Goal: Task Accomplishment & Management: Complete application form

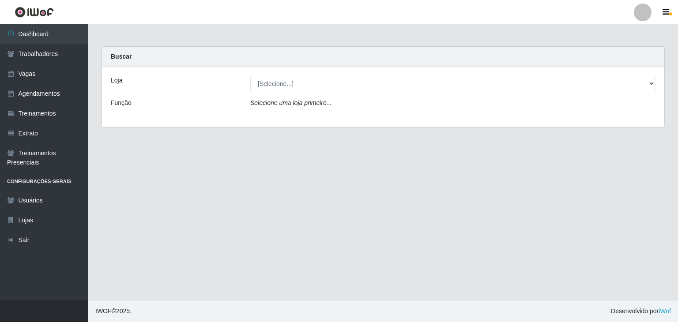
click at [670, 18] on header "Perfil Alterar Senha Sair" at bounding box center [339, 12] width 678 height 24
click at [666, 13] on icon "button" at bounding box center [666, 12] width 7 height 8
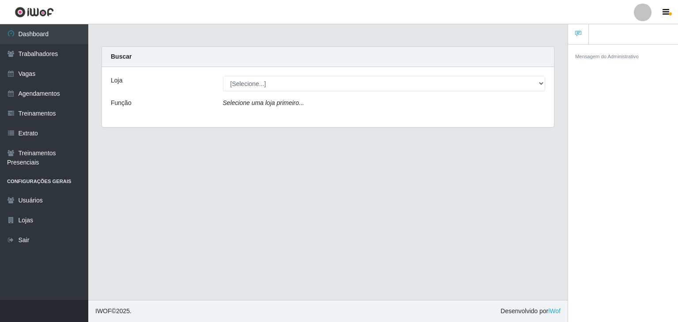
click at [644, 15] on div at bounding box center [643, 13] width 18 height 18
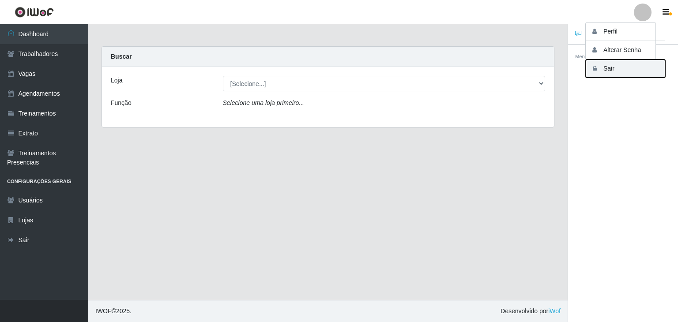
click at [641, 72] on button "Sair" at bounding box center [625, 69] width 79 height 18
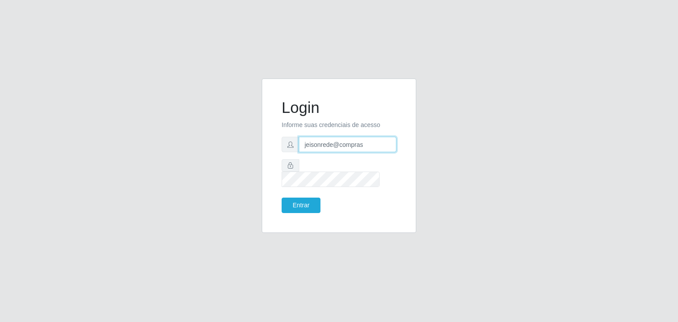
click at [378, 148] on input "jeisonrede@compras" at bounding box center [348, 144] width 98 height 15
type input "jeison.arruda@sougrc.com"
click at [308, 203] on button "Entrar" at bounding box center [301, 205] width 39 height 15
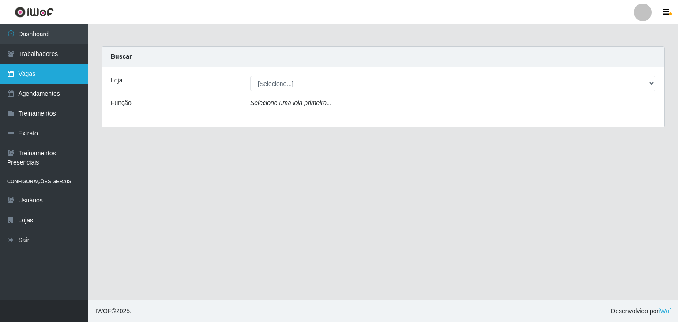
click at [73, 66] on link "Vagas" at bounding box center [44, 74] width 88 height 20
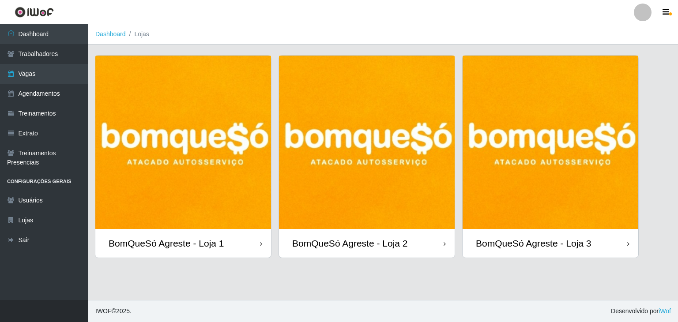
click at [359, 127] on img at bounding box center [367, 142] width 176 height 173
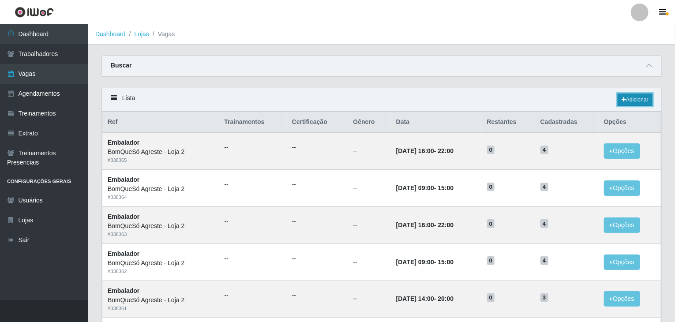
click at [634, 104] on link "Adicionar" at bounding box center [635, 100] width 35 height 12
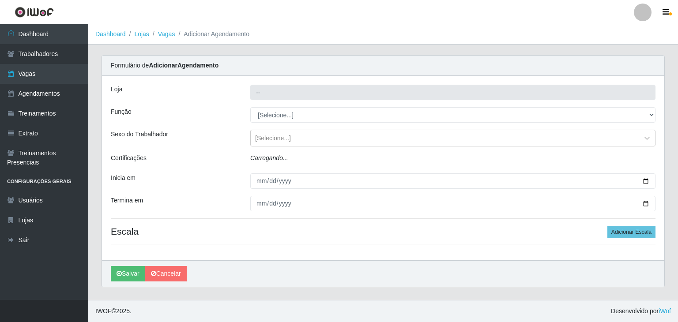
type input "BomQueSó Agreste - Loja 2"
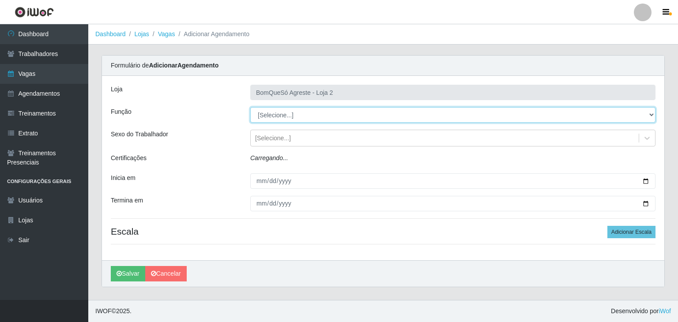
click at [297, 110] on select "[Selecione...] ASG ASG + ASG ++ Balconista Balconista + Balconista ++ Embalador…" at bounding box center [452, 114] width 405 height 15
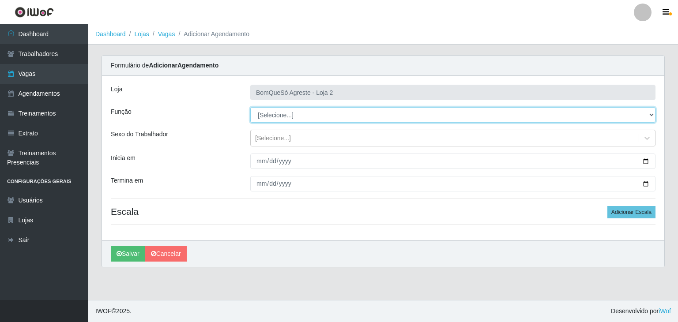
select select "1"
click at [250, 107] on select "[Selecione...] ASG ASG + ASG ++ Balconista Balconista + Balconista ++ Embalador…" at bounding box center [452, 114] width 405 height 15
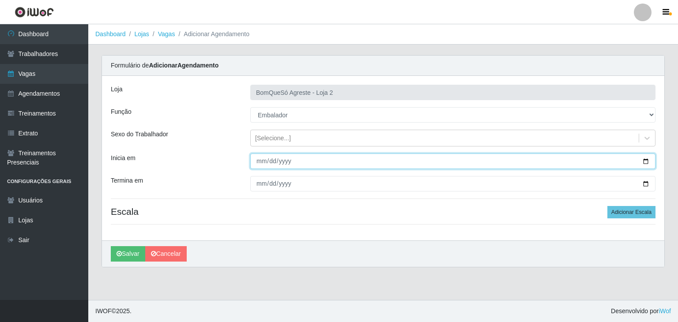
drag, startPoint x: 644, startPoint y: 158, endPoint x: 577, endPoint y: 166, distance: 67.6
click at [643, 158] on input "Inicia em" at bounding box center [452, 161] width 405 height 15
type input "2025-10-01"
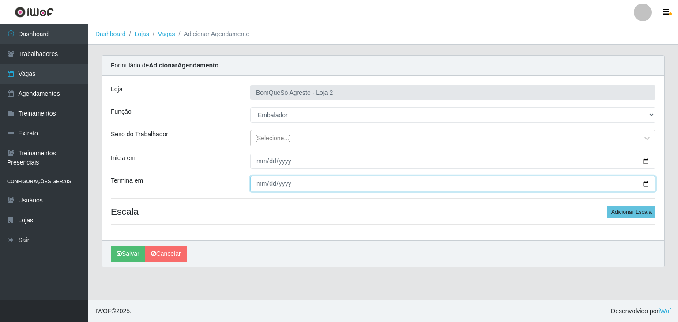
drag, startPoint x: 646, startPoint y: 183, endPoint x: 422, endPoint y: 201, distance: 225.0
click at [645, 183] on input "Termina em" at bounding box center [452, 183] width 405 height 15
type input "2025-10-04"
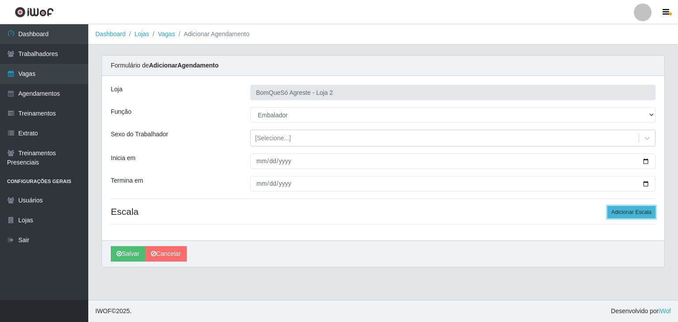
click at [634, 211] on button "Adicionar Escala" at bounding box center [631, 212] width 48 height 12
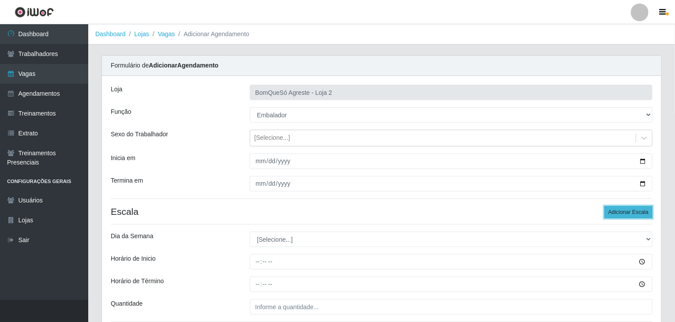
click at [633, 212] on button "Adicionar Escala" at bounding box center [629, 212] width 48 height 12
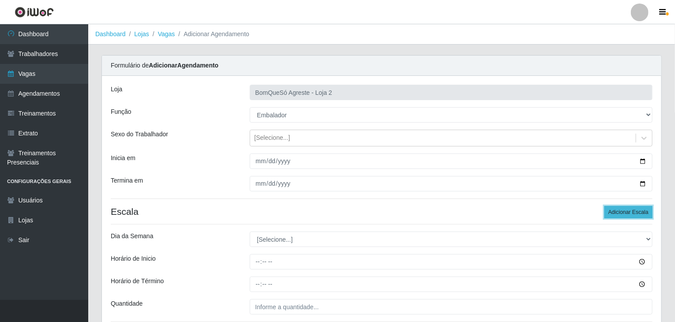
click at [633, 212] on button "Adicionar Escala" at bounding box center [629, 212] width 48 height 12
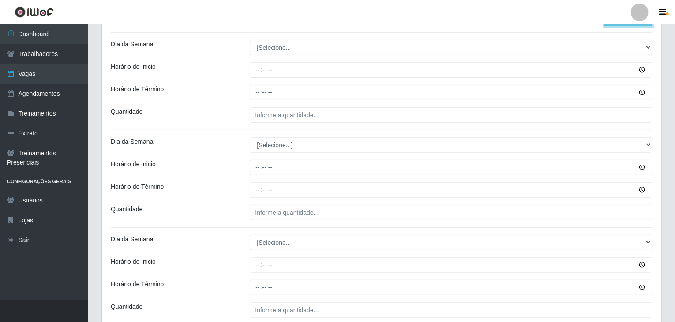
scroll to position [177, 0]
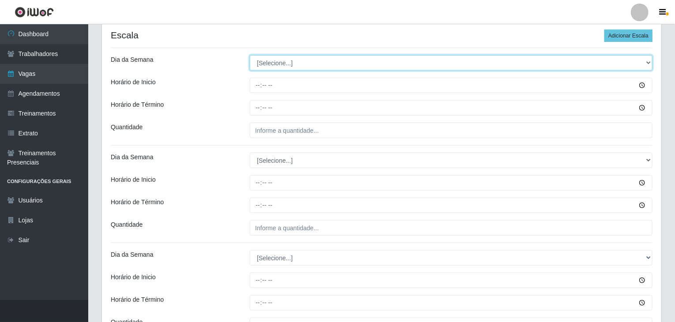
click at [266, 58] on select "[Selecione...] Segunda Terça Quarta Quinta Sexta Sábado Domingo" at bounding box center [451, 62] width 403 height 15
select select "3"
click at [250, 55] on select "[Selecione...] Segunda Terça Quarta Quinta Sexta Sábado Domingo" at bounding box center [451, 62] width 403 height 15
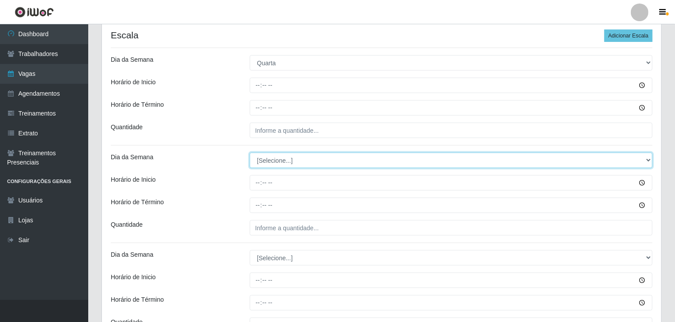
click at [283, 156] on select "[Selecione...] Segunda Terça Quarta Quinta Sexta Sábado Domingo" at bounding box center [451, 160] width 403 height 15
select select "3"
click at [250, 153] on select "[Selecione...] Segunda Terça Quarta Quinta Sexta Sábado Domingo" at bounding box center [451, 160] width 403 height 15
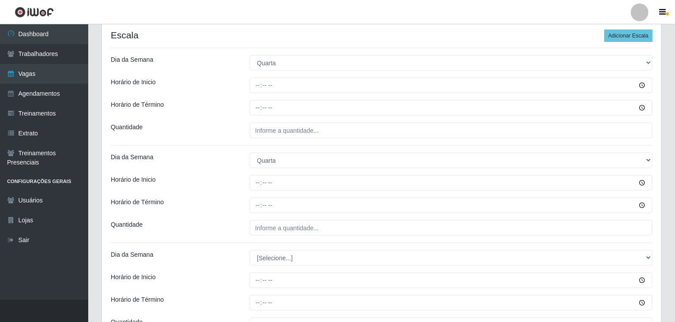
click at [235, 177] on div "Horário de Inicio" at bounding box center [173, 182] width 139 height 15
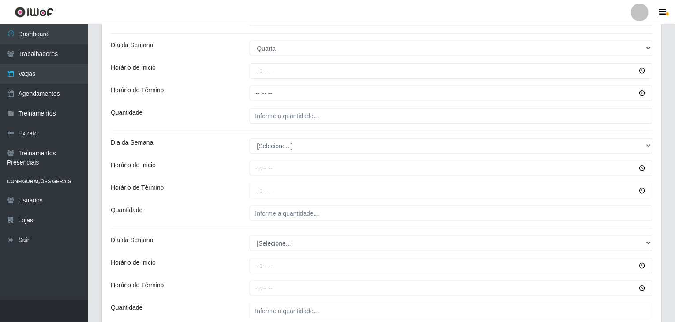
scroll to position [309, 0]
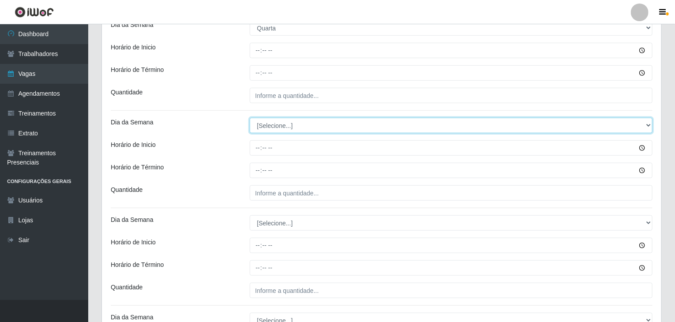
click at [277, 124] on select "[Selecione...] Segunda Terça Quarta Quinta Sexta Sábado Domingo" at bounding box center [451, 125] width 403 height 15
select select "4"
click at [250, 118] on select "[Selecione...] Segunda Terça Quarta Quinta Sexta Sábado Domingo" at bounding box center [451, 125] width 403 height 15
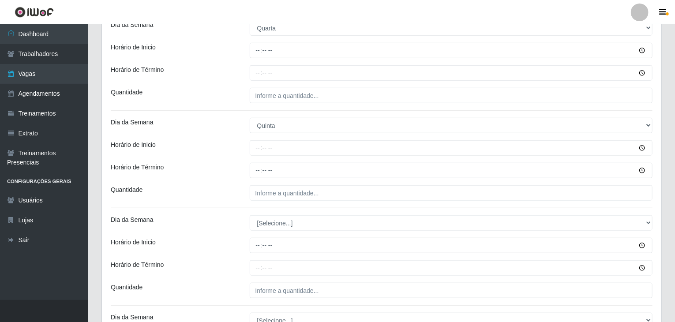
click at [235, 155] on div "Horário de Inicio" at bounding box center [173, 147] width 139 height 15
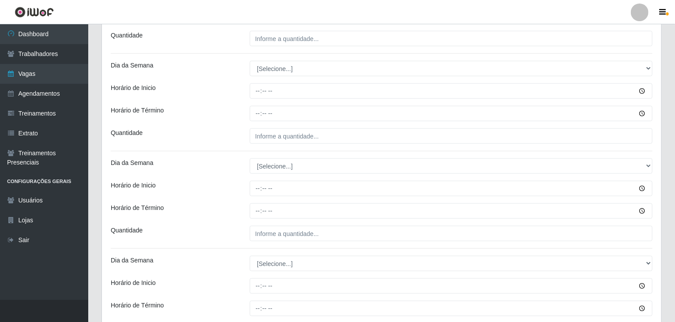
scroll to position [486, 0]
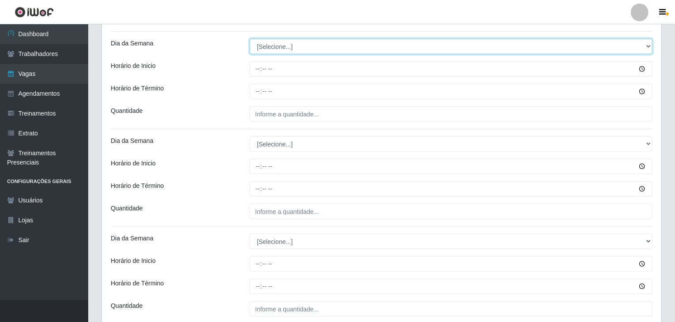
click at [277, 45] on select "[Selecione...] Segunda Terça Quarta Quinta Sexta Sábado Domingo" at bounding box center [451, 46] width 403 height 15
select select "4"
click at [250, 39] on select "[Selecione...] Segunda Terça Quarta Quinta Sexta Sábado Domingo" at bounding box center [451, 46] width 403 height 15
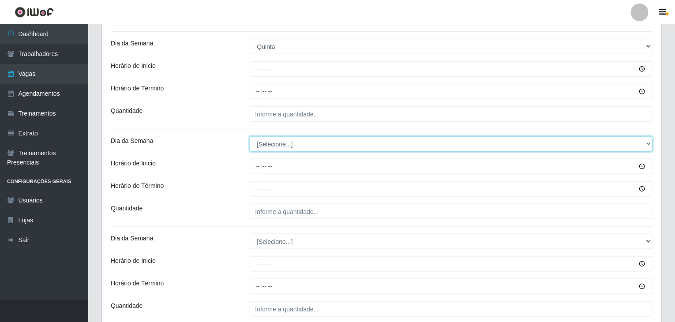
click at [275, 148] on select "[Selecione...] Segunda Terça Quarta Quinta Sexta Sábado Domingo" at bounding box center [451, 143] width 403 height 15
select select "5"
click at [250, 136] on select "[Selecione...] Segunda Terça Quarta Quinta Sexta Sábado Domingo" at bounding box center [451, 143] width 403 height 15
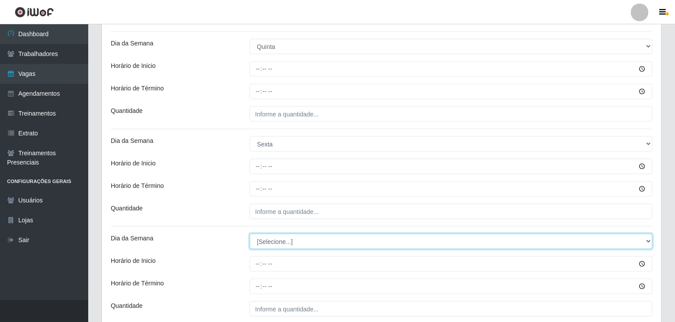
click at [275, 245] on select "[Selecione...] Segunda Terça Quarta Quinta Sexta Sábado Domingo" at bounding box center [451, 241] width 403 height 15
select select "5"
click at [250, 234] on select "[Selecione...] Segunda Terça Quarta Quinta Sexta Sábado Domingo" at bounding box center [451, 241] width 403 height 15
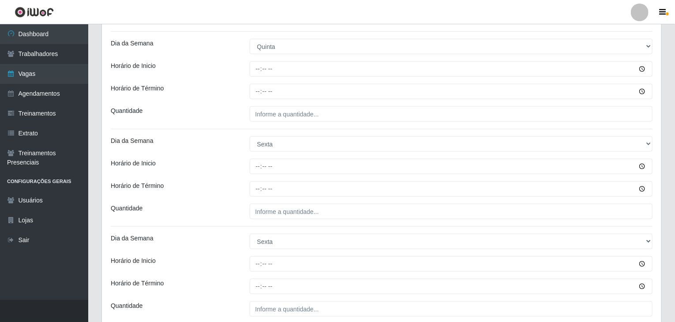
click at [231, 182] on div "Horário de Término" at bounding box center [173, 188] width 139 height 15
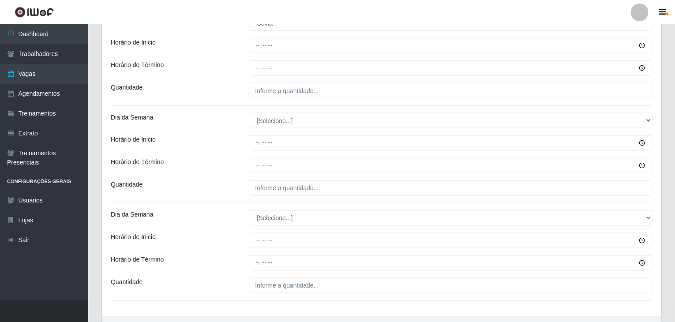
scroll to position [706, 0]
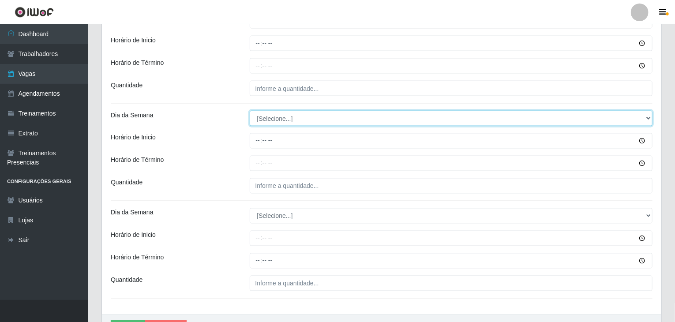
click at [279, 117] on select "[Selecione...] Segunda Terça Quarta Quinta Sexta Sábado Domingo" at bounding box center [451, 118] width 403 height 15
select select "6"
click at [250, 111] on select "[Selecione...] Segunda Terça Quarta Quinta Sexta Sábado Domingo" at bounding box center [451, 118] width 403 height 15
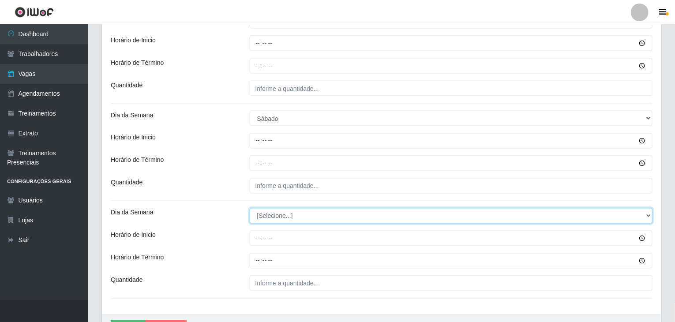
click at [277, 217] on select "[Selecione...] Segunda Terça Quarta Quinta Sexta Sábado Domingo" at bounding box center [451, 215] width 403 height 15
select select "6"
click at [250, 208] on select "[Selecione...] Segunda Terça Quarta Quinta Sexta Sábado Domingo" at bounding box center [451, 215] width 403 height 15
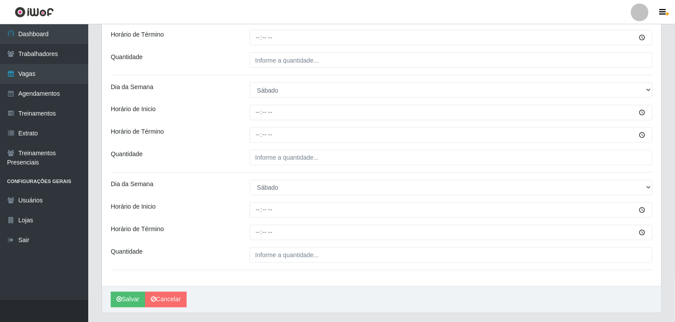
scroll to position [757, 0]
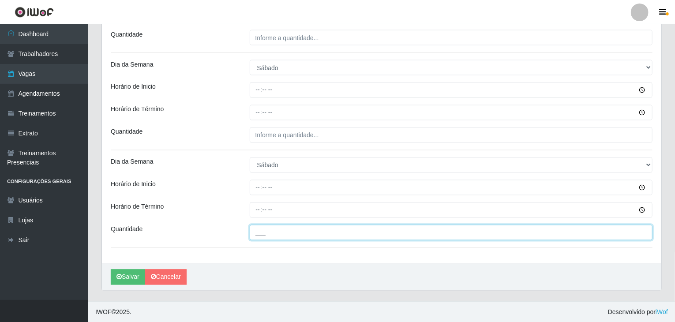
click at [276, 232] on input "___" at bounding box center [451, 232] width 403 height 15
type input "5__"
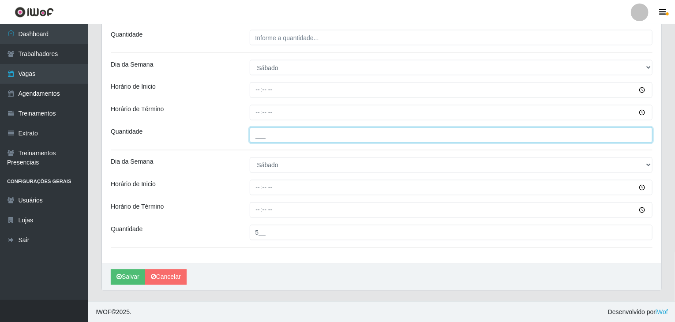
drag, startPoint x: 257, startPoint y: 138, endPoint x: 264, endPoint y: 141, distance: 6.9
click at [257, 138] on input "___" at bounding box center [451, 135] width 403 height 15
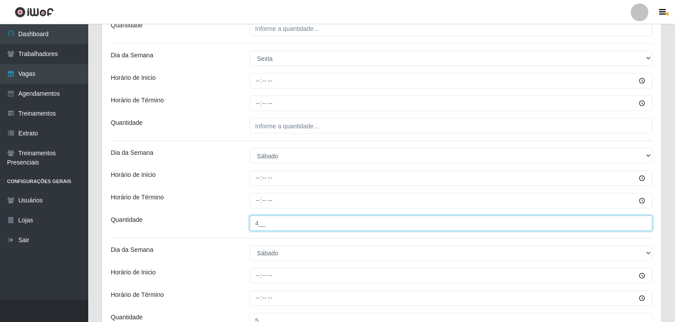
type input "4__"
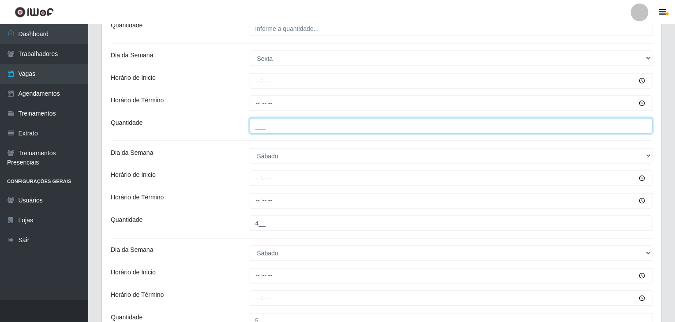
click at [280, 119] on input "___" at bounding box center [451, 125] width 403 height 15
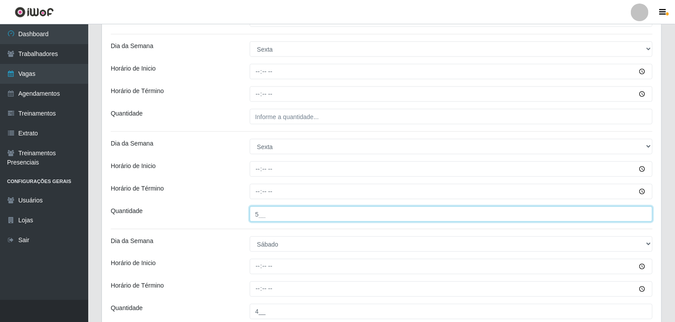
type input "5__"
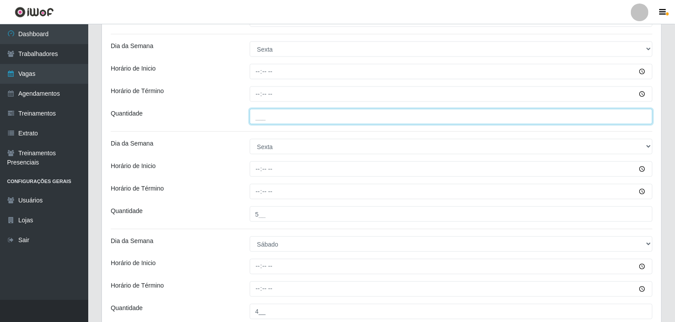
click at [293, 117] on input "___" at bounding box center [451, 116] width 403 height 15
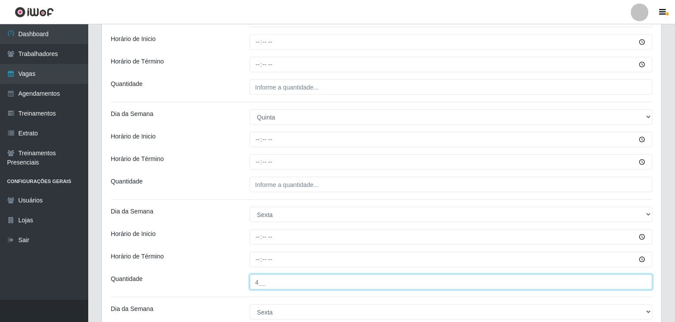
scroll to position [404, 0]
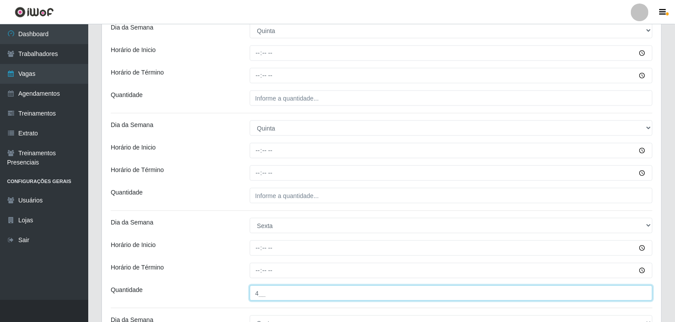
type input "4__"
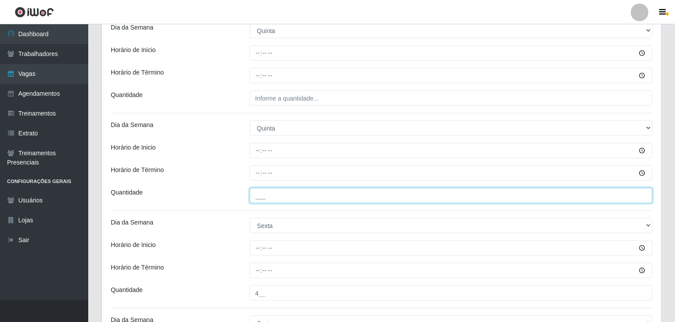
click at [291, 193] on input "___" at bounding box center [451, 195] width 403 height 15
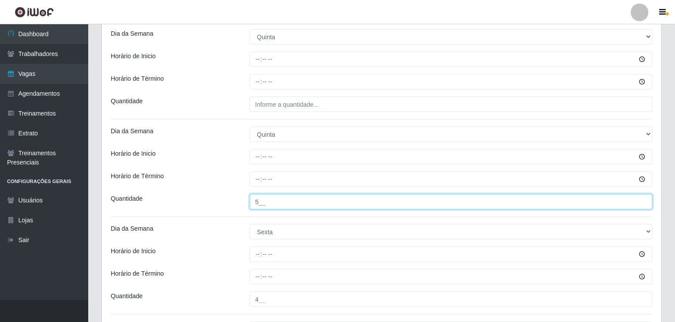
scroll to position [316, 0]
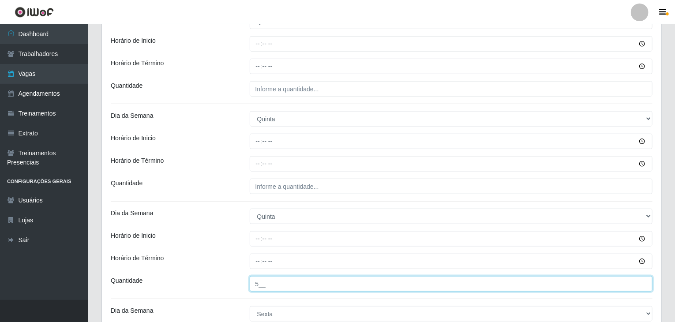
type input "5__"
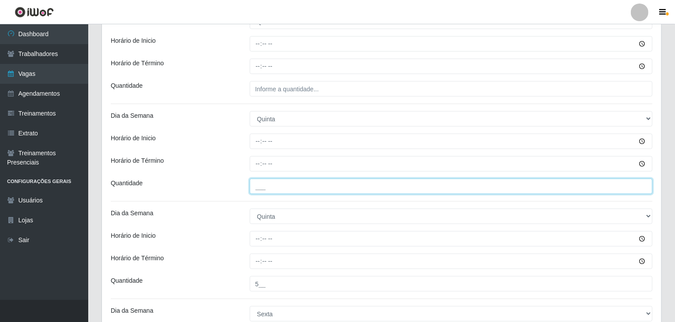
click at [301, 185] on input "___" at bounding box center [451, 186] width 403 height 15
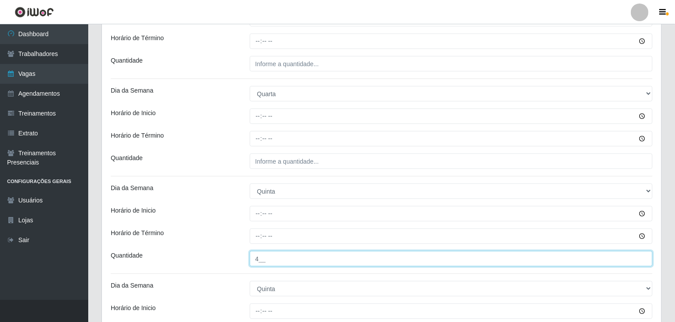
scroll to position [227, 0]
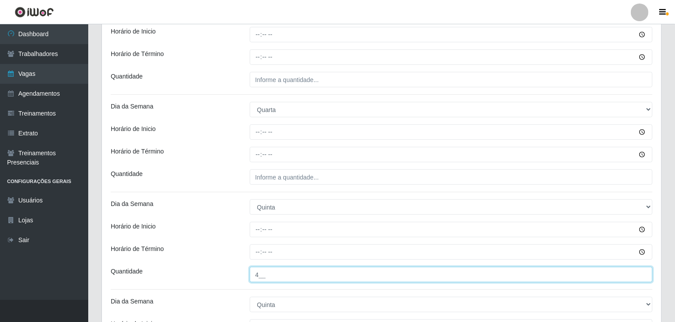
type input "4__"
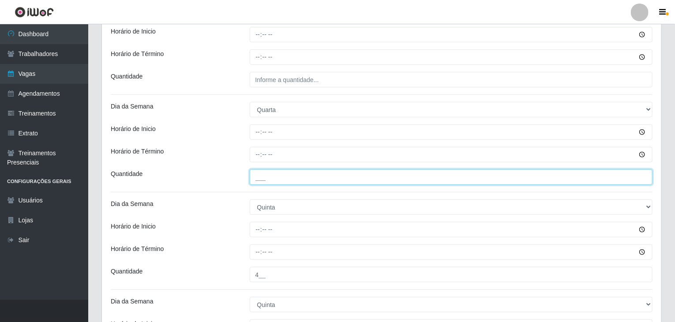
click at [300, 176] on input "___" at bounding box center [451, 177] width 403 height 15
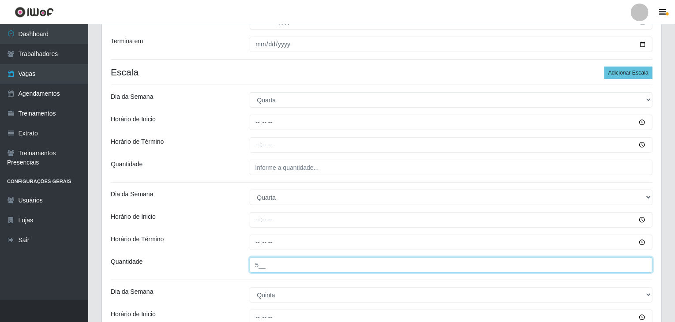
scroll to position [139, 0]
type input "5__"
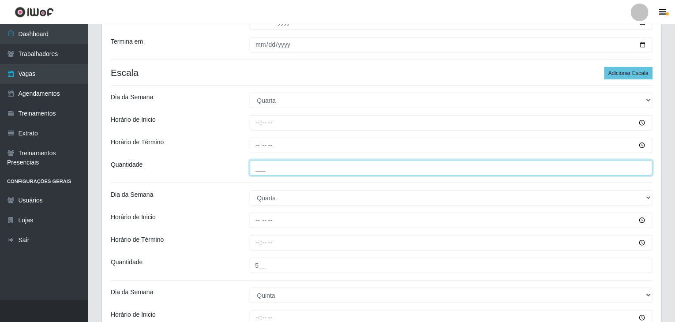
click at [289, 168] on input "___" at bounding box center [451, 167] width 403 height 15
type input "4__"
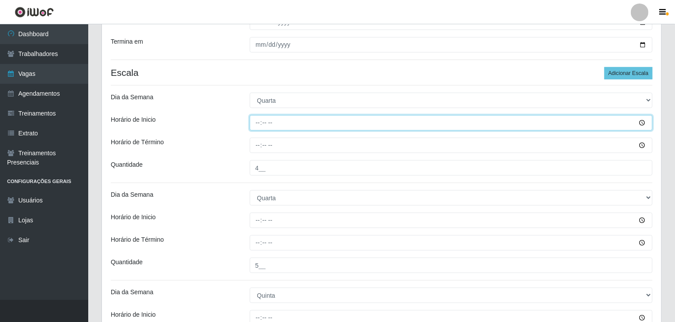
click at [256, 117] on input "Horário de Inicio" at bounding box center [451, 122] width 403 height 15
type input "09:00"
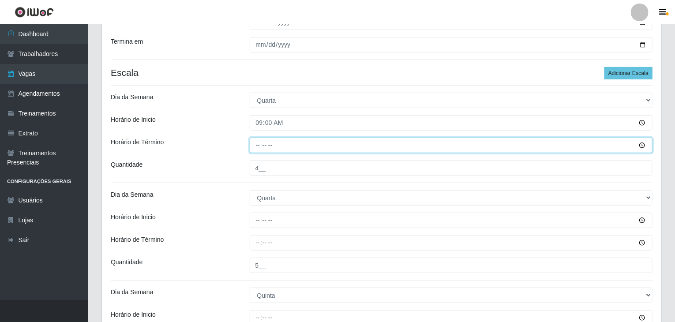
click at [259, 143] on input "Horário de Término" at bounding box center [451, 145] width 403 height 15
type input "15:00"
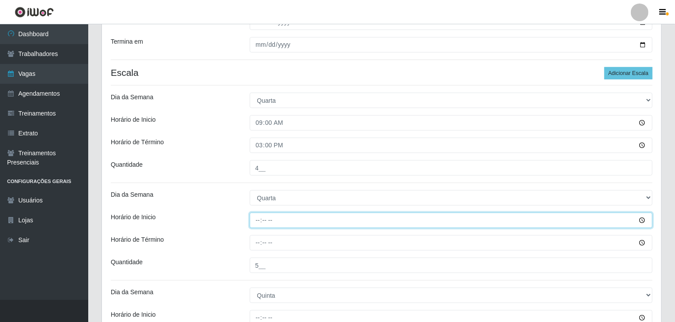
click at [255, 218] on input "Horário de Inicio" at bounding box center [451, 220] width 403 height 15
type input "16:00"
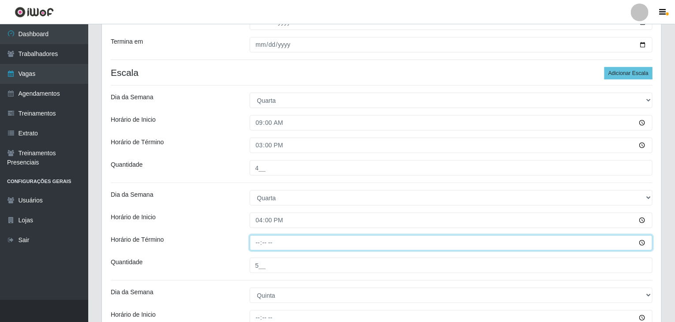
click at [258, 241] on input "Horário de Término" at bounding box center [451, 242] width 403 height 15
type input "22:00"
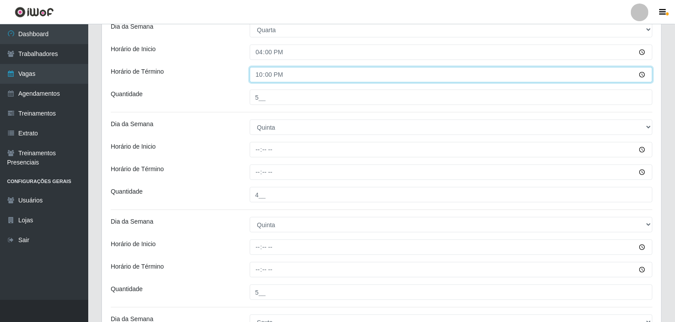
scroll to position [316, 0]
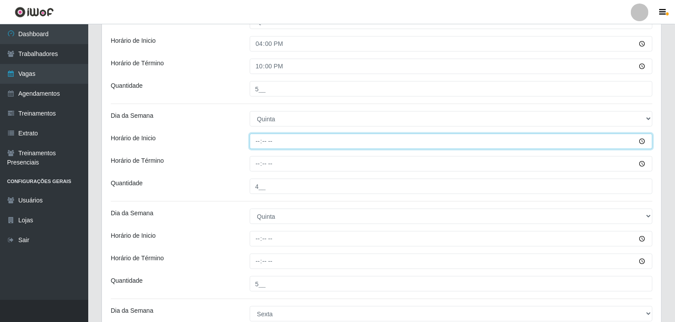
click at [258, 142] on input "Horário de Inicio" at bounding box center [451, 141] width 403 height 15
type input "09:00"
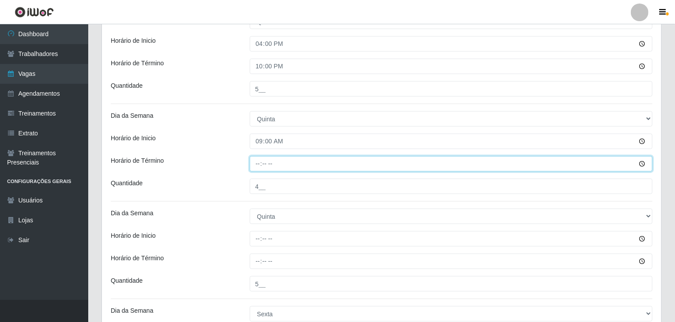
click at [252, 168] on input "Horário de Término" at bounding box center [451, 163] width 403 height 15
type input "15:00"
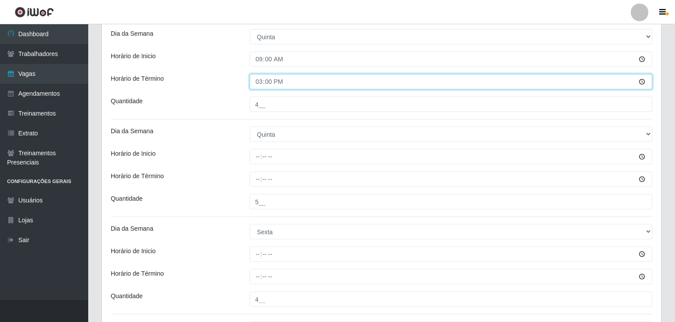
scroll to position [404, 0]
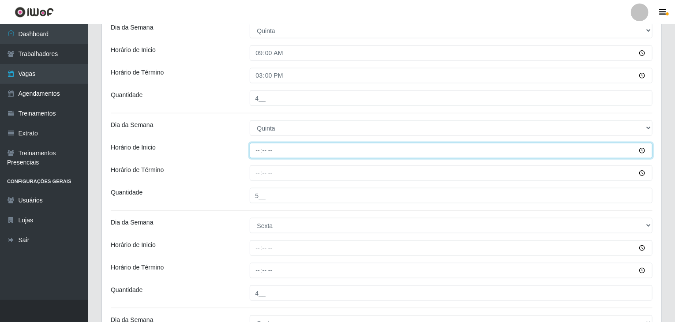
click at [259, 149] on input "Horário de Inicio" at bounding box center [451, 150] width 403 height 15
type input "16:00"
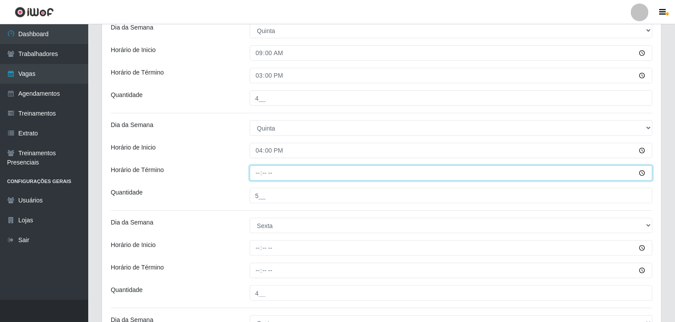
click at [256, 172] on input "Horário de Término" at bounding box center [451, 173] width 403 height 15
type input "22:00"
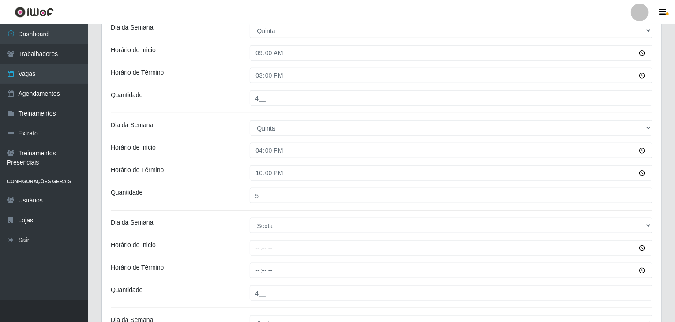
click at [214, 162] on div "Loja BomQueSó Agreste - Loja 2 Função [Selecione...] ASG ASG + ASG ++ Balconist…" at bounding box center [382, 144] width 560 height 945
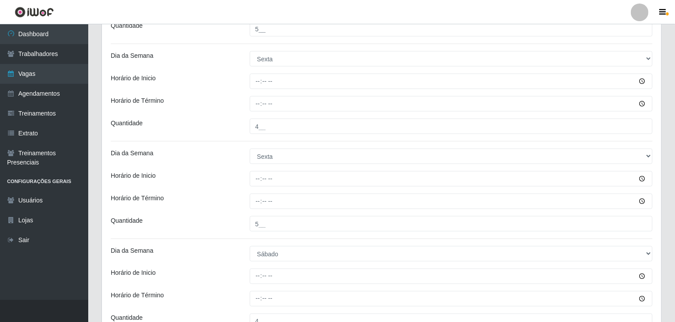
scroll to position [580, 0]
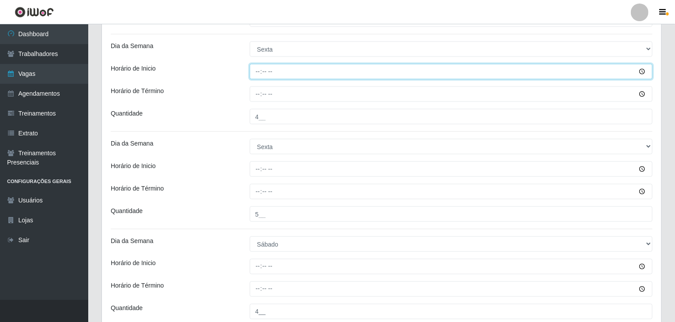
click at [258, 74] on input "Horário de Inicio" at bounding box center [451, 71] width 403 height 15
type input "09:00"
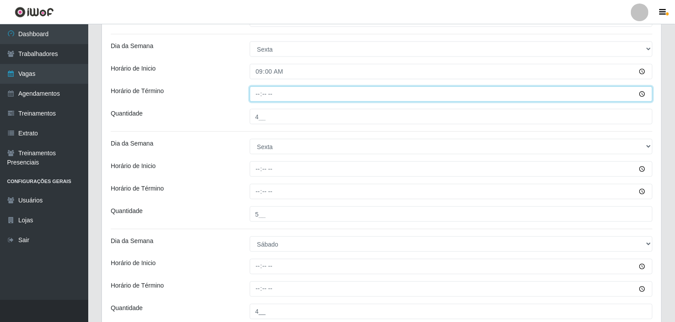
click at [258, 96] on input "Horário de Término" at bounding box center [451, 94] width 403 height 15
type input "15:00"
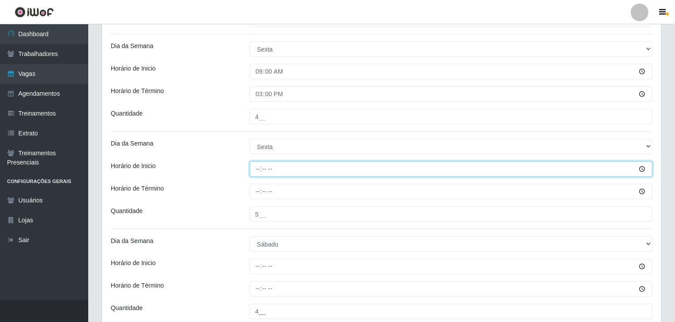
click at [259, 165] on input "Horário de Inicio" at bounding box center [451, 169] width 403 height 15
type input "16:00"
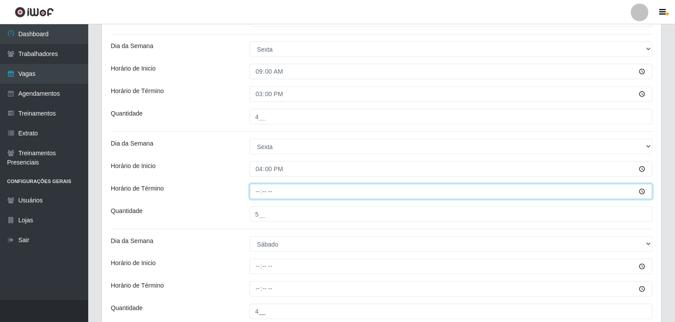
click at [260, 198] on input "Horário de Término" at bounding box center [451, 191] width 403 height 15
type input "22:00"
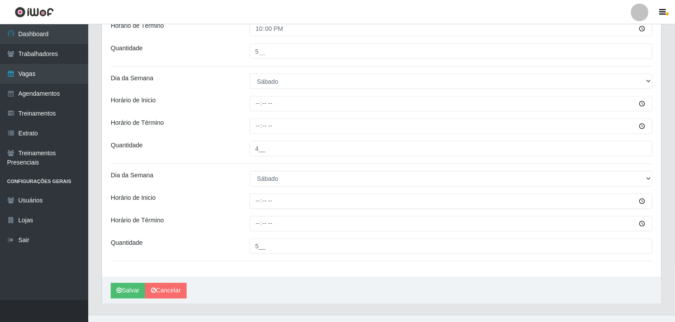
scroll to position [757, 0]
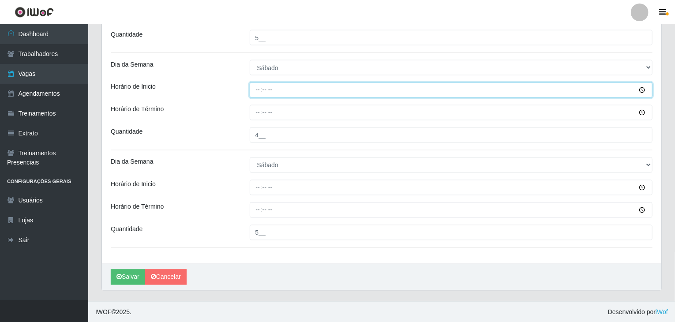
click at [259, 90] on input "Horário de Inicio" at bounding box center [451, 90] width 403 height 15
type input "09:00"
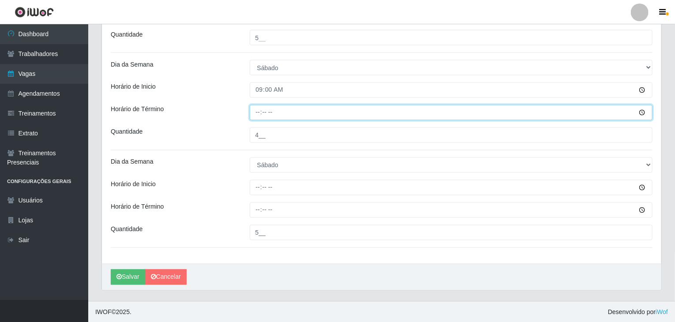
click at [255, 113] on input "Horário de Término" at bounding box center [451, 112] width 403 height 15
type input "15:00"
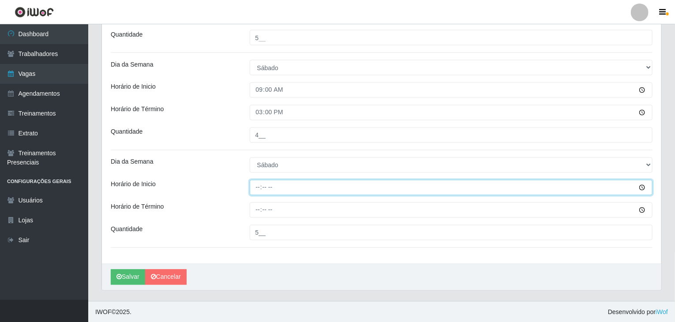
click at [257, 187] on input "Horário de Inicio" at bounding box center [451, 187] width 403 height 15
type input "16:00"
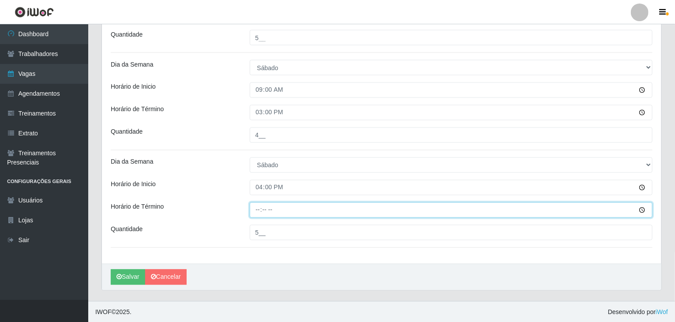
click at [256, 214] on input "Horário de Término" at bounding box center [451, 210] width 403 height 15
type input "22:00"
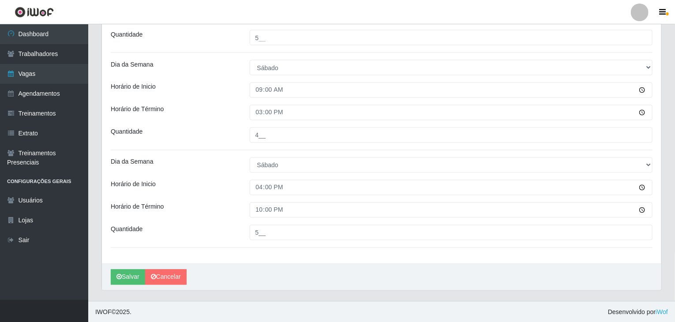
click at [136, 271] on button "Salvar" at bounding box center [128, 277] width 34 height 15
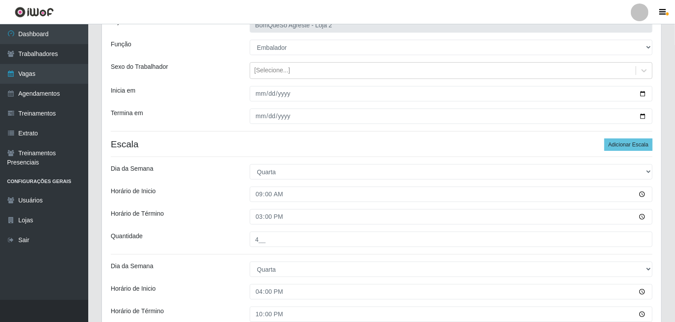
scroll to position [265, 0]
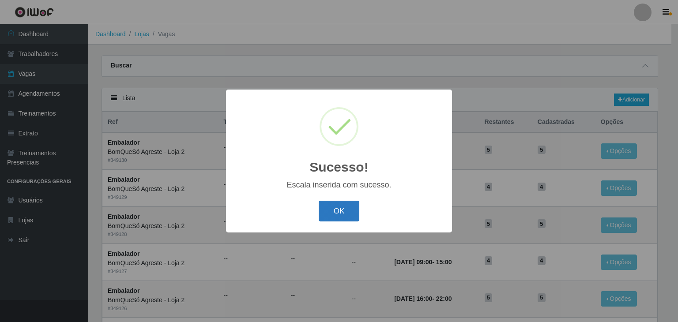
click at [339, 213] on button "OK" at bounding box center [339, 211] width 41 height 21
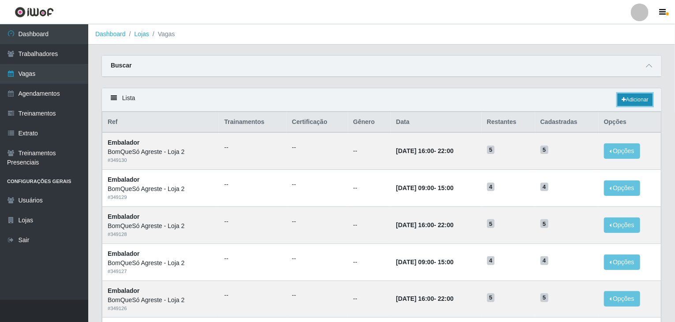
click at [629, 103] on link "Adicionar" at bounding box center [635, 100] width 35 height 12
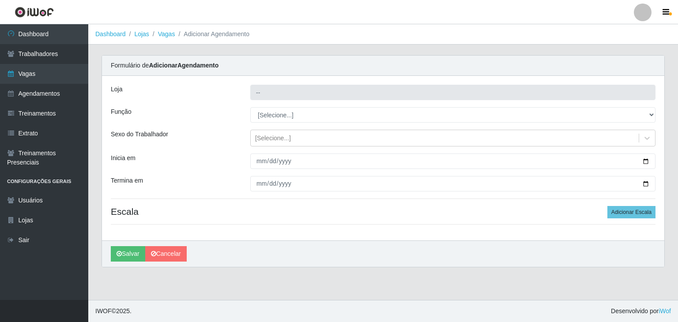
type input "BomQueSó Agreste - Loja 2"
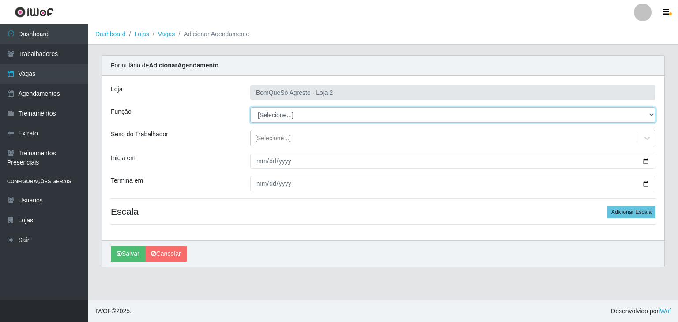
click at [274, 116] on select "[Selecione...] ASG ASG + ASG ++ Balconista Balconista + Balconista ++ Embalador…" at bounding box center [452, 114] width 405 height 15
select select "1"
click at [250, 107] on select "[Selecione...] ASG ASG + ASG ++ Balconista Balconista + Balconista ++ Embalador…" at bounding box center [452, 114] width 405 height 15
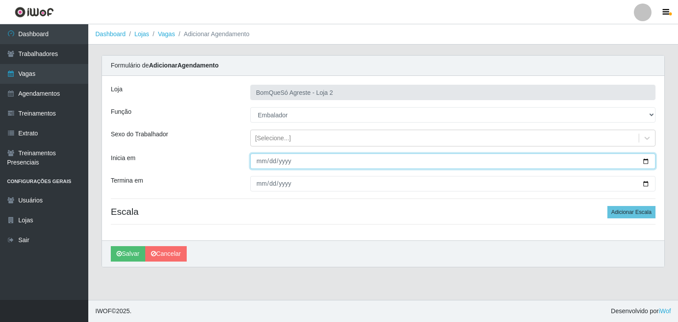
drag, startPoint x: 647, startPoint y: 159, endPoint x: 603, endPoint y: 167, distance: 44.4
click at [646, 159] on input "Inicia em" at bounding box center [452, 161] width 405 height 15
type input "[DATE]"
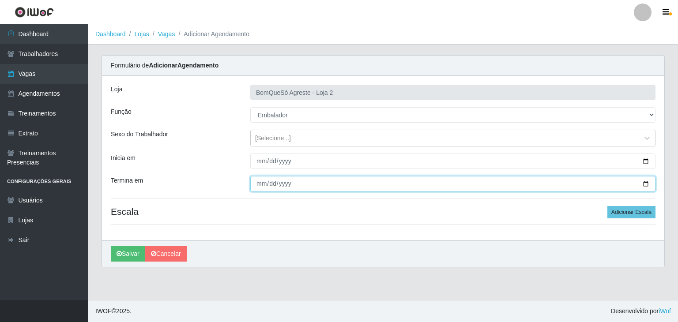
click at [648, 181] on input "Termina em" at bounding box center [452, 183] width 405 height 15
type input "[DATE]"
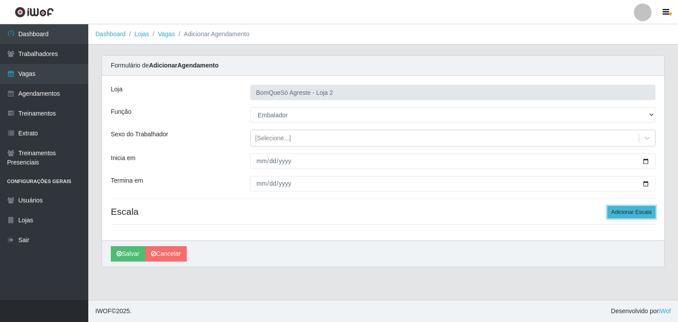
click at [616, 214] on button "Adicionar Escala" at bounding box center [631, 212] width 48 height 12
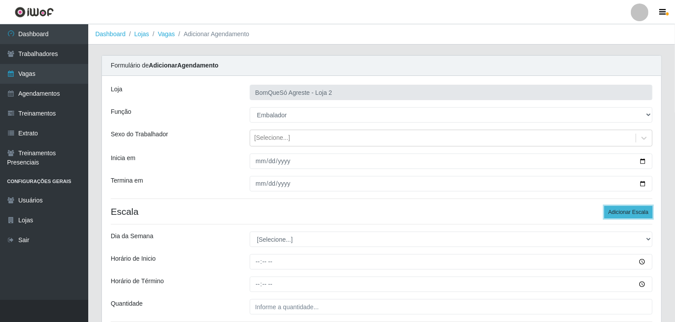
click at [616, 215] on button "Adicionar Escala" at bounding box center [629, 212] width 48 height 12
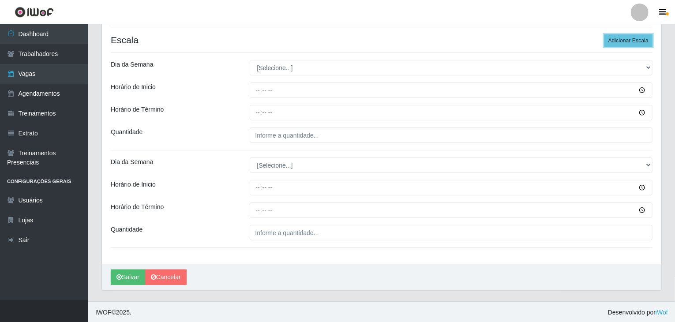
scroll to position [172, 0]
drag, startPoint x: 272, startPoint y: 53, endPoint x: 271, endPoint y: 65, distance: 12.8
click at [272, 58] on div "Loja BomQueSó Agreste - Loja 2 Função [Selecione...] ASG ASG + ASG ++ Balconist…" at bounding box center [382, 84] width 560 height 360
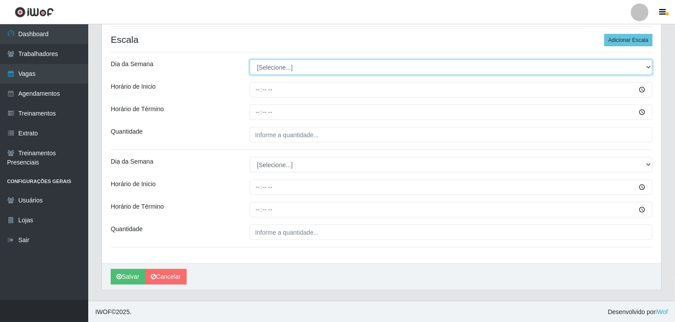
click at [272, 67] on select "[Selecione...] Segunda Terça Quarta Quinta Sexta Sábado Domingo" at bounding box center [451, 67] width 403 height 15
select select "0"
click at [250, 60] on select "[Selecione...] Segunda Terça Quarta Quinta Sexta Sábado Domingo" at bounding box center [451, 67] width 403 height 15
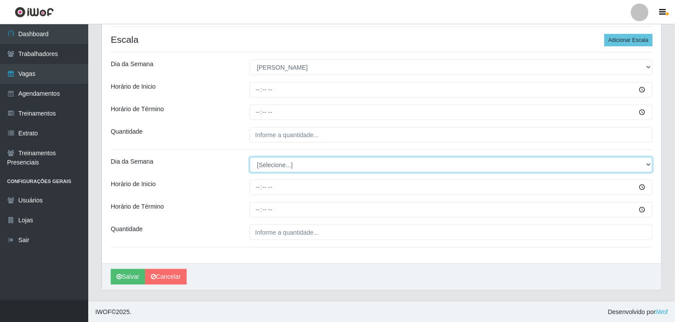
drag, startPoint x: 285, startPoint y: 161, endPoint x: 287, endPoint y: 165, distance: 4.9
click at [286, 162] on select "[Selecione...] Segunda Terça Quarta Quinta Sexta Sábado Domingo" at bounding box center [451, 164] width 403 height 15
select select "0"
click at [250, 157] on select "[Selecione...] Segunda Terça Quarta Quinta Sexta Sábado Domingo" at bounding box center [451, 164] width 403 height 15
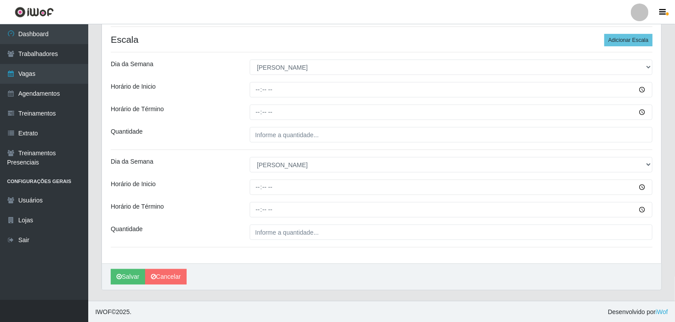
click at [295, 242] on div "Loja BomQueSó Agreste - Loja 2 Função [Selecione...] ASG ASG + ASG ++ Balconist…" at bounding box center [382, 84] width 560 height 360
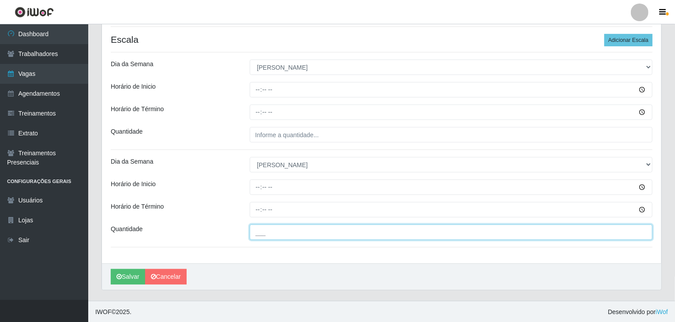
drag, startPoint x: 295, startPoint y: 237, endPoint x: 296, endPoint y: 230, distance: 7.5
click at [295, 232] on input "___" at bounding box center [451, 232] width 403 height 15
type input "___"
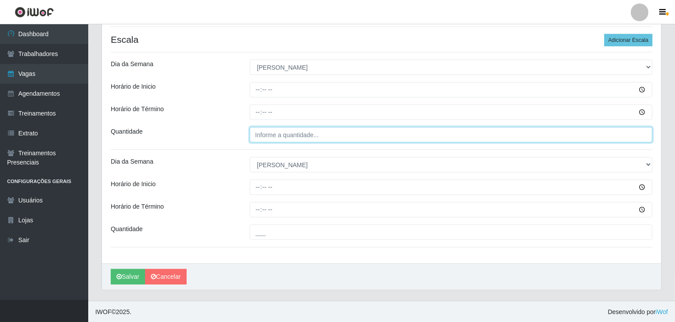
type input "___"
click at [272, 134] on input "___" at bounding box center [451, 134] width 403 height 15
type input "3__"
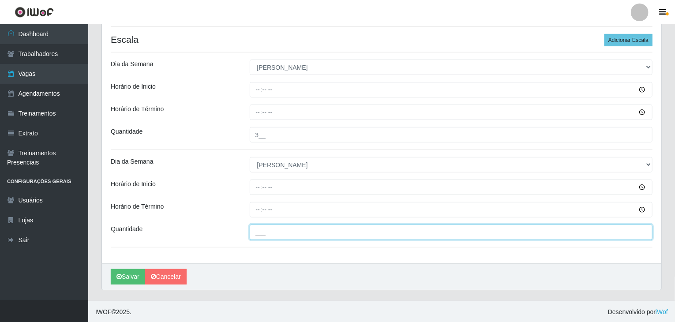
click at [287, 236] on input "___" at bounding box center [451, 232] width 403 height 15
type input "3__"
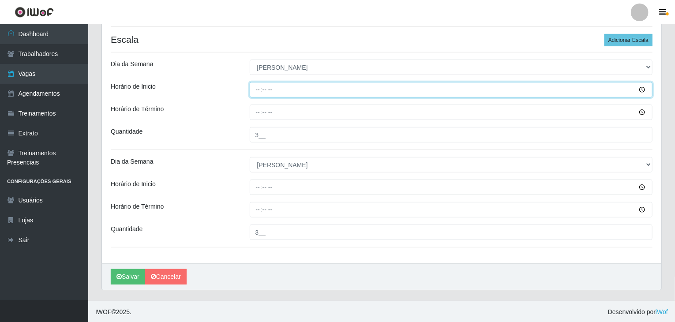
click at [256, 90] on input "Horário de Inicio" at bounding box center [451, 89] width 403 height 15
type input "08:00"
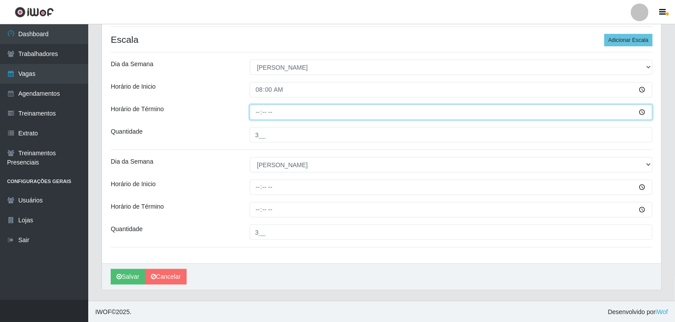
click at [264, 112] on input "Horário de Término" at bounding box center [451, 112] width 403 height 15
click at [256, 108] on input "Horário de Término" at bounding box center [451, 112] width 403 height 15
type input "14:00"
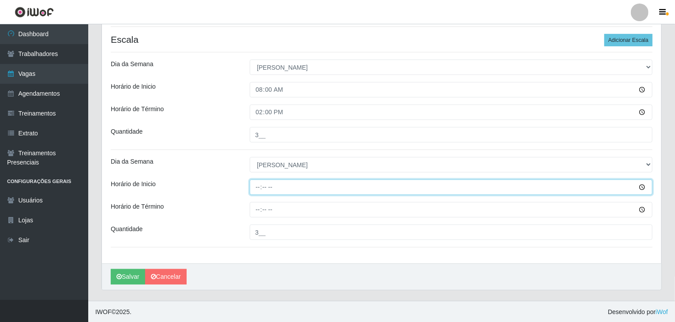
click at [256, 187] on input "Horário de Inicio" at bounding box center [451, 187] width 403 height 15
type input "14:00"
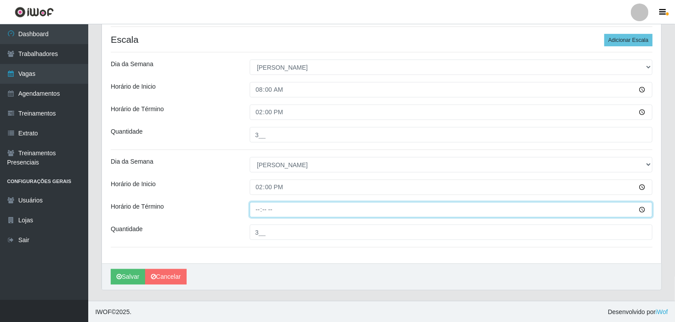
click at [260, 211] on input "Horário de Término" at bounding box center [451, 209] width 403 height 15
type input "20:00"
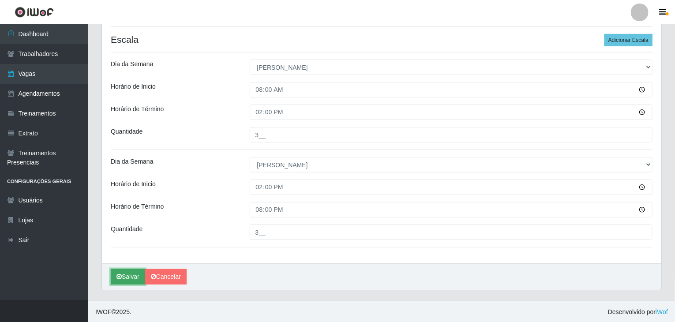
click at [120, 280] on button "Salvar" at bounding box center [128, 276] width 34 height 15
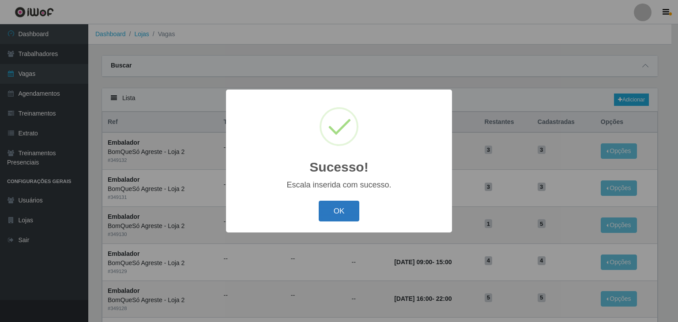
click at [338, 221] on button "OK" at bounding box center [339, 211] width 41 height 21
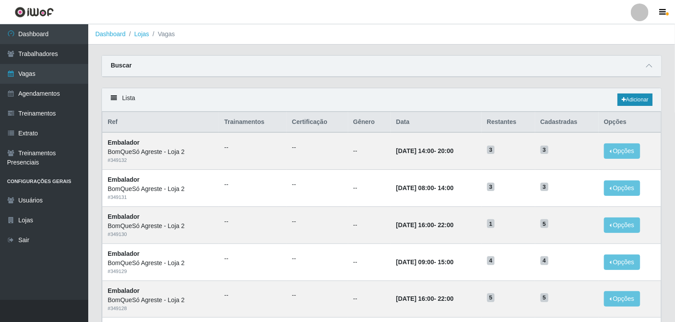
drag, startPoint x: 637, startPoint y: 90, endPoint x: 637, endPoint y: 97, distance: 6.7
click at [637, 96] on div "Lista Adicionar" at bounding box center [382, 99] width 560 height 23
click at [637, 98] on link "Adicionar" at bounding box center [635, 100] width 35 height 12
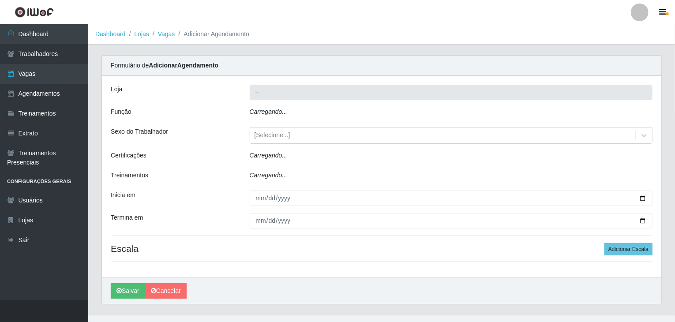
type input "BomQueSó Agreste - Loja 2"
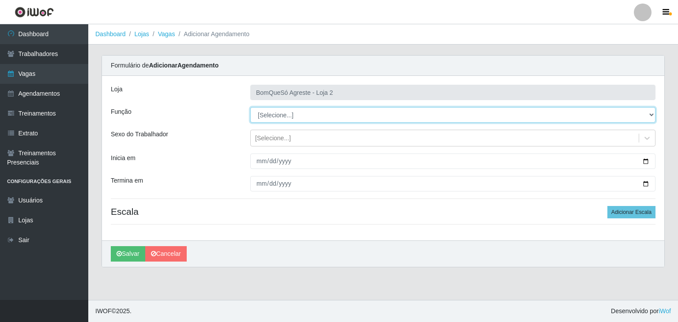
click at [324, 108] on select "[Selecione...] ASG ASG + ASG ++ Balconista Balconista + Balconista ++ Embalador…" at bounding box center [452, 114] width 405 height 15
select select "1"
click at [250, 107] on select "[Selecione...] ASG ASG + ASG ++ Balconista Balconista + Balconista ++ Embalador…" at bounding box center [452, 114] width 405 height 15
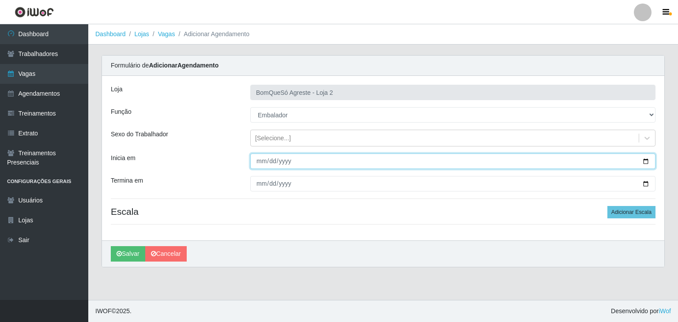
click at [644, 163] on input "Inicia em" at bounding box center [452, 161] width 405 height 15
type input "2025-10-06"
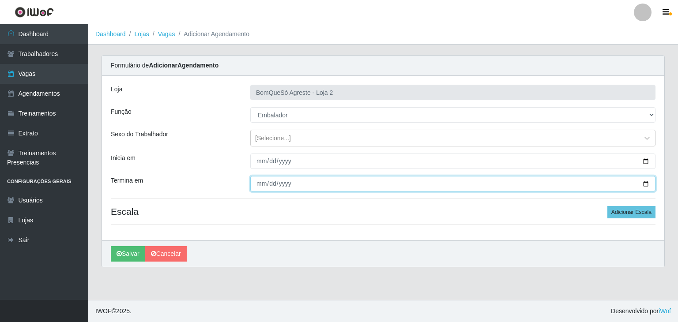
click at [646, 185] on input "Termina em" at bounding box center [452, 183] width 405 height 15
type input "2025-10-11"
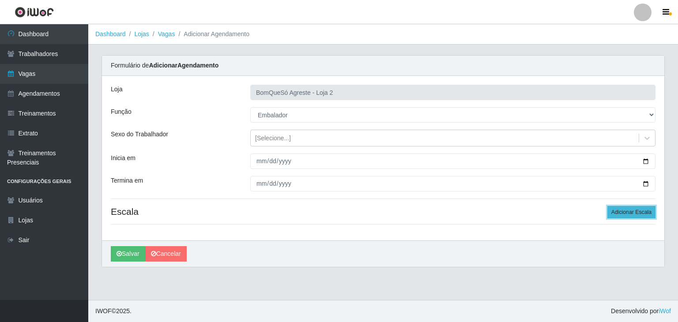
click at [645, 214] on button "Adicionar Escala" at bounding box center [631, 212] width 48 height 12
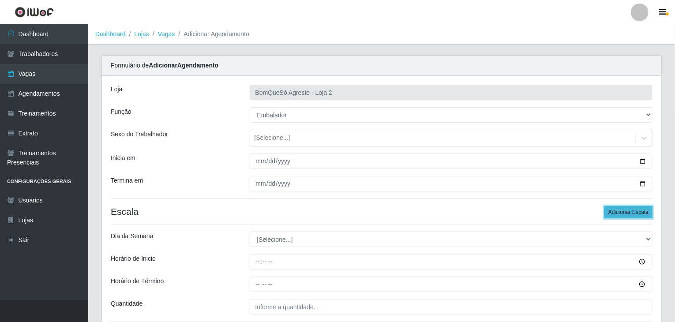
click at [645, 214] on button "Adicionar Escala" at bounding box center [629, 212] width 48 height 12
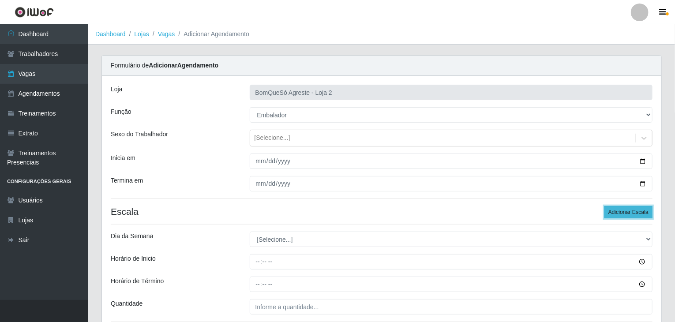
click at [645, 214] on button "Adicionar Escala" at bounding box center [629, 212] width 48 height 12
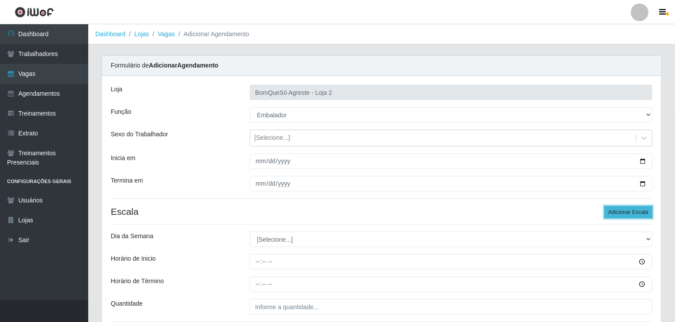
click at [645, 214] on button "Adicionar Escala" at bounding box center [629, 212] width 48 height 12
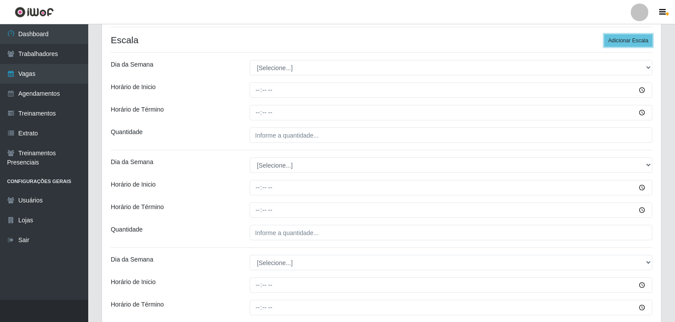
scroll to position [177, 0]
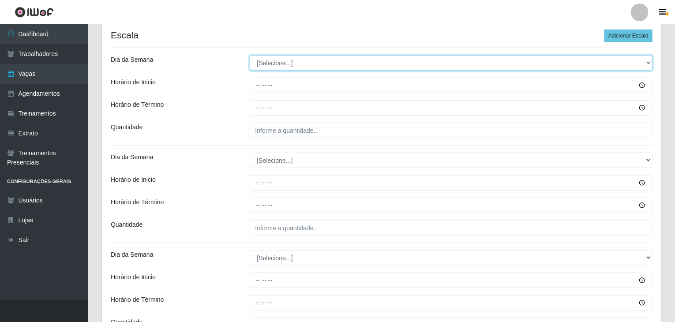
click at [273, 60] on select "[Selecione...] Segunda Terça Quarta Quinta Sexta Sábado Domingo" at bounding box center [451, 62] width 403 height 15
select select "1"
click at [250, 55] on select "[Selecione...] Segunda Terça Quarta Quinta Sexta Sábado Domingo" at bounding box center [451, 62] width 403 height 15
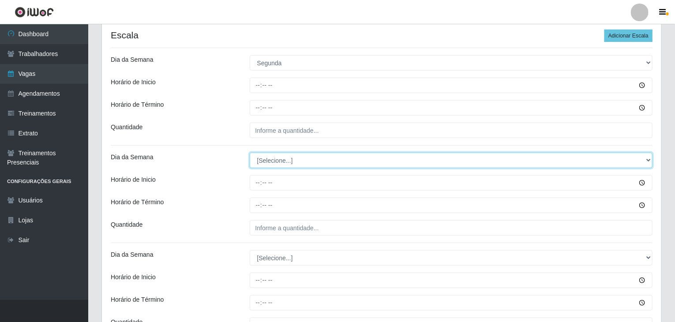
click at [290, 164] on select "[Selecione...] Segunda Terça Quarta Quinta Sexta Sábado Domingo" at bounding box center [451, 160] width 403 height 15
select select "1"
click at [250, 153] on select "[Selecione...] Segunda Terça Quarta Quinta Sexta Sábado Domingo" at bounding box center [451, 160] width 403 height 15
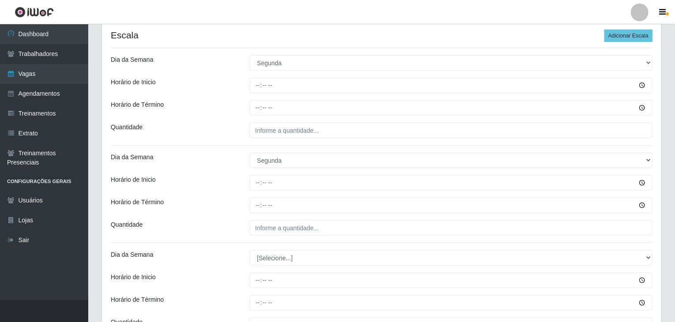
click at [244, 160] on div "[Selecione...] Segunda Terça Quarta Quinta Sexta Sábado Domingo" at bounding box center [451, 160] width 417 height 15
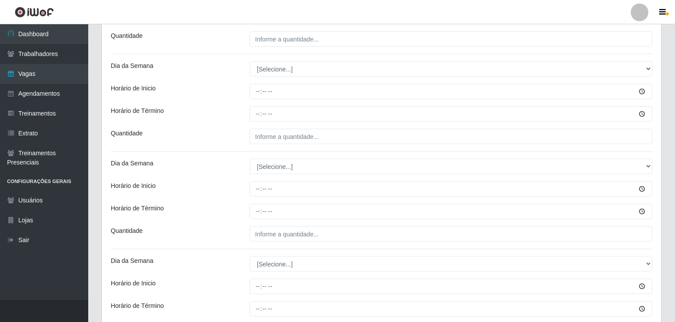
scroll to position [397, 0]
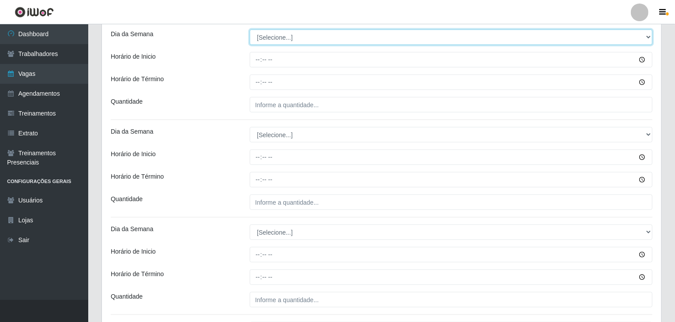
click at [267, 36] on select "[Selecione...] Segunda Terça Quarta Quinta Sexta Sábado Domingo" at bounding box center [451, 37] width 403 height 15
select select "2"
click at [250, 30] on select "[Selecione...] Segunda Terça Quarta Quinta Sexta Sábado Domingo" at bounding box center [451, 37] width 403 height 15
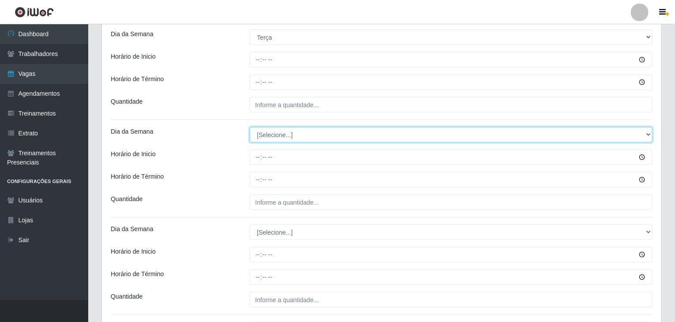
click at [279, 136] on select "[Selecione...] Segunda Terça Quarta Quinta Sexta Sábado Domingo" at bounding box center [451, 134] width 403 height 15
select select "2"
click at [250, 127] on select "[Selecione...] Segunda Terça Quarta Quinta Sexta Sábado Domingo" at bounding box center [451, 134] width 403 height 15
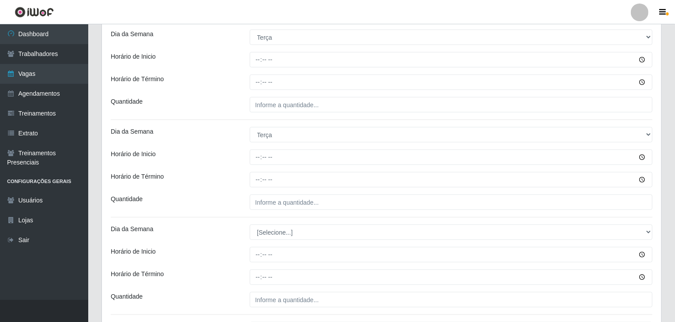
drag, startPoint x: 219, startPoint y: 133, endPoint x: 224, endPoint y: 132, distance: 5.4
click at [219, 132] on div "Dia da Semana" at bounding box center [173, 134] width 139 height 15
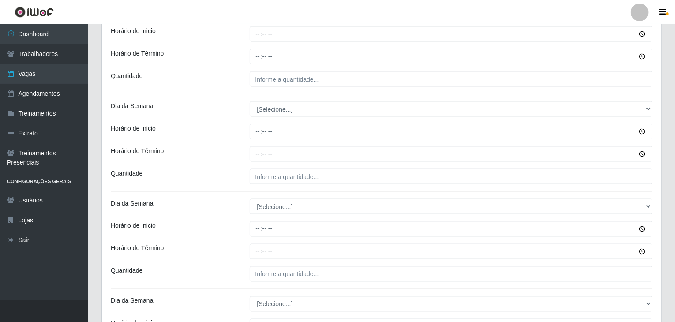
scroll to position [574, 0]
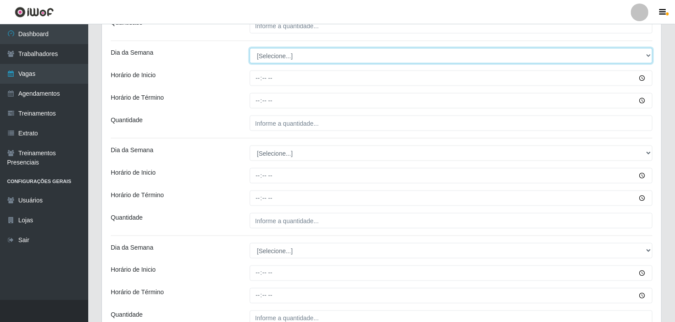
click at [274, 56] on select "[Selecione...] Segunda Terça Quarta Quinta Sexta Sábado Domingo" at bounding box center [451, 55] width 403 height 15
select select "3"
click at [250, 48] on select "[Selecione...] Segunda Terça Quarta Quinta Sexta Sábado Domingo" at bounding box center [451, 55] width 403 height 15
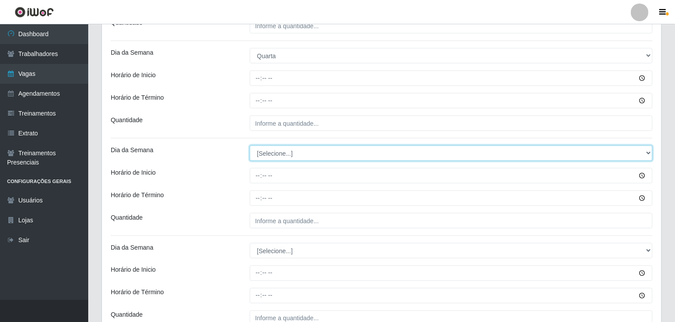
click at [277, 149] on select "[Selecione...] Segunda Terça Quarta Quinta Sexta Sábado Domingo" at bounding box center [451, 153] width 403 height 15
select select "3"
click at [250, 146] on select "[Selecione...] Segunda Terça Quarta Quinta Sexta Sábado Domingo" at bounding box center [451, 153] width 403 height 15
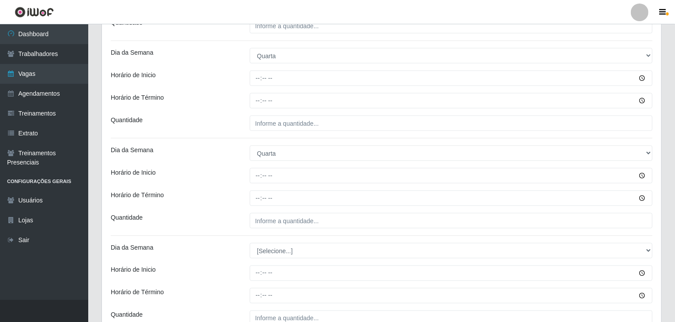
click at [214, 153] on div "Dia da Semana" at bounding box center [173, 153] width 139 height 15
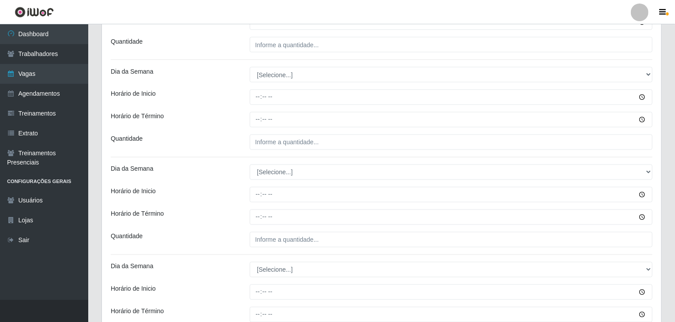
scroll to position [750, 0]
drag, startPoint x: 273, startPoint y: 63, endPoint x: 271, endPoint y: 68, distance: 5.6
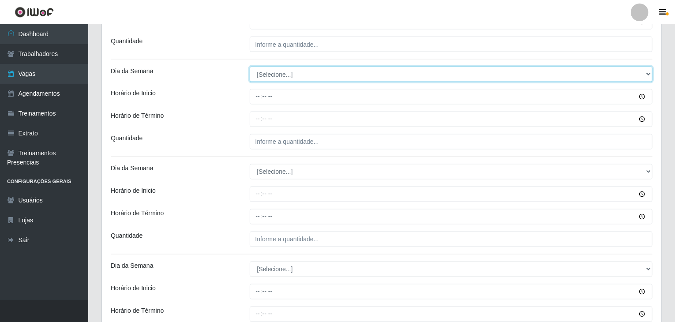
click at [271, 73] on select "[Selecione...] Segunda Terça Quarta Quinta Sexta Sábado Domingo" at bounding box center [451, 74] width 403 height 15
select select "4"
click at [250, 67] on select "[Selecione...] Segunda Terça Quarta Quinta Sexta Sábado Domingo" at bounding box center [451, 74] width 403 height 15
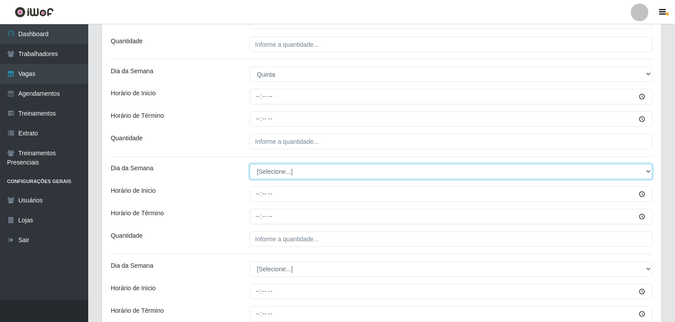
click at [271, 169] on select "[Selecione...] Segunda Terça Quarta Quinta Sexta Sábado Domingo" at bounding box center [451, 171] width 403 height 15
select select "4"
click at [250, 164] on select "[Selecione...] Segunda Terça Quarta Quinta Sexta Sábado Domingo" at bounding box center [451, 171] width 403 height 15
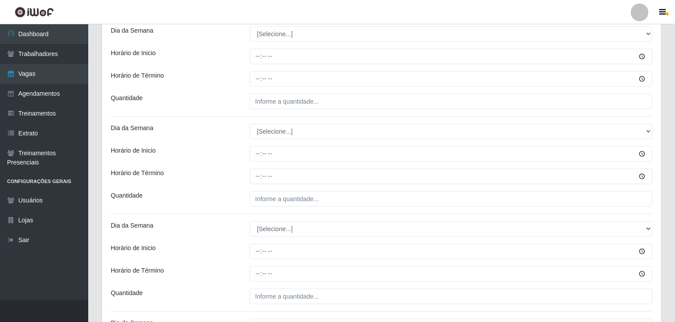
scroll to position [971, 0]
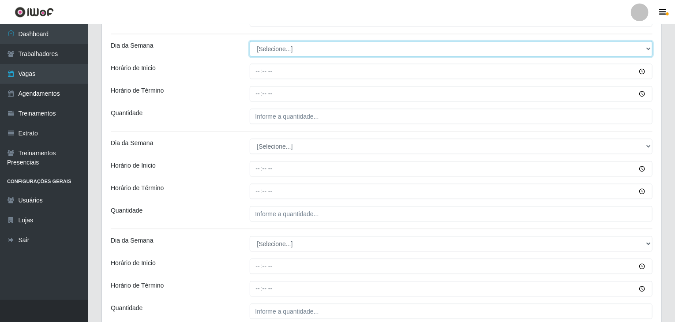
click at [278, 43] on select "[Selecione...] Segunda Terça Quarta Quinta Sexta Sábado Domingo" at bounding box center [451, 48] width 403 height 15
select select "5"
click at [250, 41] on select "[Selecione...] Segunda Terça Quarta Quinta Sexta Sábado Domingo" at bounding box center [451, 48] width 403 height 15
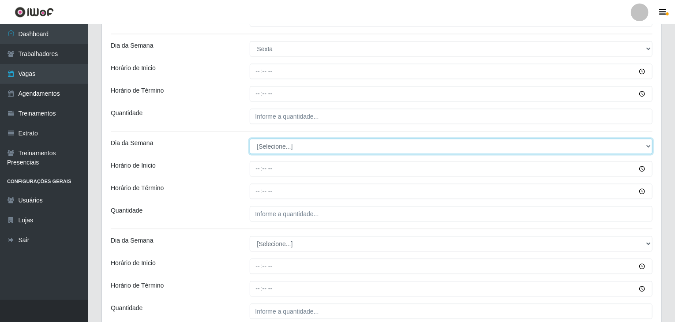
click at [271, 148] on select "[Selecione...] Segunda Terça Quarta Quinta Sexta Sábado Domingo" at bounding box center [451, 146] width 403 height 15
select select "5"
click at [250, 139] on select "[Selecione...] Segunda Terça Quarta Quinta Sexta Sábado Domingo" at bounding box center [451, 146] width 403 height 15
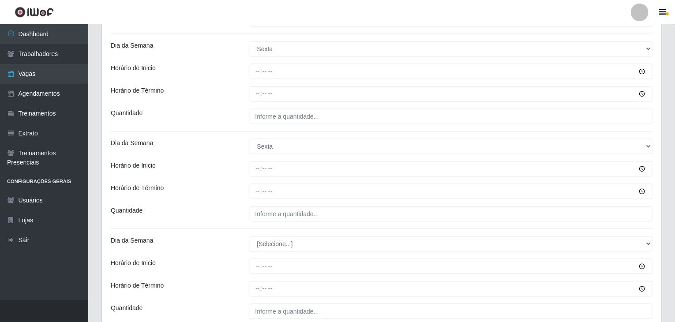
click at [188, 162] on div "Horário de Inicio" at bounding box center [173, 168] width 139 height 15
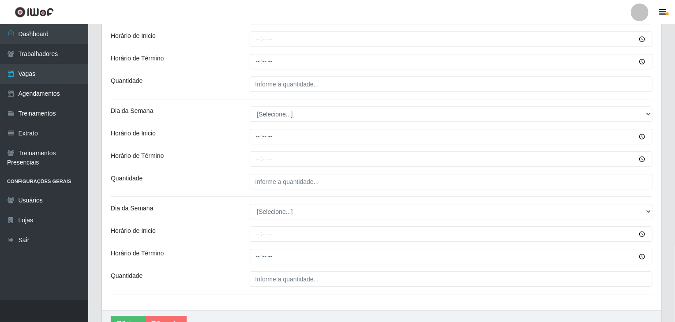
scroll to position [1147, 0]
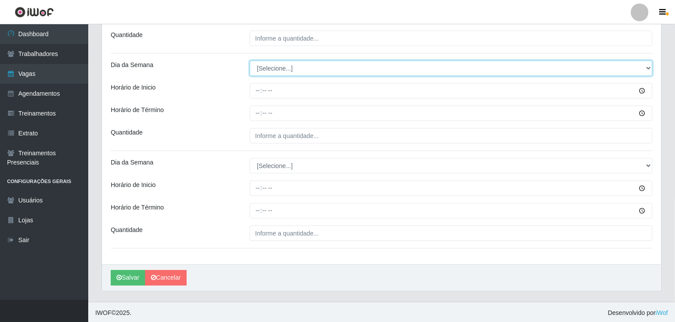
click at [263, 64] on select "[Selecione...] Segunda Terça Quarta Quinta Sexta Sábado Domingo" at bounding box center [451, 67] width 403 height 15
select select "6"
click at [250, 60] on select "[Selecione...] Segunda Terça Quarta Quinta Sexta Sábado Domingo" at bounding box center [451, 67] width 403 height 15
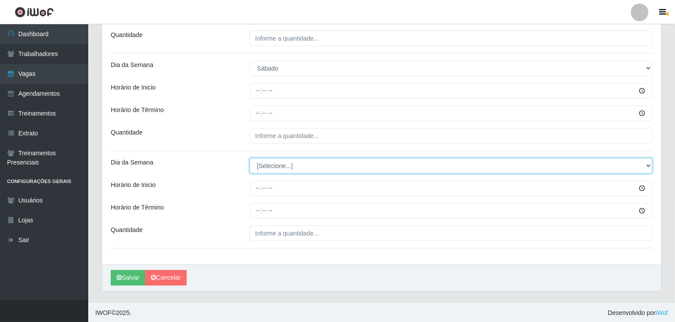
click at [272, 164] on select "[Selecione...] Segunda Terça Quarta Quinta Sexta Sábado Domingo" at bounding box center [451, 165] width 403 height 15
select select "6"
click at [250, 158] on select "[Selecione...] Segunda Terça Quarta Quinta Sexta Sábado Domingo" at bounding box center [451, 165] width 403 height 15
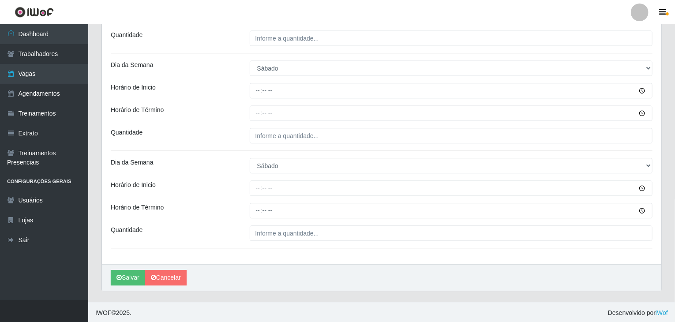
click at [234, 191] on div "Horário de Inicio" at bounding box center [173, 188] width 139 height 15
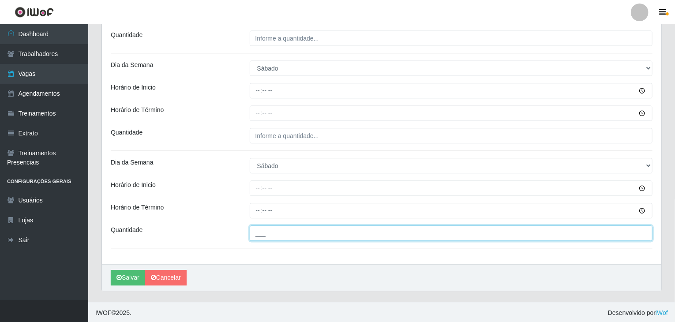
click at [307, 237] on input "___" at bounding box center [451, 233] width 403 height 15
type input "4__"
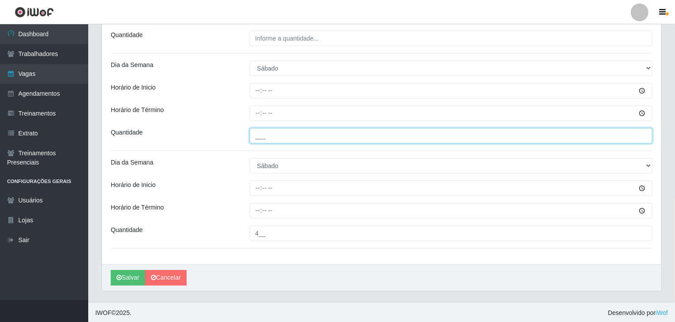
click at [314, 132] on input "___" at bounding box center [451, 135] width 403 height 15
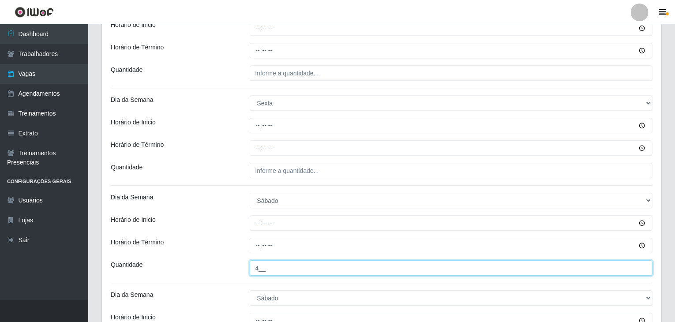
type input "4__"
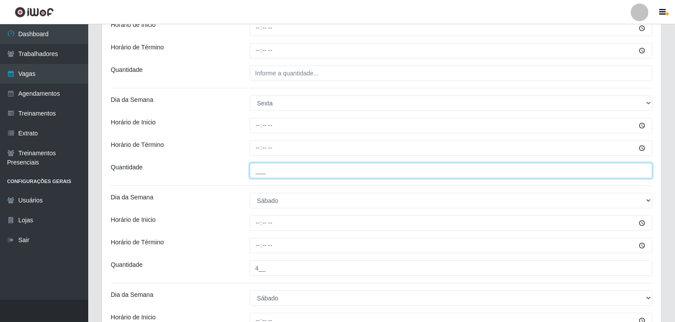
click at [313, 171] on input "___" at bounding box center [451, 170] width 403 height 15
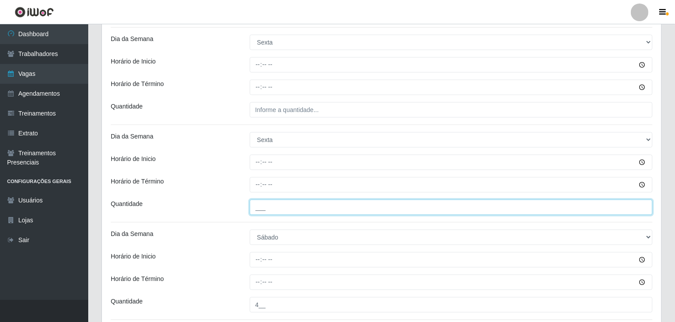
scroll to position [926, 0]
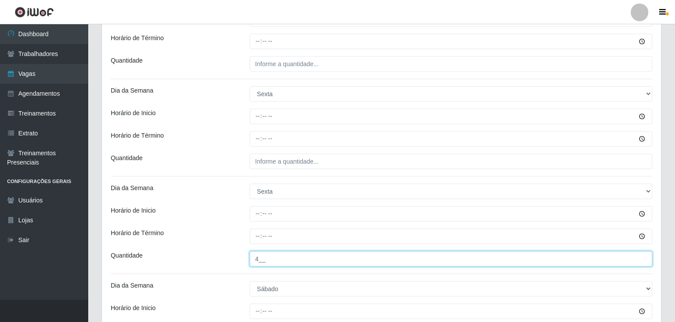
type input "4__"
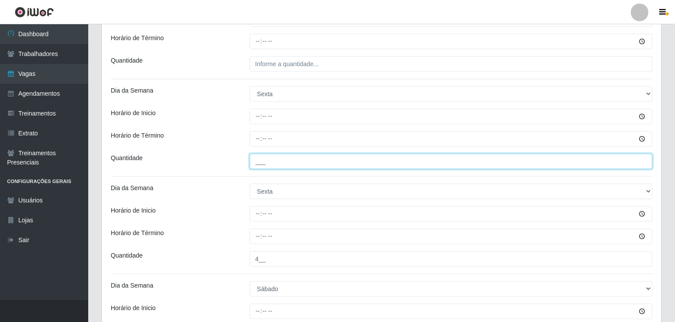
click at [303, 159] on input "___" at bounding box center [451, 161] width 403 height 15
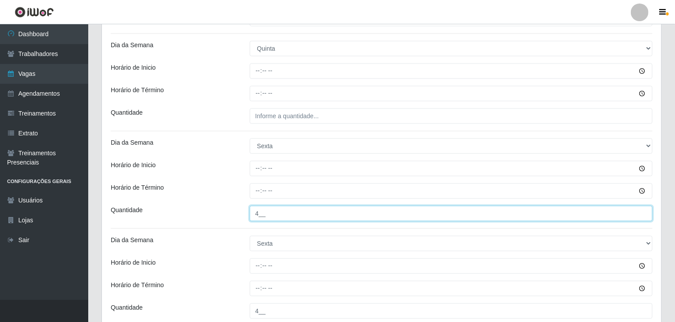
scroll to position [838, 0]
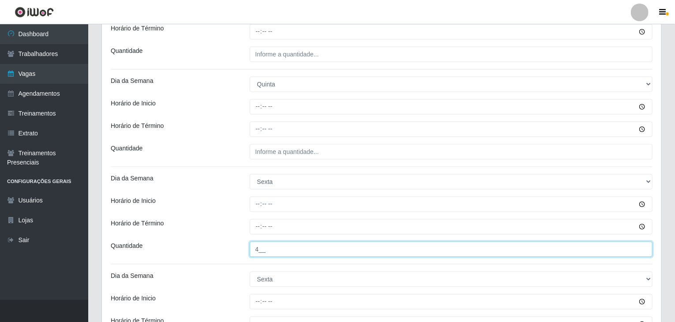
type input "4__"
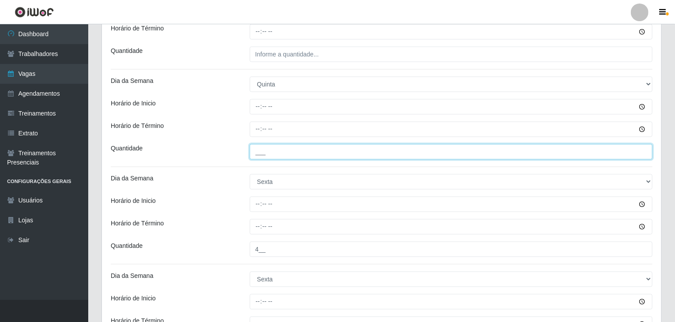
click at [316, 156] on input "___" at bounding box center [451, 151] width 403 height 15
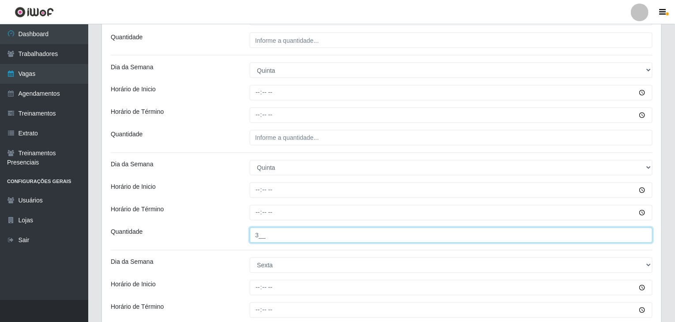
scroll to position [750, 0]
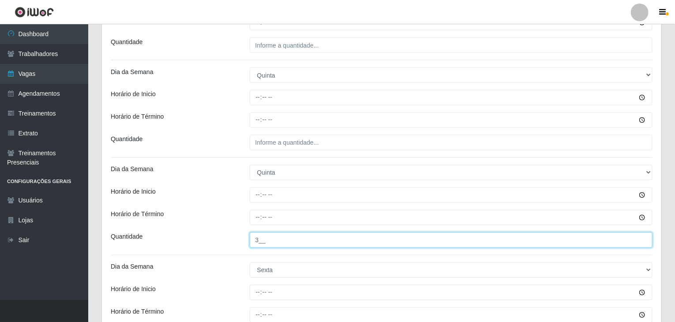
type input "3__"
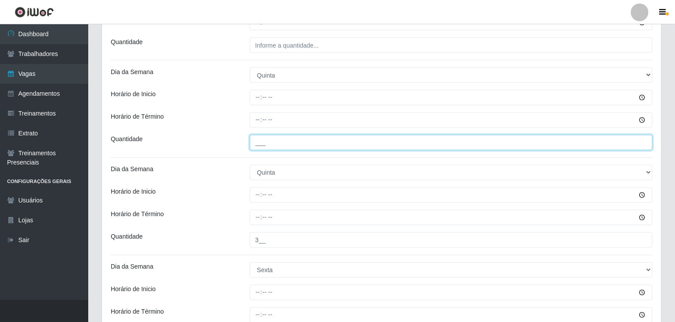
click at [313, 136] on input "___" at bounding box center [451, 142] width 403 height 15
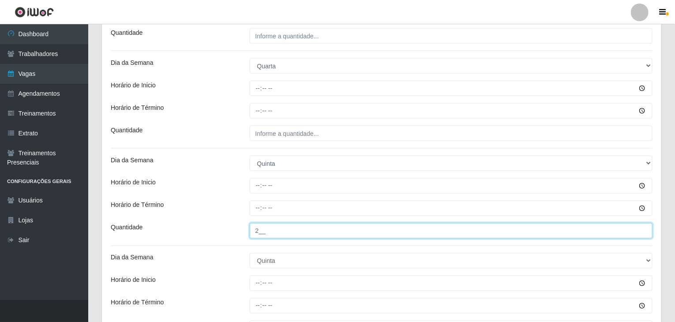
type input "2__"
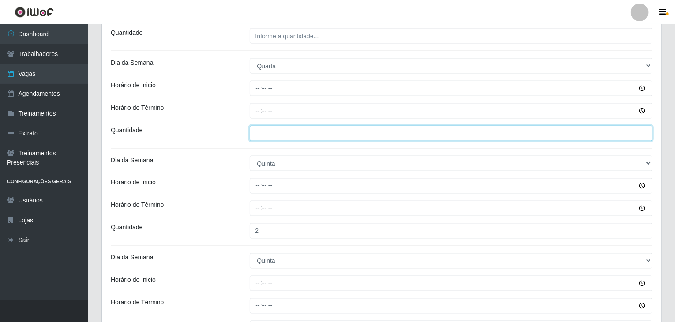
click at [305, 137] on input "___" at bounding box center [451, 133] width 403 height 15
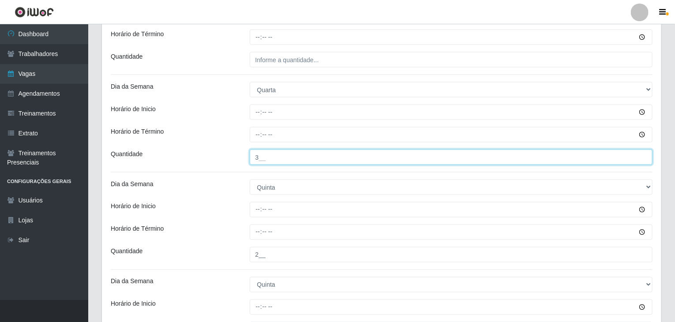
scroll to position [529, 0]
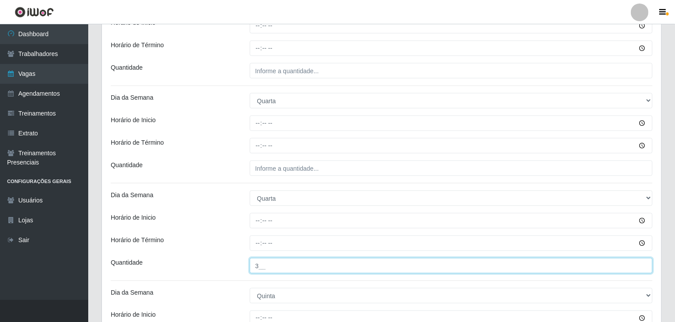
type input "3__"
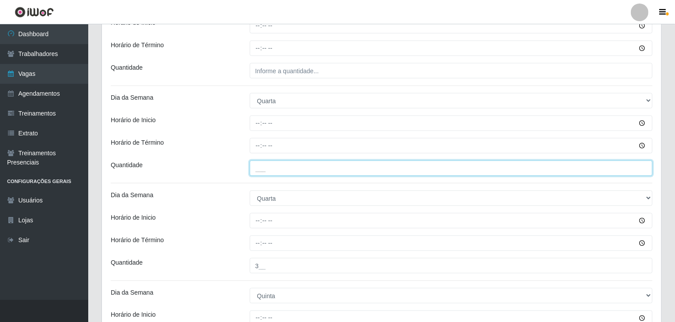
click at [313, 162] on input "___" at bounding box center [451, 168] width 403 height 15
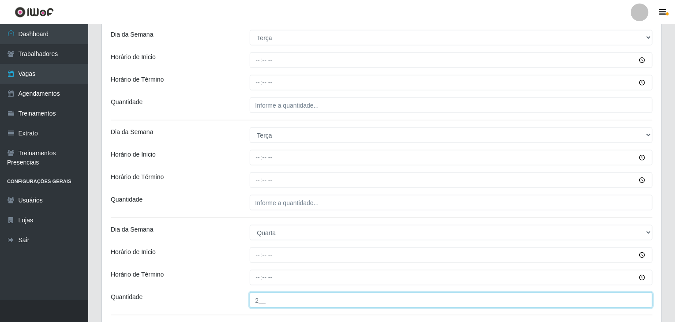
scroll to position [396, 0]
type input "2__"
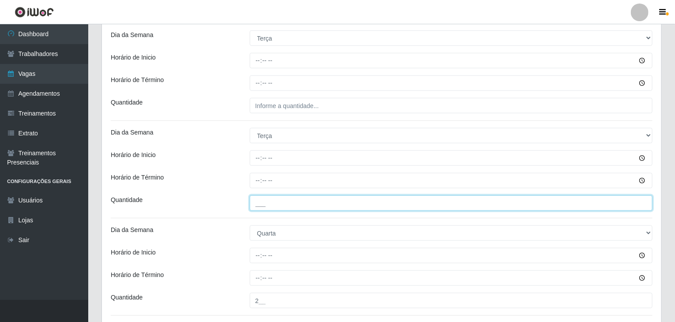
click at [308, 196] on input "___" at bounding box center [451, 203] width 403 height 15
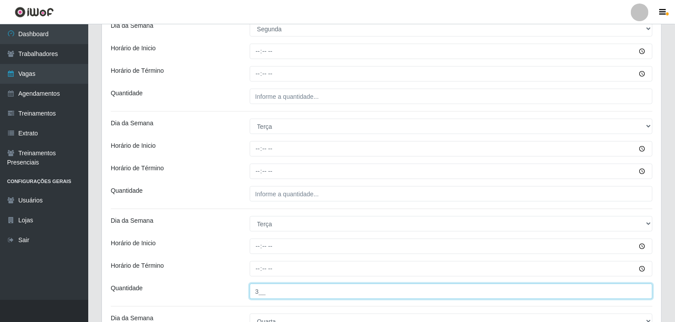
type input "3__"
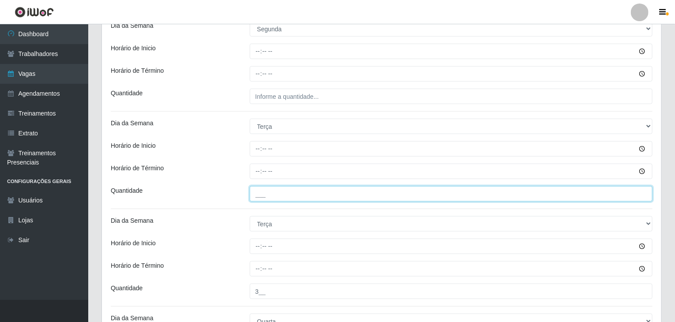
click at [302, 192] on input "___" at bounding box center [451, 193] width 403 height 15
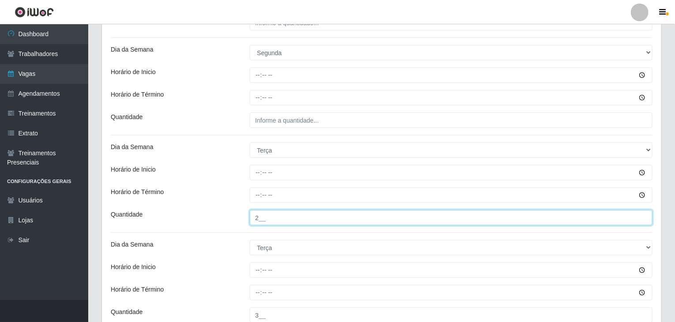
scroll to position [264, 0]
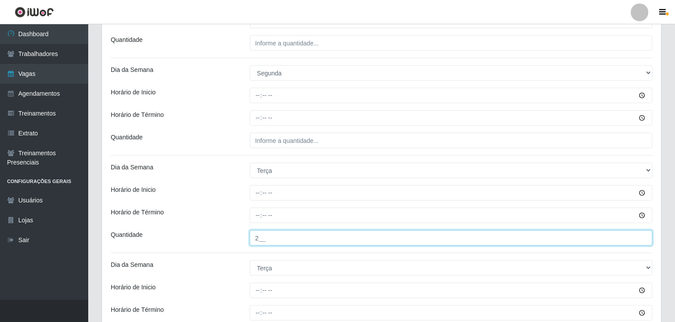
type input "2__"
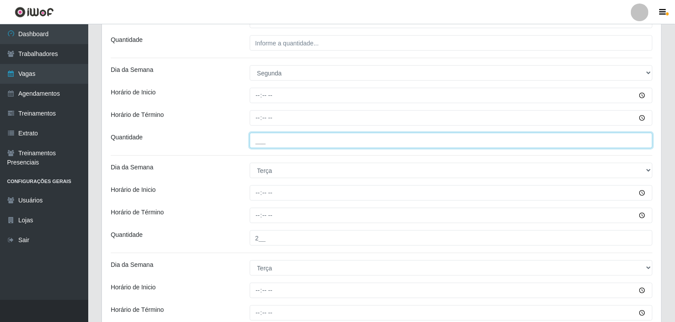
click at [293, 145] on input "___" at bounding box center [451, 140] width 403 height 15
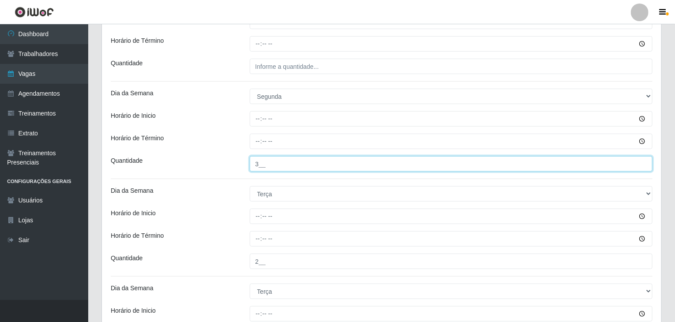
scroll to position [220, 0]
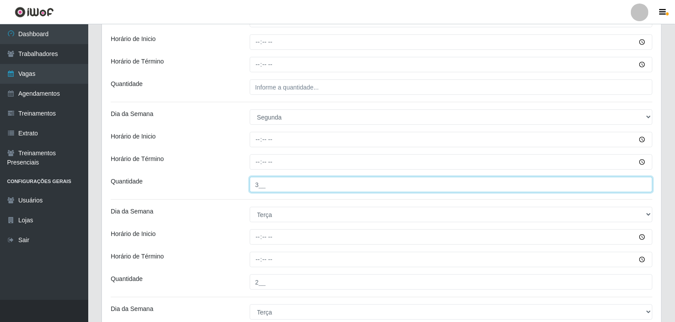
type input "3__"
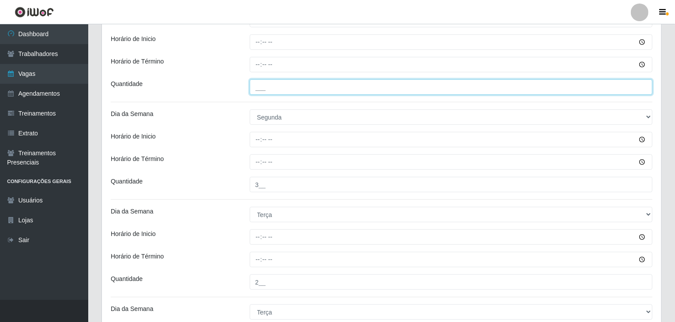
click at [285, 92] on input "___" at bounding box center [451, 86] width 403 height 15
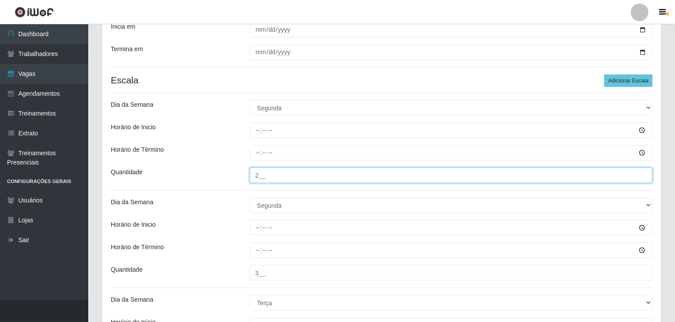
scroll to position [132, 0]
type input "2__"
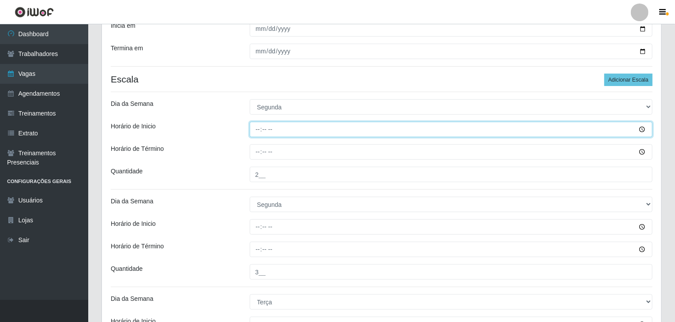
click at [254, 131] on input "Horário de Inicio" at bounding box center [451, 129] width 403 height 15
click at [252, 125] on input "00:00" at bounding box center [451, 129] width 403 height 15
click at [256, 129] on input "00:00" at bounding box center [451, 129] width 403 height 15
type input "09:00"
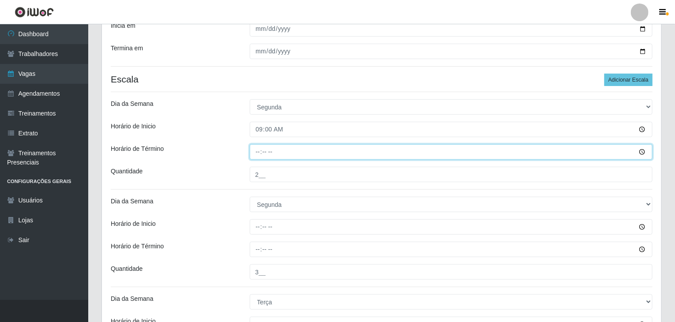
click at [258, 155] on input "Horário de Término" at bounding box center [451, 151] width 403 height 15
type input "15:00"
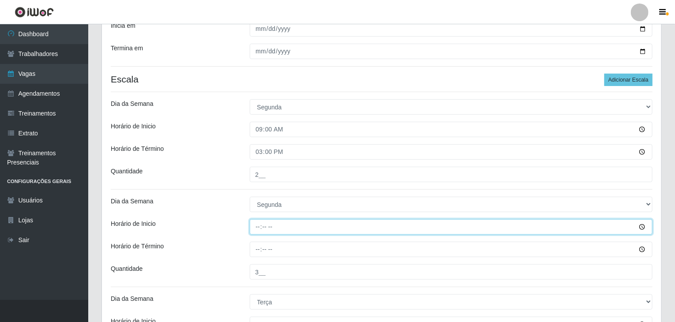
click at [255, 231] on input "Horário de Inicio" at bounding box center [451, 226] width 403 height 15
type input "16:00"
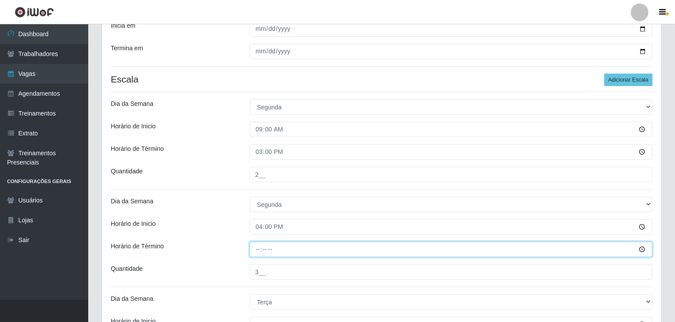
click at [251, 246] on input "Horário de Término" at bounding box center [451, 249] width 403 height 15
type input "22:00"
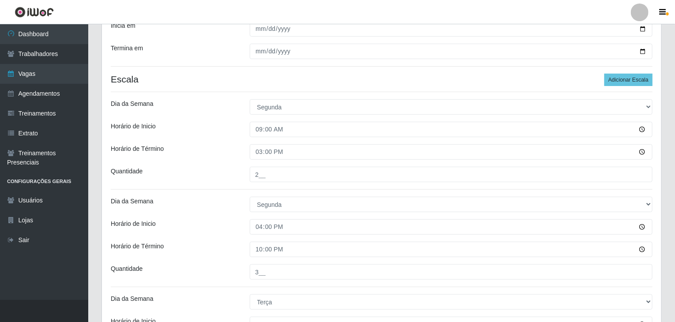
click at [223, 221] on div "Horário de Inicio" at bounding box center [173, 226] width 139 height 15
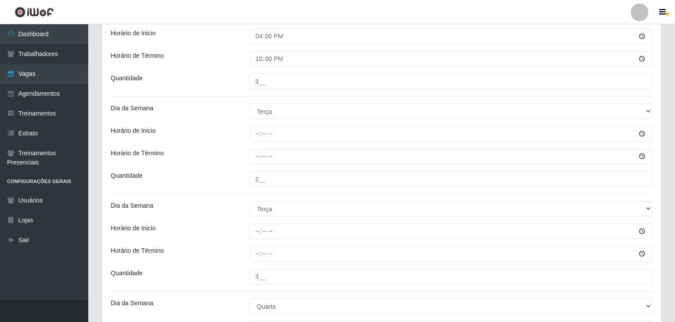
scroll to position [353, 0]
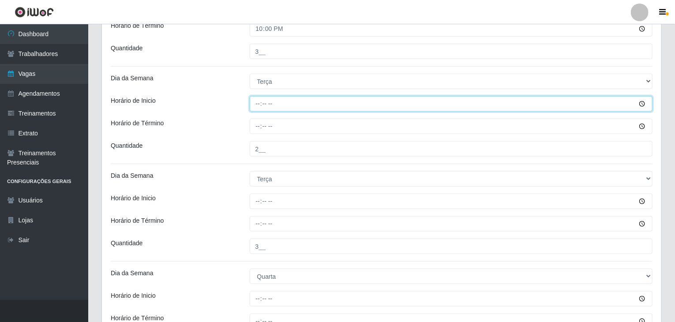
click at [256, 105] on input "Horário de Inicio" at bounding box center [451, 103] width 403 height 15
type input "09:00"
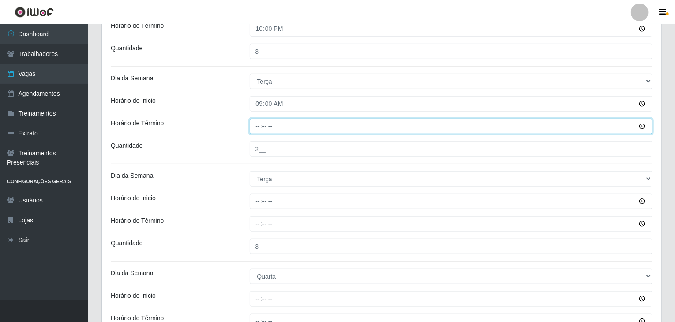
click at [257, 123] on input "Horário de Término" at bounding box center [451, 126] width 403 height 15
type input "15:00"
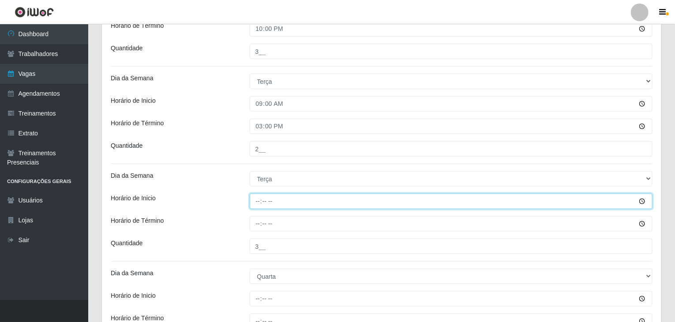
click at [260, 198] on input "Horário de Inicio" at bounding box center [451, 201] width 403 height 15
type input "16:00"
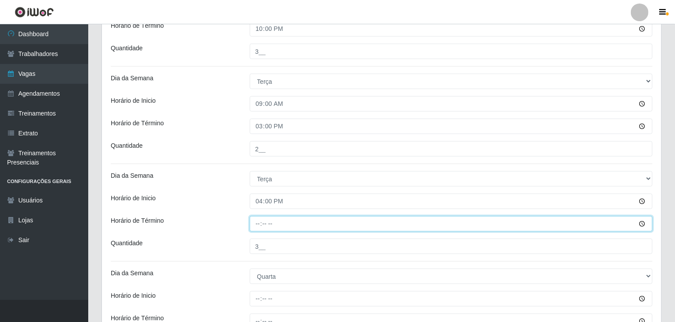
click at [251, 223] on input "Horário de Término" at bounding box center [451, 223] width 403 height 15
type input "22:00"
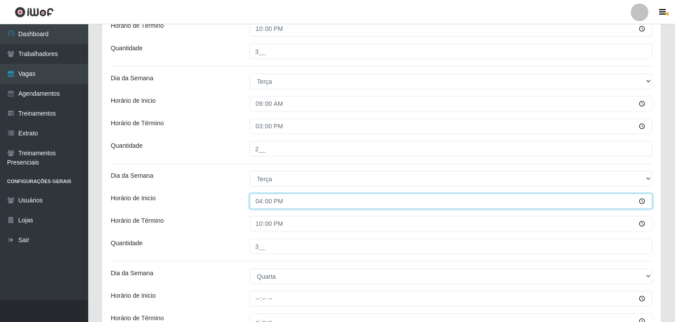
click at [254, 207] on input "16:00" at bounding box center [451, 201] width 403 height 15
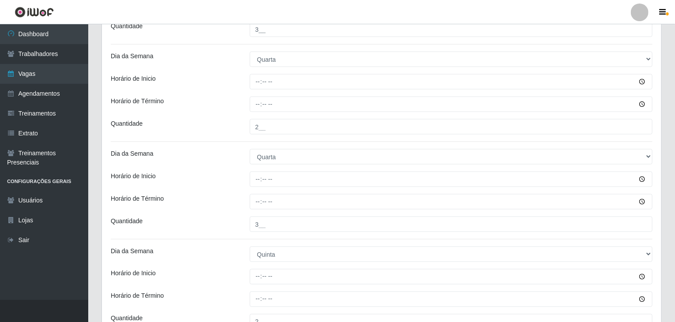
scroll to position [574, 0]
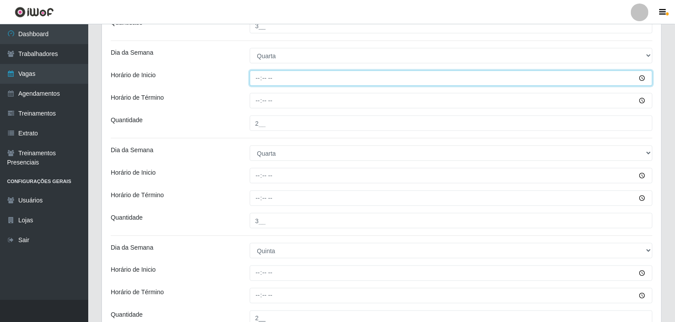
click at [259, 80] on input "Horário de Inicio" at bounding box center [451, 78] width 403 height 15
type input "09:00"
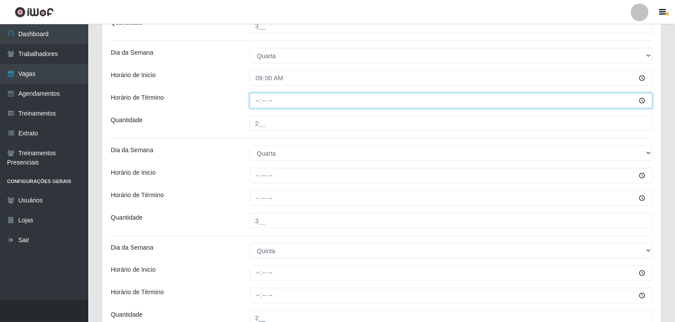
click at [252, 105] on input "Horário de Término" at bounding box center [451, 100] width 403 height 15
type input "15:00"
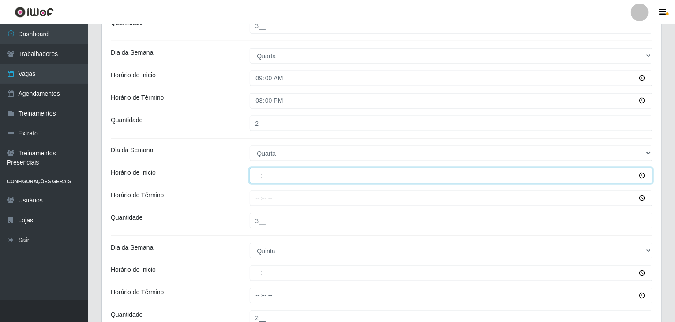
click at [259, 178] on input "Horário de Inicio" at bounding box center [451, 175] width 403 height 15
type input "16:00"
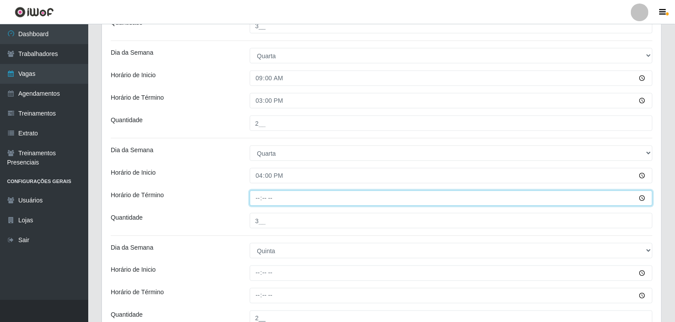
click at [252, 201] on input "Horário de Término" at bounding box center [451, 198] width 403 height 15
type input "22:00"
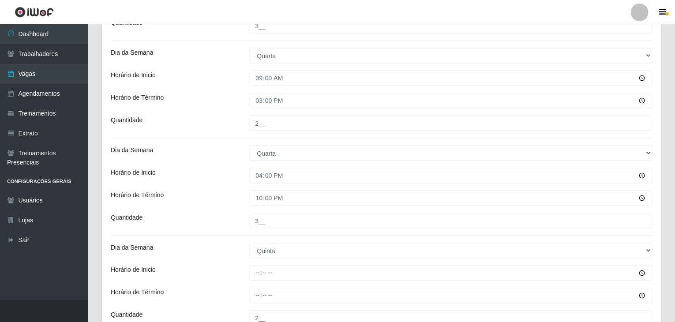
click at [221, 178] on div "Horário de Inicio" at bounding box center [173, 175] width 139 height 15
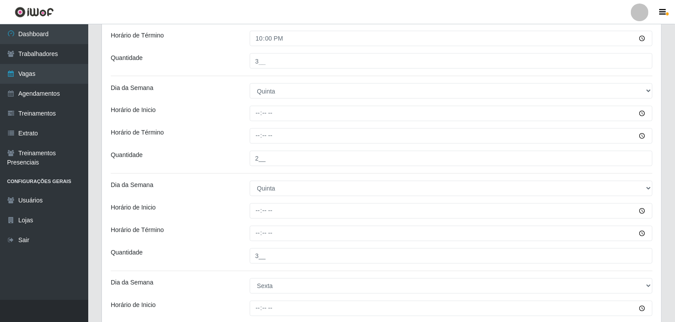
scroll to position [750, 0]
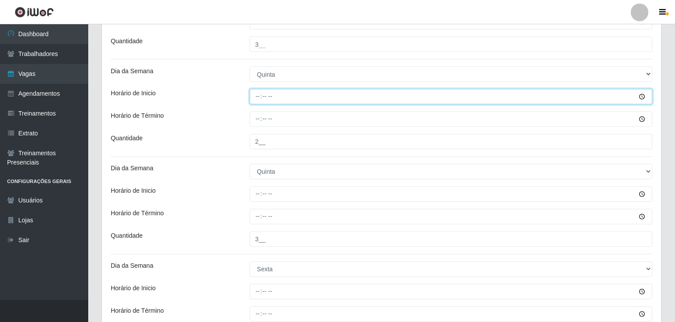
click at [257, 98] on input "Horário de Inicio" at bounding box center [451, 96] width 403 height 15
type input "09:00"
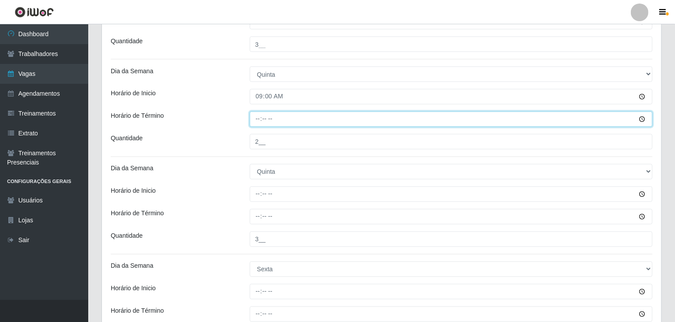
click at [256, 118] on input "Horário de Término" at bounding box center [451, 119] width 403 height 15
type input "15:00"
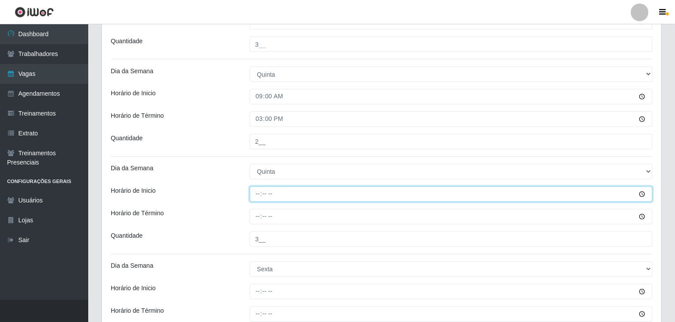
click at [255, 191] on input "Horário de Inicio" at bounding box center [451, 194] width 403 height 15
type input "16:00"
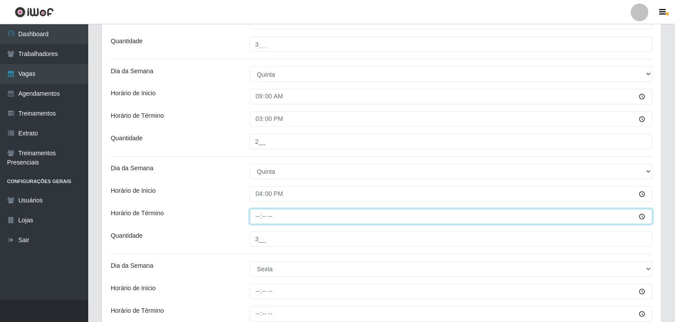
click at [259, 217] on input "Horário de Término" at bounding box center [451, 216] width 403 height 15
type input "22:00"
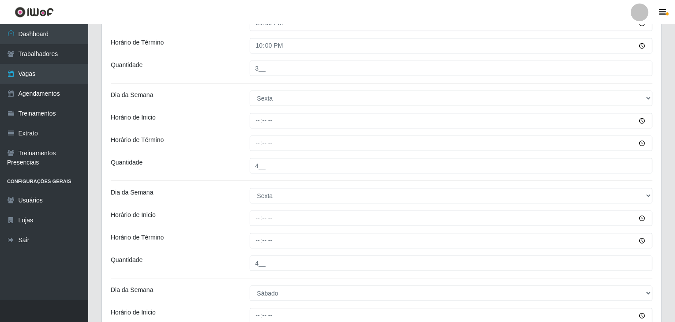
scroll to position [927, 0]
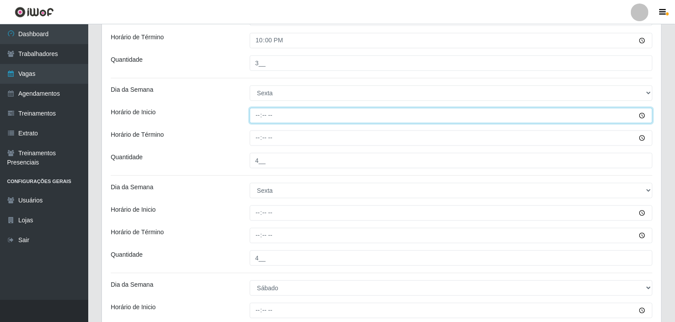
click at [260, 112] on input "Horário de Inicio" at bounding box center [451, 115] width 403 height 15
type input "09:00"
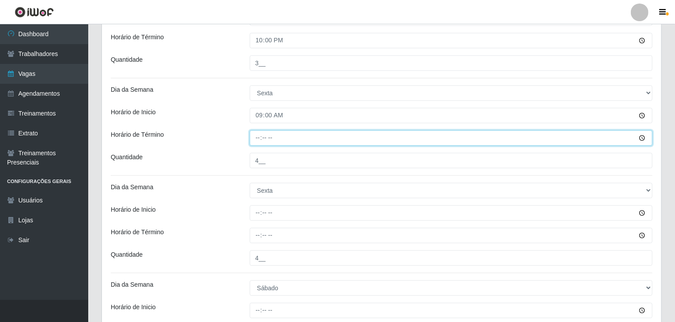
click at [259, 136] on input "Horário de Término" at bounding box center [451, 137] width 403 height 15
type input "15:00"
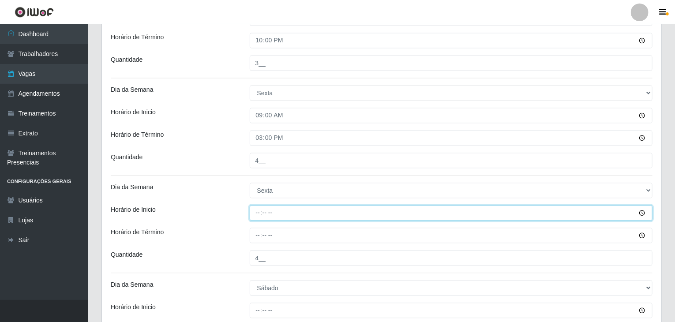
click at [256, 211] on input "Horário de Inicio" at bounding box center [451, 212] width 403 height 15
type input "16:00"
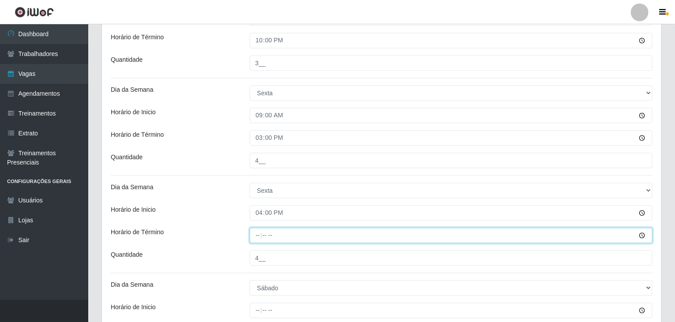
click at [256, 230] on input "Horário de Término" at bounding box center [451, 235] width 403 height 15
type input "22:00"
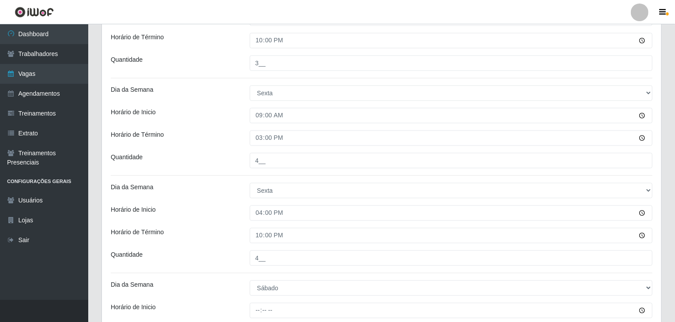
click at [233, 195] on div "Dia da Semana" at bounding box center [173, 190] width 139 height 15
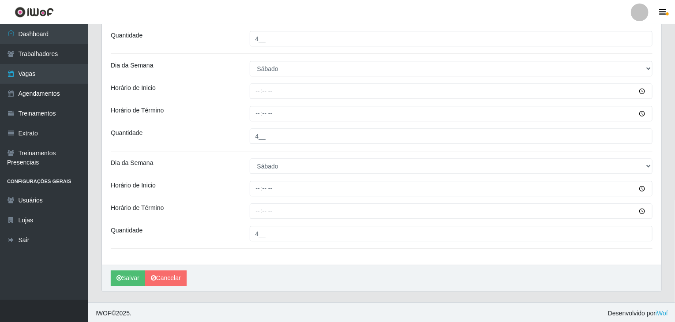
scroll to position [1147, 0]
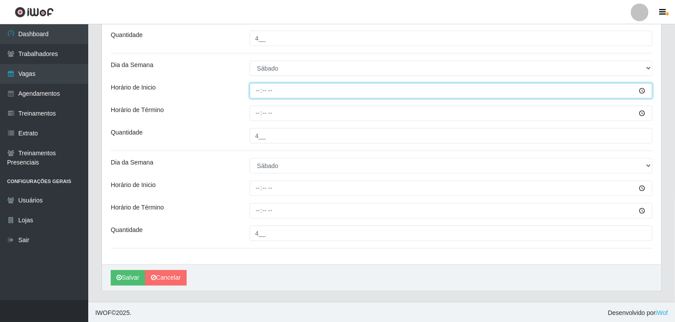
click at [254, 87] on input "Horário de Inicio" at bounding box center [451, 90] width 403 height 15
type input "09:00"
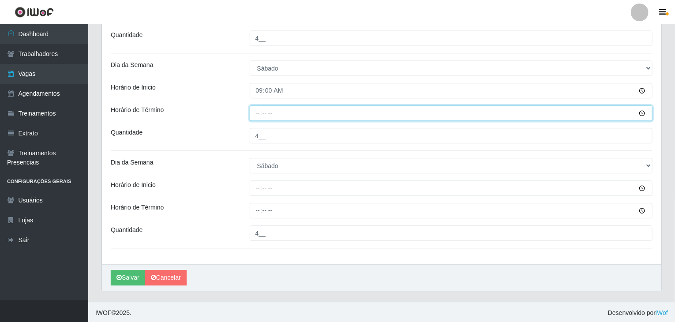
click at [256, 109] on input "Horário de Término" at bounding box center [451, 113] width 403 height 15
type input "15:00"
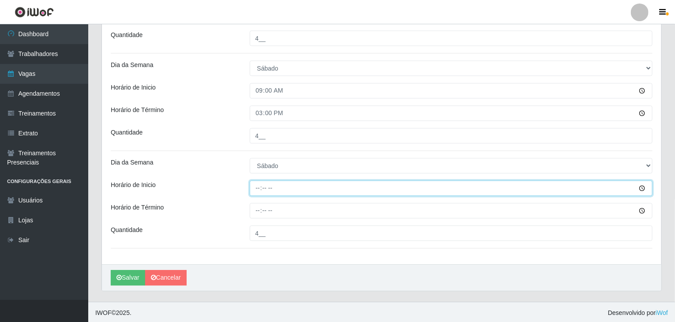
click at [257, 189] on input "Horário de Inicio" at bounding box center [451, 188] width 403 height 15
type input "16:00"
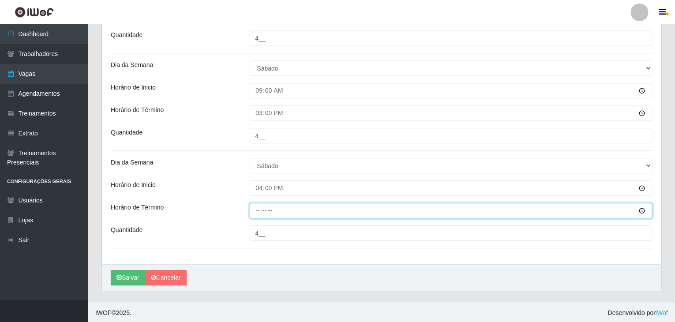
click at [255, 207] on input "Horário de Término" at bounding box center [451, 210] width 403 height 15
click at [260, 214] on input "20:00" at bounding box center [451, 210] width 403 height 15
type input "22:00"
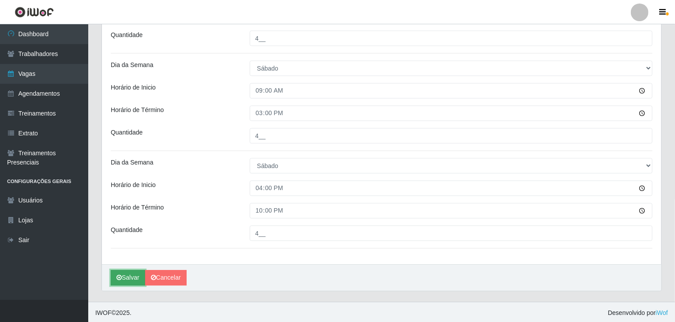
click at [135, 270] on button "Salvar" at bounding box center [128, 277] width 34 height 15
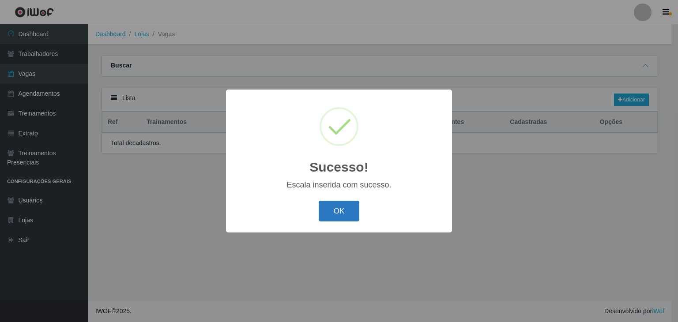
click at [355, 206] on button "OK" at bounding box center [339, 211] width 41 height 21
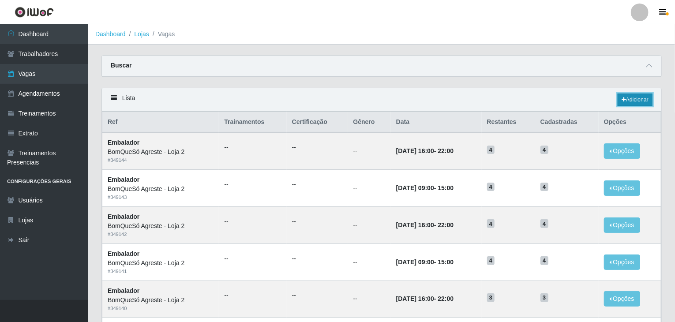
click at [644, 98] on link "Adicionar" at bounding box center [635, 100] width 35 height 12
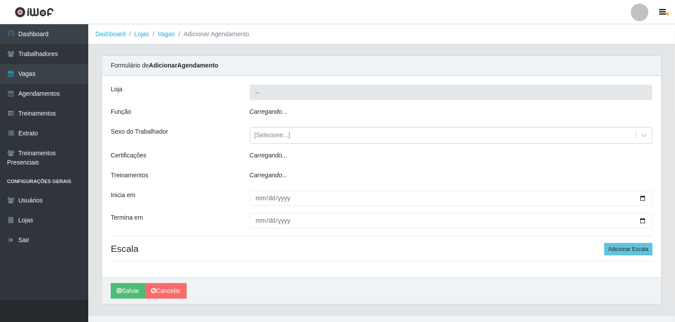
type input "BomQueSó Agreste - Loja 2"
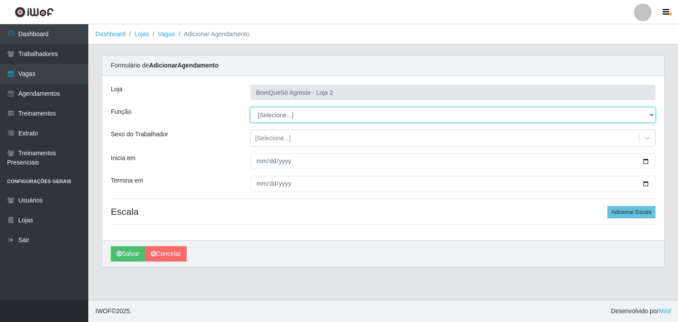
click at [281, 117] on select "[Selecione...] ASG ASG + ASG ++ Balconista Balconista + Balconista ++ Embalador…" at bounding box center [452, 114] width 405 height 15
select select "1"
click at [250, 107] on select "[Selecione...] ASG ASG + ASG ++ Balconista Balconista + Balconista ++ Embalador…" at bounding box center [452, 114] width 405 height 15
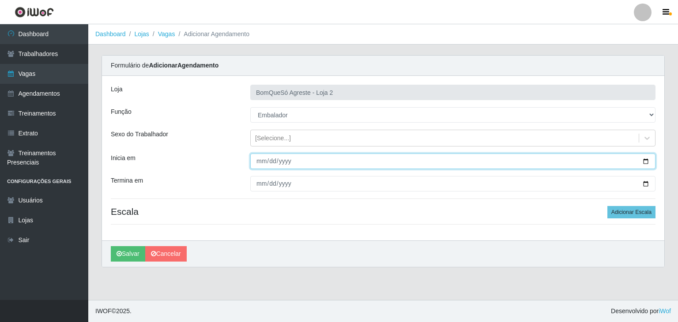
click at [649, 161] on input "Inicia em" at bounding box center [452, 161] width 405 height 15
type input "2025-10-12"
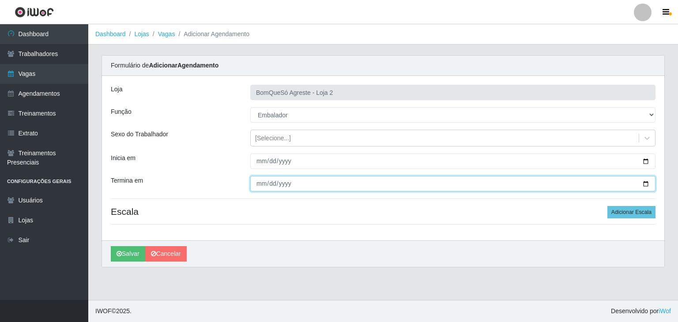
click at [644, 182] on input "Termina em" at bounding box center [452, 183] width 405 height 15
type input "2025-10-12"
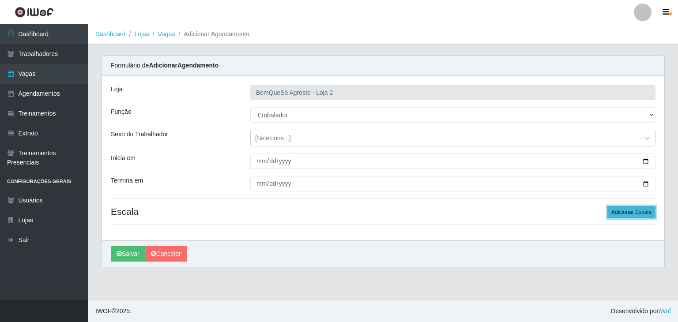
click at [627, 215] on button "Adicionar Escala" at bounding box center [631, 212] width 48 height 12
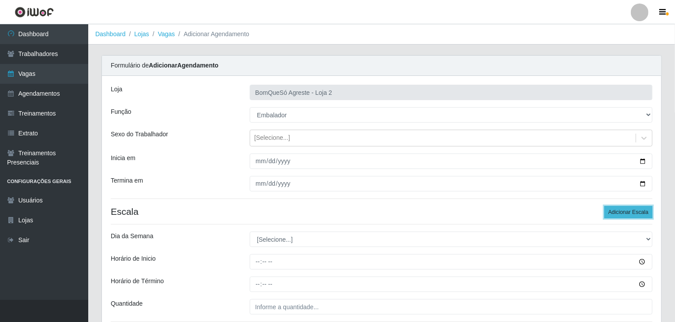
click at [627, 215] on button "Adicionar Escala" at bounding box center [629, 212] width 48 height 12
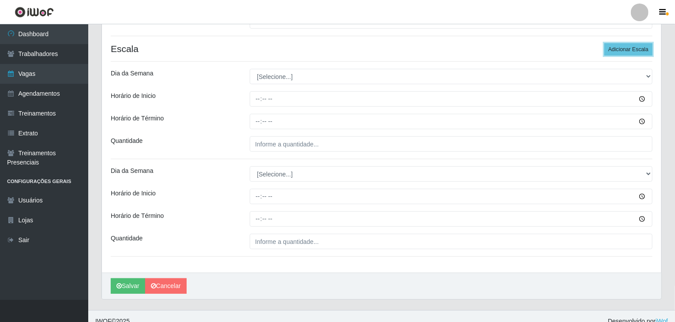
scroll to position [172, 0]
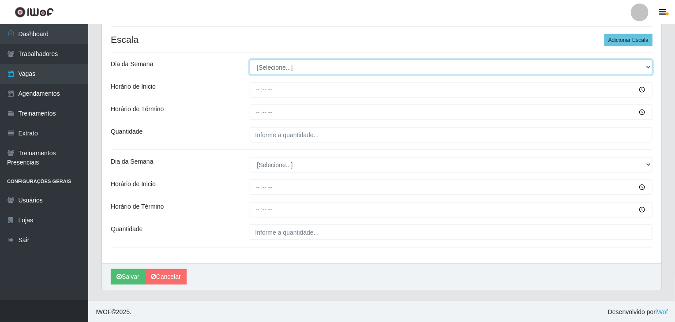
click at [334, 68] on select "[Selecione...] Segunda Terça Quarta Quinta Sexta Sábado Domingo" at bounding box center [451, 67] width 403 height 15
select select "0"
click at [250, 60] on select "[Selecione...] Segunda Terça Quarta Quinta Sexta Sábado Domingo" at bounding box center [451, 67] width 403 height 15
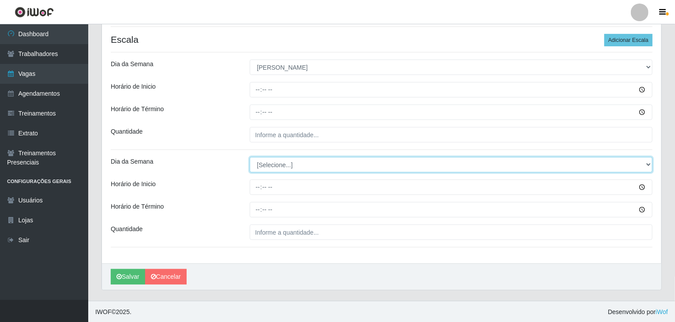
click at [309, 163] on select "[Selecione...] Segunda Terça Quarta Quinta Sexta Sábado Domingo" at bounding box center [451, 164] width 403 height 15
select select "0"
click at [250, 157] on select "[Selecione...] Segunda Terça Quarta Quinta Sexta Sábado Domingo" at bounding box center [451, 164] width 403 height 15
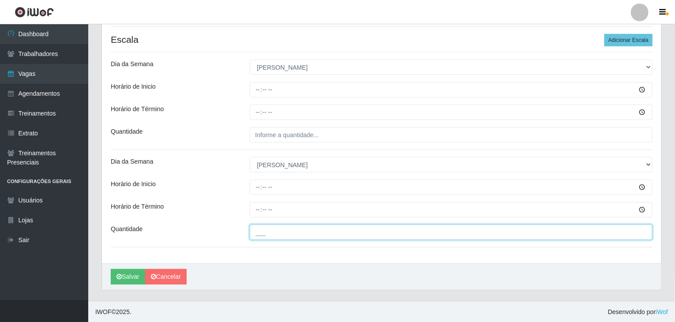
click at [325, 234] on input "___" at bounding box center [451, 232] width 403 height 15
type input "3__"
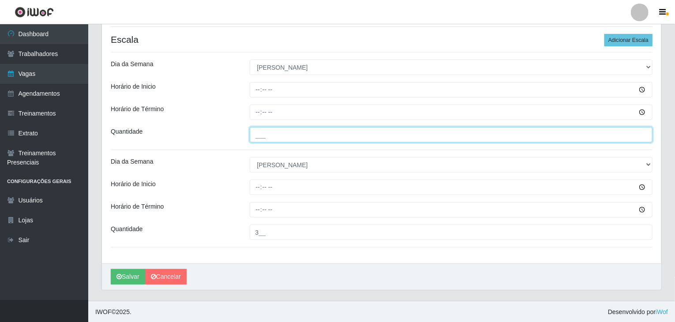
click at [274, 138] on input "___" at bounding box center [451, 134] width 403 height 15
type input "3__"
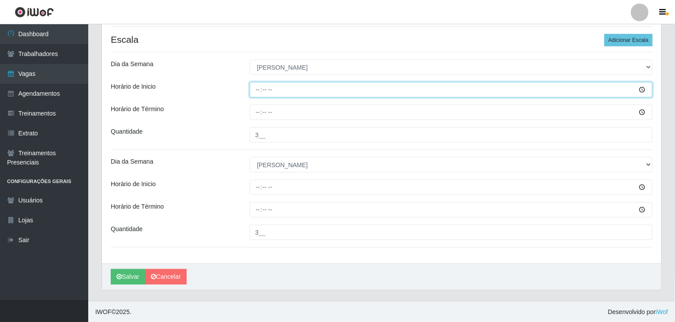
click at [259, 84] on input "Horário de Inicio" at bounding box center [451, 89] width 403 height 15
type input "08:00"
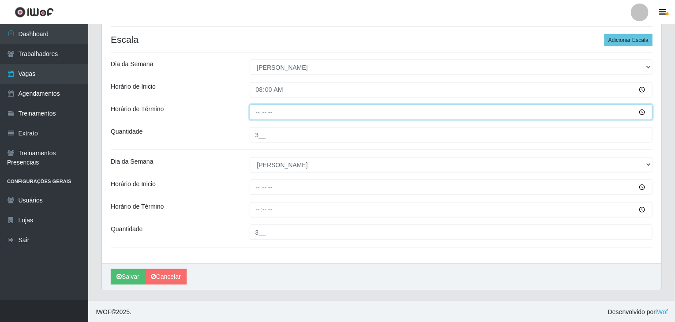
click at [252, 111] on input "Horário de Término" at bounding box center [451, 112] width 403 height 15
type input "14:00"
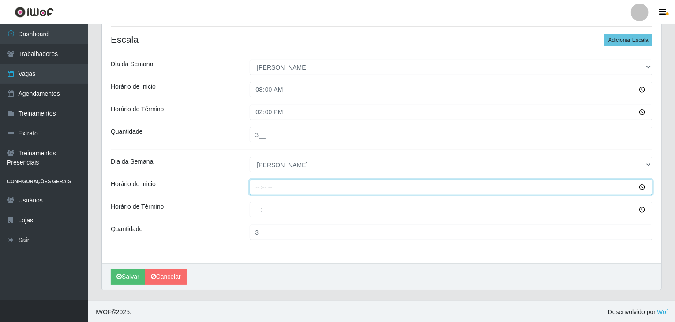
click at [259, 188] on input "Horário de Inicio" at bounding box center [451, 187] width 403 height 15
type input "14:00"
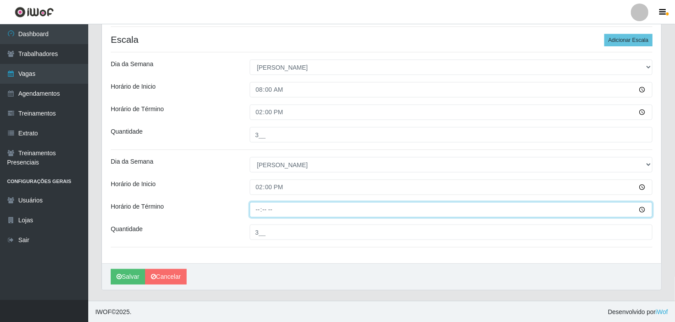
click at [253, 212] on input "Horário de Término" at bounding box center [451, 209] width 403 height 15
type input "20:00"
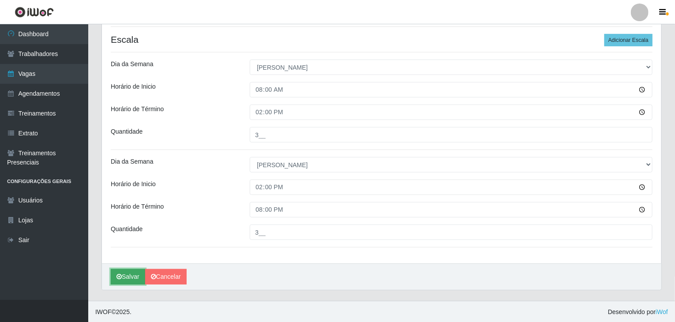
click at [133, 279] on button "Salvar" at bounding box center [128, 276] width 34 height 15
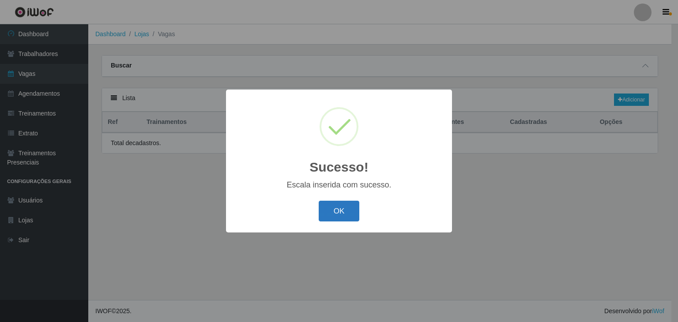
click at [354, 207] on button "OK" at bounding box center [339, 211] width 41 height 21
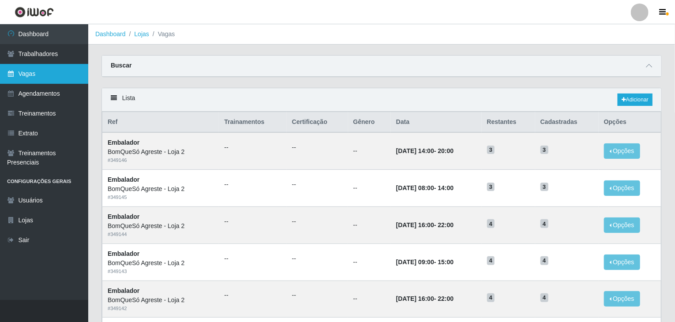
click at [35, 79] on link "Vagas" at bounding box center [44, 74] width 88 height 20
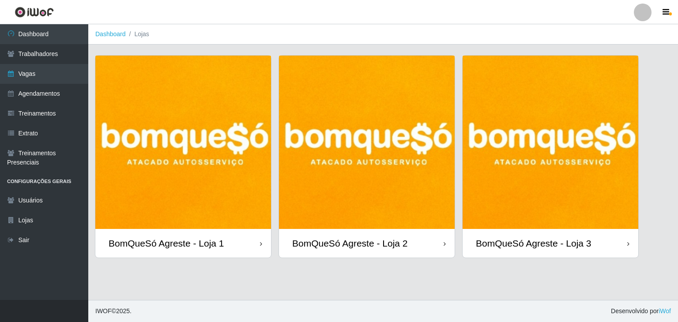
click at [597, 207] on img at bounding box center [551, 142] width 176 height 173
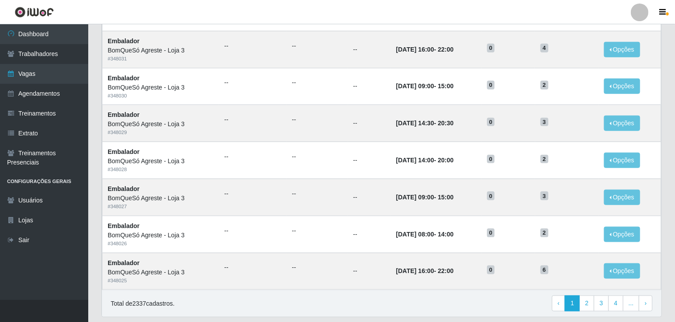
scroll to position [423, 0]
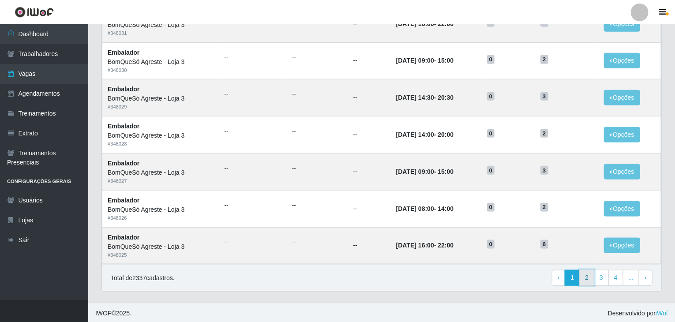
click at [592, 277] on link "2" at bounding box center [587, 278] width 15 height 16
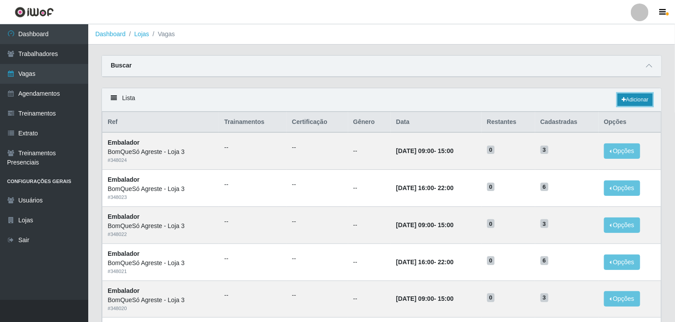
click at [627, 98] on link "Adicionar" at bounding box center [635, 100] width 35 height 12
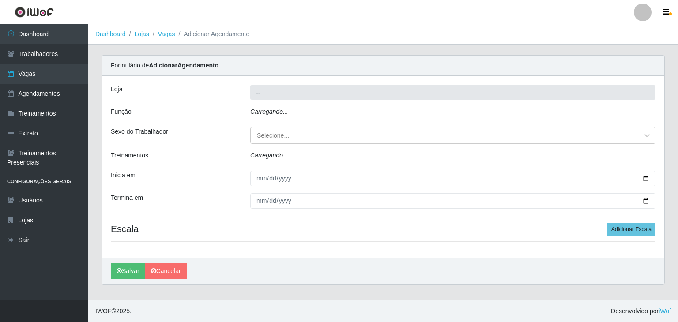
type input "BomQueSó Agreste - Loja 3"
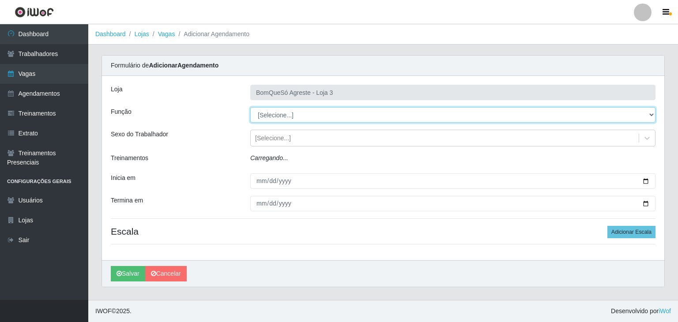
drag, startPoint x: 353, startPoint y: 125, endPoint x: 293, endPoint y: 113, distance: 61.6
click at [293, 113] on select "[Selecione...] ASG ASG + ASG ++ Balconista Balconista + Balconista ++ Embalador…" at bounding box center [452, 114] width 405 height 15
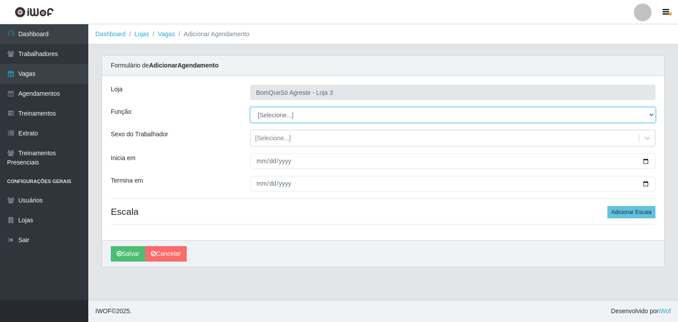
select select "1"
click at [250, 107] on select "[Selecione...] ASG ASG + ASG ++ Balconista Balconista + Balconista ++ Embalador…" at bounding box center [452, 114] width 405 height 15
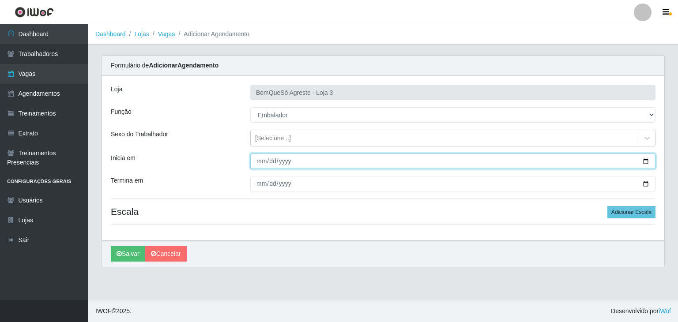
click at [648, 163] on input "Inicia em" at bounding box center [452, 161] width 405 height 15
type input "2025-10-12"
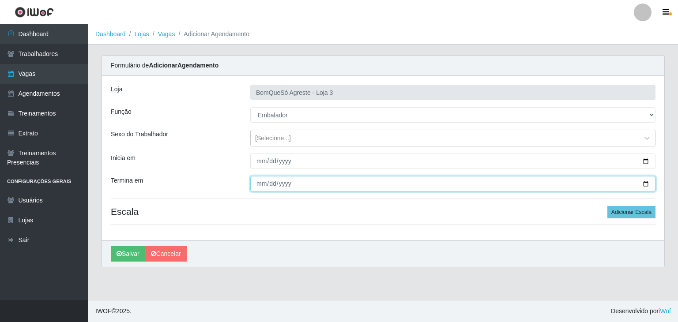
click at [645, 179] on input "Termina em" at bounding box center [452, 183] width 405 height 15
click at [647, 184] on input "Termina em" at bounding box center [452, 183] width 405 height 15
type input "2025-10-12"
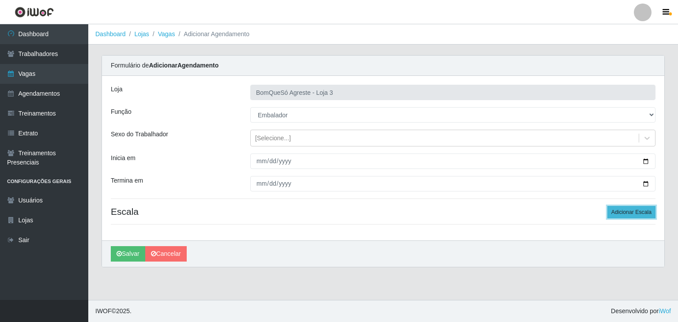
click at [648, 213] on button "Adicionar Escala" at bounding box center [631, 212] width 48 height 12
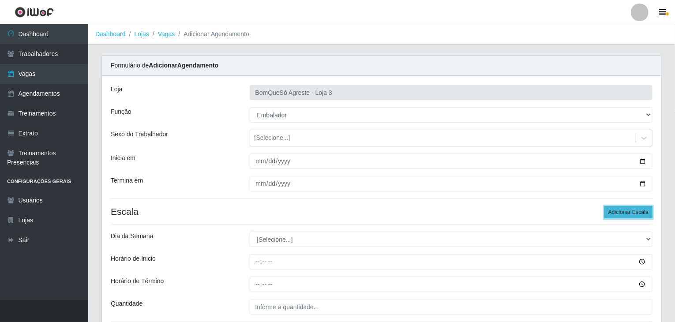
click at [648, 213] on button "Adicionar Escala" at bounding box center [629, 212] width 48 height 12
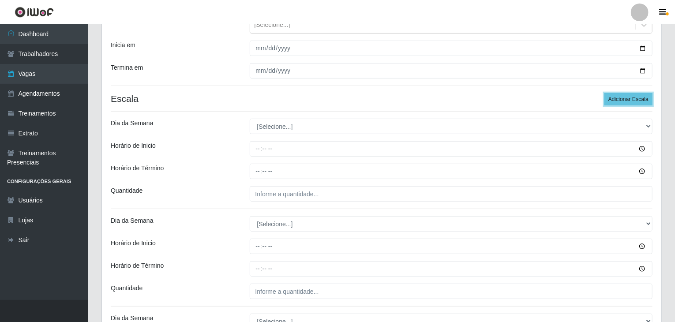
scroll to position [221, 0]
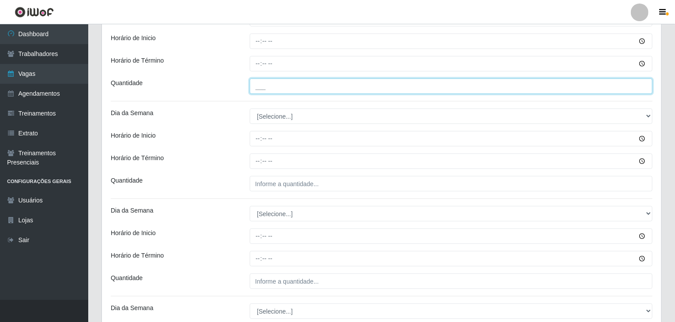
click at [300, 85] on input "___" at bounding box center [451, 86] width 403 height 15
type input "2__"
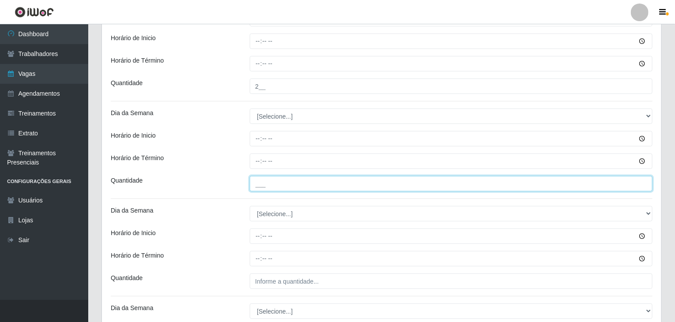
click at [283, 189] on input "___" at bounding box center [451, 183] width 403 height 15
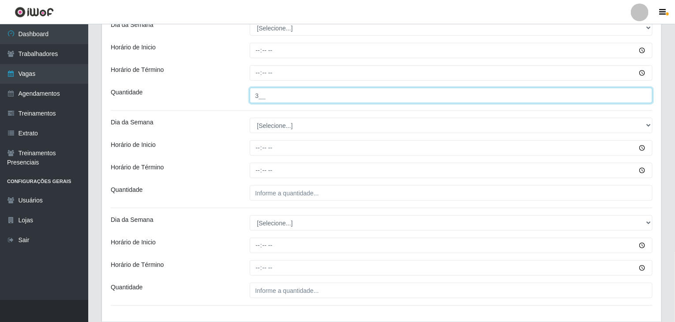
type input "3__"
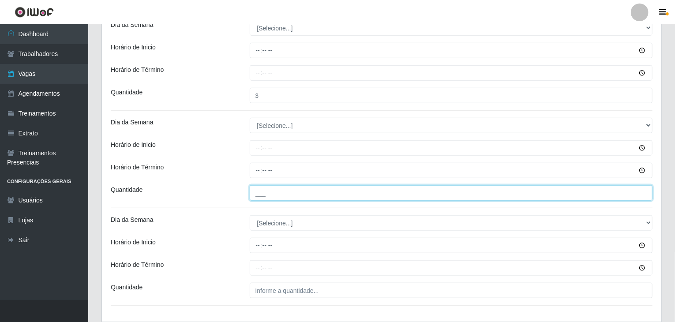
click at [287, 188] on input "___" at bounding box center [451, 192] width 403 height 15
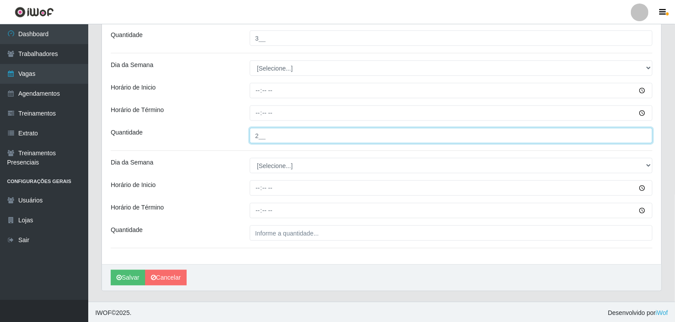
scroll to position [367, 0]
type input "2__"
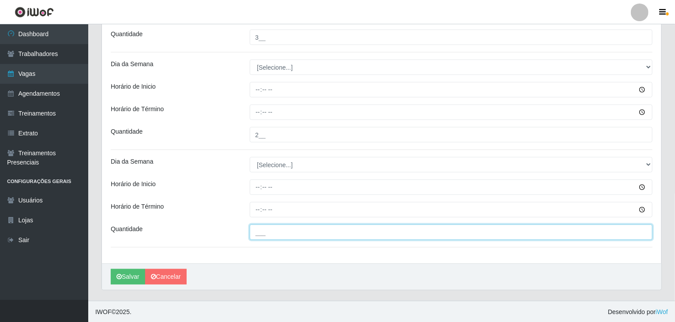
click at [301, 230] on input "___" at bounding box center [451, 232] width 403 height 15
type input "3__"
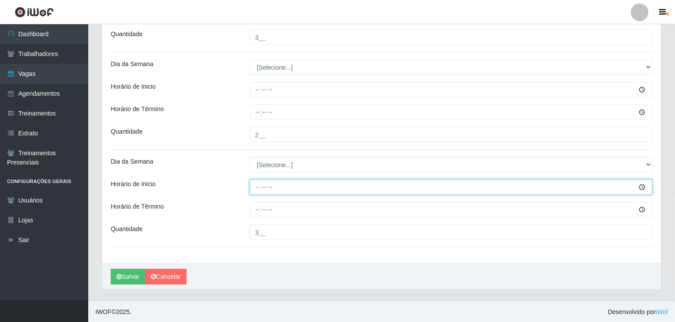
click at [264, 185] on input "Horário de Inicio" at bounding box center [451, 187] width 403 height 15
click at [263, 185] on input "Horário de Inicio" at bounding box center [451, 187] width 403 height 15
click at [264, 184] on input "Horário de Inicio" at bounding box center [451, 187] width 403 height 15
click at [260, 185] on input "Horário de Inicio" at bounding box center [451, 187] width 403 height 15
type input "14:30"
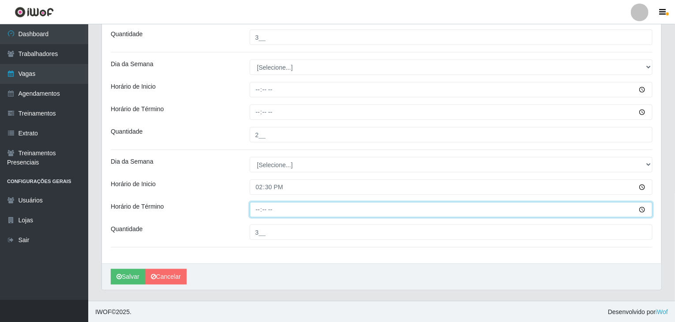
click at [261, 206] on input "Horário de Término" at bounding box center [451, 209] width 403 height 15
type input "20:30"
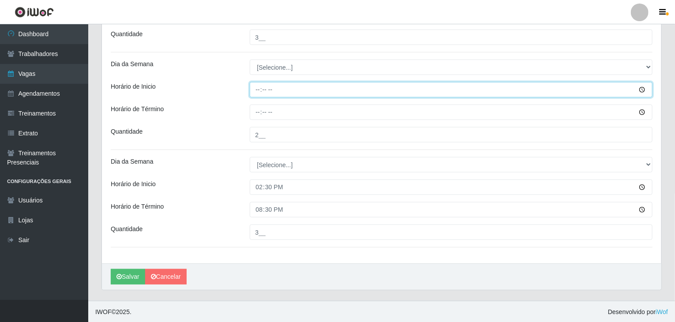
click at [254, 90] on input "Horário de Inicio" at bounding box center [451, 89] width 403 height 15
type input "14:00"
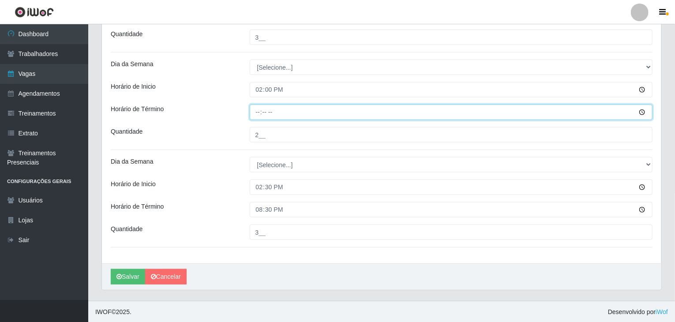
click at [256, 113] on input "Horário de Término" at bounding box center [451, 112] width 403 height 15
type input "20:00"
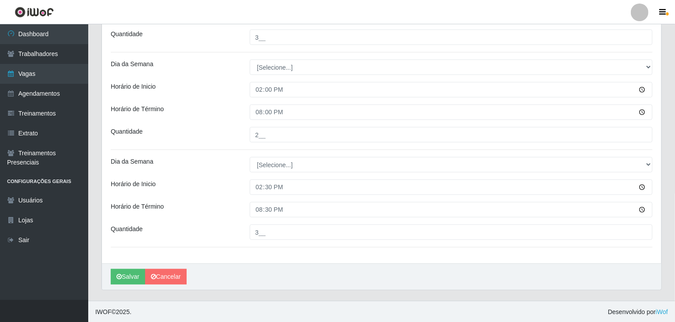
click at [229, 105] on div "Horário de Término" at bounding box center [173, 112] width 139 height 15
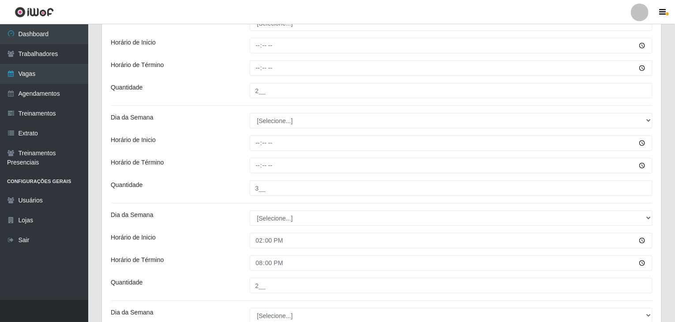
scroll to position [191, 0]
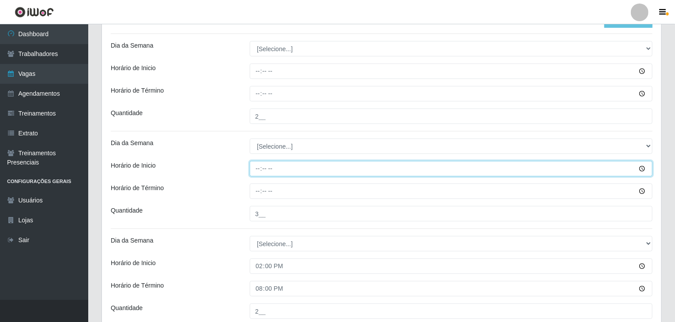
click at [256, 167] on input "Horário de Inicio" at bounding box center [451, 168] width 403 height 15
type input "09:00"
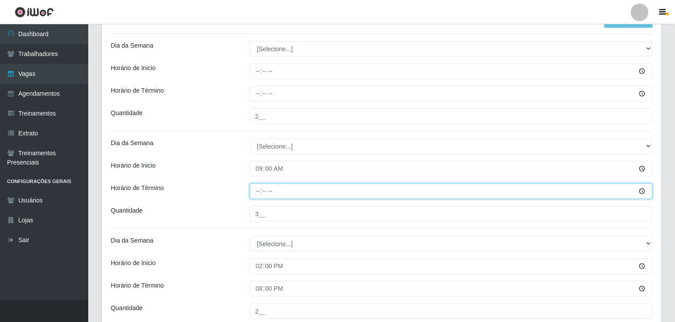
click at [256, 189] on input "Horário de Término" at bounding box center [451, 191] width 403 height 15
type input "15:00"
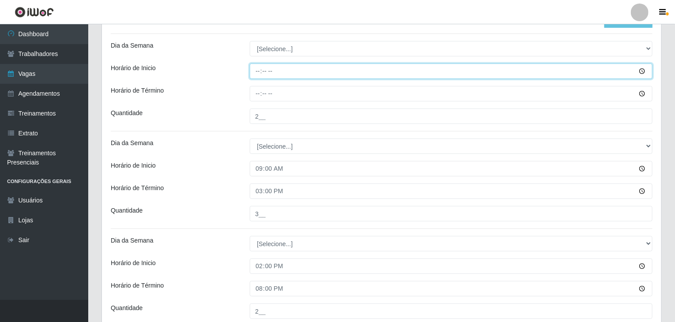
click at [261, 69] on input "Horário de Inicio" at bounding box center [451, 71] width 403 height 15
type input "08:00"
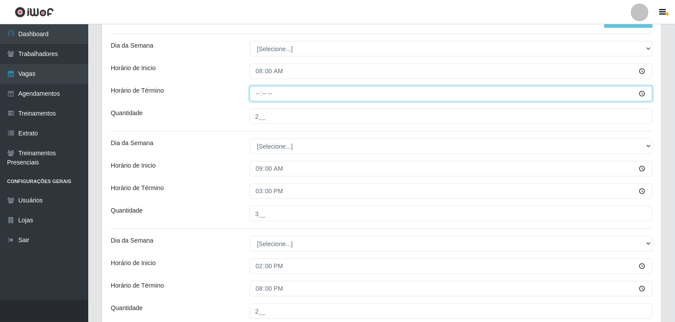
click at [255, 94] on input "Horário de Término" at bounding box center [451, 93] width 403 height 15
type input "14:00"
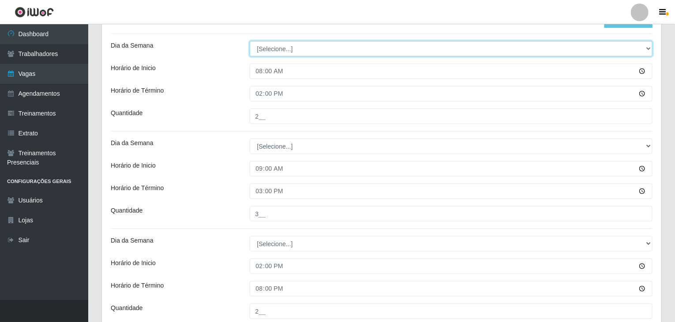
click at [291, 44] on select "[Selecione...] Segunda Terça Quarta Quinta Sexta Sábado Domingo" at bounding box center [451, 48] width 403 height 15
select select "0"
click at [250, 41] on select "[Selecione...] Segunda Terça Quarta Quinta Sexta Sábado Domingo" at bounding box center [451, 48] width 403 height 15
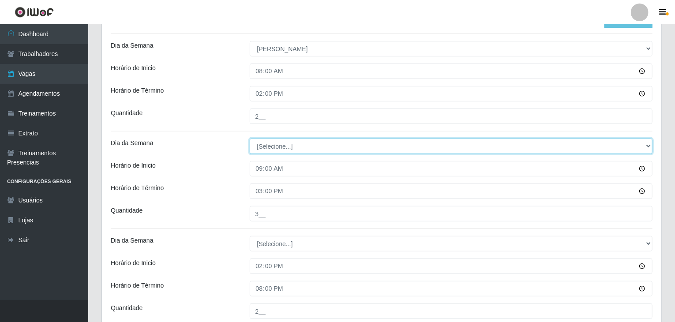
drag, startPoint x: 285, startPoint y: 146, endPoint x: 284, endPoint y: 152, distance: 6.2
click at [285, 146] on select "[Selecione...] Segunda Terça Quarta Quinta Sexta Sábado Domingo" at bounding box center [451, 146] width 403 height 15
select select "0"
click at [250, 139] on select "[Selecione...] Segunda Terça Quarta Quinta Sexta Sábado Domingo" at bounding box center [451, 146] width 403 height 15
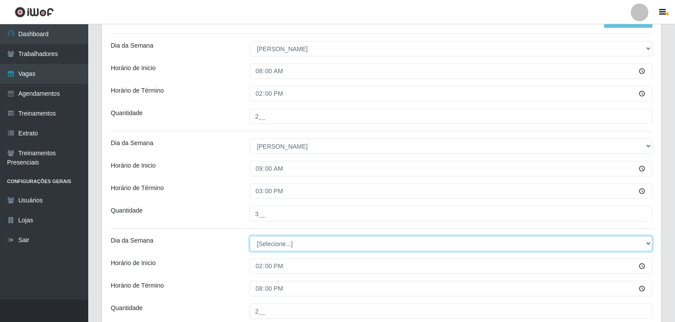
click at [287, 243] on select "[Selecione...] Segunda Terça Quarta Quinta Sexta Sábado Domingo" at bounding box center [451, 243] width 403 height 15
click at [250, 236] on select "[Selecione...] Segunda Terça Quarta Quinta Sexta Sábado Domingo" at bounding box center [451, 243] width 403 height 15
select select "0"
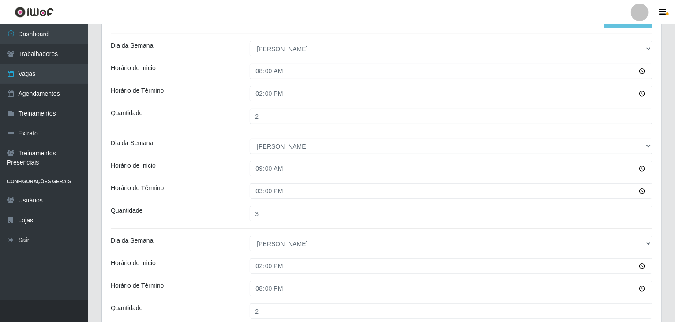
click at [213, 162] on div "Horário de Inicio" at bounding box center [173, 168] width 139 height 15
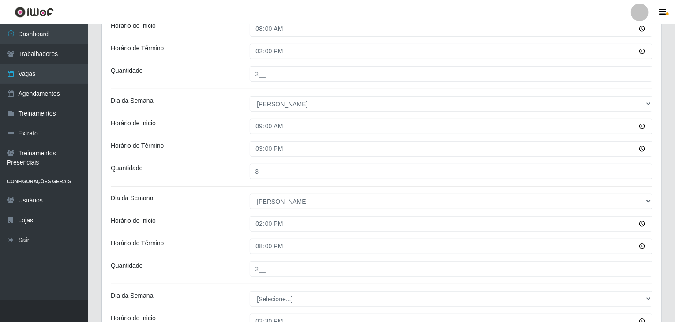
scroll to position [367, 0]
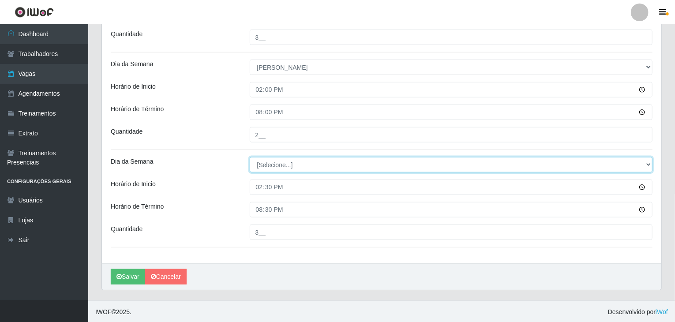
click at [265, 159] on select "[Selecione...] Segunda Terça Quarta Quinta Sexta Sábado Domingo" at bounding box center [451, 164] width 403 height 15
select select "0"
click at [250, 157] on select "[Selecione...] Segunda Terça Quarta Quinta Sexta Sábado Domingo" at bounding box center [451, 164] width 403 height 15
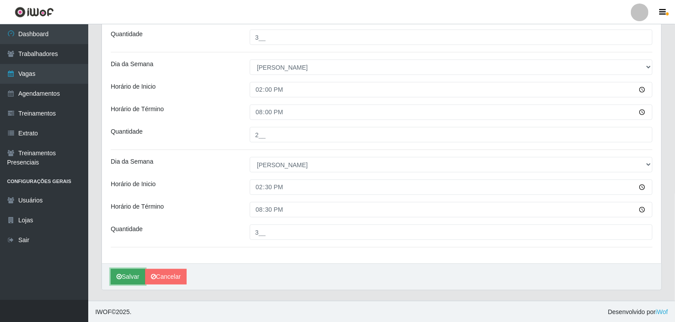
click at [134, 278] on button "Salvar" at bounding box center [128, 276] width 34 height 15
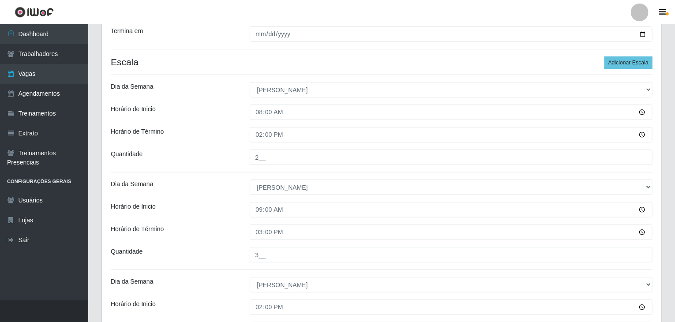
scroll to position [58, 0]
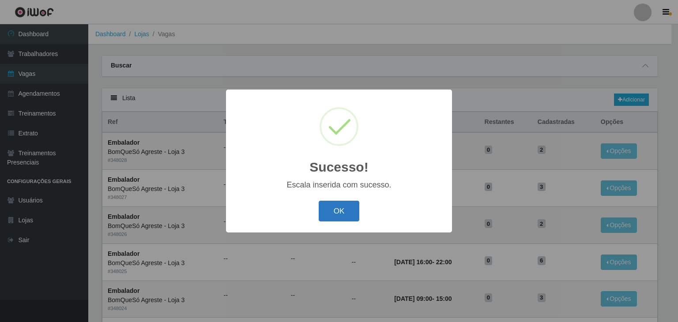
click at [334, 209] on button "OK" at bounding box center [339, 211] width 41 height 21
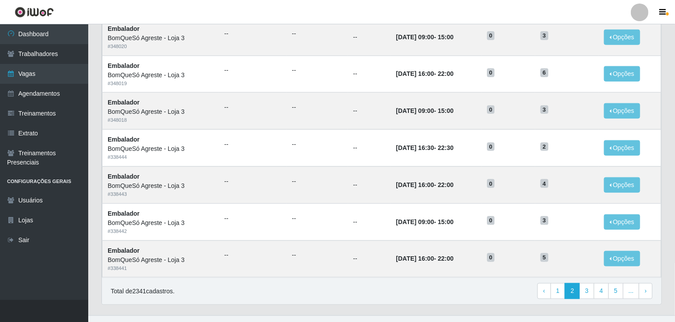
scroll to position [423, 0]
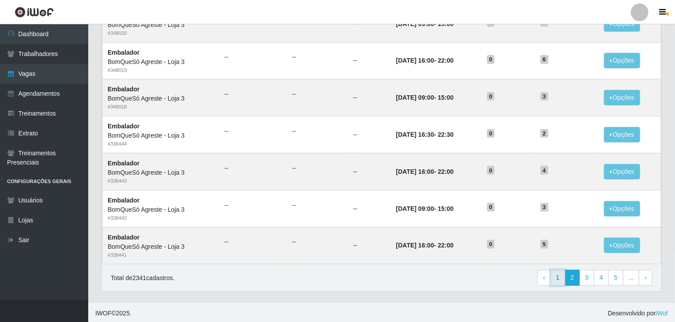
click at [558, 273] on link "1" at bounding box center [558, 278] width 15 height 16
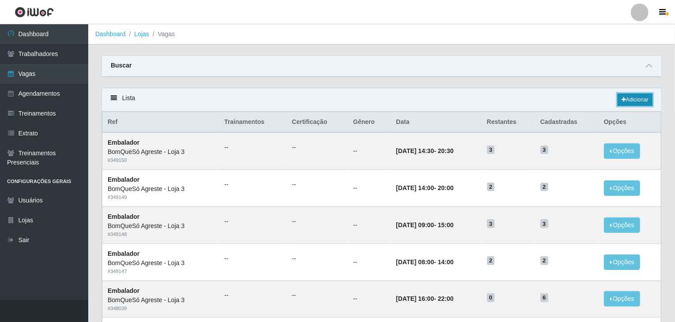
click at [640, 100] on link "Adicionar" at bounding box center [635, 100] width 35 height 12
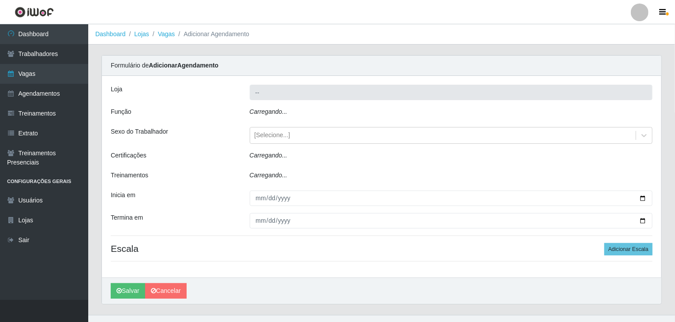
type input "BomQueSó Agreste - Loja 3"
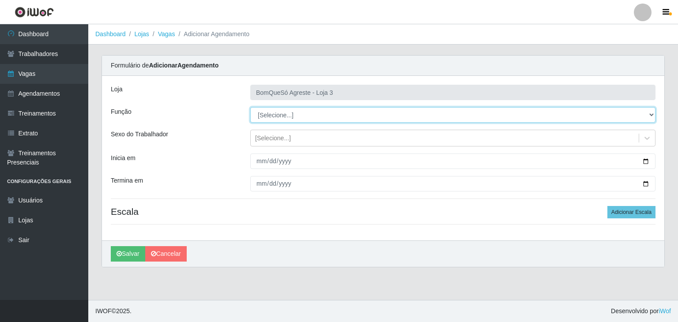
click at [294, 114] on select "[Selecione...] ASG ASG + ASG ++ Balconista Balconista + Balconista ++ Embalador…" at bounding box center [452, 114] width 405 height 15
select select "1"
click at [250, 107] on select "[Selecione...] ASG ASG + ASG ++ Balconista Balconista + Balconista ++ Embalador…" at bounding box center [452, 114] width 405 height 15
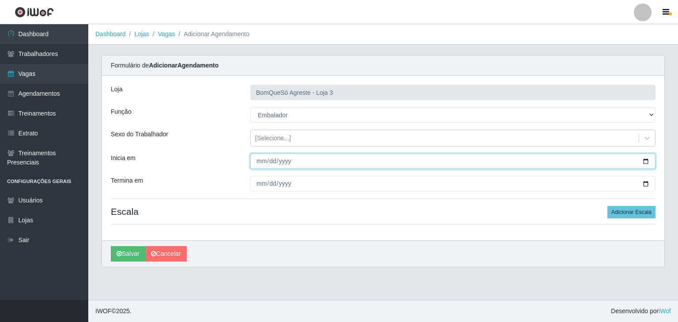
click at [646, 159] on input "Inicia em" at bounding box center [452, 161] width 405 height 15
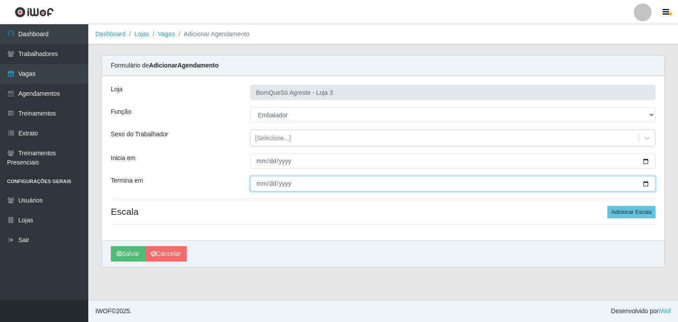
drag, startPoint x: 348, startPoint y: 183, endPoint x: 343, endPoint y: 183, distance: 4.9
click at [347, 183] on input "Termina em" at bounding box center [452, 183] width 405 height 15
drag, startPoint x: 336, startPoint y: 180, endPoint x: 317, endPoint y: 177, distance: 19.2
click at [336, 180] on input "Termina em" at bounding box center [452, 183] width 405 height 15
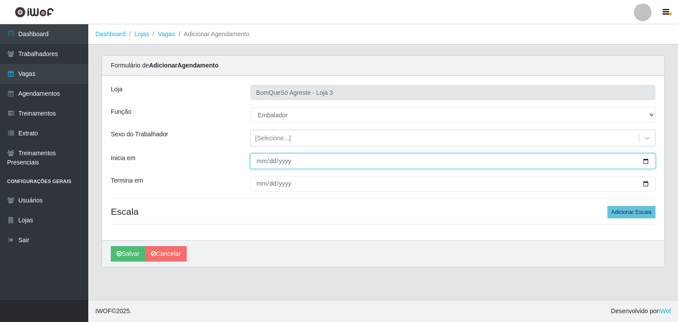
click at [643, 161] on input "Inicia em" at bounding box center [452, 161] width 405 height 15
type input "[DATE]"
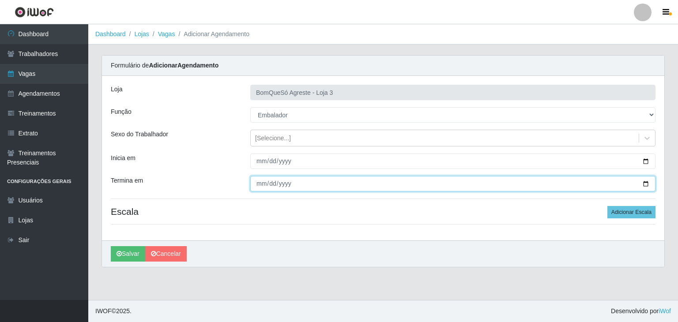
click at [644, 184] on input "Termina em" at bounding box center [452, 183] width 405 height 15
type input "2025-10-11"
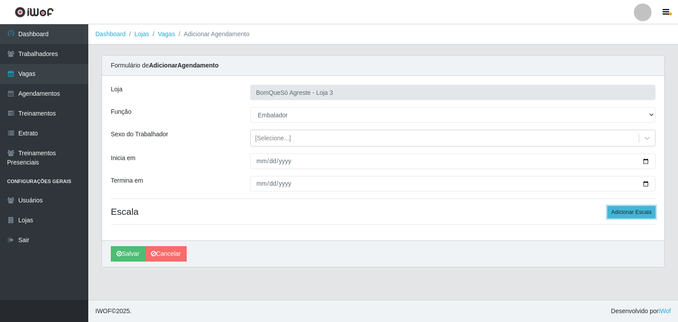
click at [632, 213] on button "Adicionar Escala" at bounding box center [631, 212] width 48 height 12
click at [632, 213] on button "Adicionar Escala" at bounding box center [629, 212] width 48 height 12
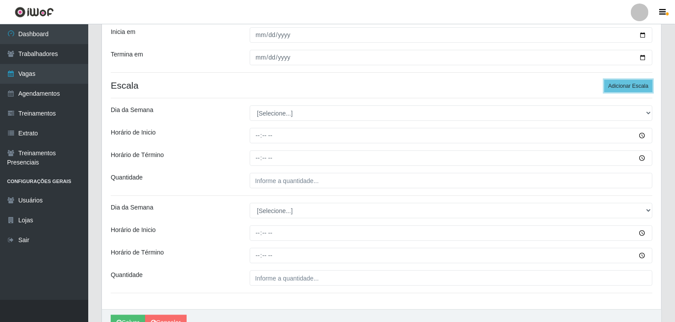
scroll to position [172, 0]
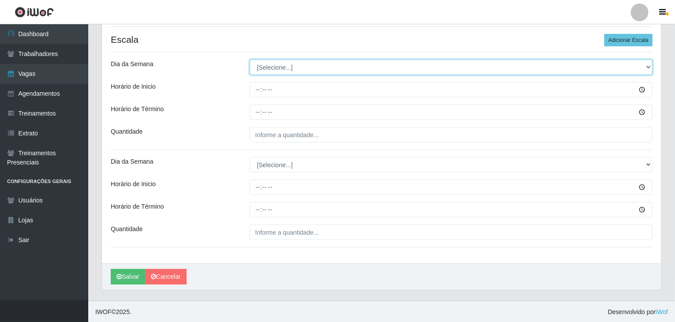
click at [270, 72] on select "[Selecione...] Segunda Terça Quarta Quinta Sexta Sábado Domingo" at bounding box center [451, 67] width 403 height 15
select select "6"
click at [250, 60] on select "[Selecione...] Segunda Terça Quarta Quinta Sexta Sábado Domingo" at bounding box center [451, 67] width 403 height 15
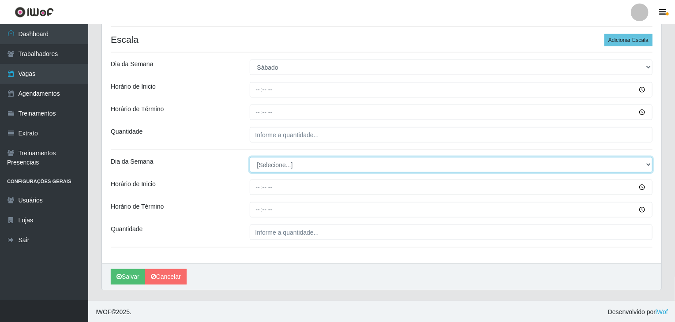
click at [272, 166] on select "[Selecione...] Segunda Terça Quarta Quinta Sexta Sábado Domingo" at bounding box center [451, 164] width 403 height 15
select select "6"
click at [250, 157] on select "[Selecione...] Segunda Terça Quarta Quinta Sexta Sábado Domingo" at bounding box center [451, 164] width 403 height 15
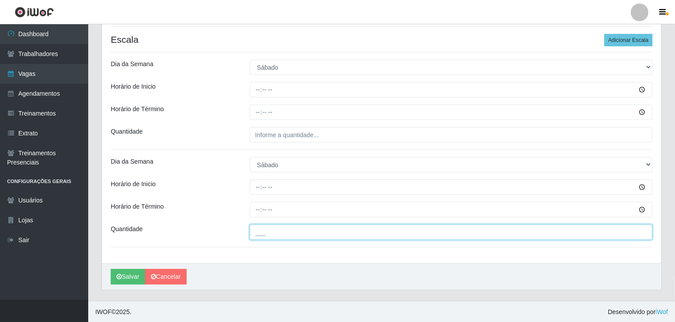
click at [286, 234] on input "___" at bounding box center [451, 232] width 403 height 15
type input "6__"
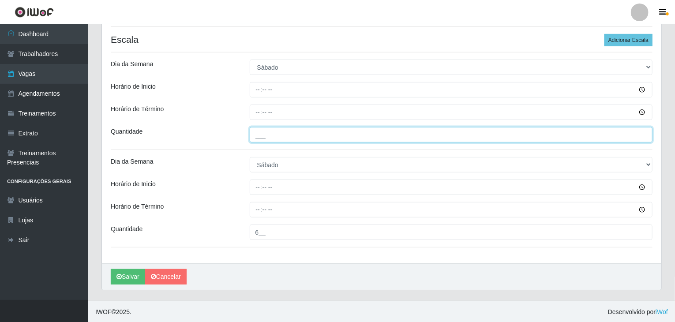
click at [284, 130] on input "___" at bounding box center [451, 134] width 403 height 15
type input "3__"
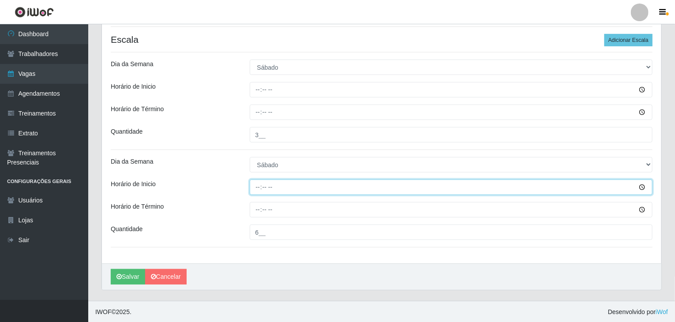
click at [258, 188] on input "Horário de Inicio" at bounding box center [451, 187] width 403 height 15
type input "16:00"
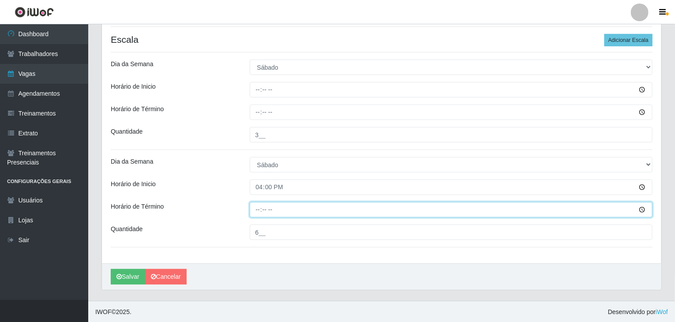
click at [260, 207] on input "Horário de Término" at bounding box center [451, 209] width 403 height 15
type input "22:00"
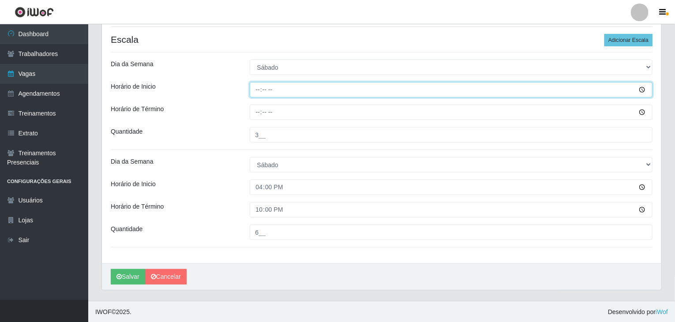
click at [257, 82] on input "Horário de Inicio" at bounding box center [451, 89] width 403 height 15
type input "09:00"
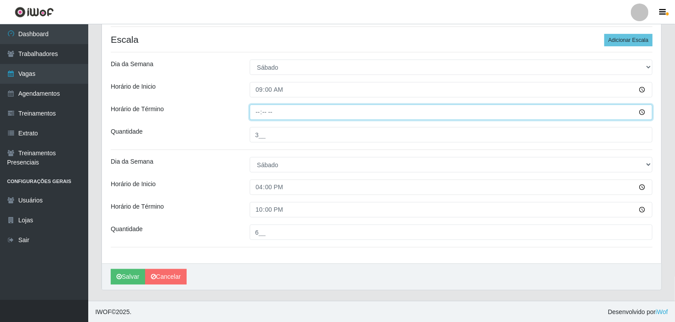
click at [259, 110] on input "Horário de Término" at bounding box center [451, 112] width 403 height 15
type input "15:00"
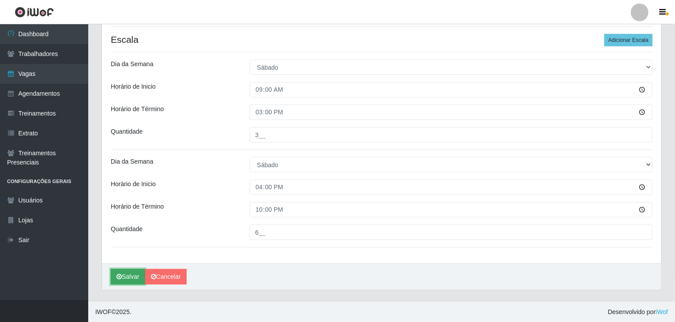
click at [128, 274] on button "Salvar" at bounding box center [128, 276] width 34 height 15
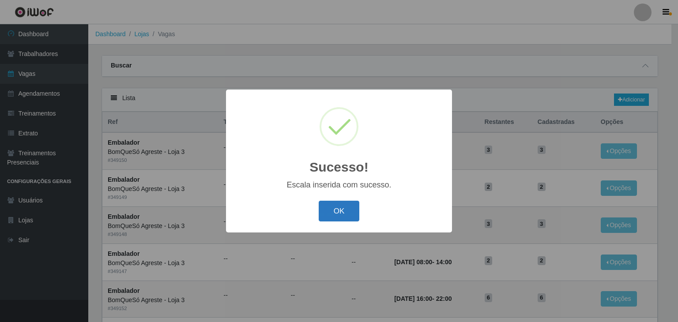
click at [335, 212] on button "OK" at bounding box center [339, 211] width 41 height 21
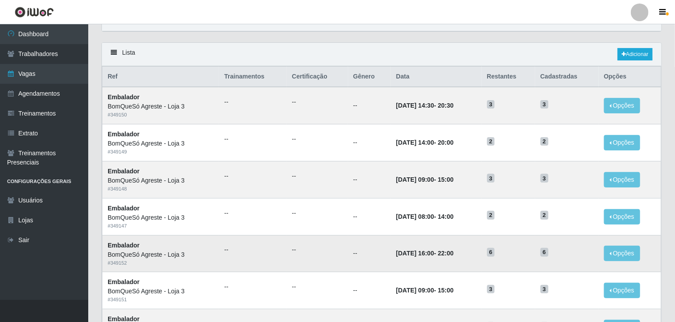
scroll to position [44, 0]
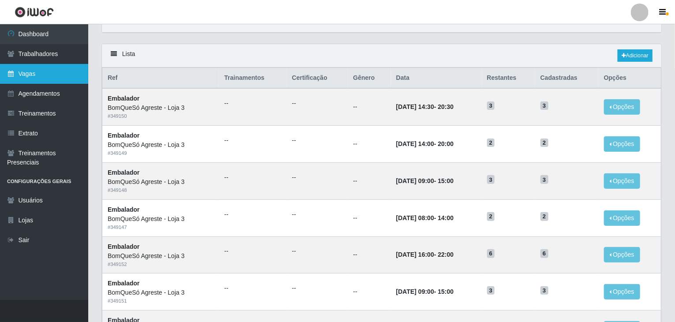
click at [17, 76] on link "Vagas" at bounding box center [44, 74] width 88 height 20
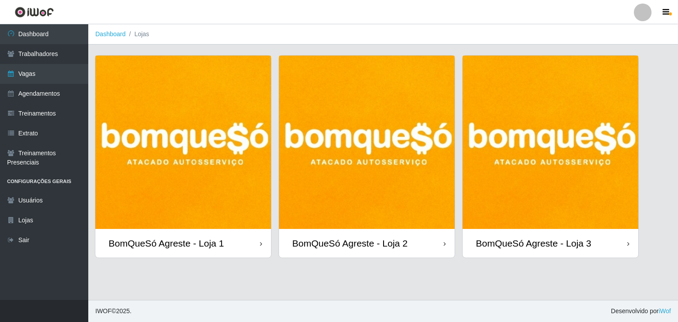
click at [185, 141] on img at bounding box center [183, 142] width 176 height 173
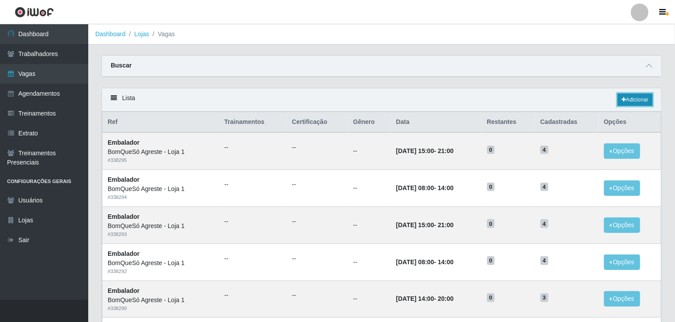
click at [627, 100] on link "Adicionar" at bounding box center [635, 100] width 35 height 12
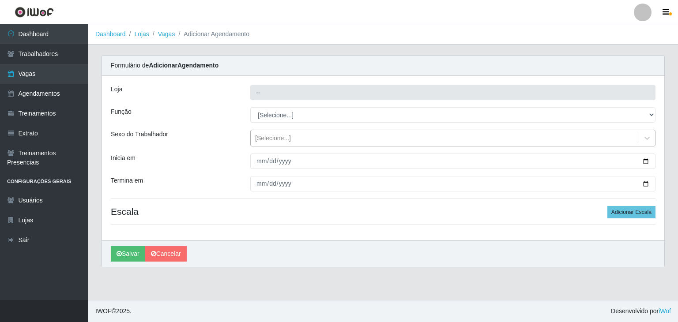
type input "BomQueSó Agreste - Loja 1"
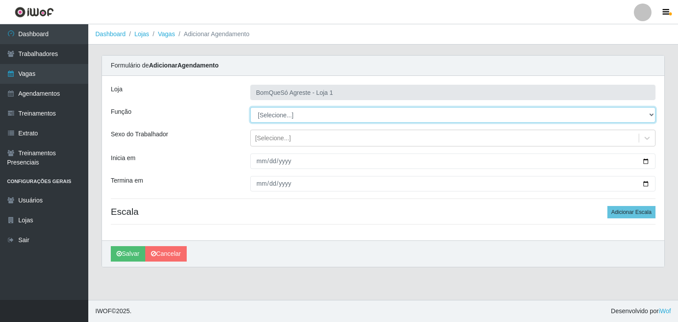
click at [286, 117] on select "[Selecione...] ASG ASG + ASG ++ Balconista Balconista + Balconista ++ Embalador…" at bounding box center [452, 114] width 405 height 15
select select "1"
click at [250, 107] on select "[Selecione...] ASG ASG + ASG ++ Balconista Balconista + Balconista ++ Embalador…" at bounding box center [452, 114] width 405 height 15
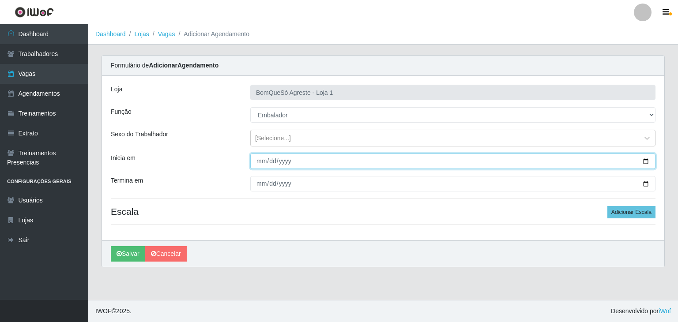
click at [650, 159] on input "Inicia em" at bounding box center [452, 161] width 405 height 15
click at [648, 159] on input "Inicia em" at bounding box center [452, 161] width 405 height 15
type input "2025-10-01"
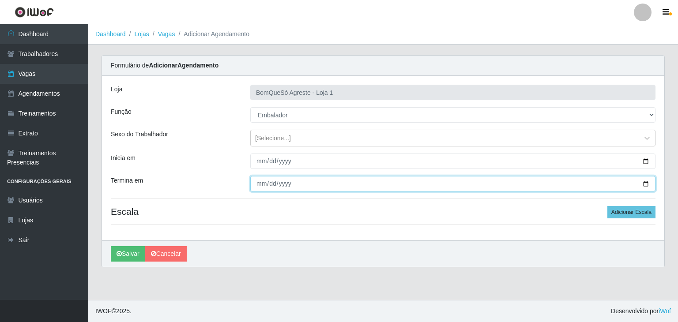
click at [647, 185] on input "Termina em" at bounding box center [452, 183] width 405 height 15
type input "2025-10-04"
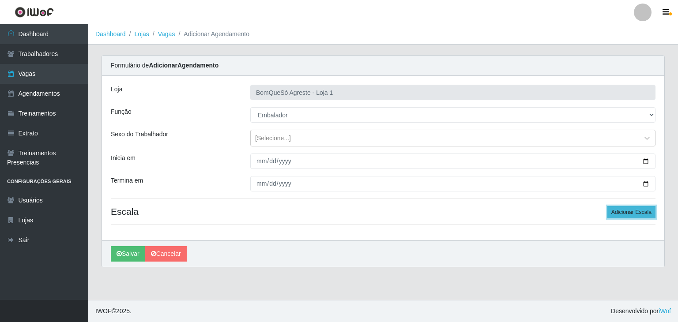
click at [634, 211] on button "Adicionar Escala" at bounding box center [631, 212] width 48 height 12
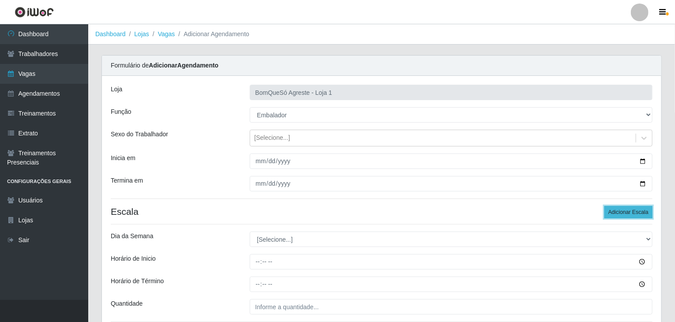
click at [634, 211] on button "Adicionar Escala" at bounding box center [629, 212] width 48 height 12
click at [633, 211] on button "Adicionar Escala" at bounding box center [629, 212] width 48 height 12
click at [632, 211] on button "Adicionar Escala" at bounding box center [629, 212] width 48 height 12
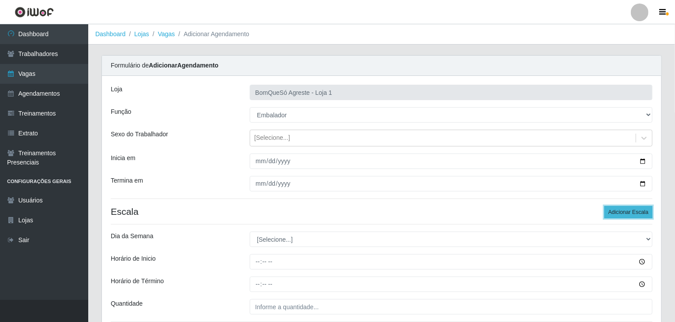
click at [632, 211] on button "Adicionar Escala" at bounding box center [629, 212] width 48 height 12
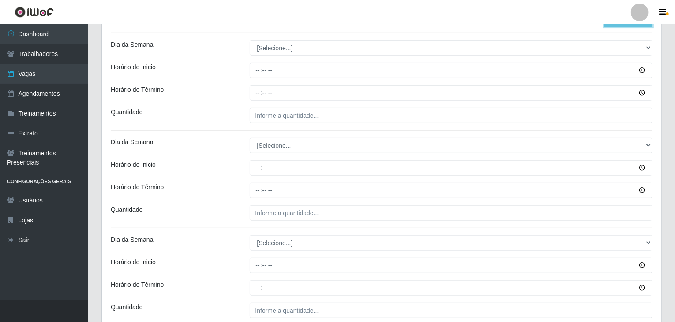
scroll to position [177, 0]
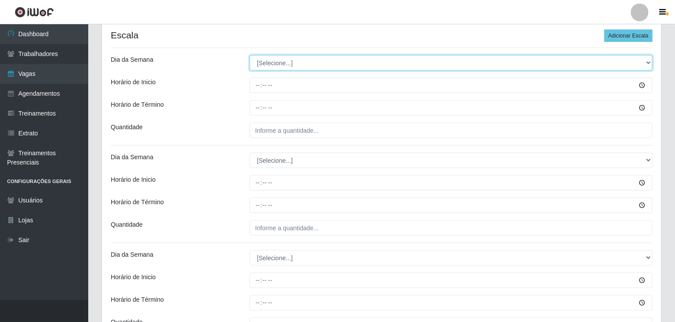
click at [297, 61] on select "[Selecione...] Segunda Terça Quarta Quinta Sexta Sábado Domingo" at bounding box center [451, 62] width 403 height 15
select select "3"
click at [250, 55] on select "[Selecione...] Segunda Terça Quarta Quinta Sexta Sábado Domingo" at bounding box center [451, 62] width 403 height 15
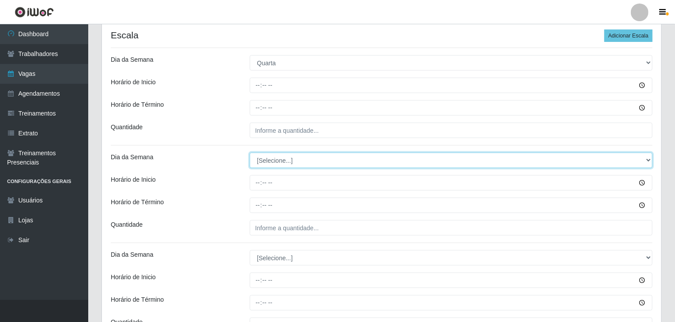
click at [303, 153] on select "[Selecione...] Segunda Terça Quarta Quinta Sexta Sábado Domingo" at bounding box center [451, 160] width 403 height 15
select select "3"
click at [250, 153] on select "[Selecione...] Segunda Terça Quarta Quinta Sexta Sábado Domingo" at bounding box center [451, 160] width 403 height 15
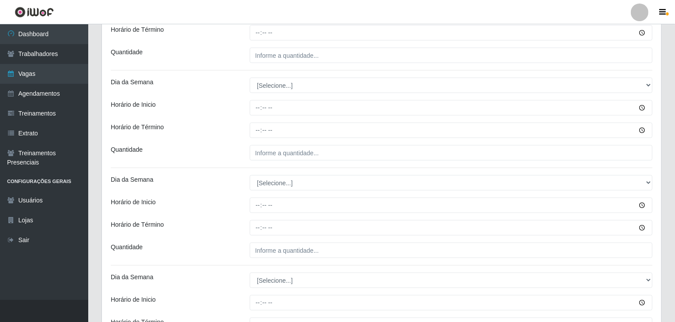
scroll to position [353, 0]
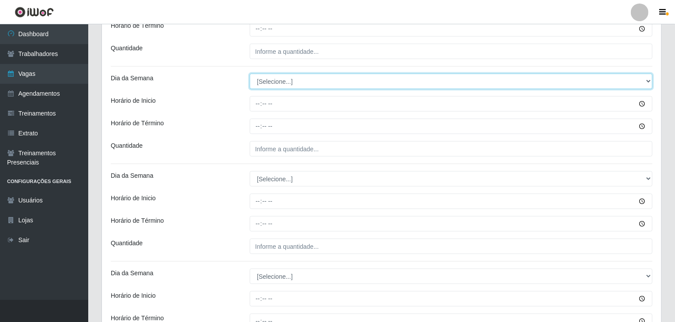
click at [282, 79] on select "[Selecione...] Segunda Terça Quarta Quinta Sexta Sábado Domingo" at bounding box center [451, 81] width 403 height 15
select select "4"
click at [250, 74] on select "[Selecione...] Segunda Terça Quarta Quinta Sexta Sábado Domingo" at bounding box center [451, 81] width 403 height 15
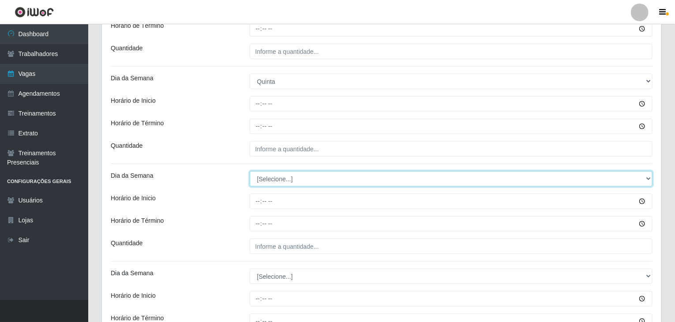
click at [285, 179] on select "[Selecione...] Segunda Terça Quarta Quinta Sexta Sábado Domingo" at bounding box center [451, 178] width 403 height 15
select select "4"
click at [250, 171] on select "[Selecione...] Segunda Terça Quarta Quinta Sexta Sábado Domingo" at bounding box center [451, 178] width 403 height 15
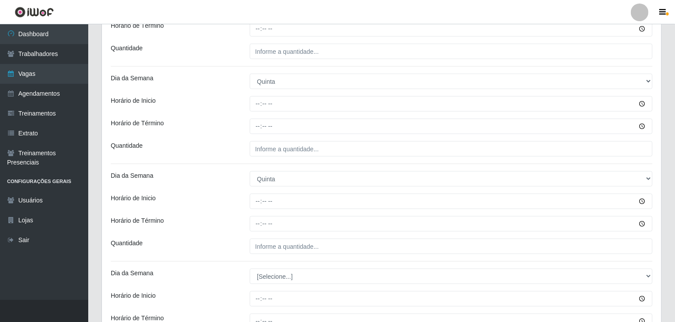
click at [237, 207] on div "Horário de Inicio" at bounding box center [173, 201] width 139 height 15
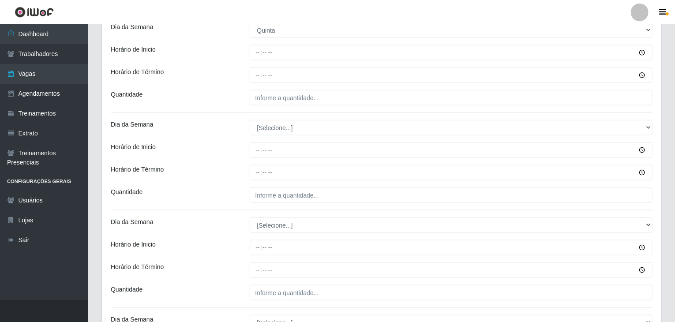
scroll to position [530, 0]
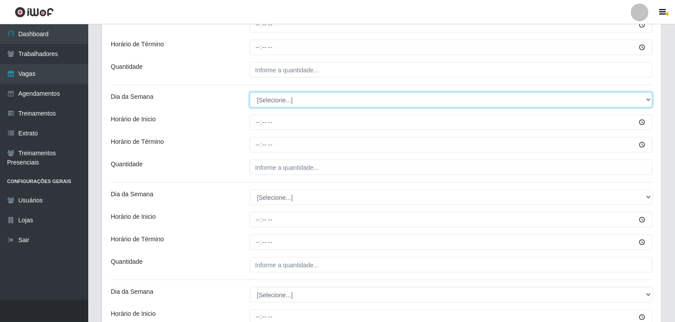
click at [274, 97] on select "[Selecione...] Segunda Terça Quarta Quinta Sexta Sábado Domingo" at bounding box center [451, 99] width 403 height 15
select select "5"
click at [250, 92] on select "[Selecione...] Segunda Terça Quarta Quinta Sexta Sábado Domingo" at bounding box center [451, 99] width 403 height 15
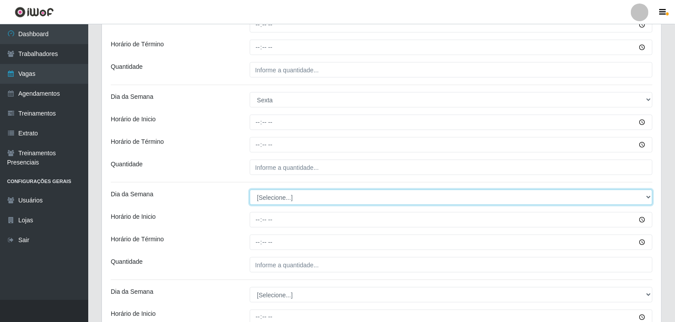
click at [275, 194] on select "[Selecione...] Segunda Terça Quarta Quinta Sexta Sábado Domingo" at bounding box center [451, 197] width 403 height 15
select select "5"
click at [250, 190] on select "[Selecione...] Segunda Terça Quarta Quinta Sexta Sábado Domingo" at bounding box center [451, 197] width 403 height 15
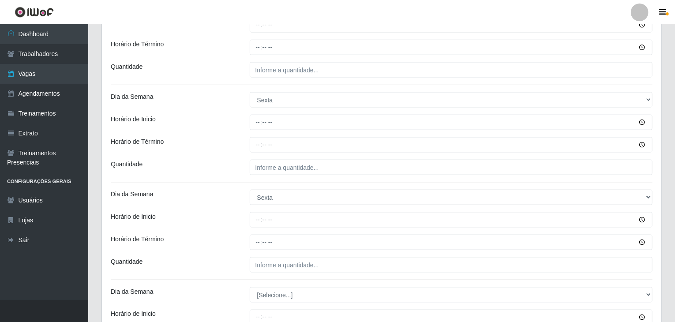
click at [230, 213] on div "Horário de Inicio" at bounding box center [173, 219] width 139 height 15
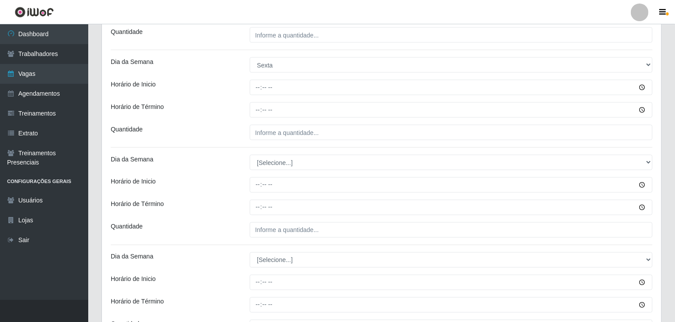
scroll to position [750, 0]
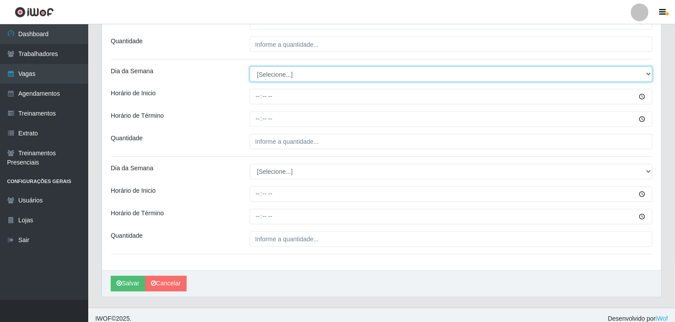
click at [265, 73] on select "[Selecione...] Segunda Terça Quarta Quinta Sexta Sábado Domingo" at bounding box center [451, 74] width 403 height 15
select select "6"
click at [250, 67] on select "[Selecione...] Segunda Terça Quarta Quinta Sexta Sábado Domingo" at bounding box center [451, 74] width 403 height 15
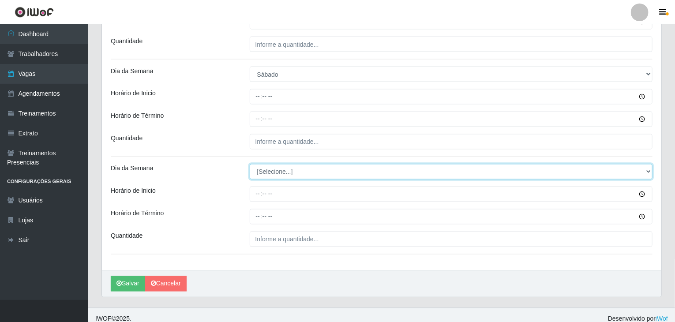
click at [276, 175] on select "[Selecione...] Segunda Terça Quarta Quinta Sexta Sábado Domingo" at bounding box center [451, 171] width 403 height 15
select select "6"
click at [250, 164] on select "[Selecione...] Segunda Terça Quarta Quinta Sexta Sábado Domingo" at bounding box center [451, 171] width 403 height 15
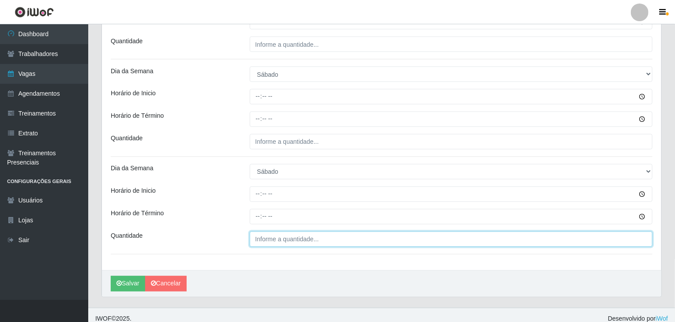
type input "___"
click at [283, 244] on input "___" at bounding box center [451, 239] width 403 height 15
type input "4__"
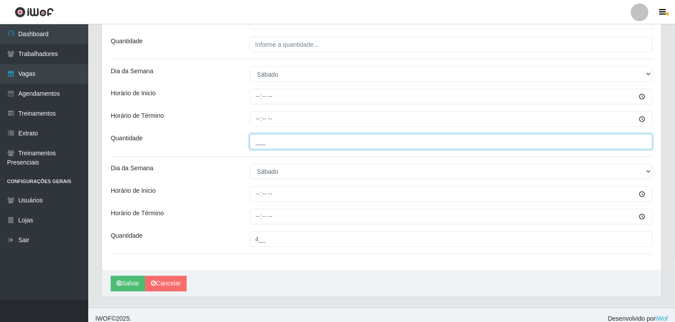
click at [266, 139] on input "___" at bounding box center [451, 141] width 403 height 15
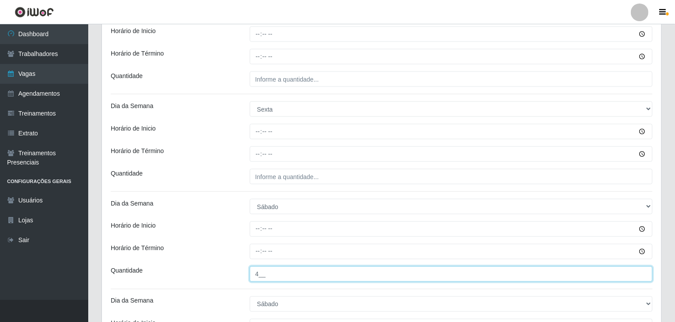
type input "4__"
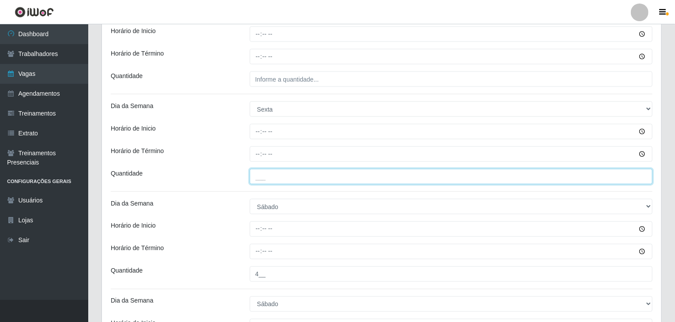
click at [296, 177] on input "___" at bounding box center [451, 176] width 403 height 15
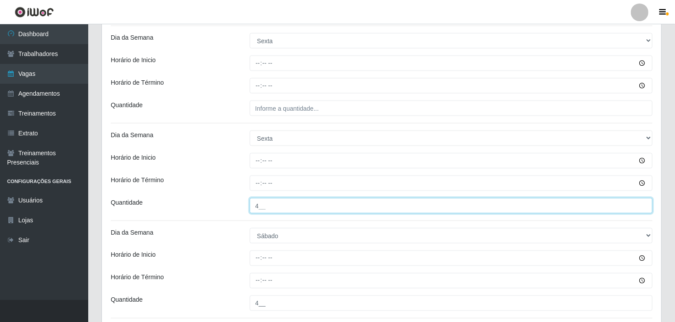
scroll to position [574, 0]
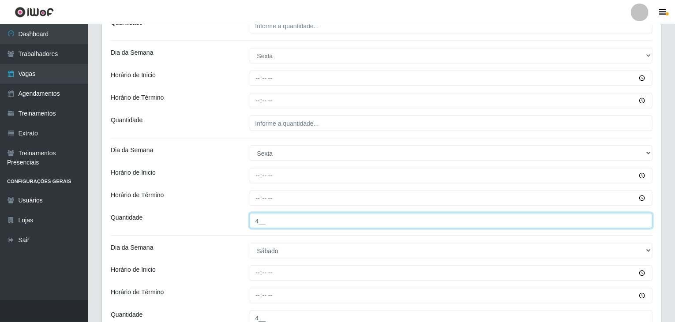
type input "4__"
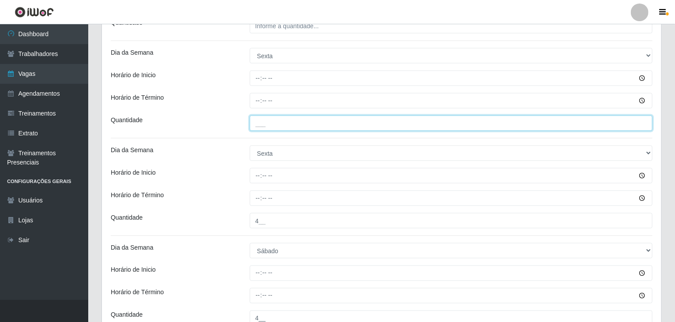
click at [283, 127] on input "___" at bounding box center [451, 123] width 403 height 15
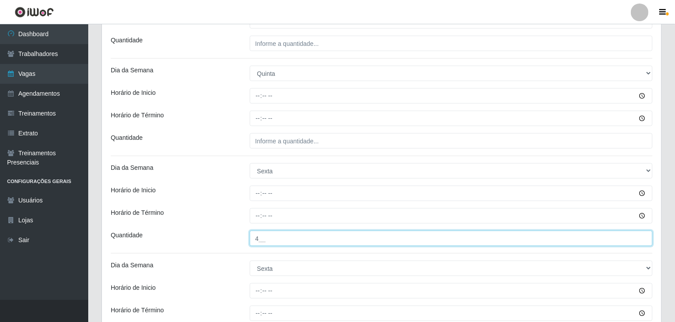
scroll to position [441, 0]
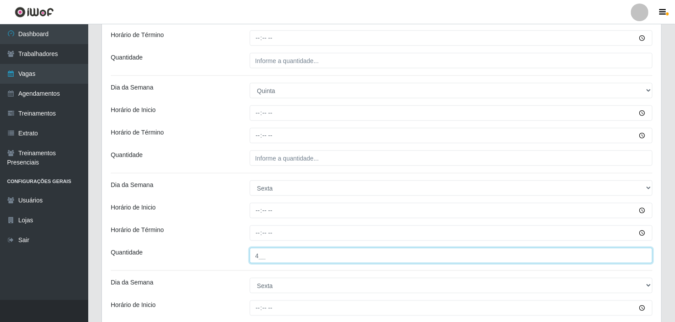
type input "4__"
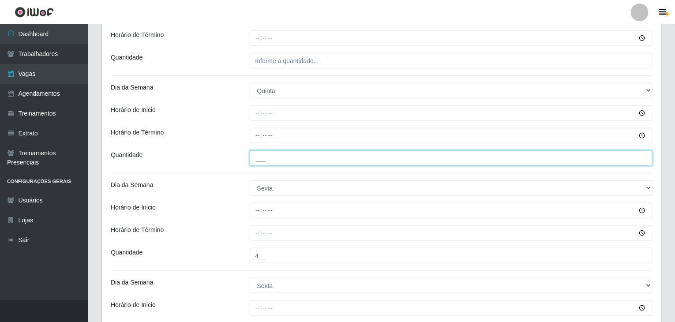
click at [283, 158] on input "___" at bounding box center [451, 158] width 403 height 15
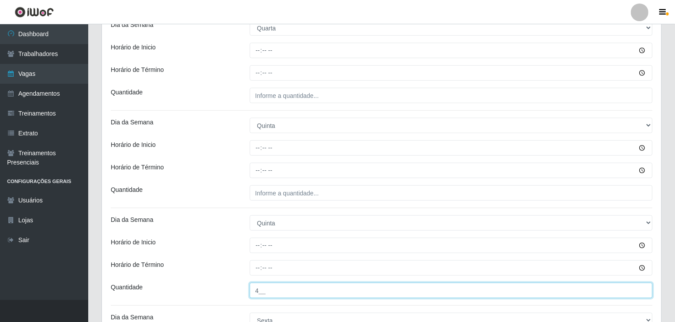
type input "4__"
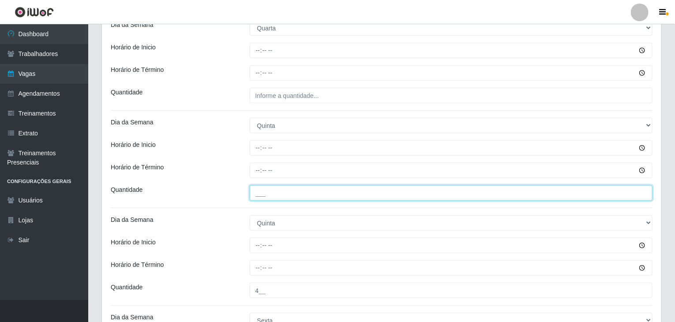
click at [308, 196] on input "___" at bounding box center [451, 192] width 403 height 15
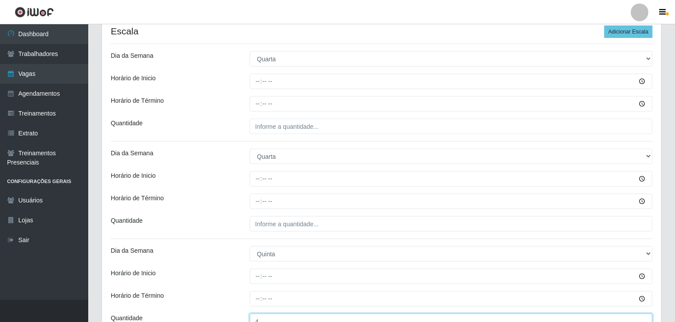
scroll to position [177, 0]
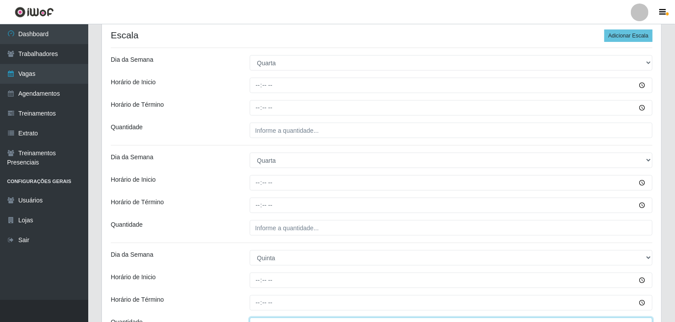
type input "4__"
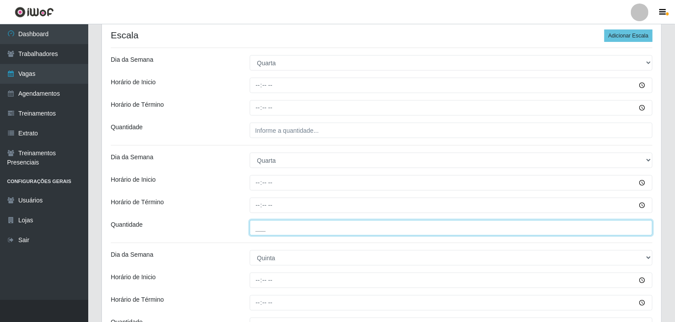
click at [301, 226] on input "___" at bounding box center [451, 227] width 403 height 15
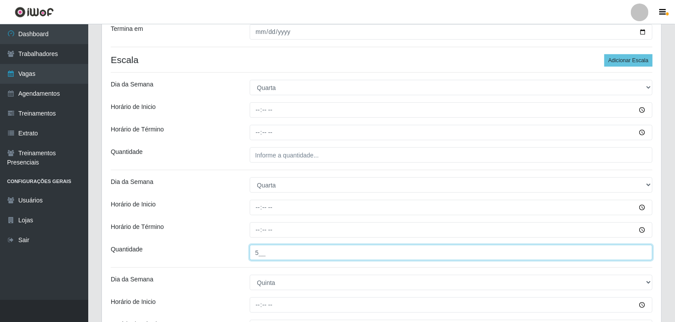
scroll to position [132, 0]
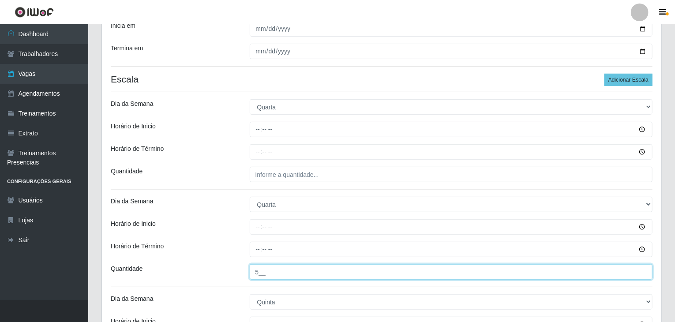
type input "5__"
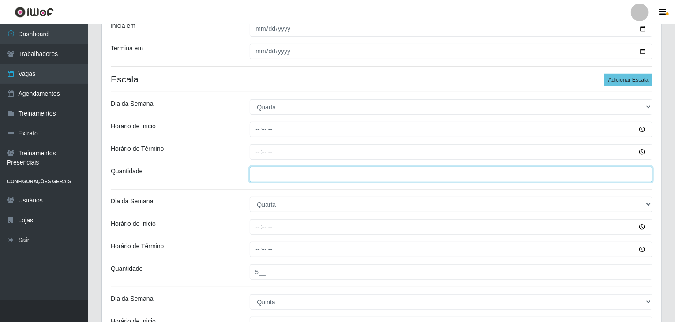
click at [297, 172] on input "___" at bounding box center [451, 174] width 403 height 15
type input "4__"
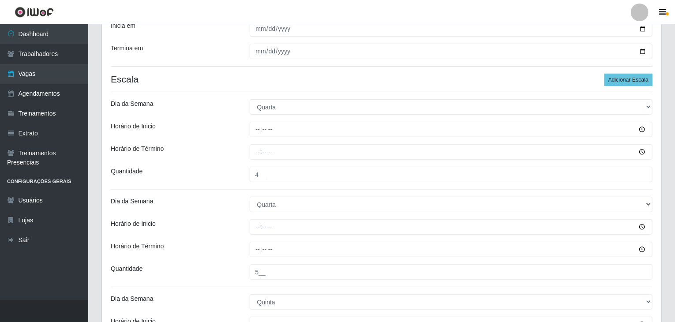
click at [230, 173] on div "Quantidade" at bounding box center [173, 174] width 139 height 15
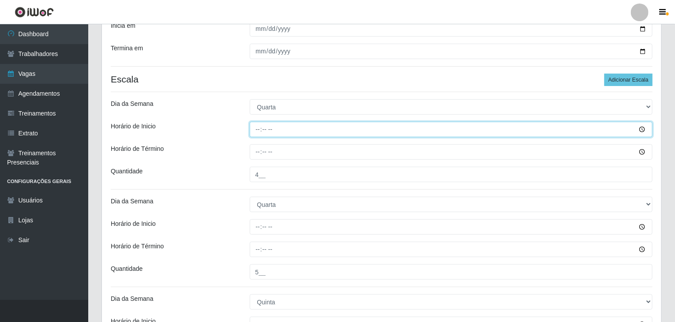
click at [261, 128] on input "Horário de Inicio" at bounding box center [451, 129] width 403 height 15
type input "08:00"
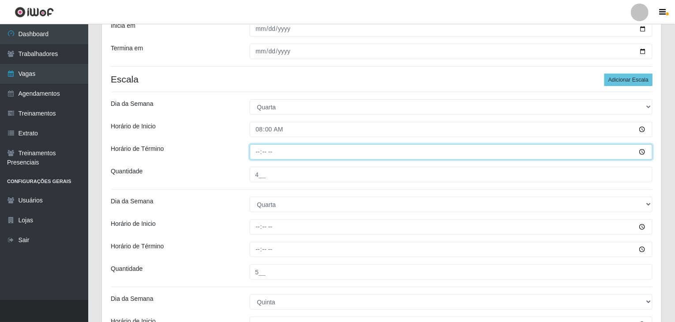
click at [255, 151] on input "Horário de Término" at bounding box center [451, 151] width 403 height 15
type input "14:00"
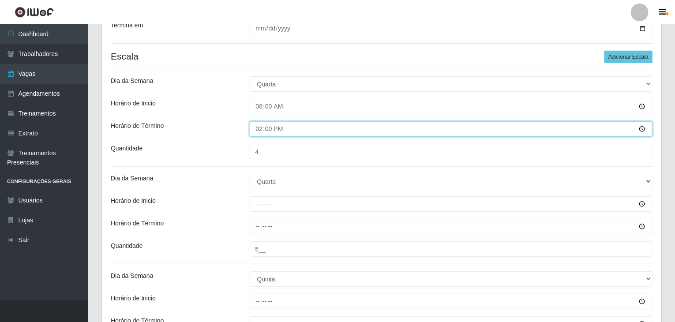
scroll to position [177, 0]
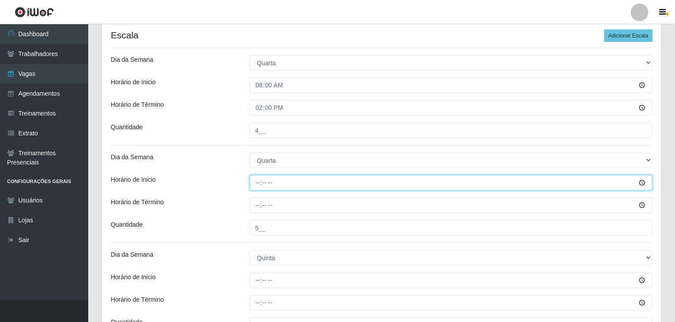
click at [258, 184] on input "Horário de Inicio" at bounding box center [451, 182] width 403 height 15
type input "15:00"
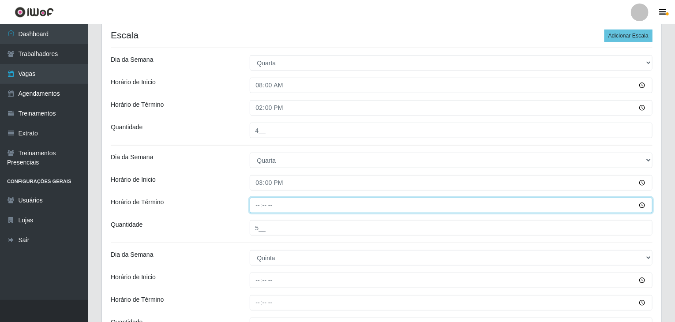
click at [258, 202] on input "Horário de Término" at bounding box center [451, 205] width 403 height 15
type input "21:00"
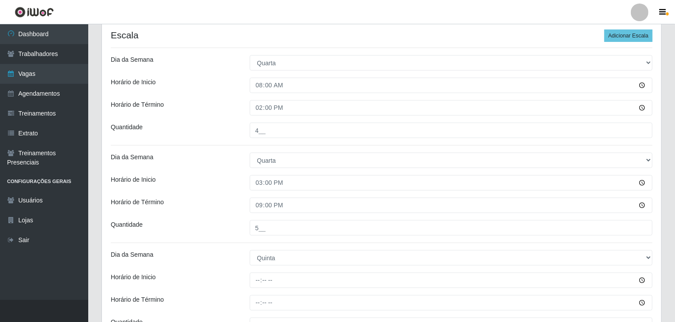
click at [209, 179] on div "Horário de Inicio" at bounding box center [173, 182] width 139 height 15
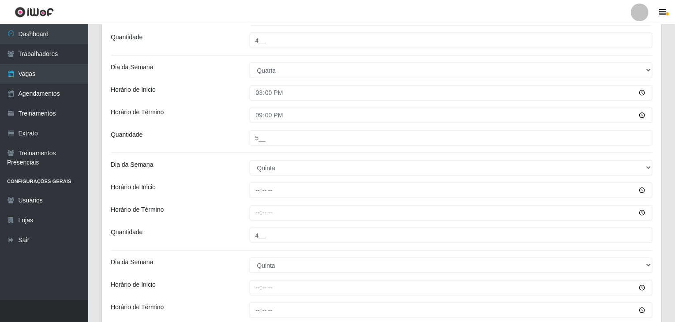
scroll to position [309, 0]
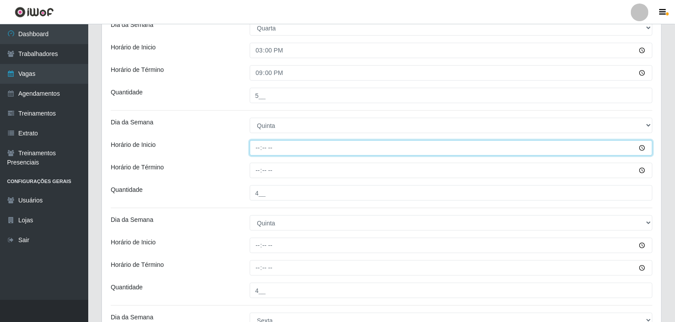
click at [255, 149] on input "Horário de Inicio" at bounding box center [451, 147] width 403 height 15
type input "08:00"
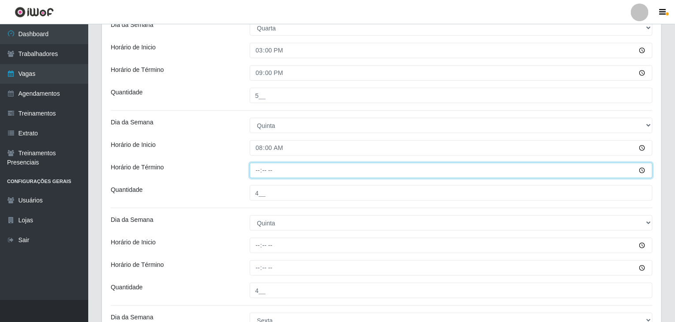
click at [258, 175] on input "Horário de Término" at bounding box center [451, 170] width 403 height 15
click at [258, 167] on input "15:00" at bounding box center [451, 170] width 403 height 15
type input "14:00"
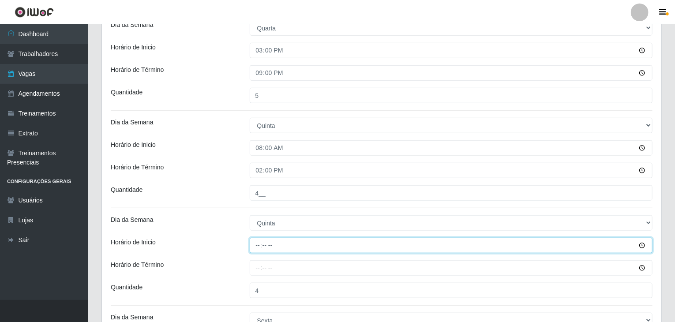
click at [260, 251] on input "Horário de Inicio" at bounding box center [451, 245] width 403 height 15
type input "15:00"
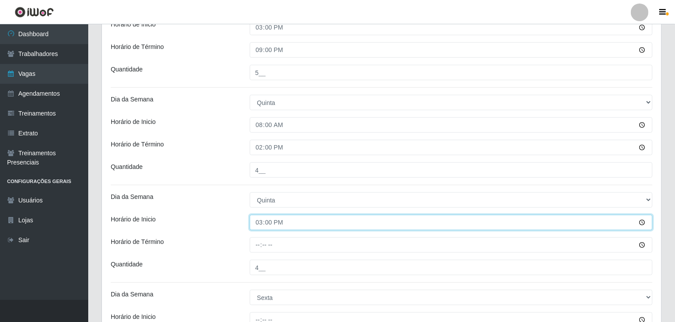
scroll to position [353, 0]
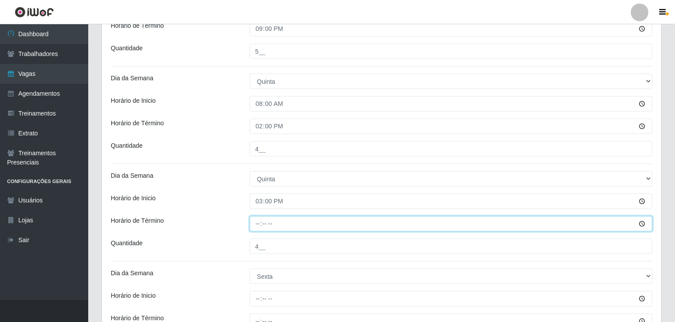
click at [257, 223] on input "Horário de Término" at bounding box center [451, 223] width 403 height 15
type input "21:00"
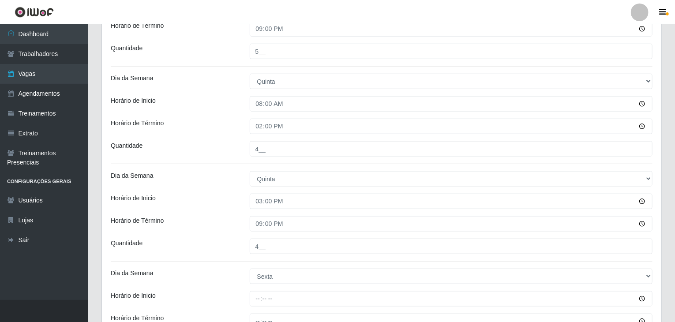
click at [238, 165] on div "Loja BomQueSó Agreste - Loja 1 Função [Selecione...] ASG ASG + ASG ++ Balconist…" at bounding box center [382, 195] width 560 height 945
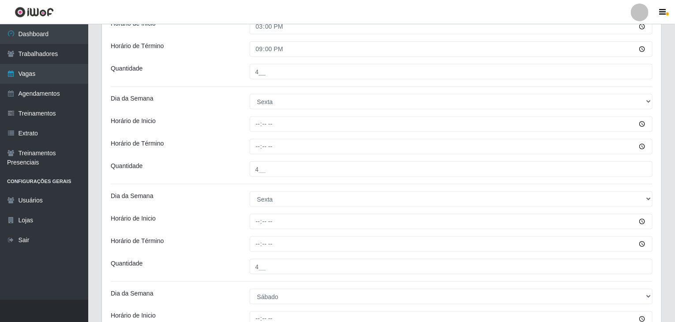
scroll to position [530, 0]
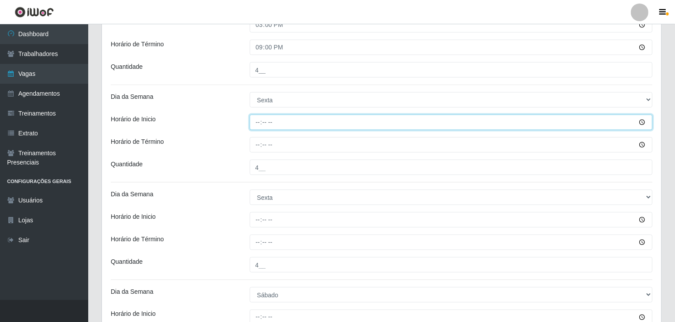
click at [254, 124] on input "Horário de Inicio" at bounding box center [451, 122] width 403 height 15
type input "08:00"
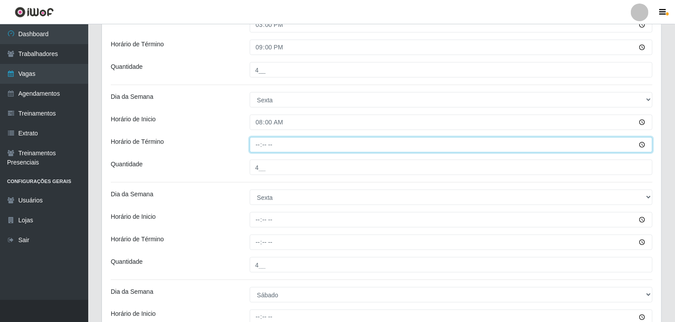
click at [258, 143] on input "Horário de Término" at bounding box center [451, 144] width 403 height 15
type input "14:00"
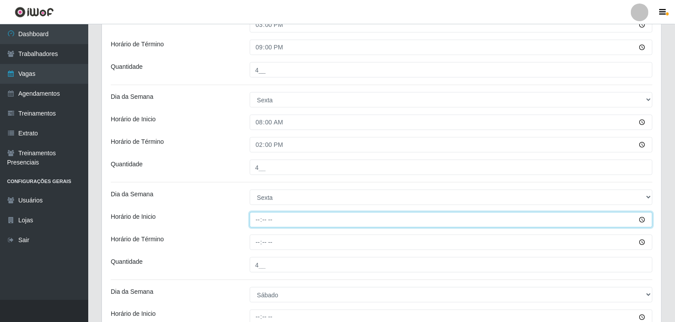
click at [252, 221] on input "Horário de Inicio" at bounding box center [451, 219] width 403 height 15
type input "15:00"
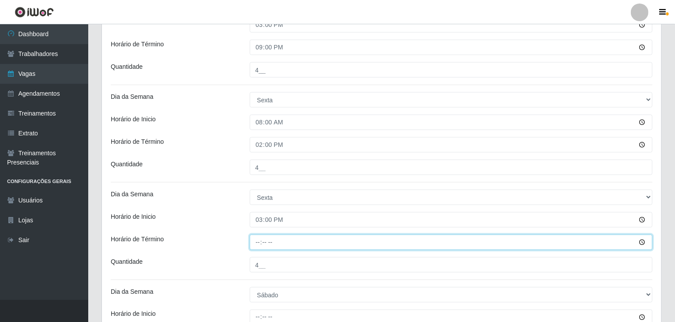
click at [258, 235] on input "Horário de Término" at bounding box center [451, 242] width 403 height 15
type input "21:00"
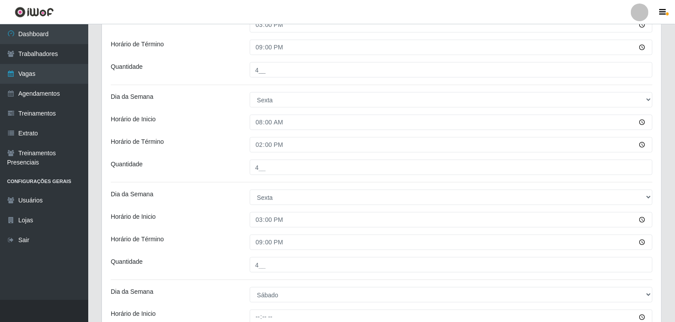
click at [223, 203] on div "Dia da Semana" at bounding box center [173, 197] width 139 height 15
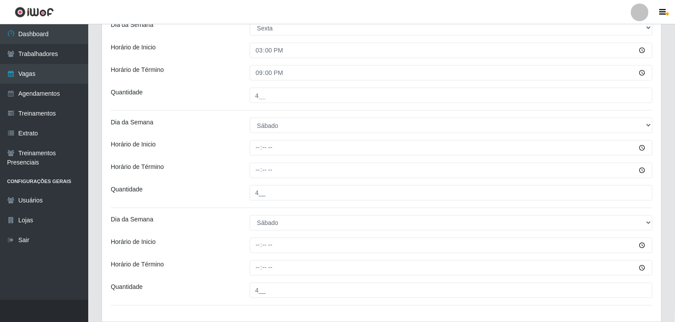
scroll to position [750, 0]
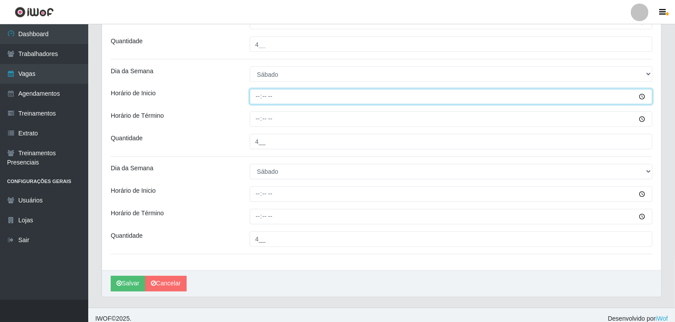
click at [257, 98] on input "Horário de Inicio" at bounding box center [451, 96] width 403 height 15
type input "08:00"
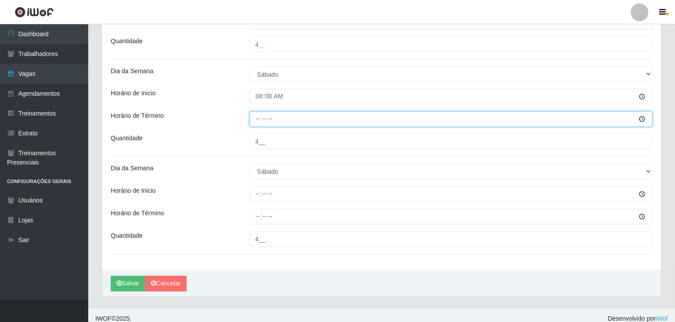
click at [261, 119] on input "Horário de Término" at bounding box center [451, 119] width 403 height 15
type input "14:00"
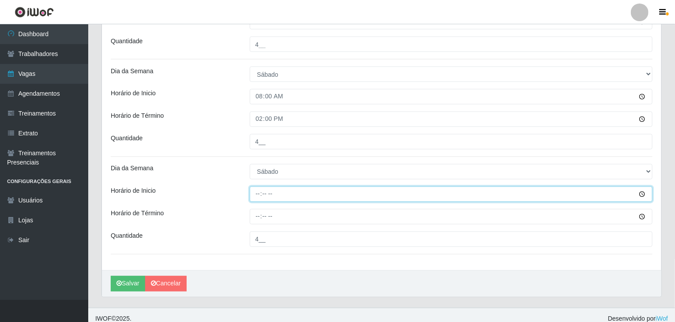
click at [253, 195] on input "Horário de Inicio" at bounding box center [451, 194] width 403 height 15
type input "15:00"
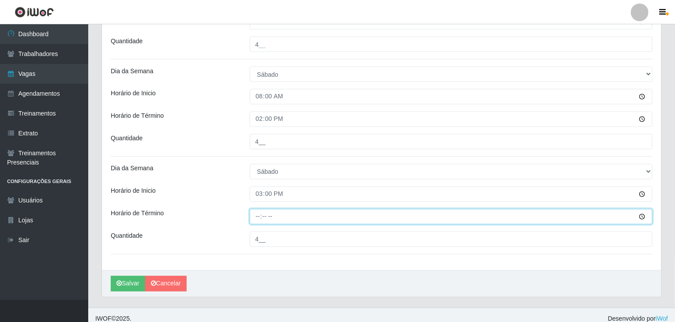
click at [256, 223] on input "Horário de Término" at bounding box center [451, 216] width 403 height 15
type input "21:00"
click at [195, 187] on div "Horário de Inicio" at bounding box center [173, 194] width 139 height 15
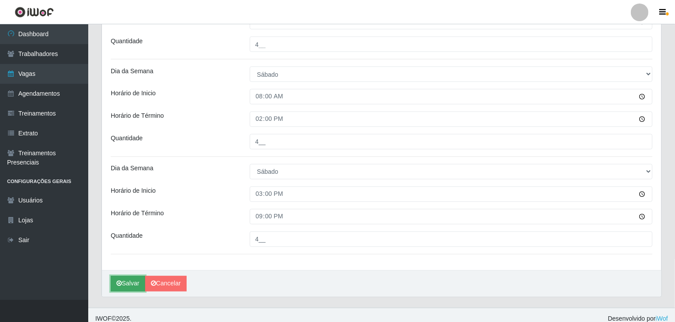
click at [117, 282] on icon "submit" at bounding box center [119, 284] width 5 height 6
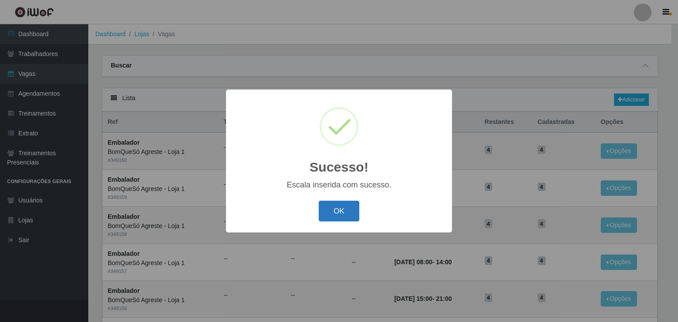
click at [347, 220] on button "OK" at bounding box center [339, 211] width 41 height 21
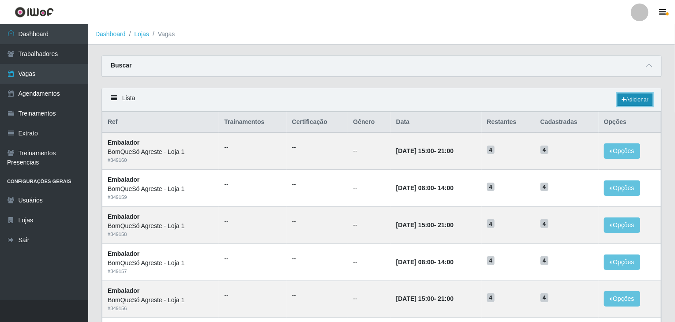
click at [643, 96] on link "Adicionar" at bounding box center [635, 100] width 35 height 12
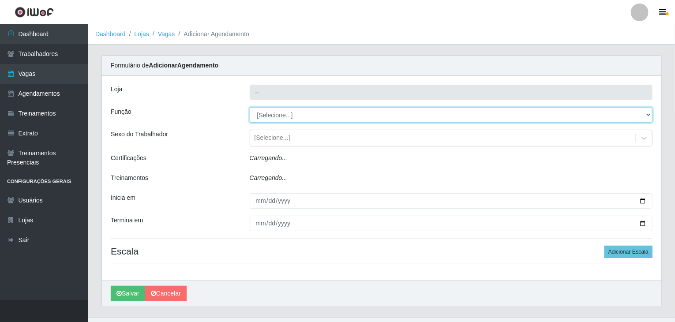
click at [276, 113] on select "[Selecione...] ASG ASG + ASG ++ Balconista Balconista + Balconista ++ Embalador…" at bounding box center [451, 114] width 403 height 15
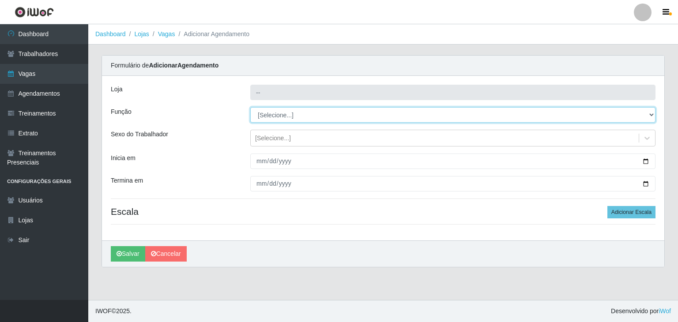
select select "1"
click at [250, 107] on select "[Selecione...] ASG ASG + ASG ++ Balconista Balconista + Balconista ++ Embalador…" at bounding box center [452, 114] width 405 height 15
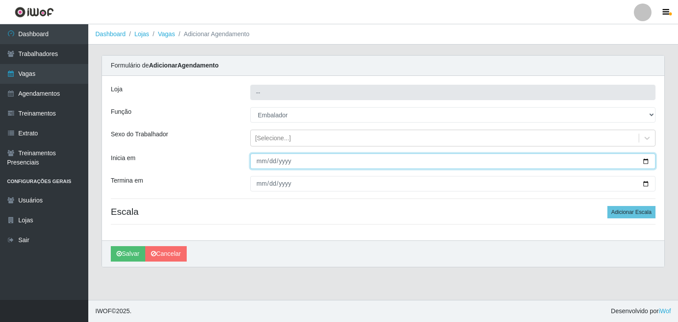
click at [649, 159] on input "Inicia em" at bounding box center [452, 161] width 405 height 15
type input "2025-10-05"
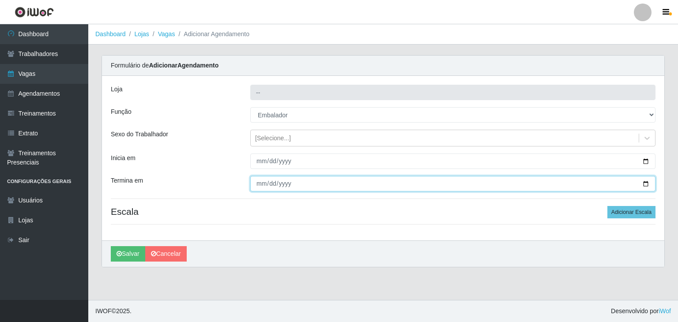
click at [648, 181] on input "Termina em" at bounding box center [452, 183] width 405 height 15
type input "2025-10-05"
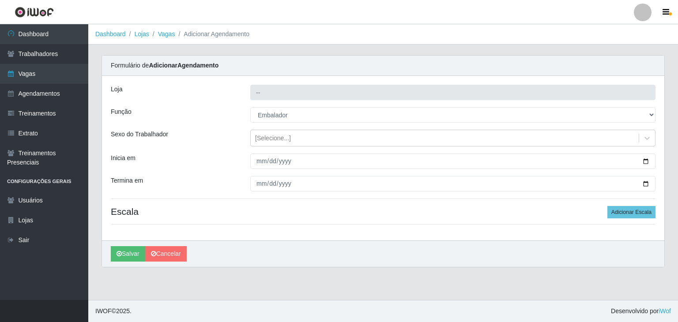
click at [522, 248] on div "Salvar Cancelar" at bounding box center [383, 254] width 562 height 26
click at [626, 216] on button "Adicionar Escala" at bounding box center [631, 212] width 48 height 12
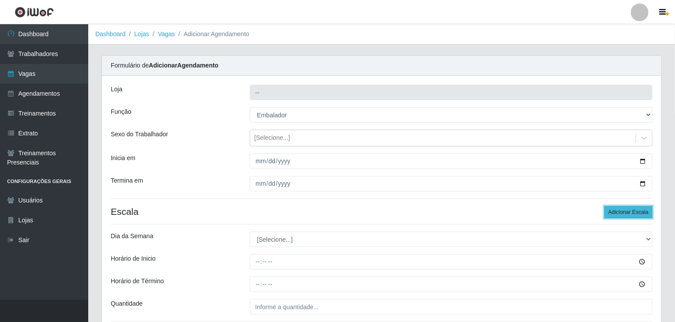
click at [626, 216] on button "Adicionar Escala" at bounding box center [629, 212] width 48 height 12
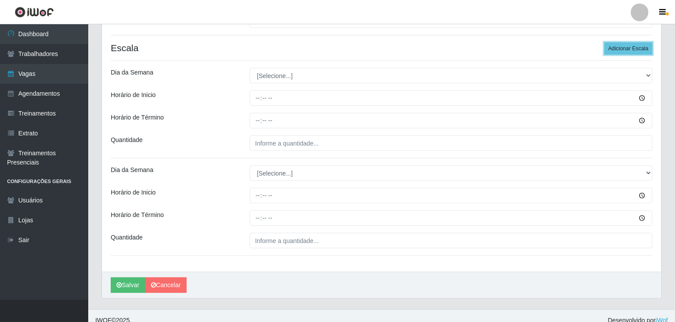
scroll to position [172, 0]
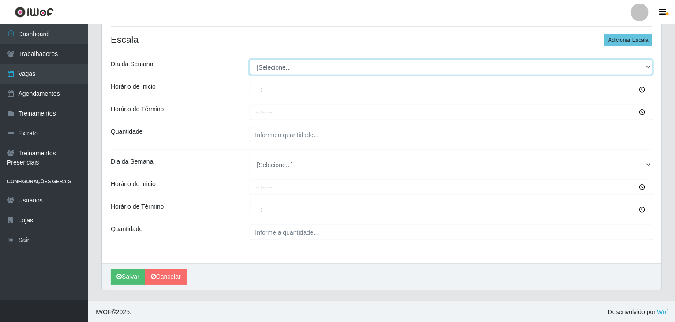
drag, startPoint x: 274, startPoint y: 66, endPoint x: 276, endPoint y: 72, distance: 6.1
click at [274, 67] on select "[Selecione...] Segunda Terça Quarta Quinta Sexta Sábado Domingo" at bounding box center [451, 67] width 403 height 15
select select "0"
click at [250, 60] on select "[Selecione...] Segunda Terça Quarta Quinta Sexta Sábado Domingo" at bounding box center [451, 67] width 403 height 15
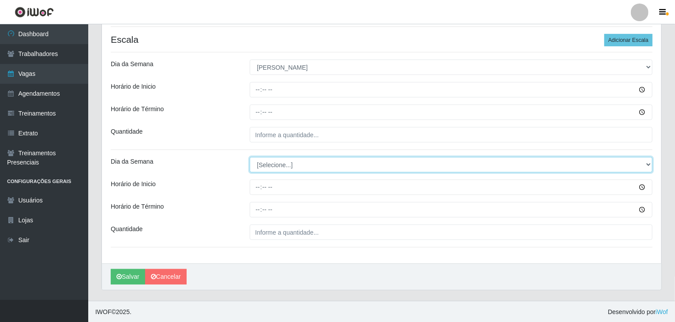
click at [274, 165] on select "[Selecione...] Segunda Terça Quarta Quinta Sexta Sábado Domingo" at bounding box center [451, 164] width 403 height 15
select select "0"
click at [250, 157] on select "[Selecione...] Segunda Terça Quarta Quinta Sexta Sábado Domingo" at bounding box center [451, 164] width 403 height 15
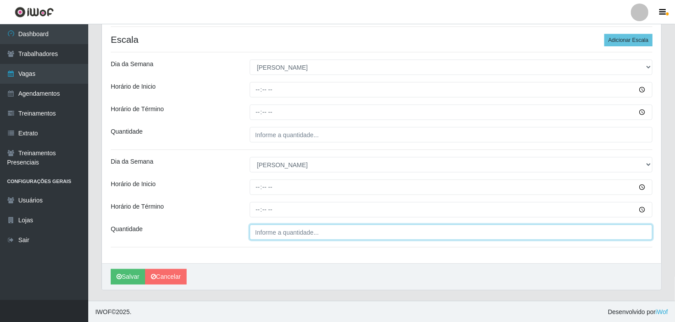
type input "___"
click at [283, 234] on input "___" at bounding box center [451, 232] width 403 height 15
type input "3__"
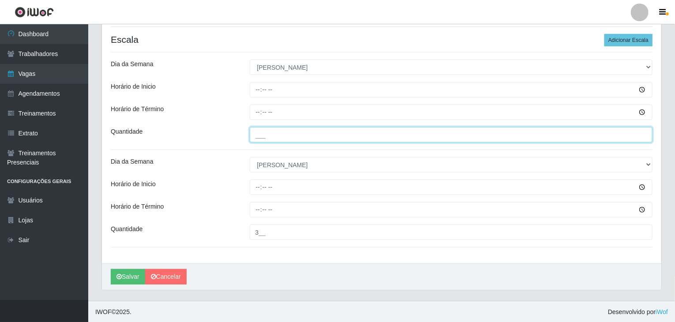
click at [290, 136] on input "___" at bounding box center [451, 134] width 403 height 15
type input "3__"
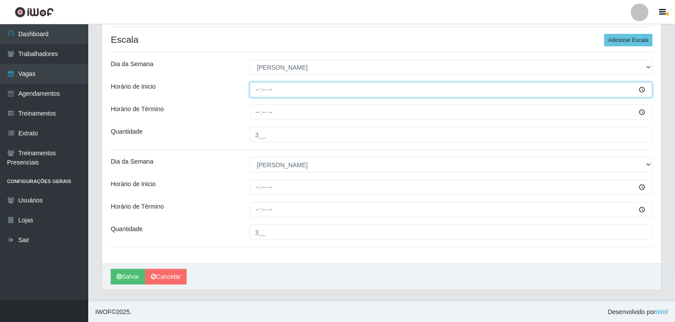
click at [257, 90] on input "Horário de Inicio" at bounding box center [451, 89] width 403 height 15
type input "08:00"
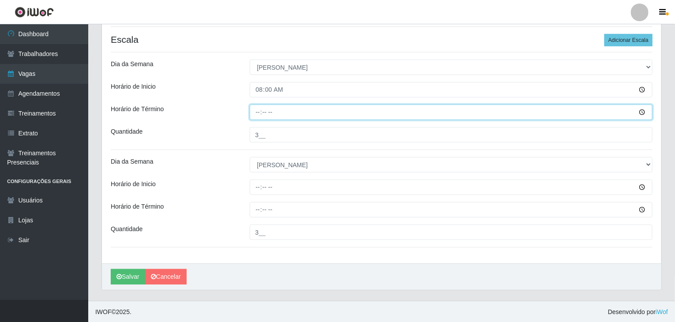
click at [257, 112] on input "Horário de Término" at bounding box center [451, 112] width 403 height 15
type input "14:00"
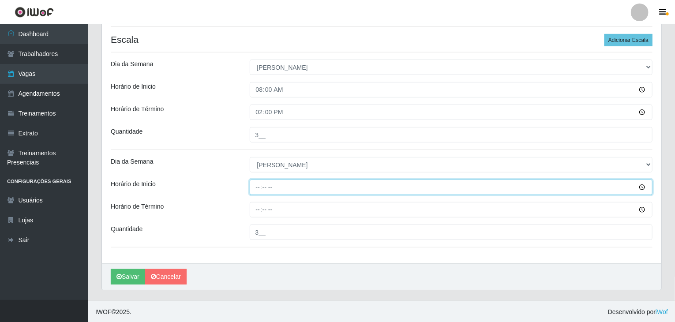
click at [258, 187] on input "Horário de Inicio" at bounding box center [451, 187] width 403 height 15
type input "14:00"
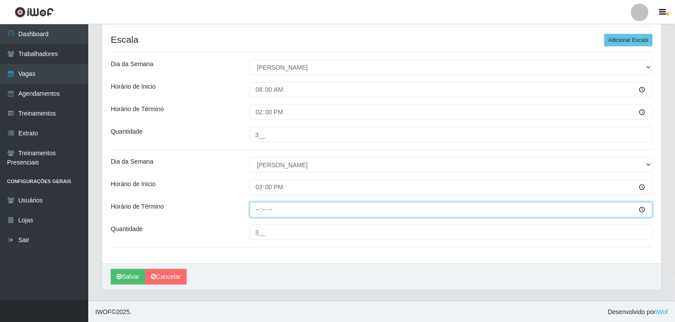
click at [257, 210] on input "Horário de Término" at bounding box center [451, 209] width 403 height 15
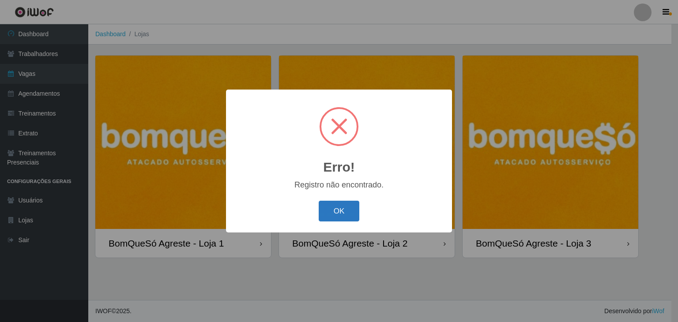
click at [337, 203] on button "OK" at bounding box center [339, 211] width 41 height 21
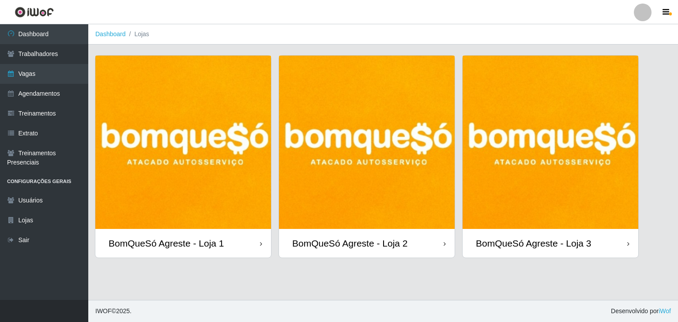
click at [223, 111] on img at bounding box center [183, 142] width 176 height 173
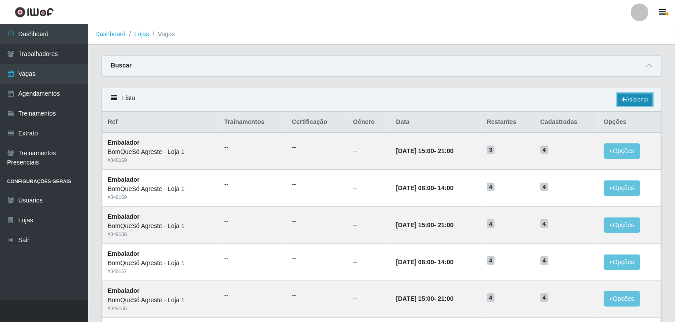
click at [620, 98] on link "Adicionar" at bounding box center [635, 100] width 35 height 12
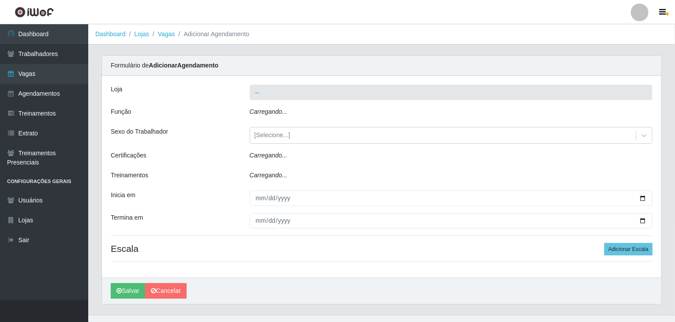
type input "BomQueSó Agreste - Loja 1"
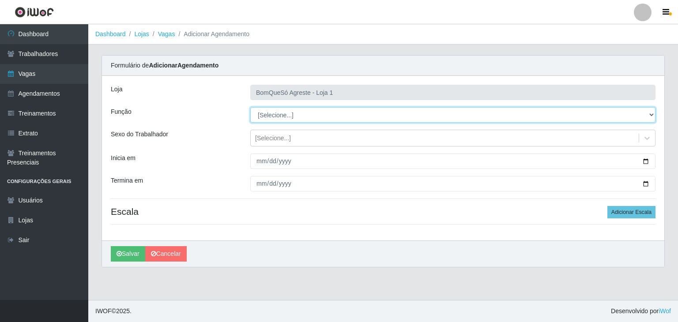
click at [288, 113] on select "[Selecione...] ASG ASG + ASG ++ Balconista Balconista + Balconista ++ Embalador…" at bounding box center [452, 114] width 405 height 15
select select "1"
click at [250, 107] on select "[Selecione...] ASG ASG + ASG ++ Balconista Balconista + Balconista ++ Embalador…" at bounding box center [452, 114] width 405 height 15
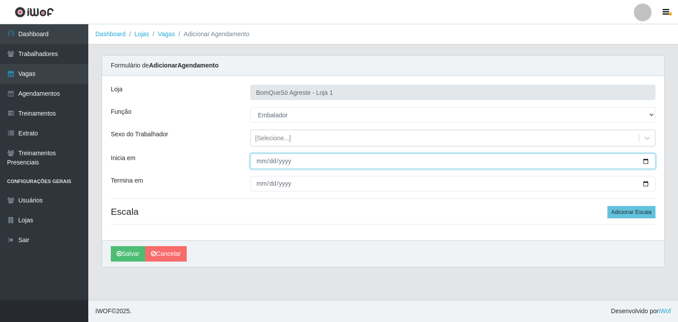
click at [644, 159] on input "Inicia em" at bounding box center [452, 161] width 405 height 15
type input "2025-10-05"
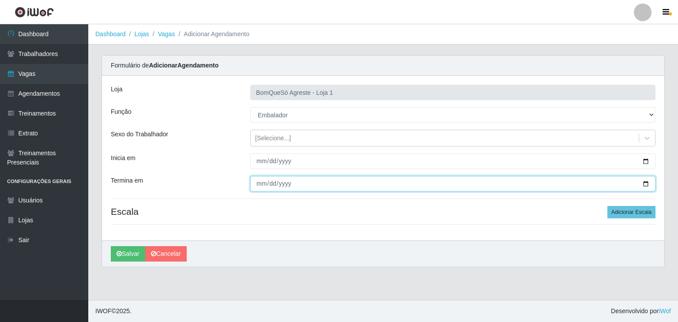
click at [647, 182] on input "Termina em" at bounding box center [452, 183] width 405 height 15
type input "2025-10-05"
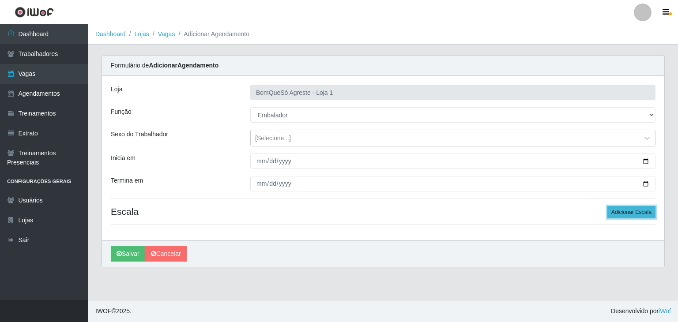
click at [623, 213] on button "Adicionar Escala" at bounding box center [631, 212] width 48 height 12
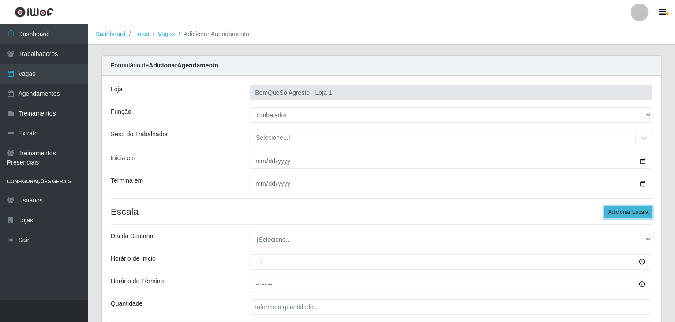
click at [623, 213] on button "Adicionar Escala" at bounding box center [629, 212] width 48 height 12
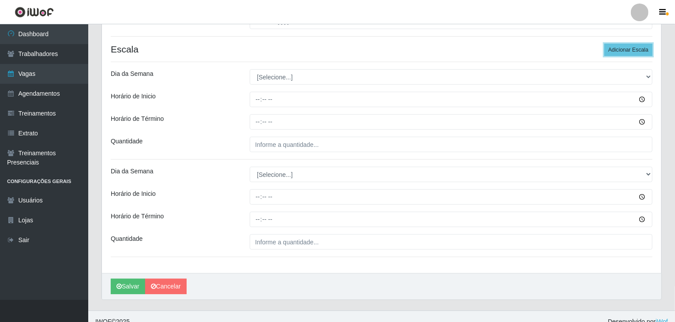
scroll to position [172, 0]
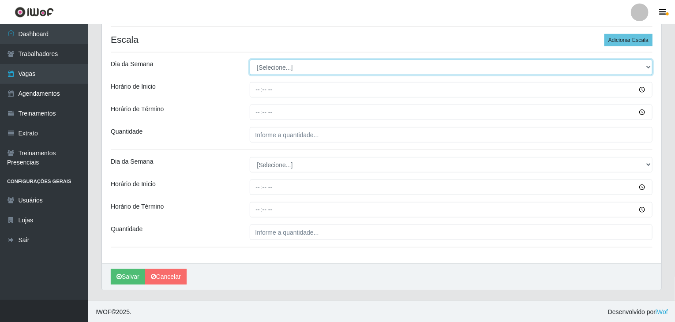
drag, startPoint x: 291, startPoint y: 65, endPoint x: 292, endPoint y: 70, distance: 5.5
click at [291, 65] on select "[Selecione...] Segunda Terça Quarta Quinta Sexta Sábado Domingo" at bounding box center [451, 67] width 403 height 15
select select "0"
click at [250, 60] on select "[Selecione...] Segunda Terça Quarta Quinta Sexta Sábado Domingo" at bounding box center [451, 67] width 403 height 15
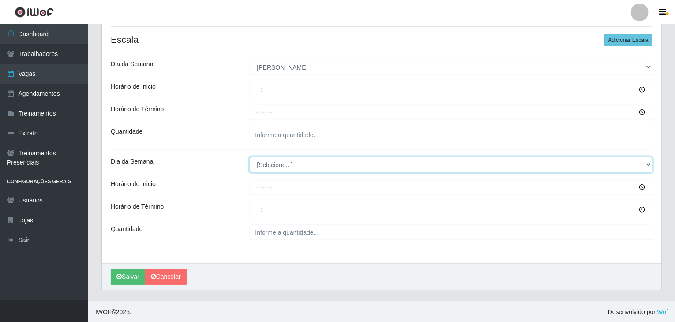
drag, startPoint x: 288, startPoint y: 166, endPoint x: 287, endPoint y: 171, distance: 4.4
click at [287, 167] on select "[Selecione...] Segunda Terça Quarta Quinta Sexta Sábado Domingo" at bounding box center [451, 164] width 403 height 15
select select "0"
click at [250, 157] on select "[Selecione...] Segunda Terça Quarta Quinta Sexta Sábado Domingo" at bounding box center [451, 164] width 403 height 15
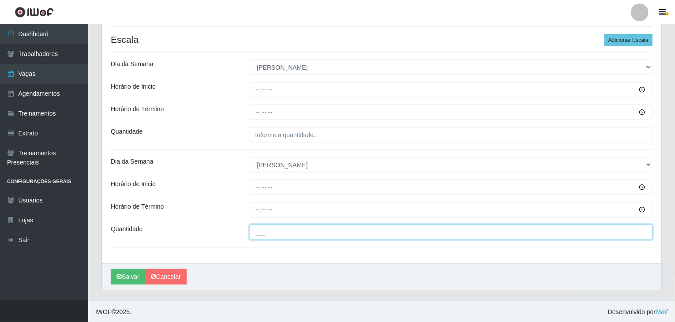
click at [290, 234] on input "___" at bounding box center [451, 232] width 403 height 15
type input "3__"
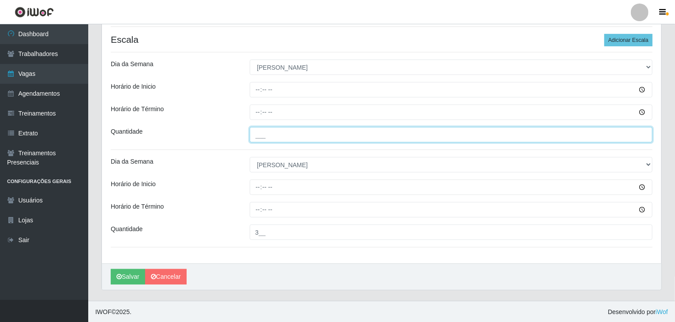
click at [305, 130] on input "___" at bounding box center [451, 134] width 403 height 15
type input "3__"
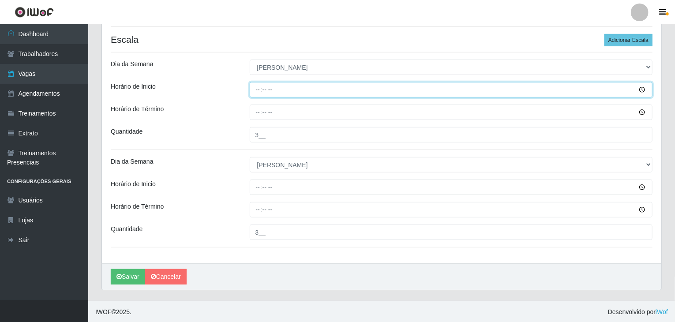
click at [258, 90] on input "Horário de Inicio" at bounding box center [451, 89] width 403 height 15
type input "08:00"
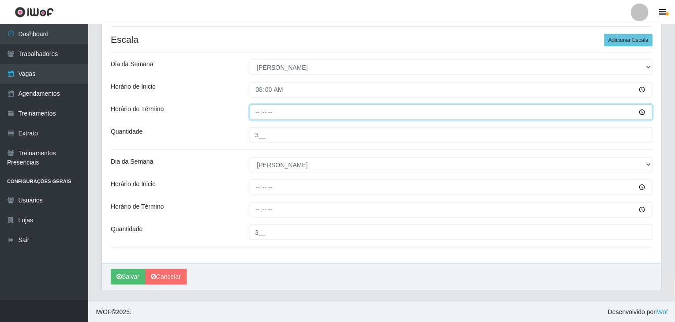
click at [263, 112] on input "Horário de Término" at bounding box center [451, 112] width 403 height 15
type input "14:00"
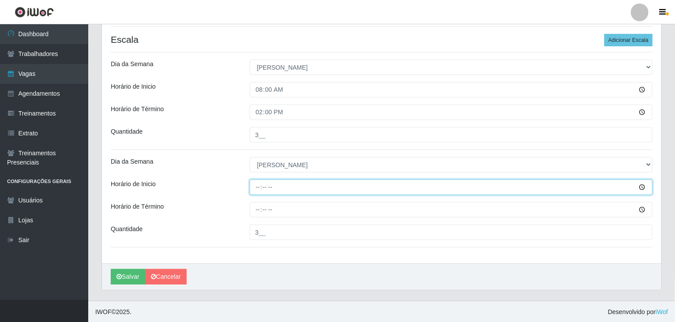
click at [252, 190] on input "Horário de Inicio" at bounding box center [451, 187] width 403 height 15
type input "14:00"
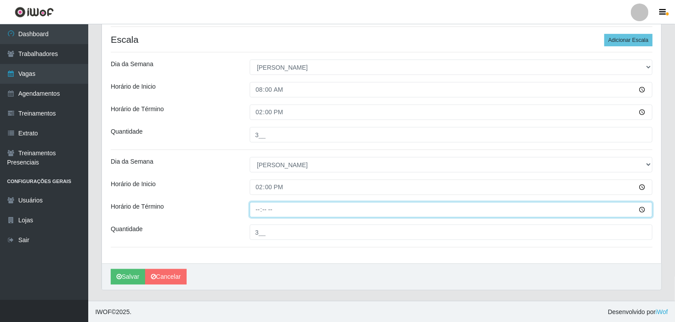
click at [256, 207] on input "Horário de Término" at bounding box center [451, 209] width 403 height 15
type input "20:00"
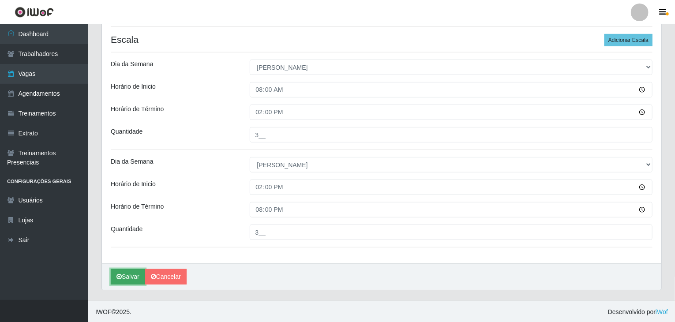
click at [124, 274] on button "Salvar" at bounding box center [128, 276] width 34 height 15
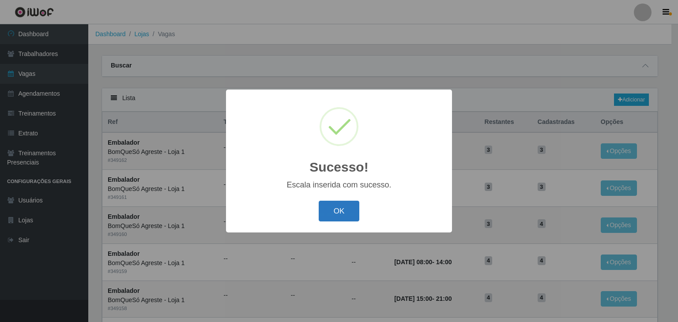
click at [335, 211] on button "OK" at bounding box center [339, 211] width 41 height 21
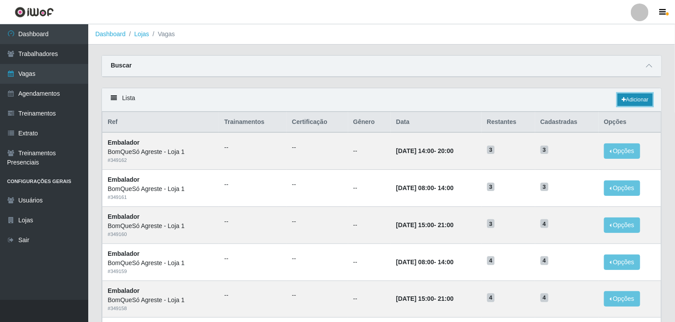
click at [631, 101] on link "Adicionar" at bounding box center [635, 100] width 35 height 12
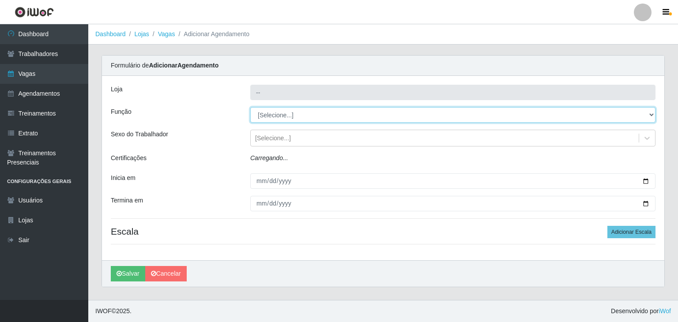
click at [278, 114] on select "[Selecione...] ASG ASG + ASG ++ Balconista Balconista + Balconista ++ Embalador…" at bounding box center [452, 114] width 405 height 15
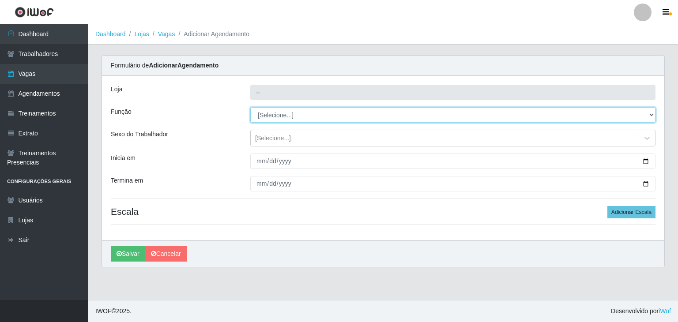
type input "BomQueSó Agreste - Loja 1"
select select "1"
click at [250, 107] on select "[Selecione...] ASG ASG + ASG ++ Balconista Balconista + Balconista ++ Embalador…" at bounding box center [452, 114] width 405 height 15
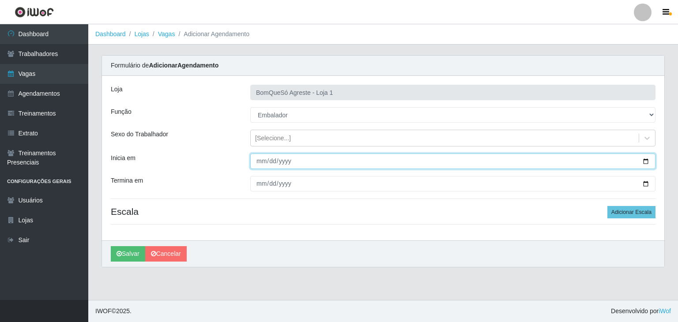
click at [646, 159] on input "Inicia em" at bounding box center [452, 161] width 405 height 15
type input "2025-10-06"
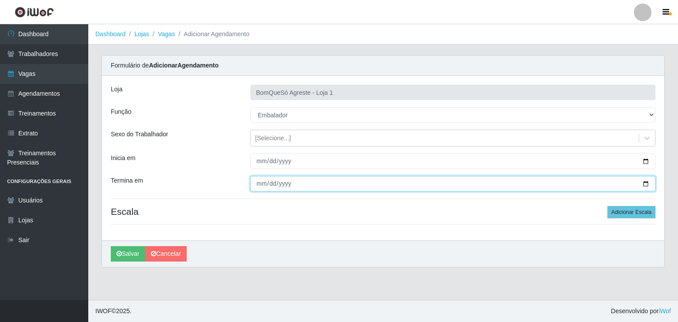
click at [645, 188] on input "Termina em" at bounding box center [452, 183] width 405 height 15
click at [649, 185] on input "Termina em" at bounding box center [452, 183] width 405 height 15
type input "2025-10-11"
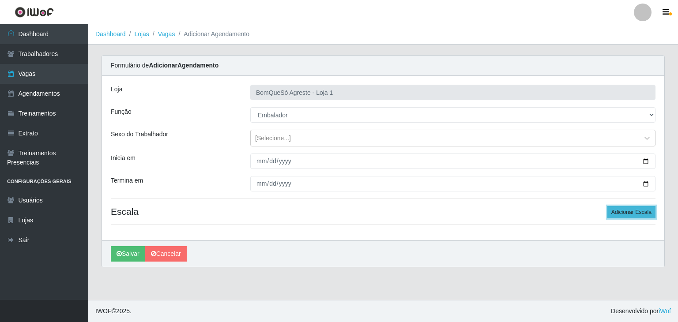
click at [616, 213] on button "Adicionar Escala" at bounding box center [631, 212] width 48 height 12
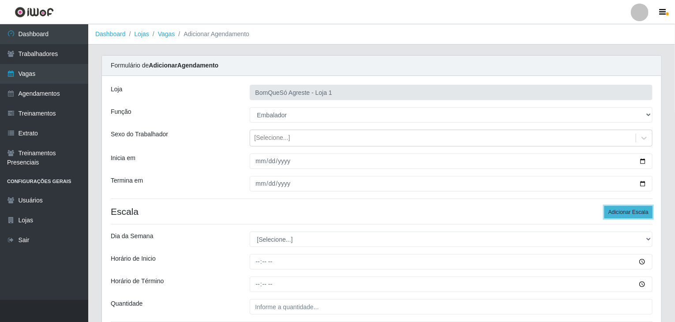
click at [616, 213] on button "Adicionar Escala" at bounding box center [629, 212] width 48 height 12
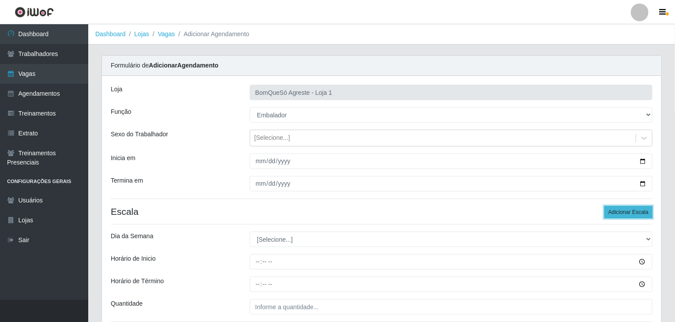
click at [616, 213] on button "Adicionar Escala" at bounding box center [629, 212] width 48 height 12
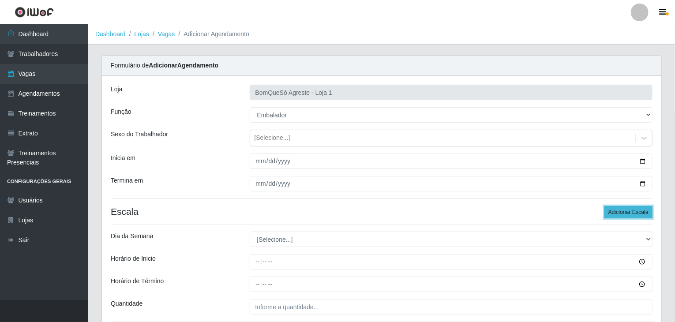
click at [616, 213] on button "Adicionar Escala" at bounding box center [629, 212] width 48 height 12
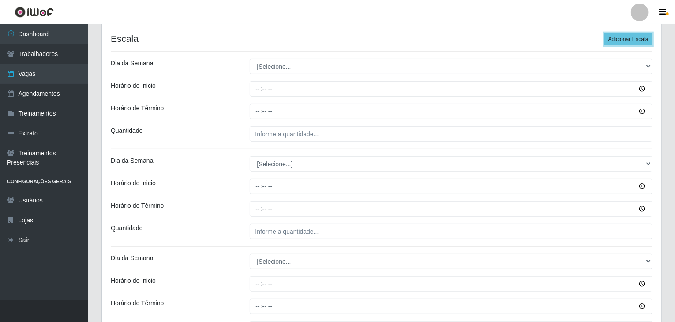
scroll to position [177, 0]
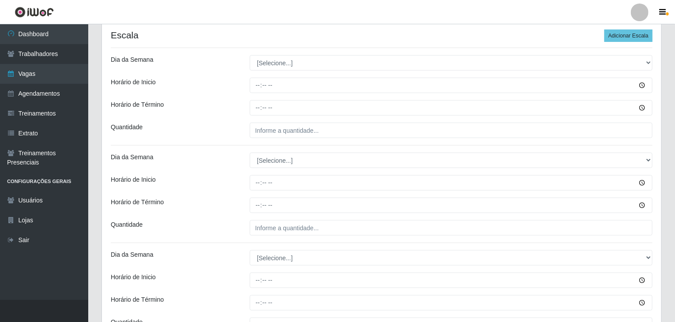
drag, startPoint x: 273, startPoint y: 53, endPoint x: 276, endPoint y: 60, distance: 7.1
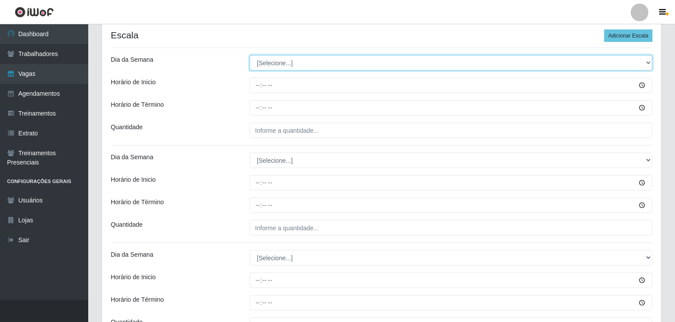
click at [276, 60] on select "[Selecione...] Segunda Terça Quarta Quinta Sexta Sábado Domingo" at bounding box center [451, 62] width 403 height 15
select select "1"
click at [250, 55] on select "[Selecione...] Segunda Terça Quarta Quinta Sexta Sábado Domingo" at bounding box center [451, 62] width 403 height 15
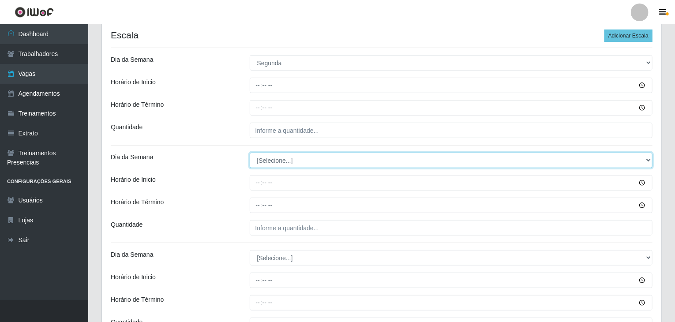
click at [286, 158] on select "[Selecione...] Segunda Terça Quarta Quinta Sexta Sábado Domingo" at bounding box center [451, 160] width 403 height 15
select select "1"
click at [250, 153] on select "[Selecione...] Segunda Terça Quarta Quinta Sexta Sábado Domingo" at bounding box center [451, 160] width 403 height 15
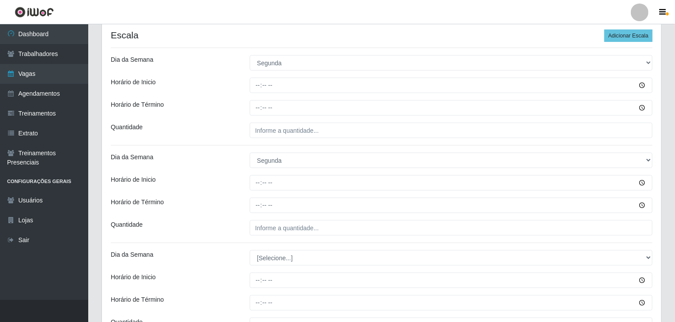
click at [237, 166] on div "Dia da Semana" at bounding box center [173, 160] width 139 height 15
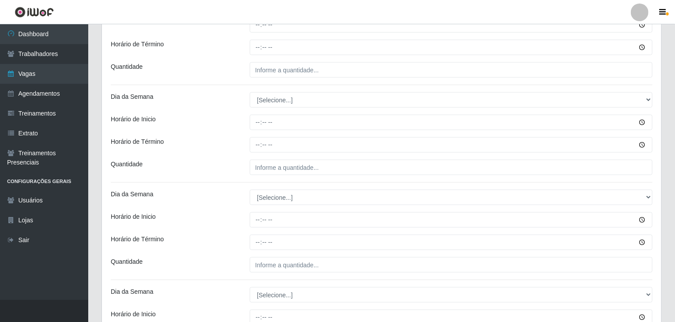
scroll to position [353, 0]
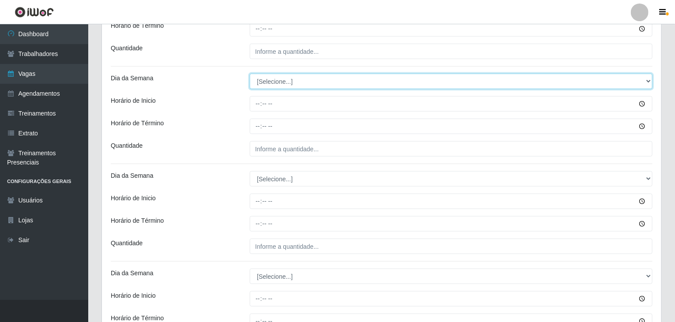
click at [269, 84] on select "[Selecione...] Segunda Terça Quarta Quinta Sexta Sábado Domingo" at bounding box center [451, 81] width 403 height 15
select select "2"
click at [250, 74] on select "[Selecione...] Segunda Terça Quarta Quinta Sexta Sábado Domingo" at bounding box center [451, 81] width 403 height 15
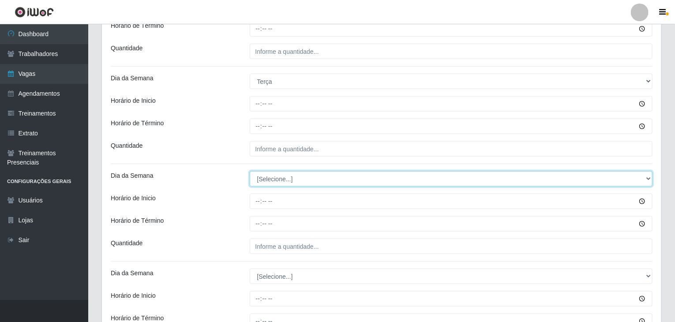
click at [283, 177] on select "[Selecione...] Segunda Terça Quarta Quinta Sexta Sábado Domingo" at bounding box center [451, 178] width 403 height 15
select select "2"
click at [250, 171] on select "[Selecione...] Segunda Terça Quarta Quinta Sexta Sábado Domingo" at bounding box center [451, 178] width 403 height 15
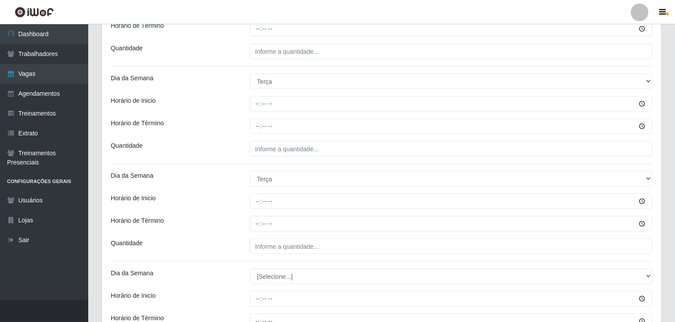
click at [230, 181] on div "Dia da Semana" at bounding box center [173, 178] width 139 height 15
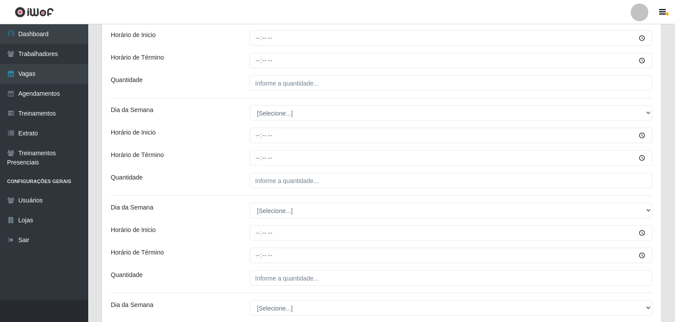
scroll to position [530, 0]
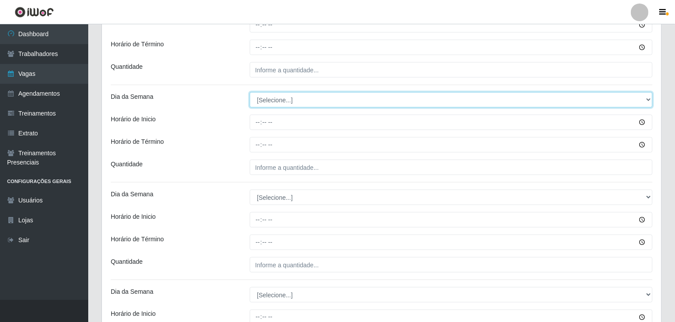
click at [268, 102] on select "[Selecione...] Segunda Terça Quarta Quinta Sexta Sábado Domingo" at bounding box center [451, 99] width 403 height 15
select select "3"
click at [250, 92] on select "[Selecione...] Segunda Terça Quarta Quinta Sexta Sábado Domingo" at bounding box center [451, 99] width 403 height 15
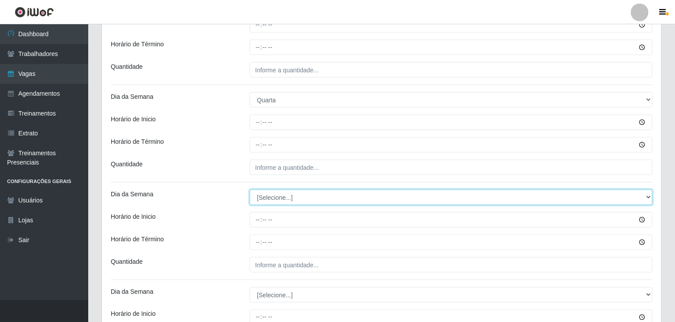
click at [277, 199] on select "[Selecione...] Segunda Terça Quarta Quinta Sexta Sábado Domingo" at bounding box center [451, 197] width 403 height 15
select select "3"
click at [250, 190] on select "[Selecione...] Segunda Terça Quarta Quinta Sexta Sábado Domingo" at bounding box center [451, 197] width 403 height 15
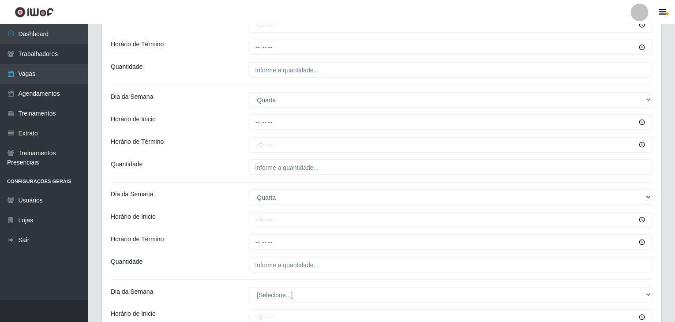
click at [197, 171] on div "Quantidade" at bounding box center [173, 167] width 139 height 15
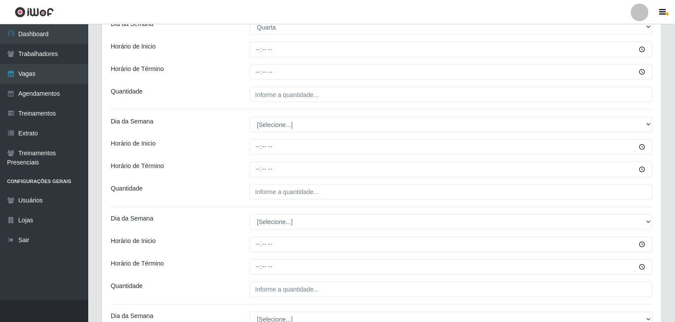
scroll to position [706, 0]
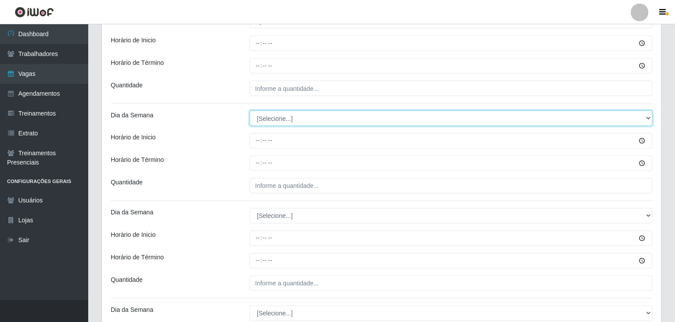
click at [277, 115] on select "[Selecione...] Segunda Terça Quarta Quinta Sexta Sábado Domingo" at bounding box center [451, 118] width 403 height 15
select select "4"
click at [250, 111] on select "[Selecione...] Segunda Terça Quarta Quinta Sexta Sábado Domingo" at bounding box center [451, 118] width 403 height 15
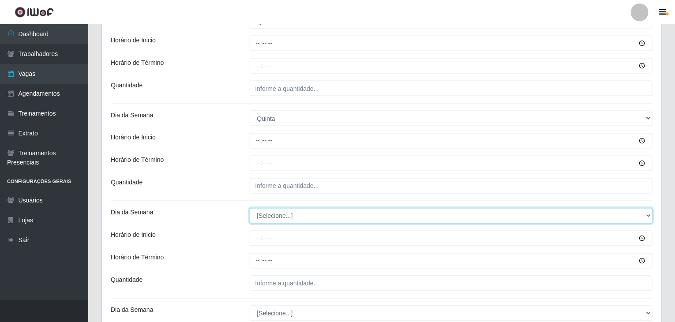
click at [281, 215] on select "[Selecione...] Segunda Terça Quarta Quinta Sexta Sábado Domingo" at bounding box center [451, 215] width 403 height 15
select select "4"
click at [250, 208] on select "[Selecione...] Segunda Terça Quarta Quinta Sexta Sábado Domingo" at bounding box center [451, 215] width 403 height 15
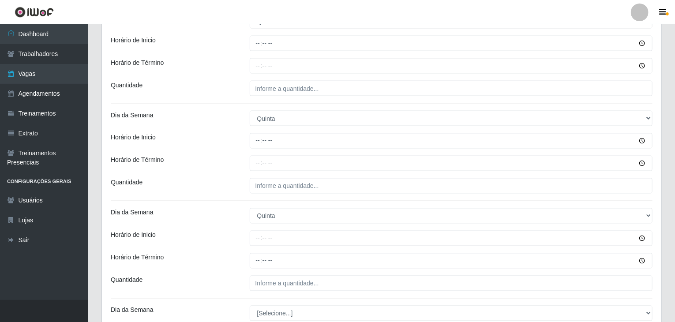
click at [194, 216] on div "Dia da Semana" at bounding box center [173, 215] width 139 height 15
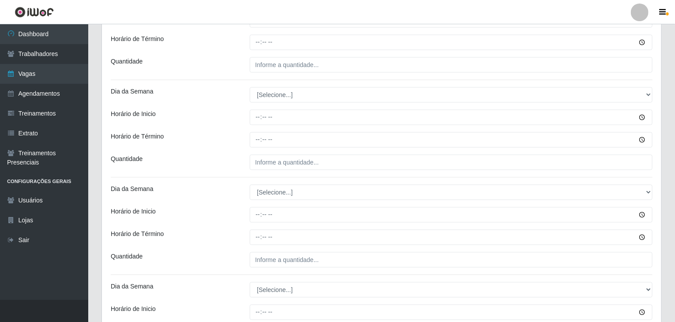
scroll to position [927, 0]
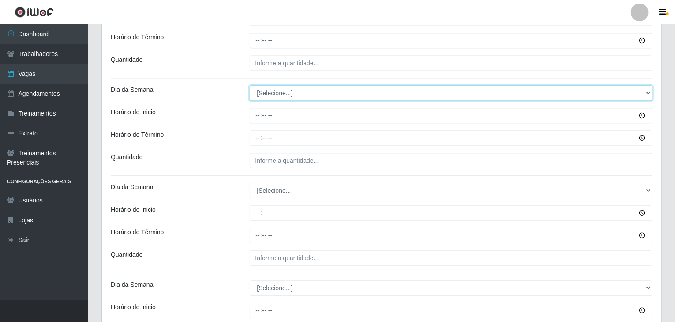
click at [290, 88] on select "[Selecione...] Segunda Terça Quarta Quinta Sexta Sábado Domingo" at bounding box center [451, 92] width 403 height 15
select select "5"
click at [250, 85] on select "[Selecione...] Segunda Terça Quarta Quinta Sexta Sábado Domingo" at bounding box center [451, 92] width 403 height 15
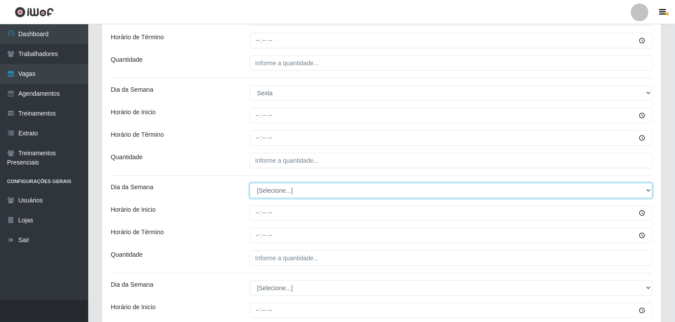
drag, startPoint x: 276, startPoint y: 188, endPoint x: 274, endPoint y: 195, distance: 7.3
click at [274, 191] on select "[Selecione...] Segunda Terça Quarta Quinta Sexta Sábado Domingo" at bounding box center [451, 190] width 403 height 15
select select "4"
click at [250, 183] on select "[Selecione...] Segunda Terça Quarta Quinta Sexta Sábado Domingo" at bounding box center [451, 190] width 403 height 15
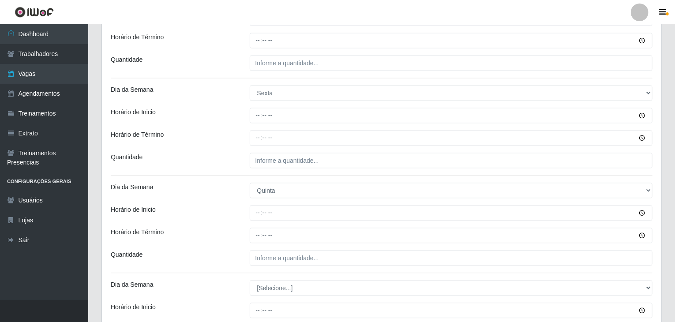
click at [203, 185] on div "Dia da Semana" at bounding box center [173, 190] width 139 height 15
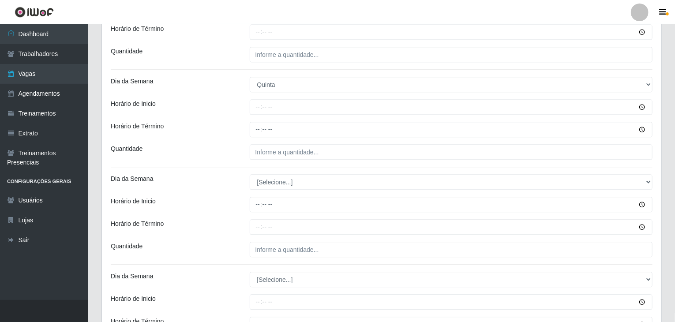
scroll to position [1147, 0]
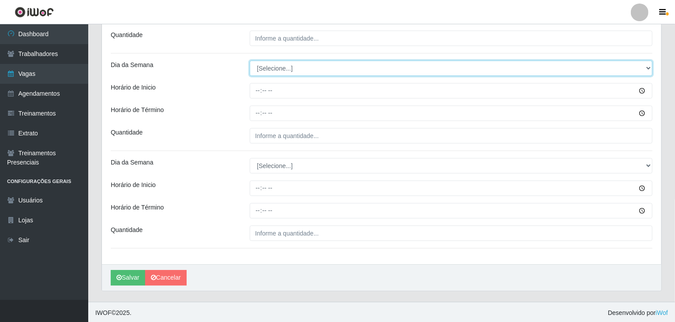
click at [277, 68] on select "[Selecione...] Segunda Terça Quarta Quinta Sexta Sábado Domingo" at bounding box center [451, 67] width 403 height 15
select select "6"
click at [250, 60] on select "[Selecione...] Segunda Terça Quarta Quinta Sexta Sábado Domingo" at bounding box center [451, 67] width 403 height 15
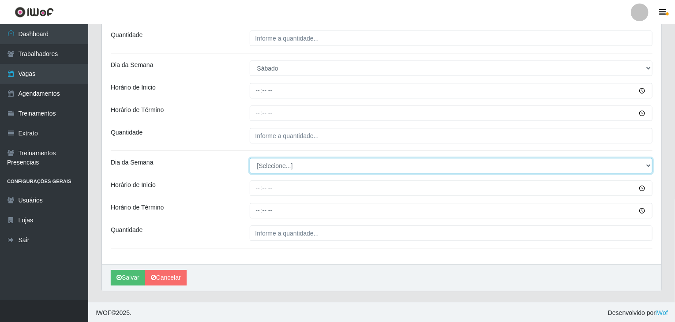
drag, startPoint x: 283, startPoint y: 158, endPoint x: 288, endPoint y: 169, distance: 11.7
click at [283, 158] on select "[Selecione...] Segunda Terça Quarta Quinta Sexta Sábado Domingo" at bounding box center [451, 165] width 403 height 15
select select "6"
click at [250, 158] on select "[Selecione...] Segunda Terça Quarta Quinta Sexta Sábado Domingo" at bounding box center [451, 165] width 403 height 15
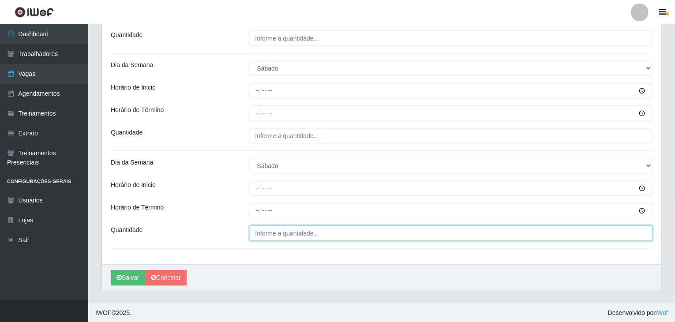
type input "___"
click at [286, 231] on input "___" at bounding box center [451, 233] width 403 height 15
type input "3__"
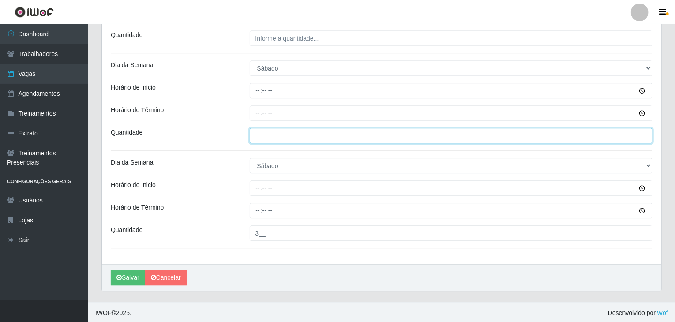
click at [266, 136] on input "___" at bounding box center [451, 135] width 403 height 15
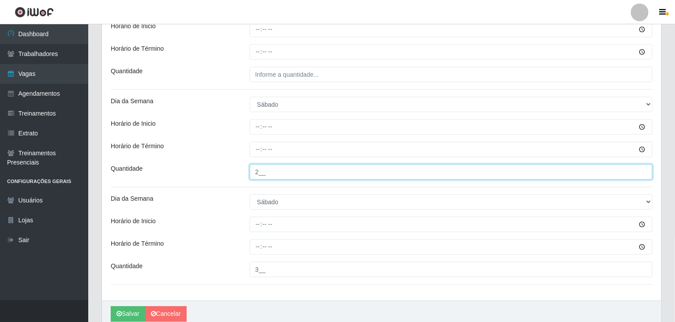
scroll to position [1059, 0]
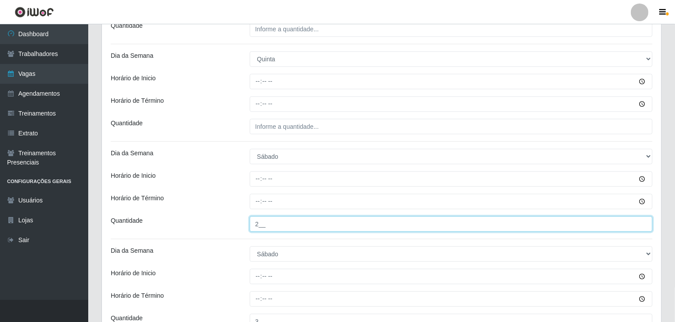
type input "2__"
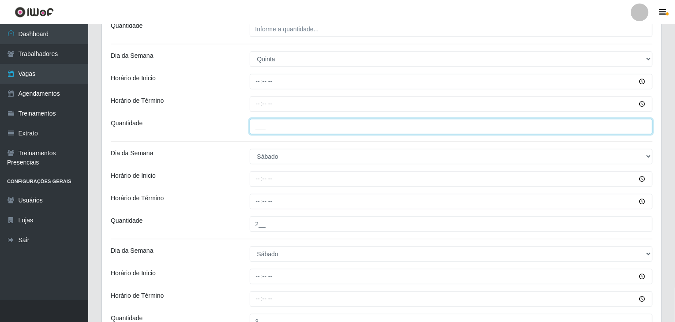
click at [288, 130] on input "___" at bounding box center [451, 126] width 403 height 15
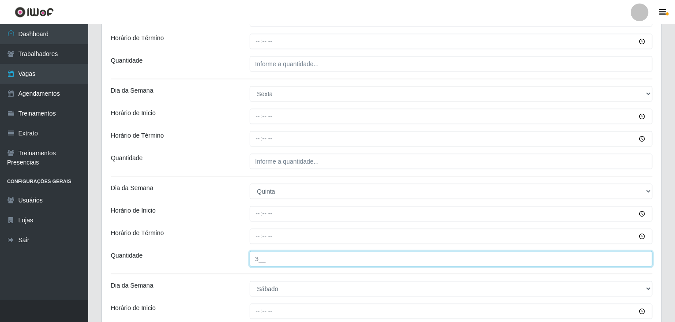
type input "3__"
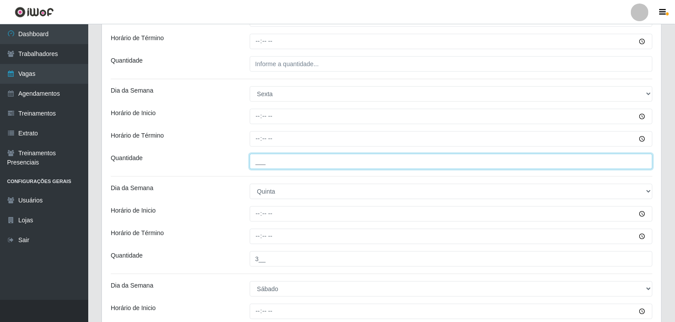
click at [288, 163] on input "___" at bounding box center [451, 161] width 403 height 15
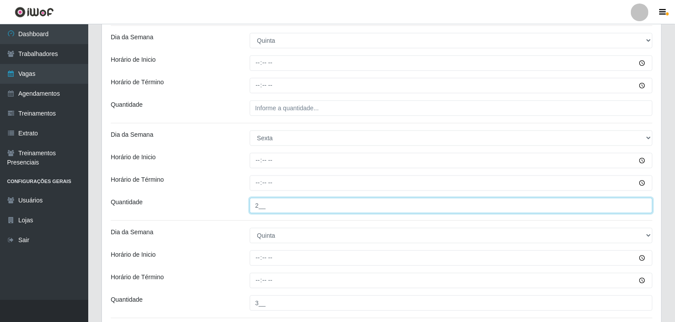
type input "2__"
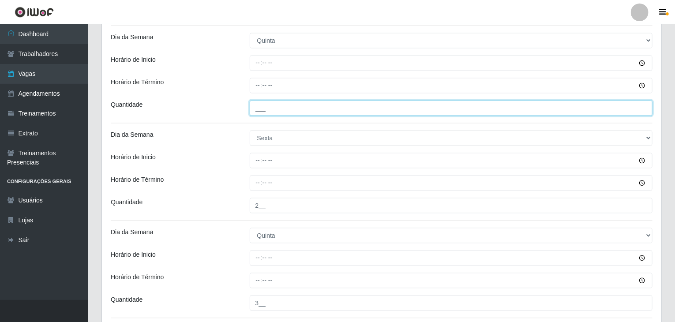
click at [274, 105] on input "___" at bounding box center [451, 107] width 403 height 15
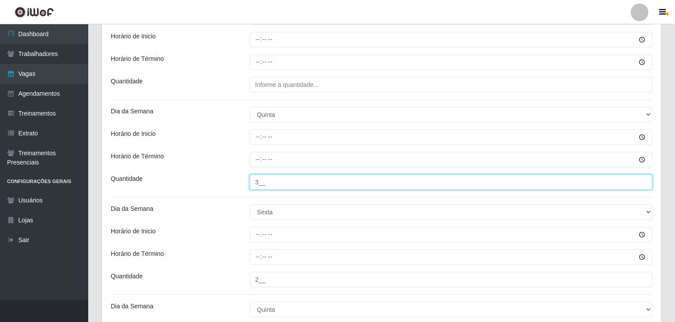
scroll to position [794, 0]
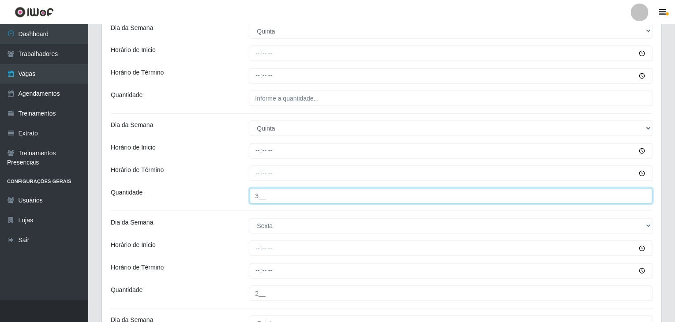
type input "3__"
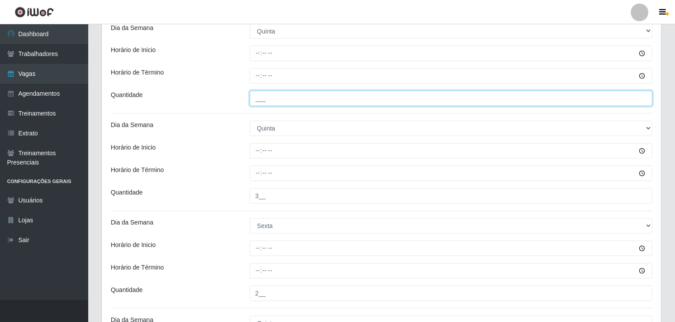
click at [271, 100] on input "___" at bounding box center [451, 98] width 403 height 15
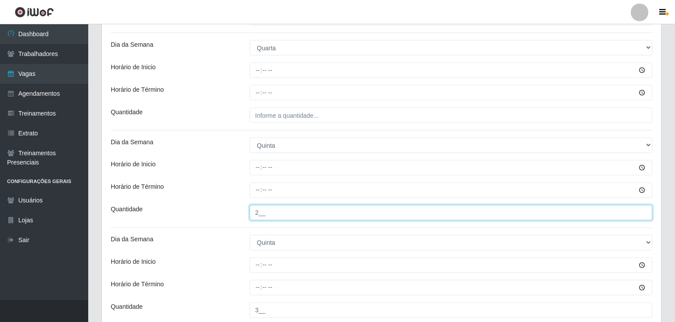
scroll to position [661, 0]
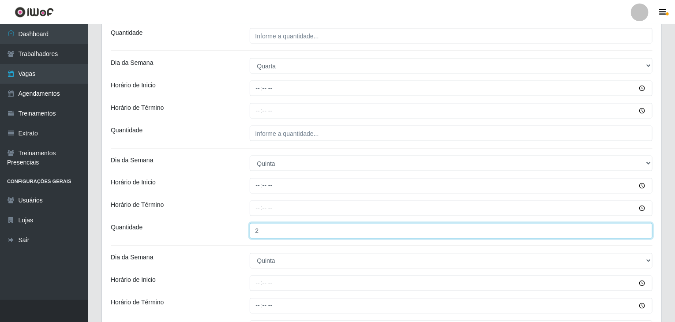
type input "2__"
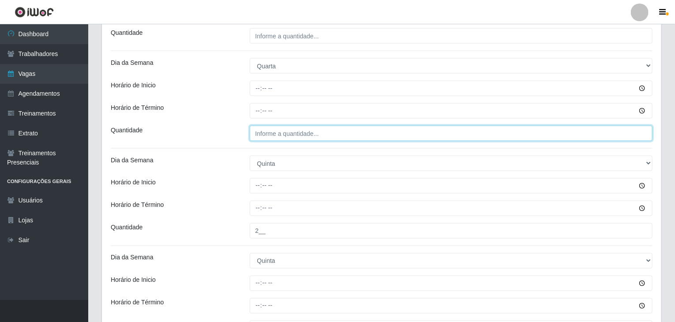
type input "___"
click at [299, 134] on input "___" at bounding box center [451, 133] width 403 height 15
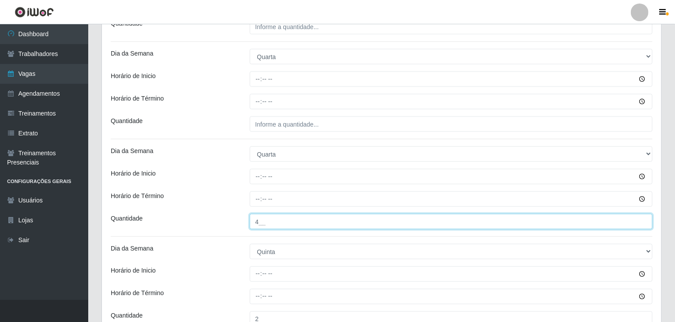
type input "4__"
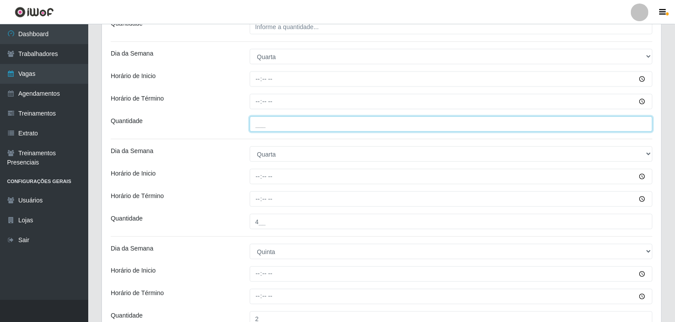
click at [327, 121] on input "___" at bounding box center [451, 124] width 403 height 15
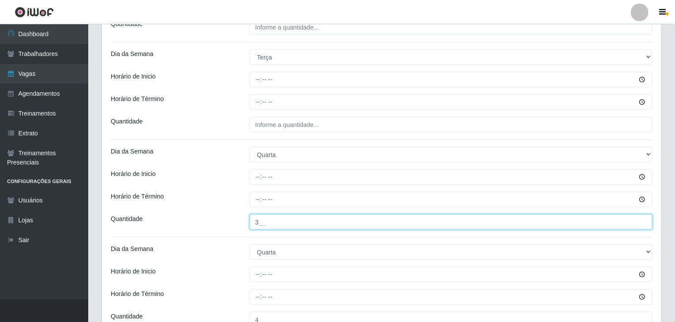
scroll to position [396, 0]
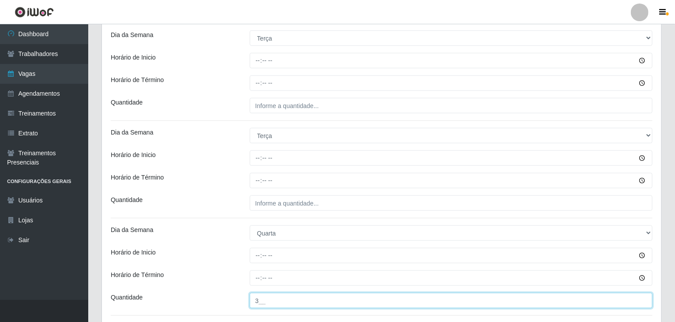
type input "3__"
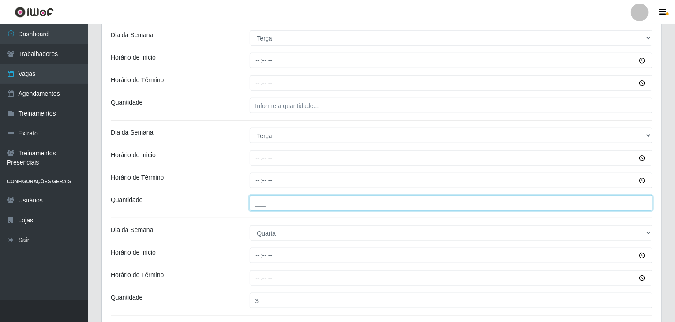
click at [305, 198] on input "___" at bounding box center [451, 203] width 403 height 15
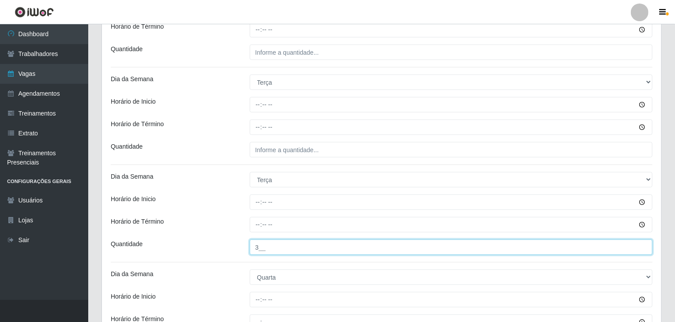
type input "3__"
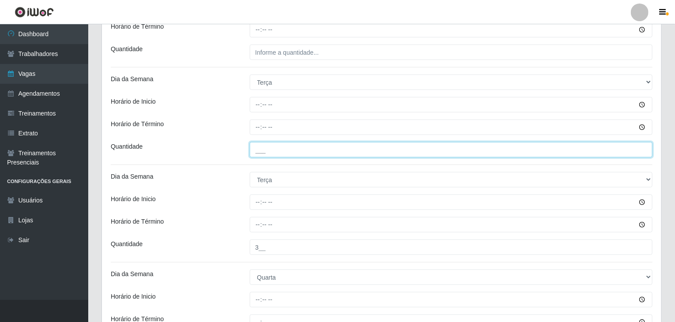
click at [294, 149] on input "___" at bounding box center [451, 149] width 403 height 15
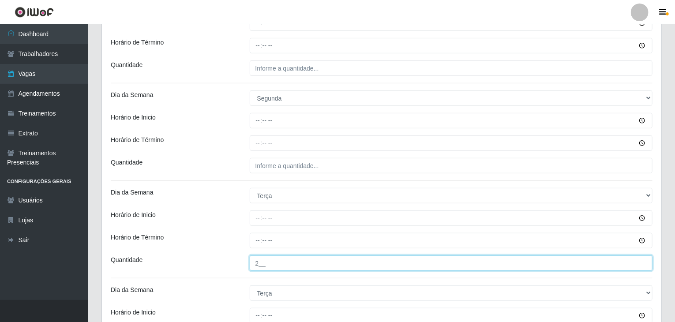
scroll to position [220, 0]
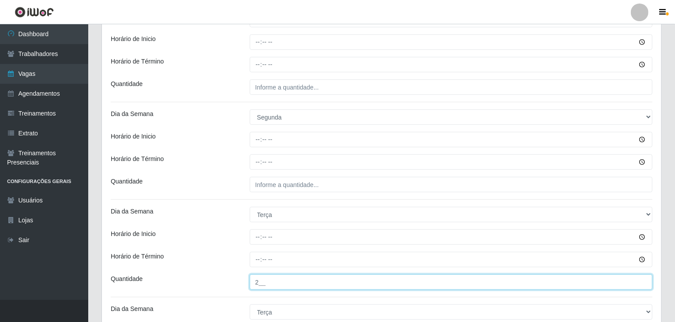
type input "2__"
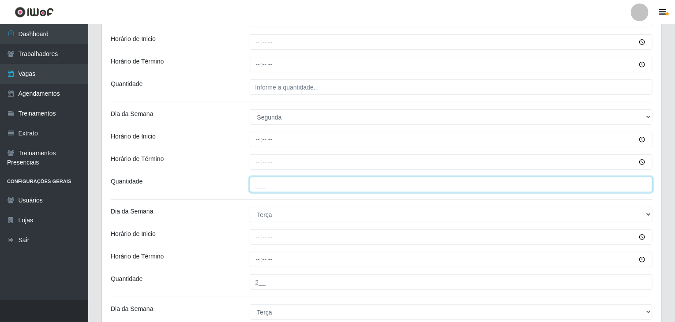
click at [289, 186] on input "___" at bounding box center [451, 184] width 403 height 15
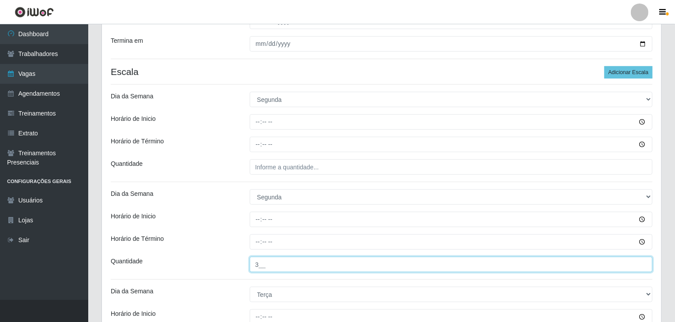
scroll to position [132, 0]
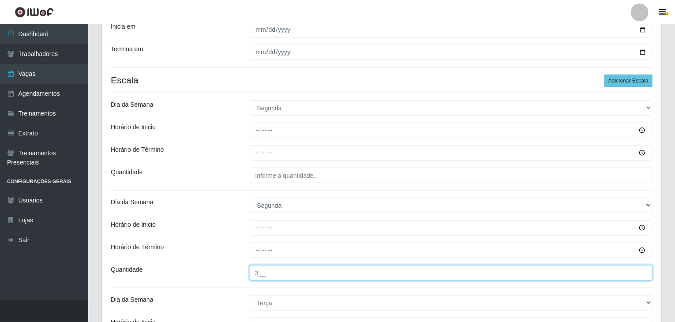
type input "3__"
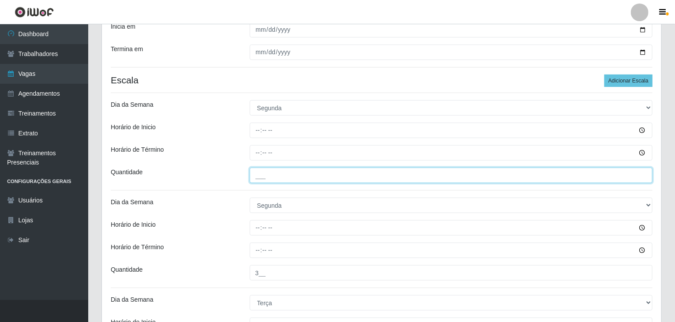
click at [291, 171] on input "___" at bounding box center [451, 175] width 403 height 15
type input "2__"
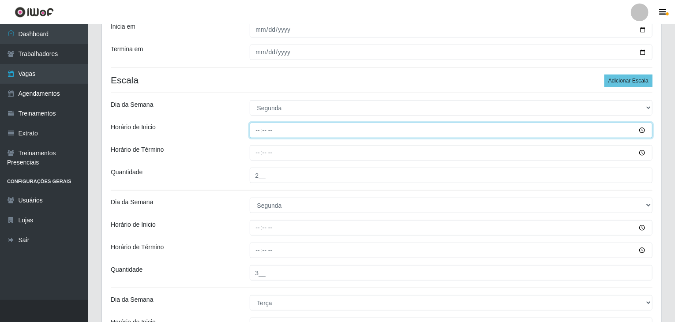
click at [260, 129] on input "Horário de Inicio" at bounding box center [451, 130] width 403 height 15
type input "08:00"
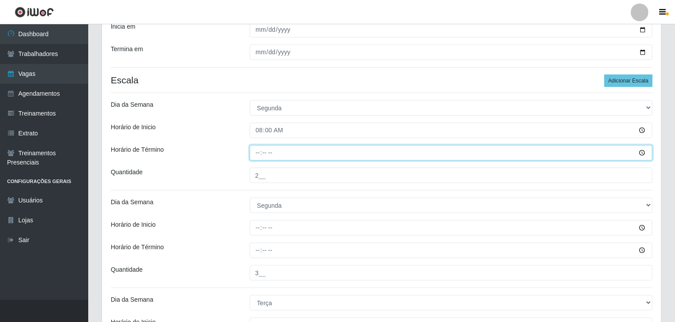
click at [254, 155] on input "Horário de Término" at bounding box center [451, 152] width 403 height 15
type input "14:00"
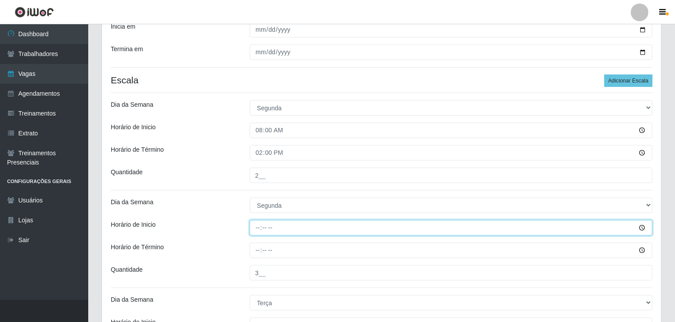
click at [258, 226] on input "Horário de Inicio" at bounding box center [451, 227] width 403 height 15
type input "15:00"
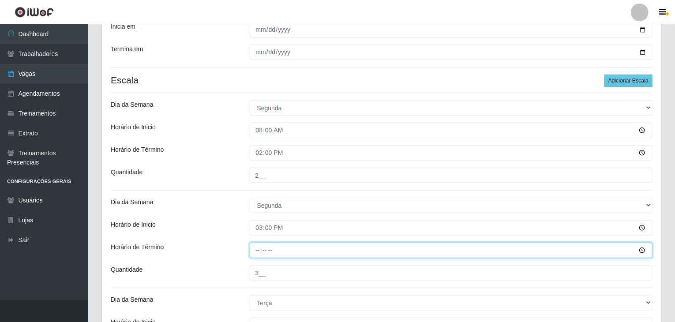
click at [252, 246] on input "Horário de Término" at bounding box center [451, 250] width 403 height 15
type input "21:00"
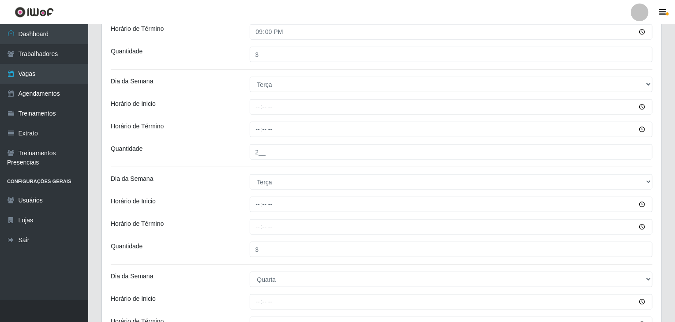
scroll to position [352, 0]
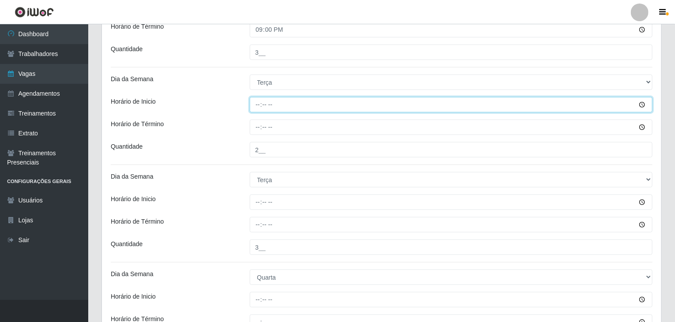
click at [252, 103] on input "Horário de Inicio" at bounding box center [451, 104] width 403 height 15
type input "08:00"
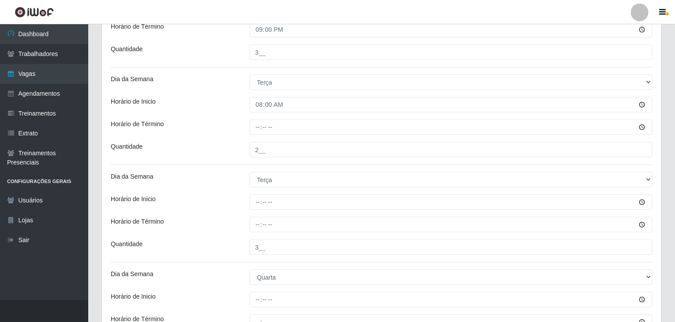
drag, startPoint x: 256, startPoint y: 117, endPoint x: 260, endPoint y: 128, distance: 11.7
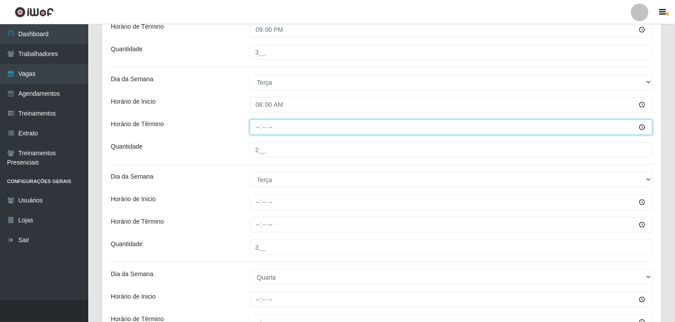
click at [260, 128] on input "Horário de Término" at bounding box center [451, 127] width 403 height 15
type input "14:00"
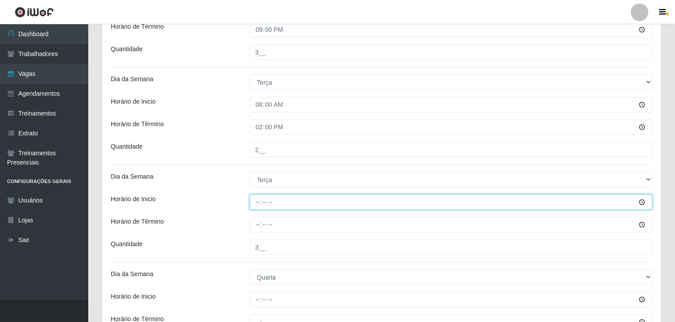
click at [262, 201] on input "Horário de Inicio" at bounding box center [451, 202] width 403 height 15
type input "15:00"
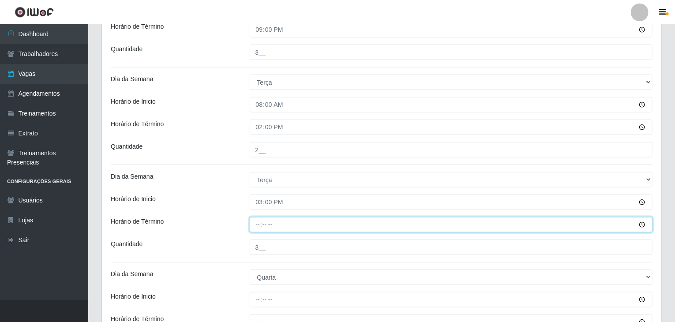
click at [255, 220] on input "Horário de Término" at bounding box center [451, 224] width 403 height 15
type input "21:00"
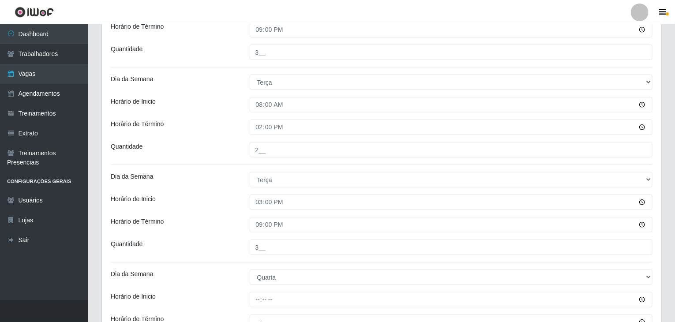
click at [220, 198] on div "Horário de Inicio" at bounding box center [173, 202] width 139 height 15
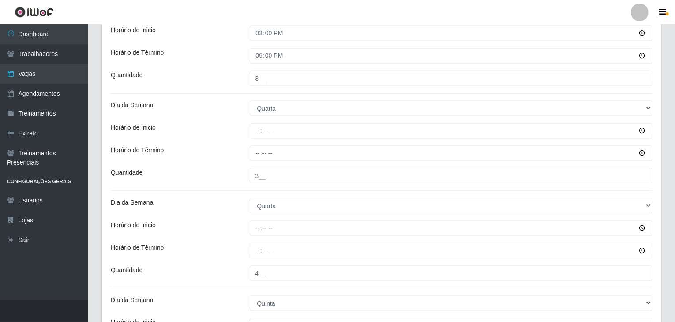
scroll to position [529, 0]
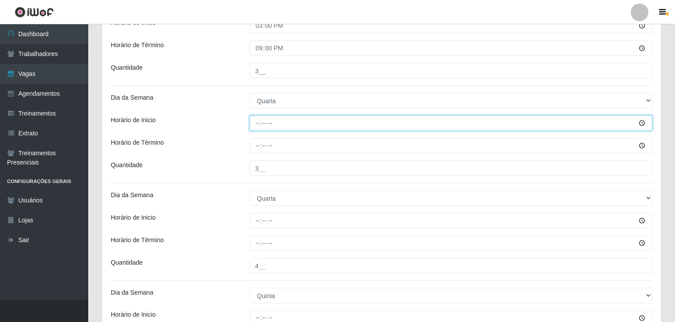
click at [255, 118] on input "Horário de Inicio" at bounding box center [451, 123] width 403 height 15
type input "08:00"
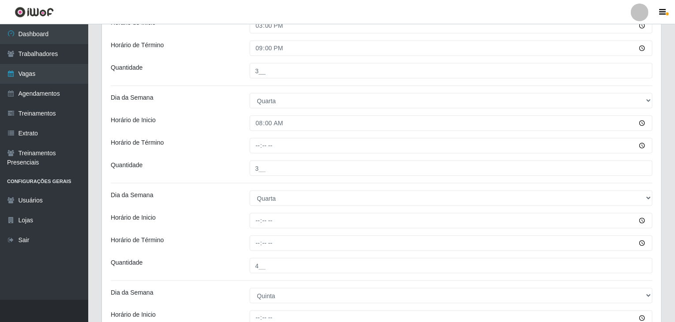
click at [254, 153] on div "Loja BomQueSó Agreste - Loja 1 Função [Selecione...] ASG ASG + ASG ++ Balconist…" at bounding box center [382, 214] width 560 height 1335
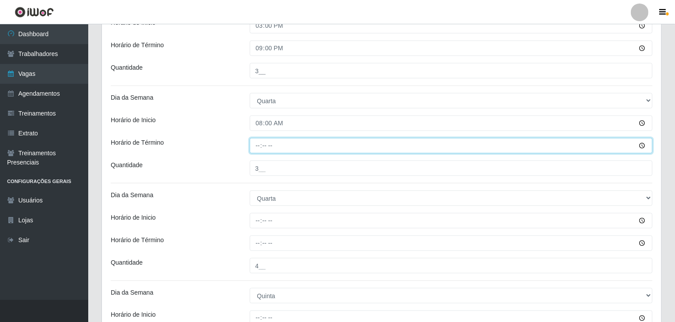
click at [257, 145] on input "Horário de Término" at bounding box center [451, 145] width 403 height 15
type input "14:00"
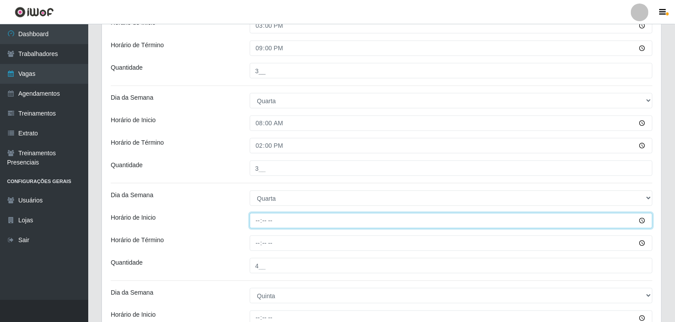
click at [253, 221] on input "Horário de Inicio" at bounding box center [451, 220] width 403 height 15
type input "15:00"
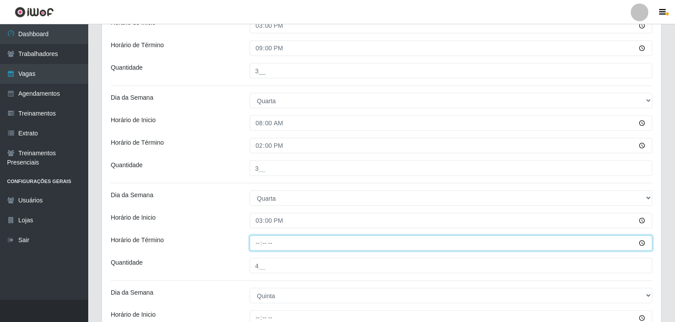
click at [254, 238] on input "Horário de Término" at bounding box center [451, 243] width 403 height 15
type input "21:00"
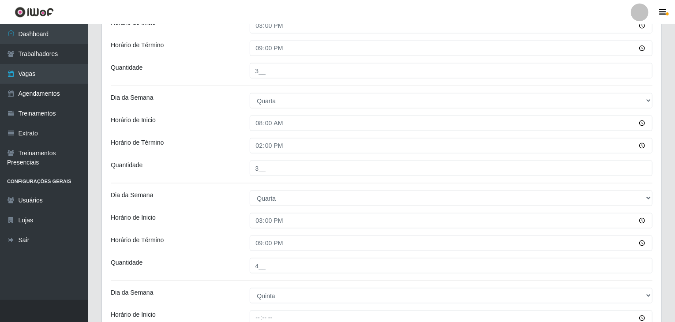
click at [207, 207] on div "Loja BomQueSó Agreste - Loja 1 Função [Selecione...] ASG ASG + ASG ++ Balconist…" at bounding box center [382, 214] width 560 height 1335
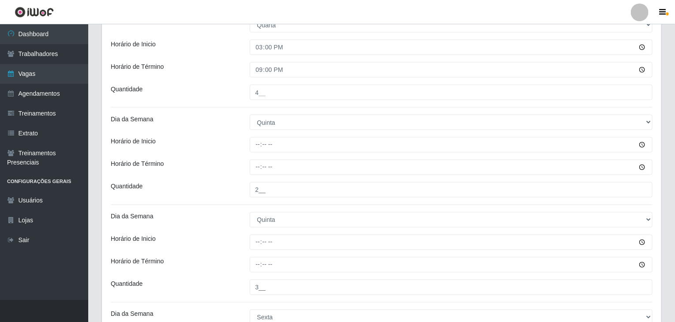
scroll to position [705, 0]
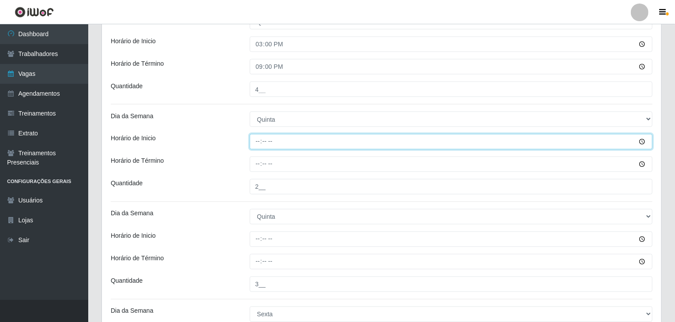
click at [256, 143] on input "Horário de Inicio" at bounding box center [451, 141] width 403 height 15
type input "08:00"
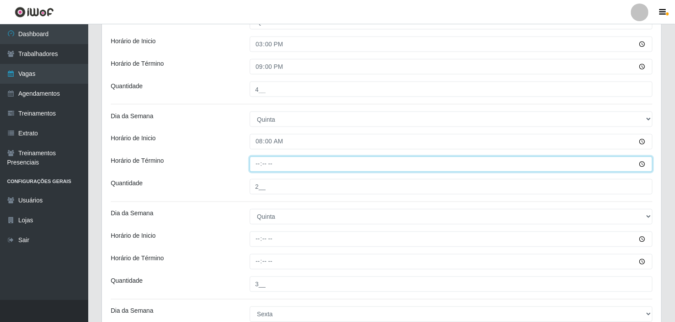
click at [256, 162] on input "Horário de Término" at bounding box center [451, 164] width 403 height 15
type input "14:00"
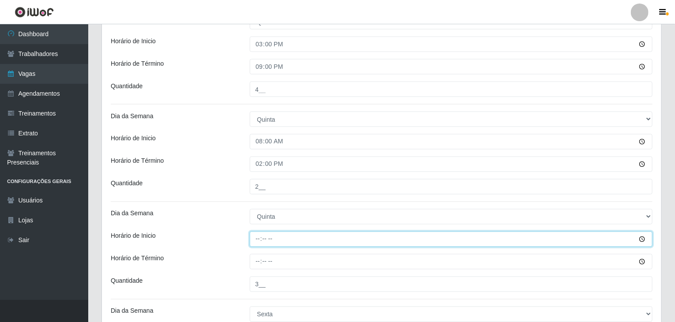
click at [252, 242] on input "Horário de Inicio" at bounding box center [451, 239] width 403 height 15
type input "15:00"
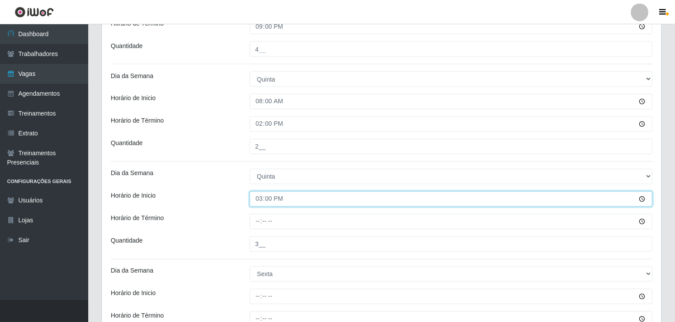
scroll to position [794, 0]
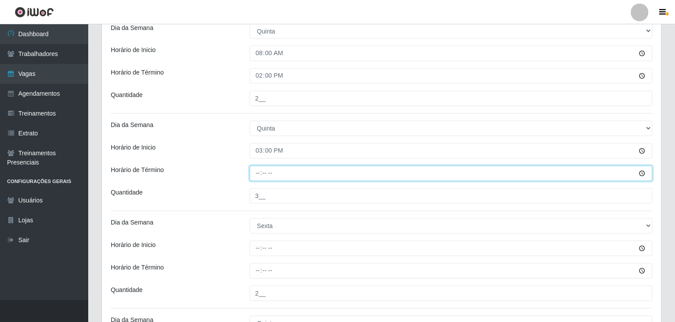
click at [257, 172] on input "Horário de Término" at bounding box center [451, 173] width 403 height 15
type input "21:00"
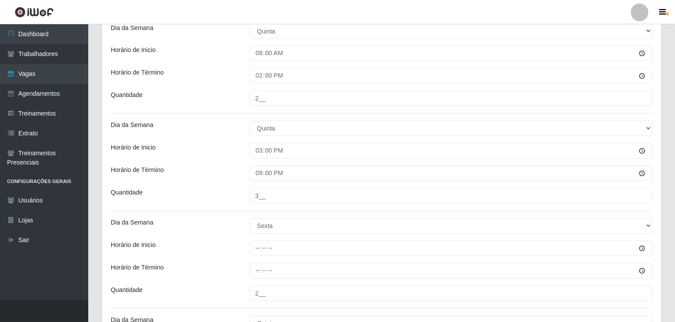
drag, startPoint x: 247, startPoint y: 176, endPoint x: 239, endPoint y: 174, distance: 8.1
click at [244, 176] on div "21:00" at bounding box center [451, 173] width 417 height 15
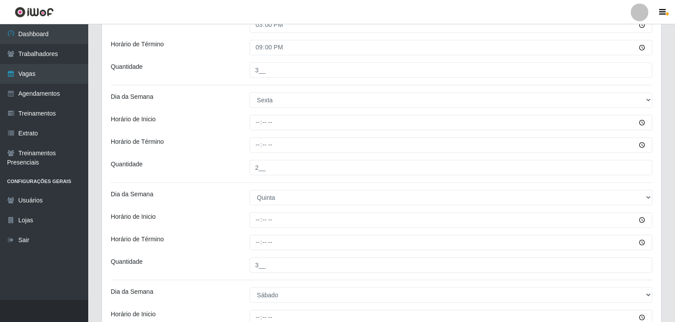
scroll to position [926, 0]
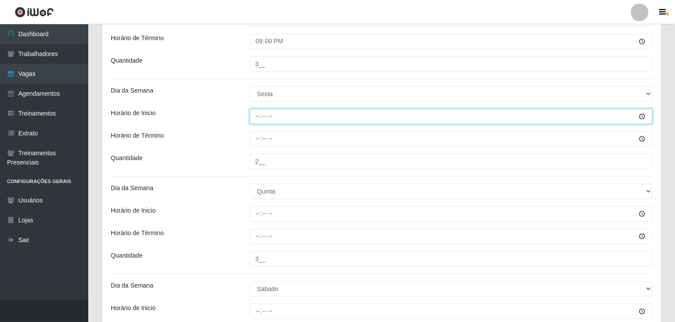
click at [257, 116] on input "Horário de Inicio" at bounding box center [451, 116] width 403 height 15
type input "08:00"
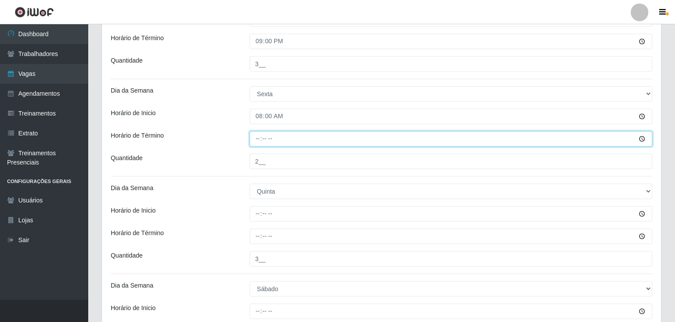
click at [255, 136] on input "Horário de Término" at bounding box center [451, 138] width 403 height 15
type input "14:00"
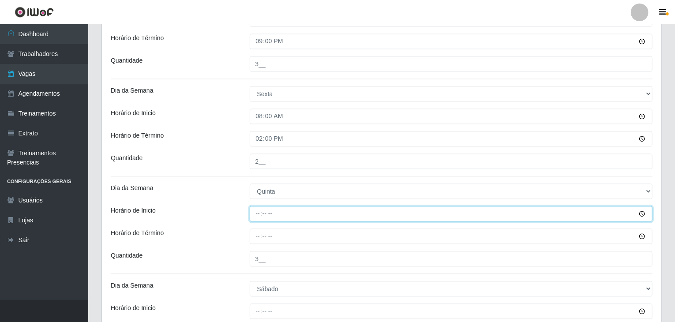
click at [252, 209] on input "Horário de Inicio" at bounding box center [451, 213] width 403 height 15
type input "15:00"
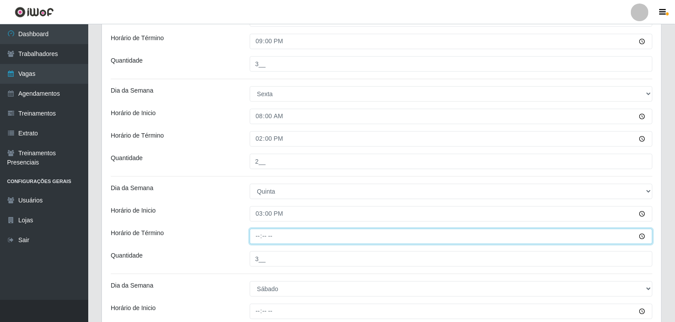
click at [263, 237] on input "Horário de Término" at bounding box center [451, 236] width 403 height 15
type input "21:00"
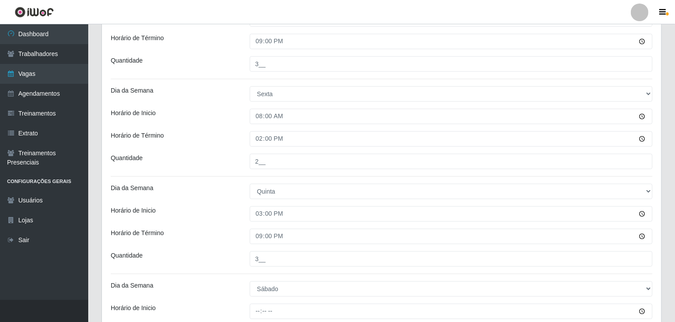
click at [208, 214] on div "Horário de Inicio" at bounding box center [173, 213] width 139 height 15
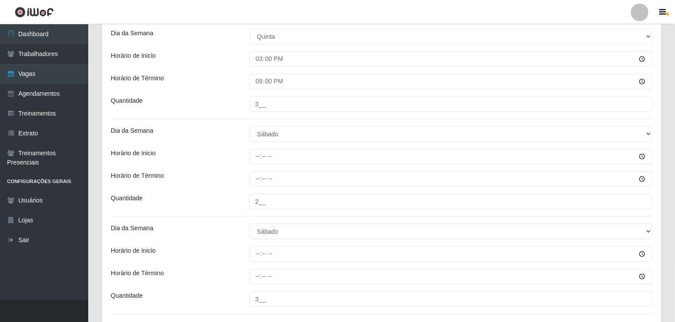
scroll to position [1147, 0]
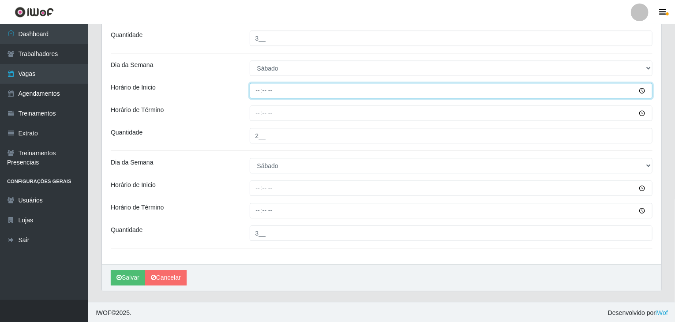
click at [256, 86] on input "Horário de Inicio" at bounding box center [451, 90] width 403 height 15
type input "08:00"
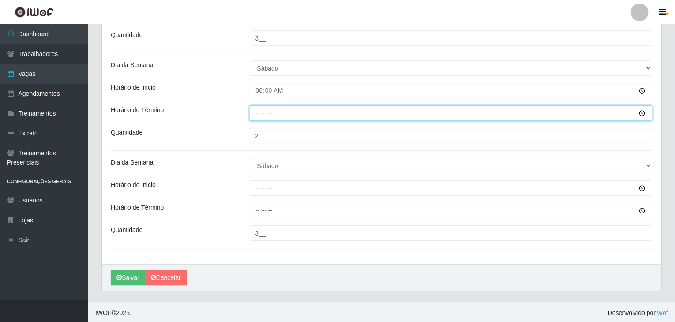
click at [251, 112] on input "Horário de Término" at bounding box center [451, 113] width 403 height 15
type input "14:00"
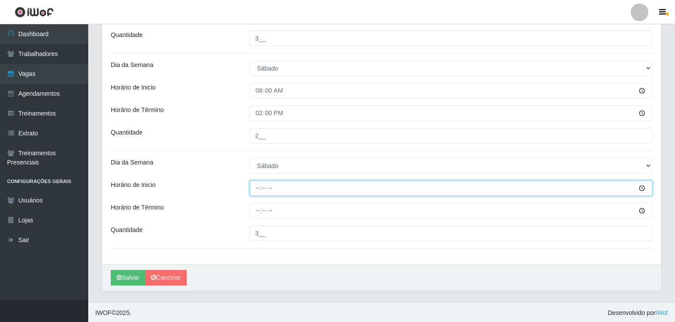
click at [258, 184] on input "Horário de Inicio" at bounding box center [451, 188] width 403 height 15
type input "15:00"
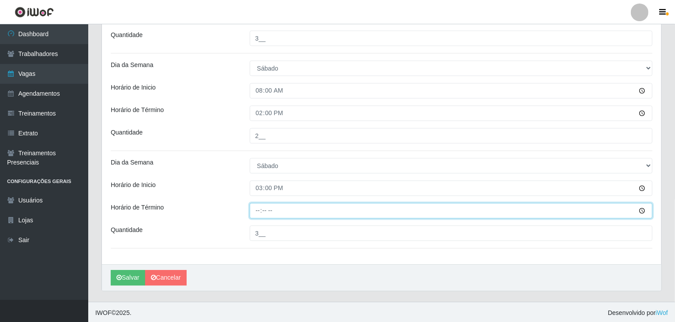
click at [258, 209] on input "Horário de Término" at bounding box center [451, 210] width 403 height 15
type input "21:00"
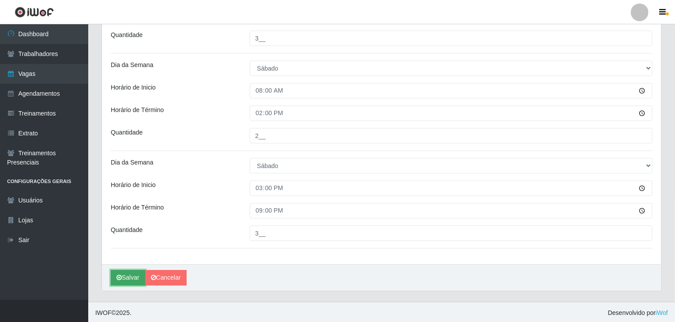
click at [119, 282] on button "Salvar" at bounding box center [128, 277] width 34 height 15
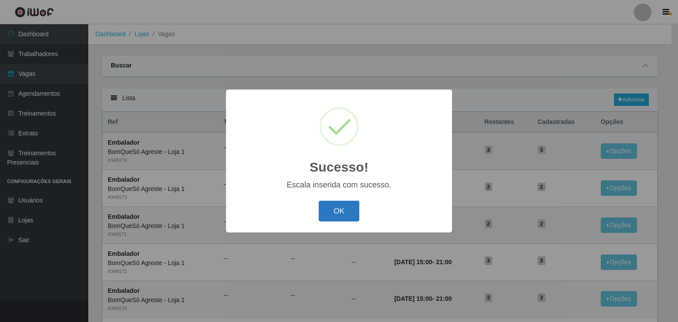
click at [331, 209] on button "OK" at bounding box center [339, 211] width 41 height 21
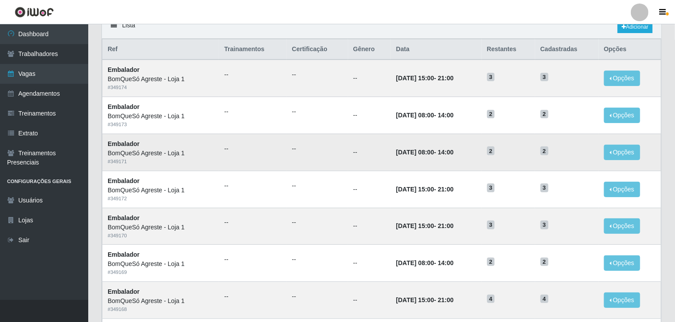
scroll to position [88, 0]
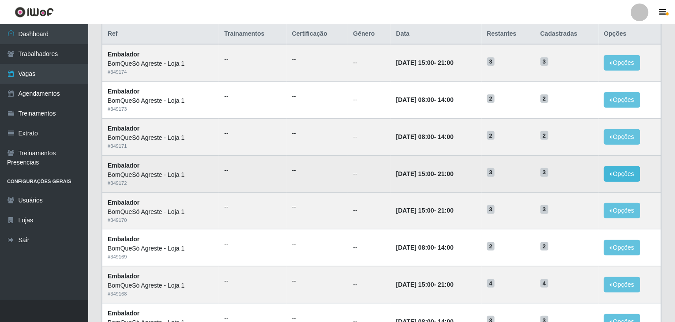
drag, startPoint x: 643, startPoint y: 178, endPoint x: 627, endPoint y: 173, distance: 16.6
click at [637, 176] on td "Opções Editar Deletar" at bounding box center [630, 173] width 63 height 37
click at [627, 173] on button "Opções" at bounding box center [622, 173] width 36 height 15
click at [569, 195] on div "Deletar" at bounding box center [568, 194] width 52 height 9
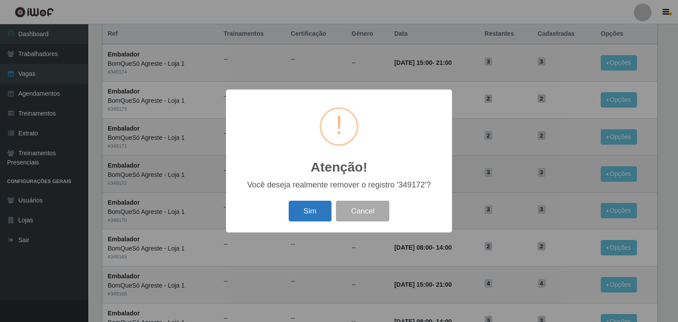
click at [318, 218] on button "Sim" at bounding box center [310, 211] width 43 height 21
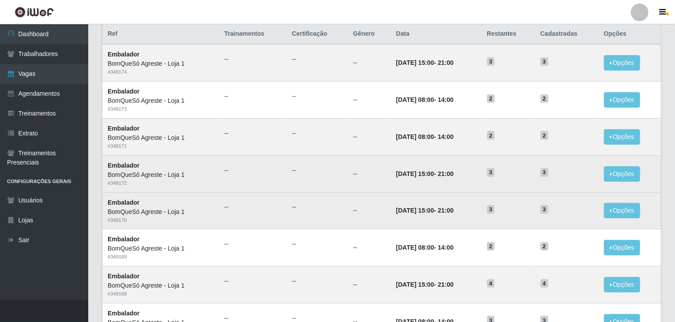
scroll to position [0, 0]
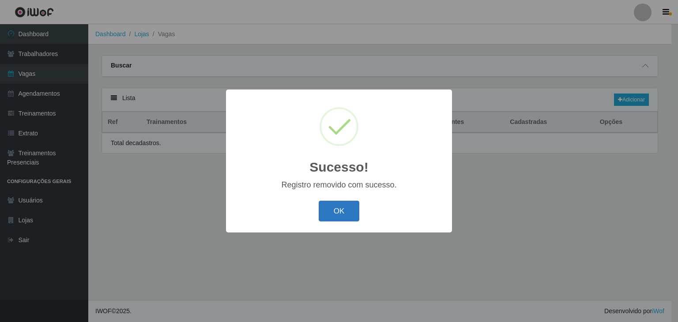
click at [333, 212] on button "OK" at bounding box center [339, 211] width 41 height 21
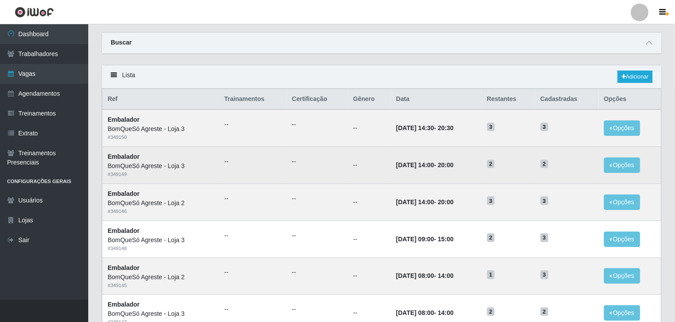
scroll to position [44, 0]
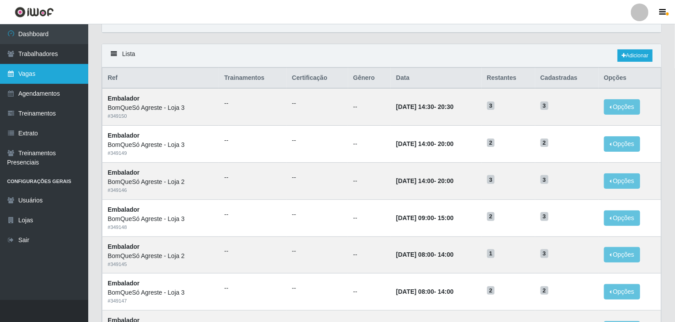
click at [54, 73] on link "Vagas" at bounding box center [44, 74] width 88 height 20
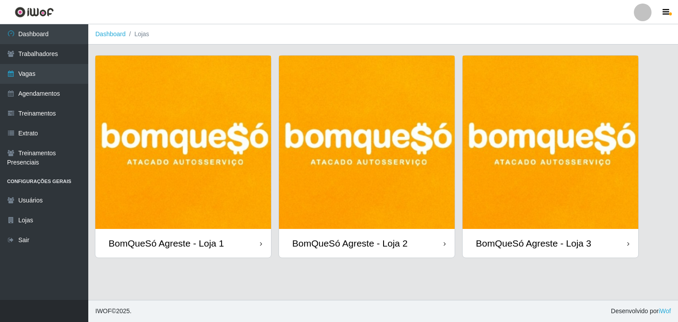
click at [192, 107] on img at bounding box center [183, 142] width 176 height 173
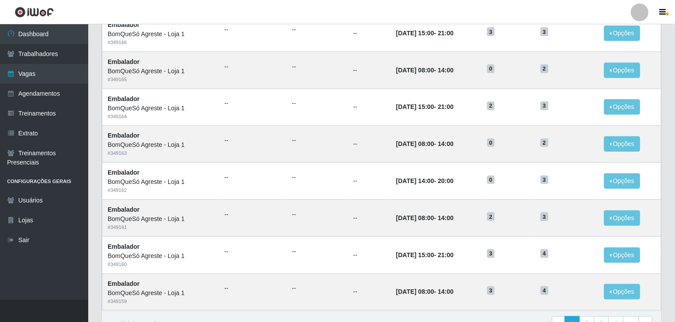
scroll to position [397, 0]
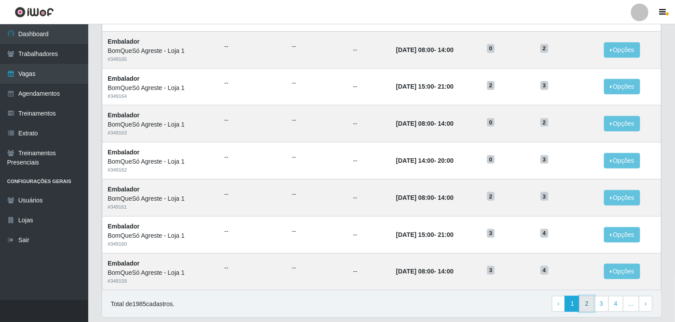
click at [595, 299] on link "2" at bounding box center [587, 304] width 15 height 16
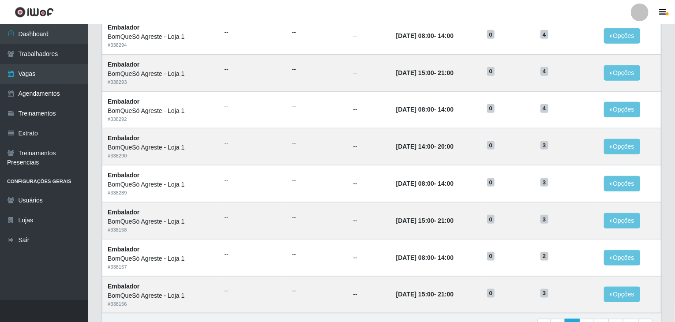
scroll to position [423, 0]
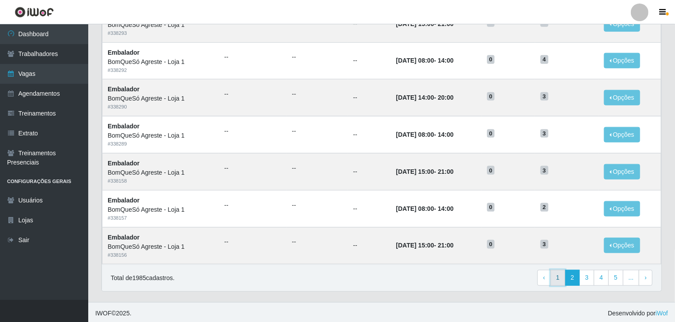
click at [563, 275] on link "1" at bounding box center [558, 278] width 15 height 16
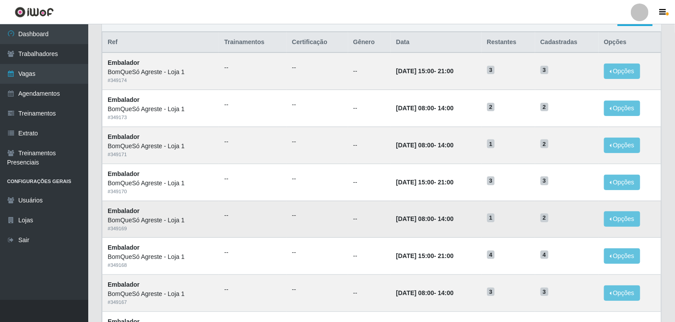
scroll to position [70, 0]
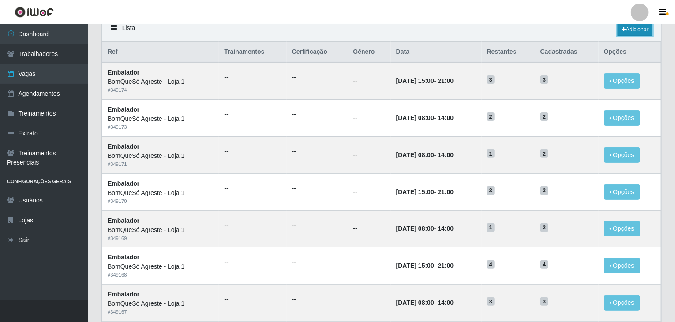
click at [630, 32] on link "Adicionar" at bounding box center [635, 29] width 35 height 12
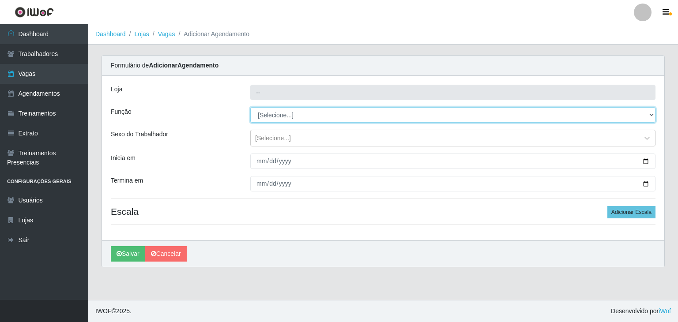
type input "BomQueSó Agreste - Loja 1"
click at [296, 119] on select "[Selecione...] ASG ASG + ASG ++ Balconista Balconista + Balconista ++ Embalador…" at bounding box center [452, 114] width 405 height 15
select select "1"
click at [250, 107] on select "[Selecione...] ASG ASG + ASG ++ Balconista Balconista + Balconista ++ Embalador…" at bounding box center [452, 114] width 405 height 15
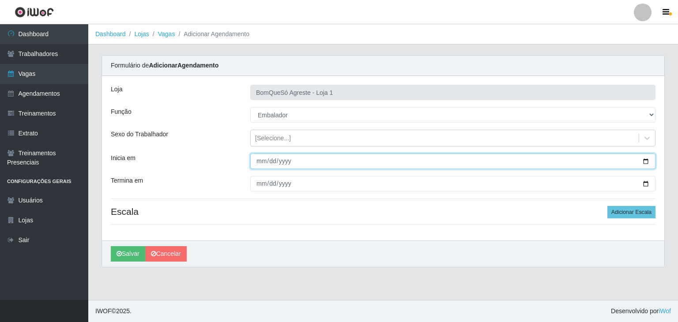
click at [644, 163] on input "Inicia em" at bounding box center [452, 161] width 405 height 15
type input "[DATE]"
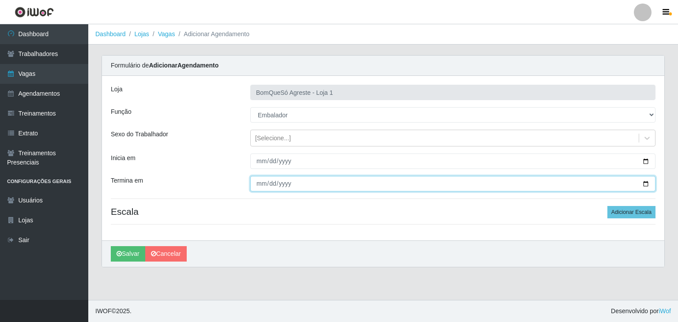
click at [647, 183] on input "Termina em" at bounding box center [452, 183] width 405 height 15
type input "[DATE]"
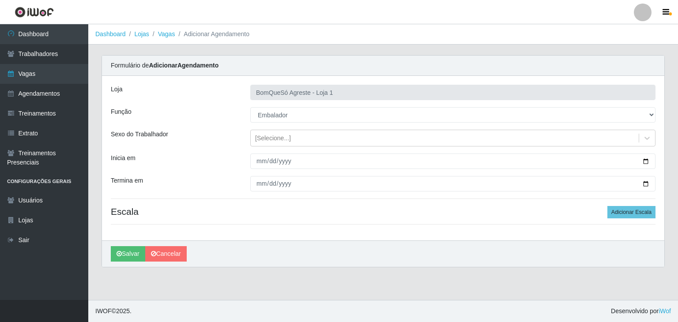
click at [621, 205] on div "[PERSON_NAME] Agreste - Loja 1 Função [Selecione...] ASG ASG + ASG ++ Balconist…" at bounding box center [383, 158] width 562 height 165
click at [622, 211] on button "Adicionar Escala" at bounding box center [631, 212] width 48 height 12
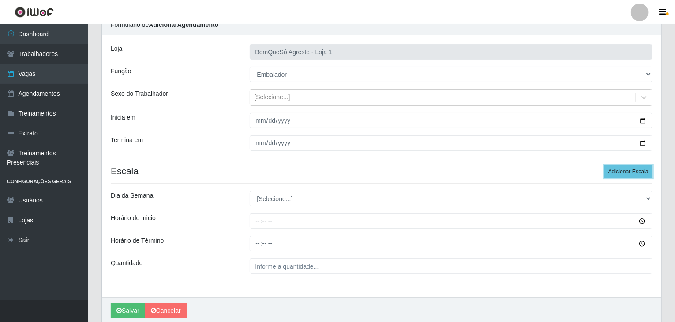
scroll to position [75, 0]
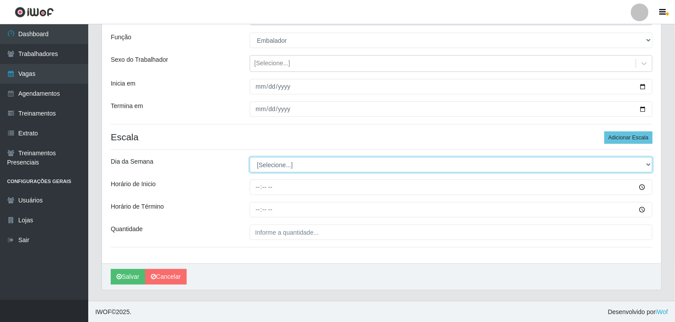
click at [279, 165] on select "[Selecione...] Segunda Terça Quarta Quinta Sexta Sábado Domingo" at bounding box center [451, 164] width 403 height 15
click at [279, 166] on select "[Selecione...] Segunda Terça Quarta Quinta Sexta Sábado Domingo" at bounding box center [451, 164] width 403 height 15
select select "5"
click at [250, 157] on select "[Selecione...] Segunda Terça Quarta Quinta Sexta Sábado Domingo" at bounding box center [451, 164] width 403 height 15
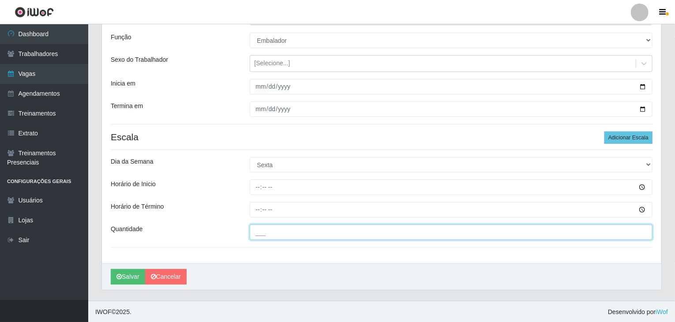
click at [286, 232] on input "___" at bounding box center [451, 232] width 403 height 15
type input "3__"
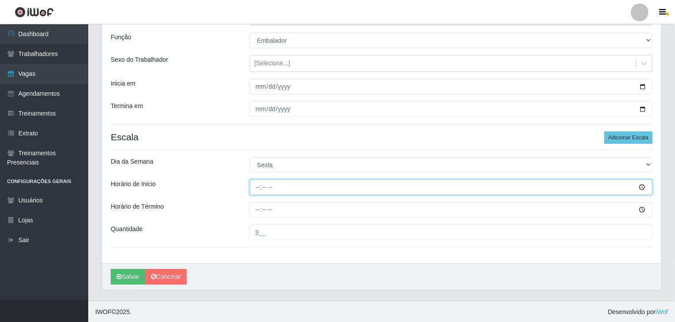
click at [260, 186] on input "Horário de Inicio" at bounding box center [451, 187] width 403 height 15
type input "15:00"
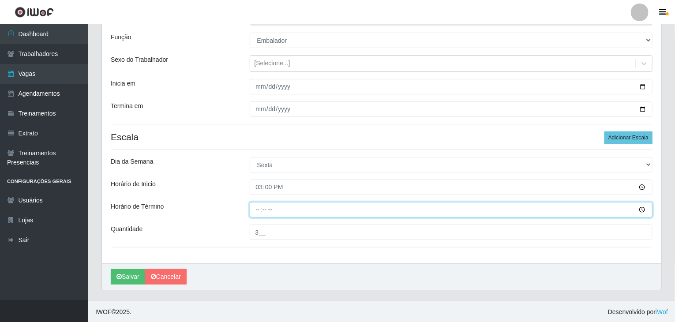
click at [258, 208] on input "Horário de Término" at bounding box center [451, 209] width 403 height 15
type input "21:00"
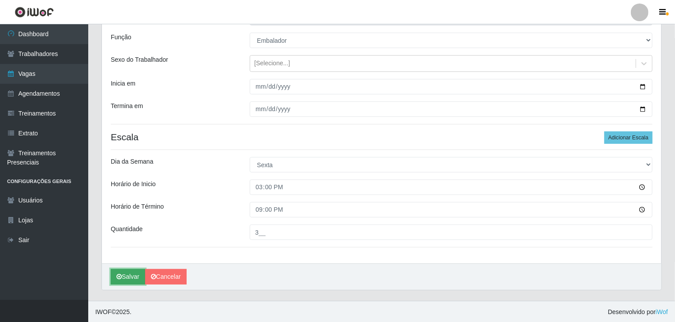
click at [134, 276] on button "Salvar" at bounding box center [128, 276] width 34 height 15
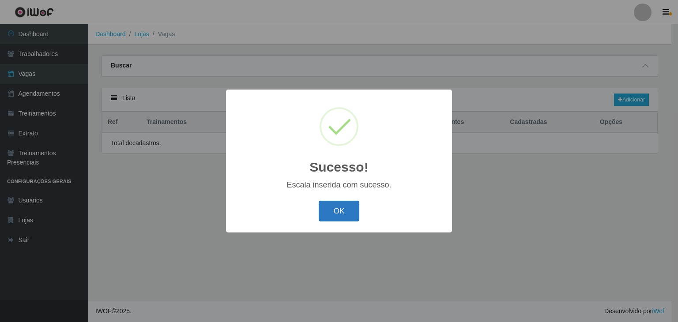
click at [346, 209] on button "OK" at bounding box center [339, 211] width 41 height 21
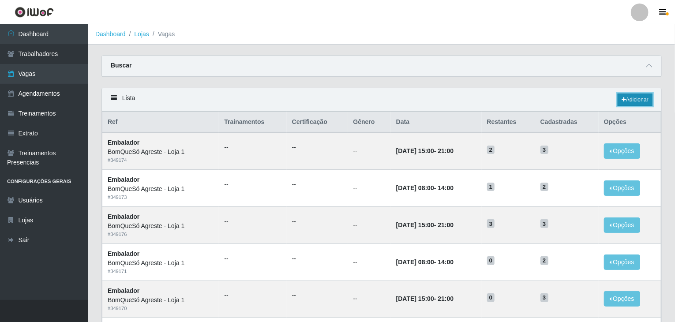
click at [631, 94] on link "Adicionar" at bounding box center [635, 100] width 35 height 12
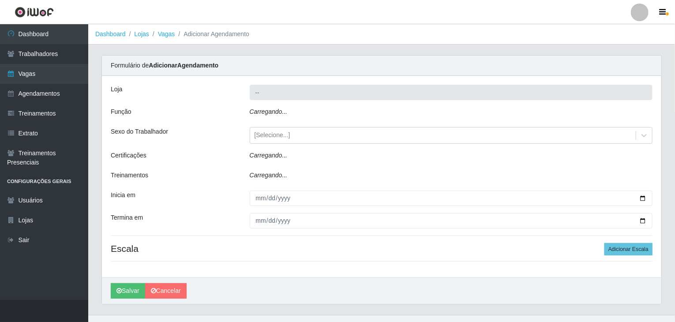
type input "BomQueSó Agreste - Loja 1"
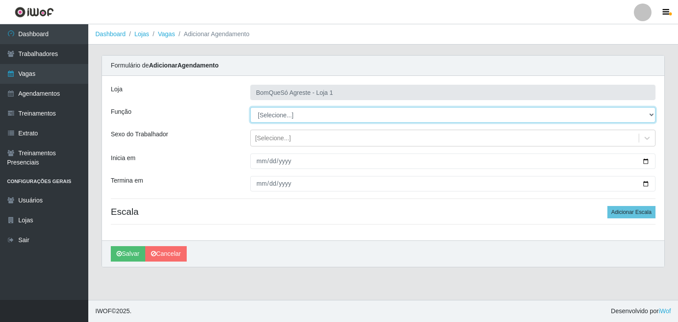
click at [286, 113] on select "[Selecione...] ASG ASG + ASG ++ Balconista Balconista + Balconista ++ Embalador…" at bounding box center [452, 114] width 405 height 15
select select "1"
click at [250, 107] on select "[Selecione...] ASG ASG + ASG ++ Balconista Balconista + Balconista ++ Embalador…" at bounding box center [452, 114] width 405 height 15
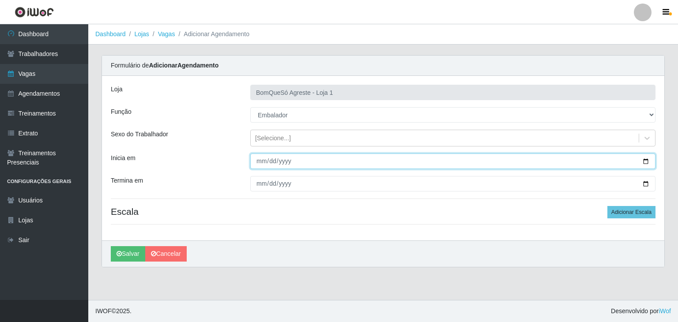
click at [647, 157] on input "Inicia em" at bounding box center [452, 161] width 405 height 15
type input "[DATE]"
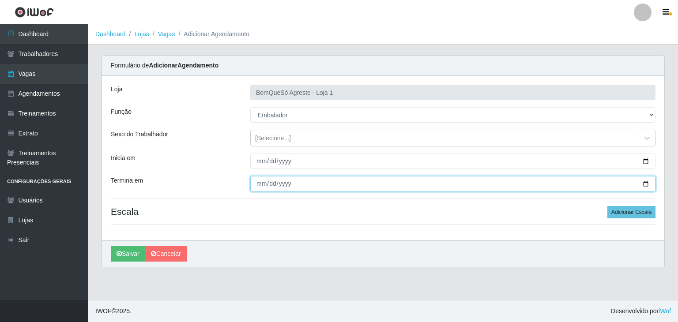
click at [648, 183] on input "Termina em" at bounding box center [452, 183] width 405 height 15
type input "[DATE]"
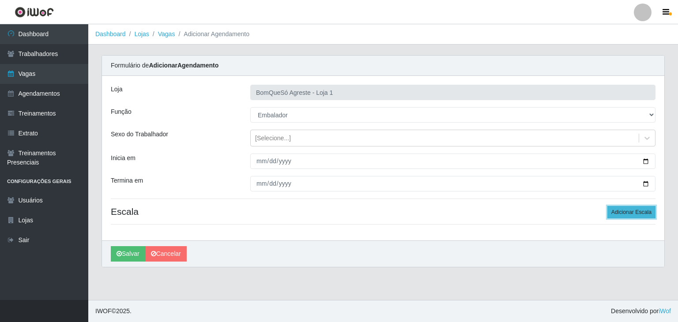
click at [637, 212] on button "Adicionar Escala" at bounding box center [631, 212] width 48 height 12
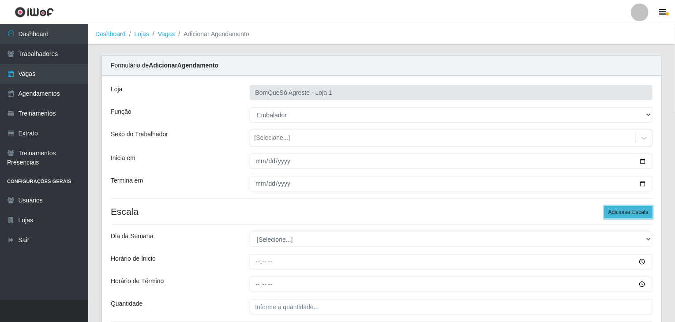
click at [637, 212] on button "Adicionar Escala" at bounding box center [629, 212] width 48 height 12
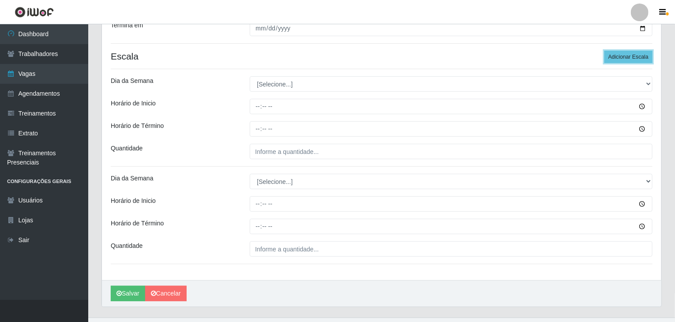
scroll to position [172, 0]
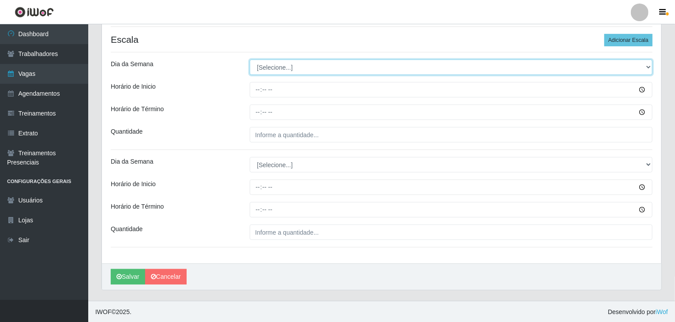
click at [279, 68] on select "[Selecione...] Segunda Terça Quarta Quinta Sexta Sábado Domingo" at bounding box center [451, 67] width 403 height 15
select select "0"
click at [250, 60] on select "[Selecione...] Segunda Terça Quarta Quinta Sexta Sábado Domingo" at bounding box center [451, 67] width 403 height 15
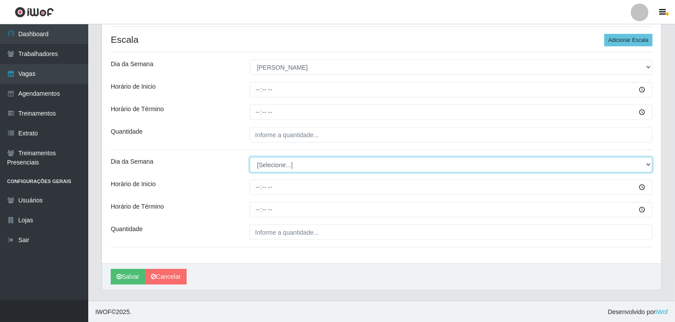
click at [272, 163] on select "[Selecione...] Segunda Terça Quarta Quinta Sexta Sábado Domingo" at bounding box center [451, 164] width 403 height 15
select select "0"
click at [250, 157] on select "[Selecione...] Segunda Terça Quarta Quinta Sexta Sábado Domingo" at bounding box center [451, 164] width 403 height 15
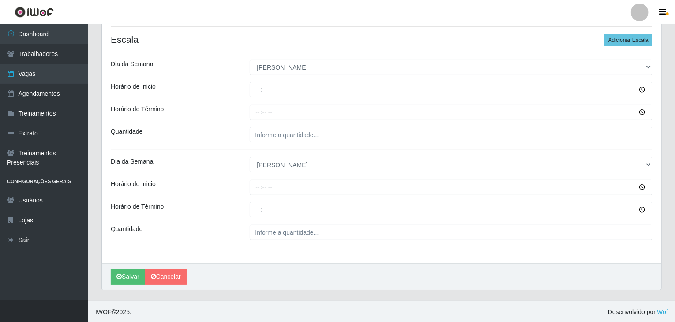
click at [349, 241] on div "[PERSON_NAME] Agreste - Loja 1 Função [Selecione...] ASG ASG + ASG ++ Balconist…" at bounding box center [382, 84] width 560 height 360
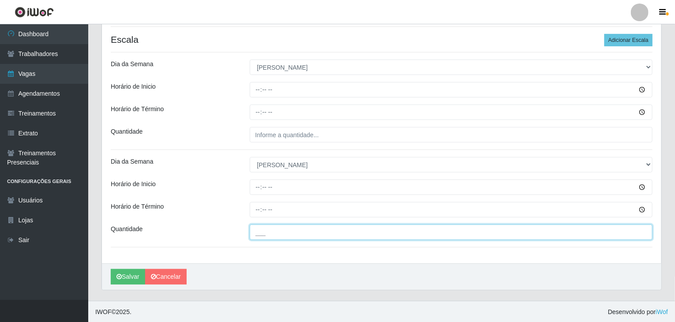
click at [348, 232] on input "___" at bounding box center [451, 232] width 403 height 15
type input "3__"
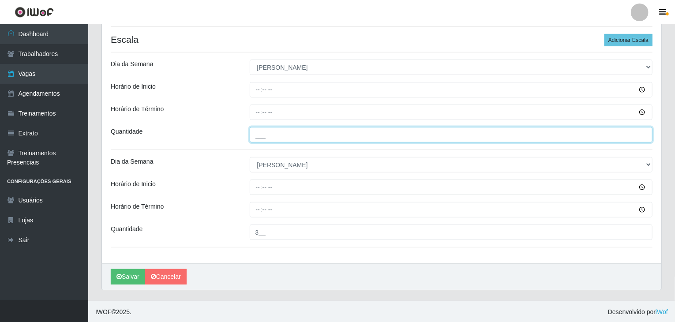
click at [277, 134] on input "___" at bounding box center [451, 134] width 403 height 15
type input "3__"
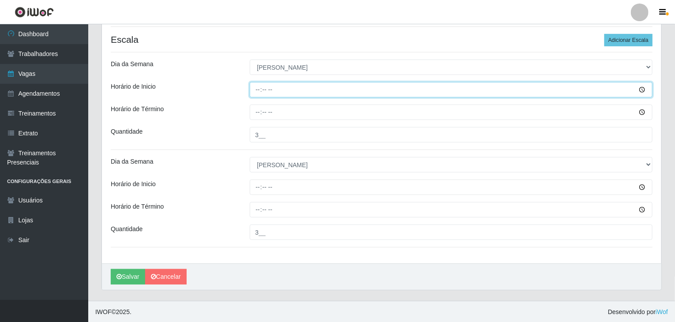
click at [260, 92] on input "Horário de Inicio" at bounding box center [451, 89] width 403 height 15
type input "08:00"
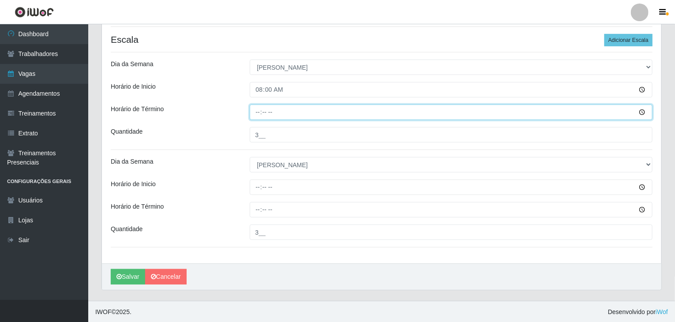
click at [256, 110] on input "Horário de Término" at bounding box center [451, 112] width 403 height 15
type input "14:00"
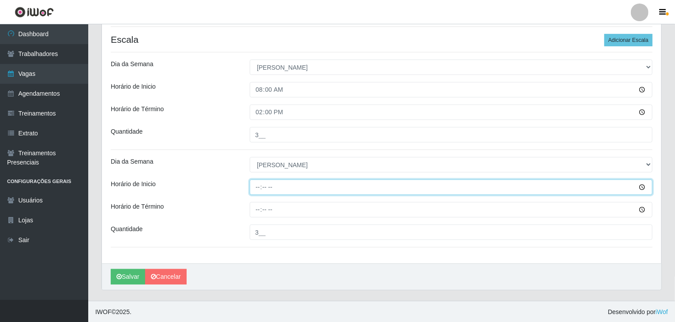
click at [258, 191] on input "Horário de Inicio" at bounding box center [451, 187] width 403 height 15
type input "14:00"
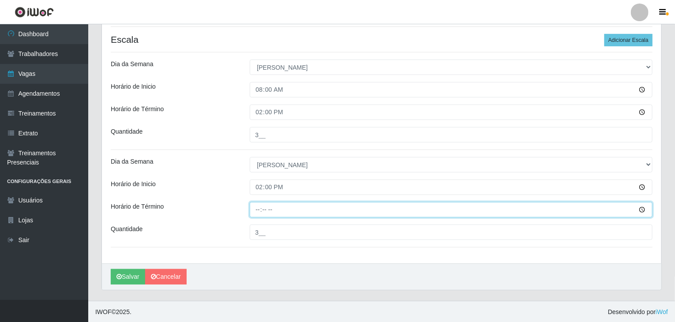
click at [256, 213] on input "Horário de Término" at bounding box center [451, 209] width 403 height 15
type input "20:00"
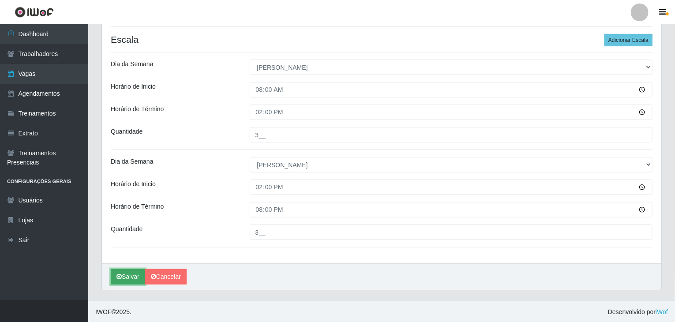
click at [130, 276] on button "Salvar" at bounding box center [128, 276] width 34 height 15
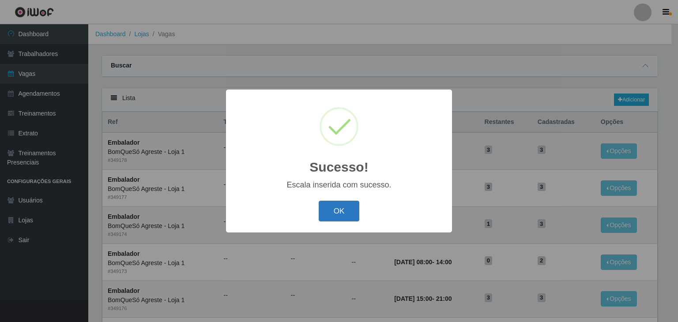
click at [347, 206] on button "OK" at bounding box center [339, 211] width 41 height 21
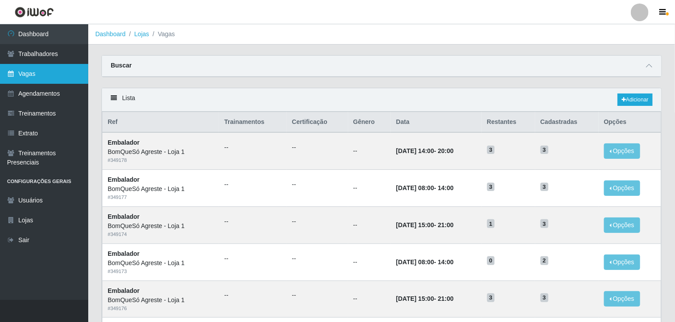
click at [14, 71] on icon at bounding box center [11, 74] width 8 height 6
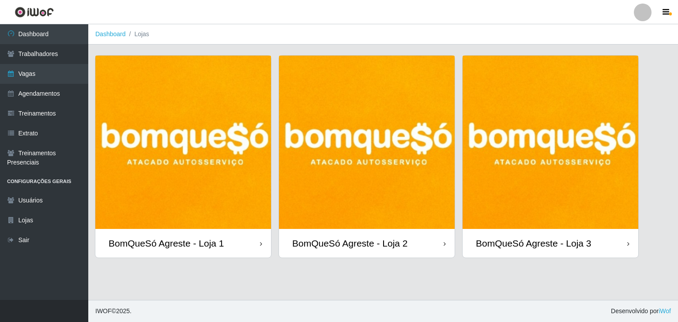
click at [645, 18] on div at bounding box center [643, 13] width 18 height 18
click at [629, 62] on button "Sair" at bounding box center [625, 69] width 79 height 18
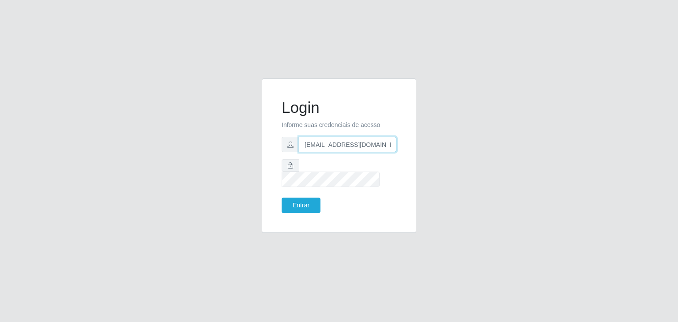
click at [385, 147] on input "[EMAIL_ADDRESS][DOMAIN_NAME]" at bounding box center [348, 144] width 98 height 15
type input "jeisonrede@compras"
click at [311, 200] on button "Entrar" at bounding box center [301, 205] width 39 height 15
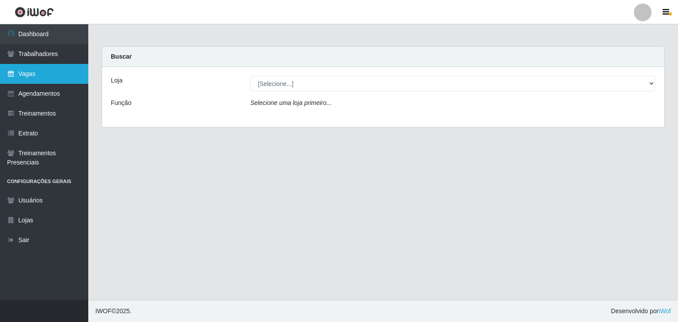
click at [41, 71] on link "Vagas" at bounding box center [44, 74] width 88 height 20
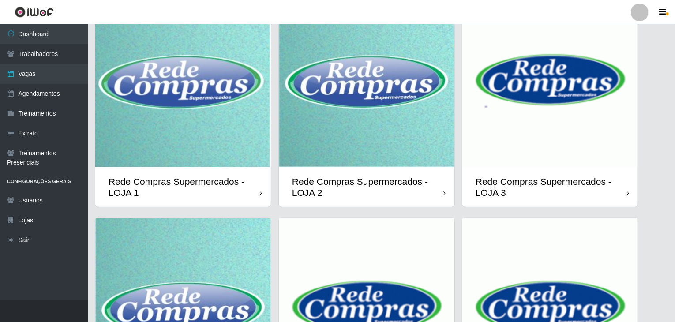
scroll to position [209, 0]
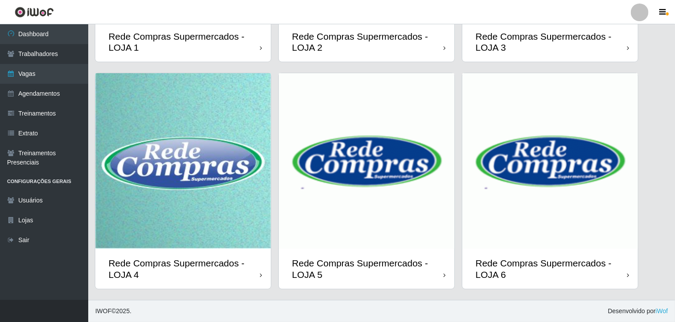
click at [590, 197] on img at bounding box center [551, 161] width 176 height 176
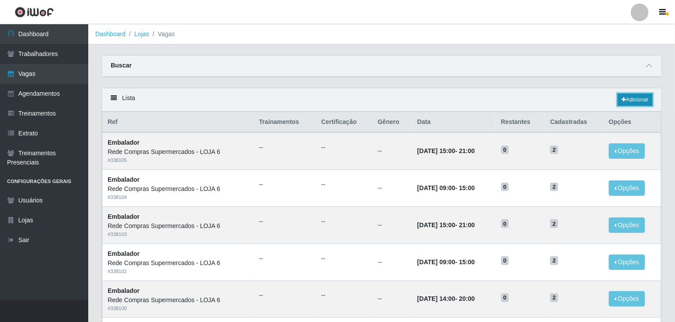
click at [636, 99] on link "Adicionar" at bounding box center [635, 100] width 35 height 12
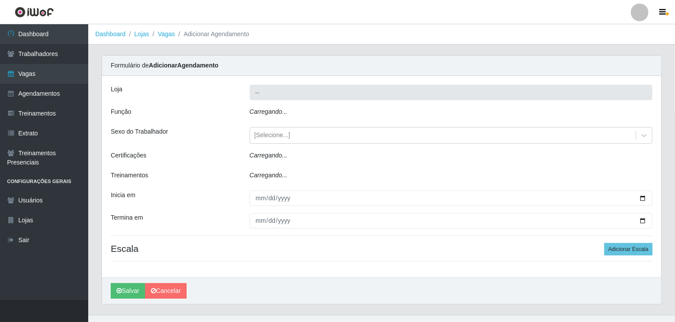
type input "Rede Compras Supermercados - LOJA 6"
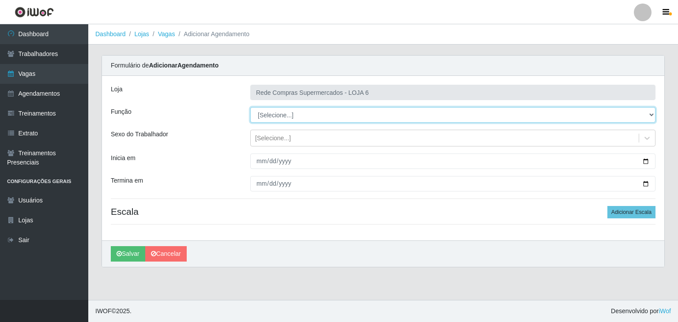
click at [301, 114] on select "[Selecione...] ASG ASG + ASG ++ Embalador Embalador + Embalador ++ Operador de …" at bounding box center [452, 114] width 405 height 15
select select "1"
click at [250, 107] on select "[Selecione...] ASG ASG + ASG ++ Embalador Embalador + Embalador ++ Operador de …" at bounding box center [452, 114] width 405 height 15
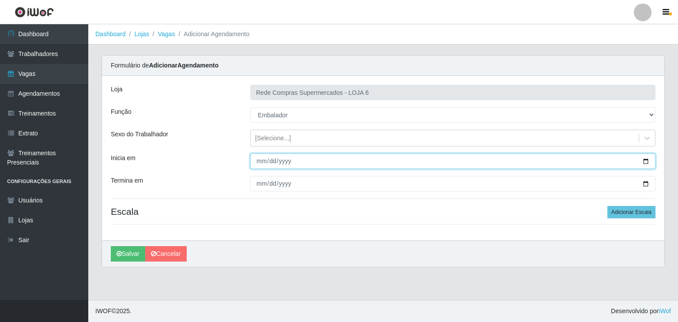
click at [645, 162] on input "Inicia em" at bounding box center [452, 161] width 405 height 15
type input "[DATE]"
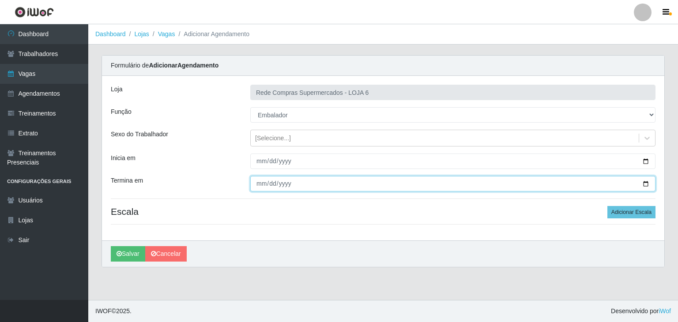
click at [647, 182] on input "Termina em" at bounding box center [452, 183] width 405 height 15
type input "[DATE]"
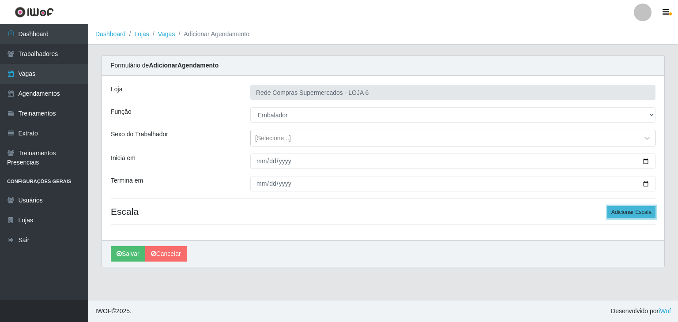
click at [626, 214] on button "Adicionar Escala" at bounding box center [631, 212] width 48 height 12
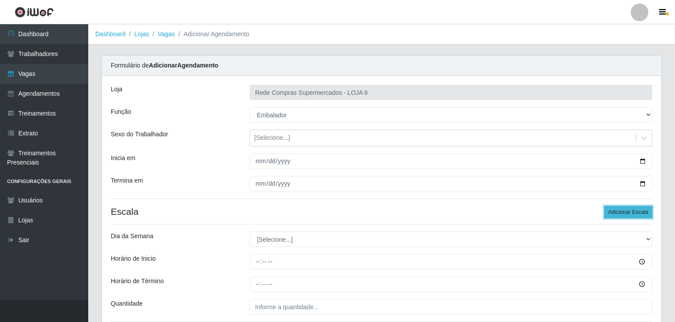
click at [626, 214] on button "Adicionar Escala" at bounding box center [629, 212] width 48 height 12
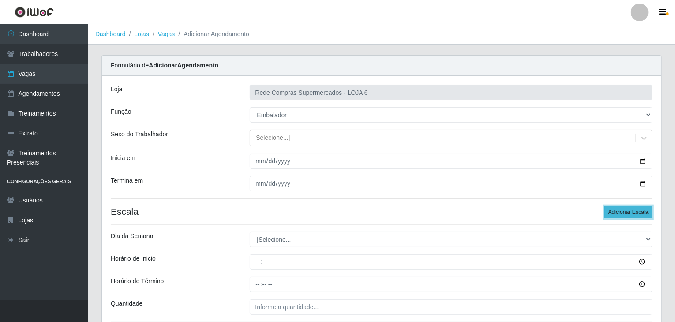
click at [626, 214] on button "Adicionar Escala" at bounding box center [629, 212] width 48 height 12
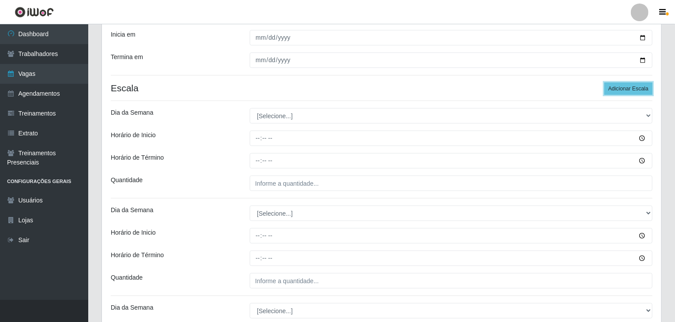
scroll to position [177, 0]
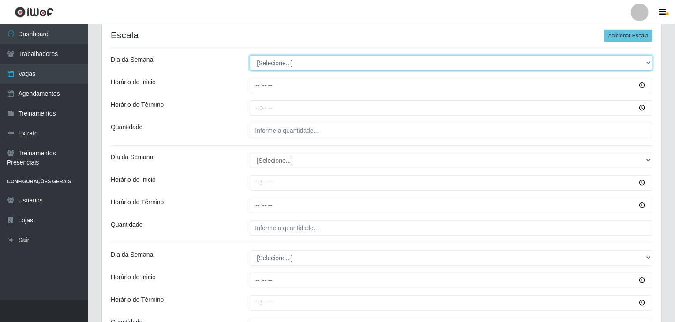
click at [276, 66] on select "[Selecione...] Segunda Terça Quarta Quinta Sexta Sábado Domingo" at bounding box center [451, 62] width 403 height 15
select select "3"
click at [250, 55] on select "[Selecione...] Segunda Terça Quarta Quinta Sexta Sábado Domingo" at bounding box center [451, 62] width 403 height 15
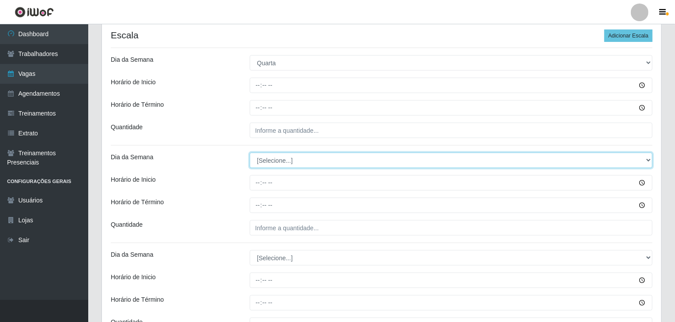
click at [282, 167] on select "[Selecione...] Segunda Terça Quarta Quinta Sexta Sábado Domingo" at bounding box center [451, 160] width 403 height 15
select select "3"
click at [250, 153] on select "[Selecione...] Segunda Terça Quarta Quinta Sexta Sábado Domingo" at bounding box center [451, 160] width 403 height 15
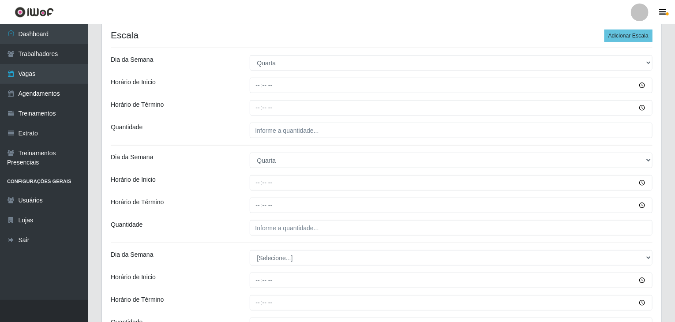
click at [239, 185] on div "Horário de Inicio" at bounding box center [173, 182] width 139 height 15
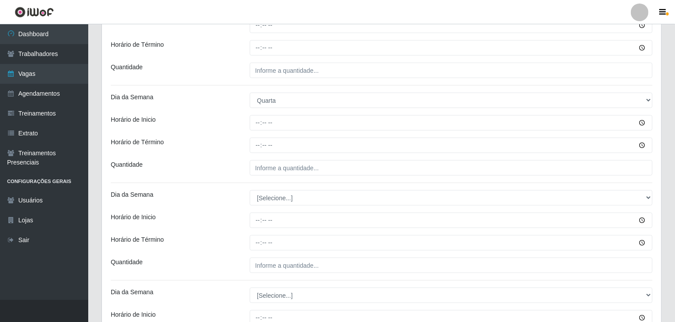
scroll to position [353, 0]
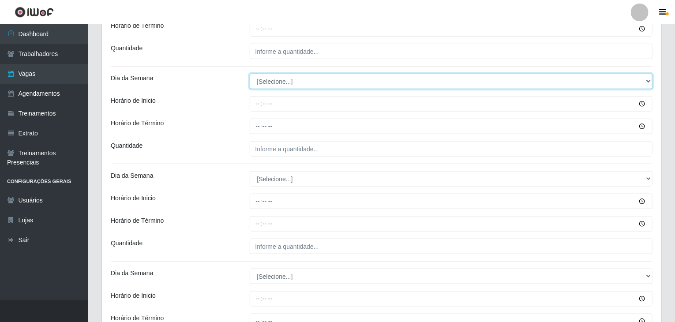
click at [275, 80] on select "[Selecione...] Segunda Terça Quarta Quinta Sexta Sábado Domingo" at bounding box center [451, 81] width 403 height 15
select select "4"
click at [250, 74] on select "[Selecione...] Segunda Terça Quarta Quinta Sexta Sábado Domingo" at bounding box center [451, 81] width 403 height 15
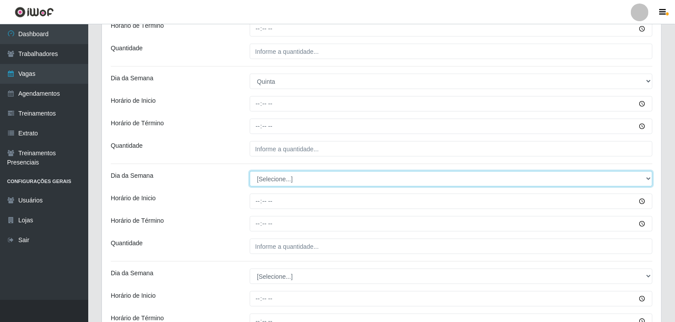
click at [267, 181] on select "[Selecione...] Segunda Terça Quarta Quinta Sexta Sábado Domingo" at bounding box center [451, 178] width 403 height 15
select select "4"
click at [250, 171] on select "[Selecione...] Segunda Terça Quarta Quinta Sexta Sábado Domingo" at bounding box center [451, 178] width 403 height 15
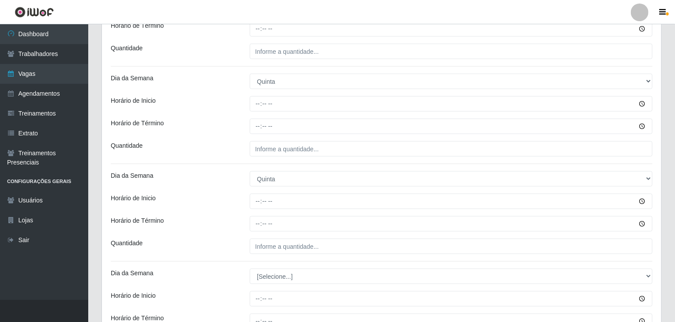
click at [239, 224] on div "Horário de Término" at bounding box center [173, 223] width 139 height 15
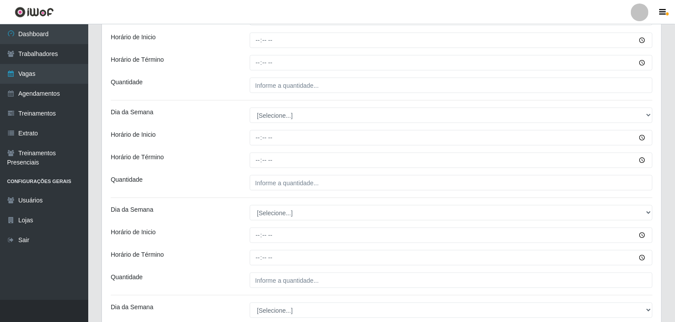
scroll to position [530, 0]
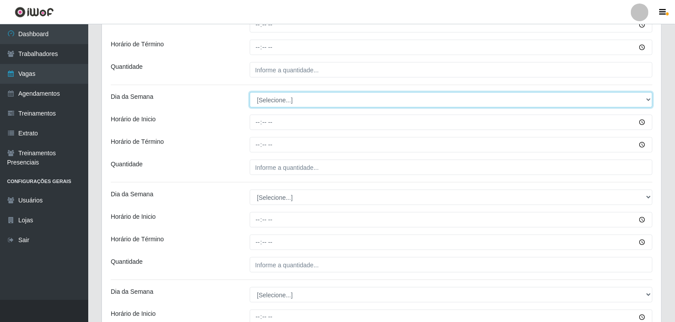
click at [274, 103] on select "[Selecione...] Segunda Terça Quarta Quinta Sexta Sábado Domingo" at bounding box center [451, 99] width 403 height 15
select select "5"
click at [250, 92] on select "[Selecione...] Segunda Terça Quarta Quinta Sexta Sábado Domingo" at bounding box center [451, 99] width 403 height 15
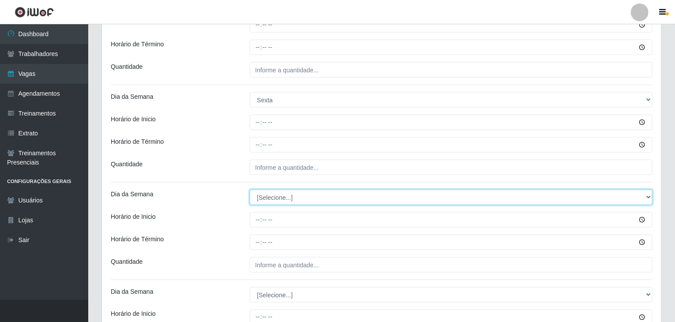
click at [270, 200] on select "[Selecione...] Segunda Terça Quarta Quinta Sexta Sábado Domingo" at bounding box center [451, 197] width 403 height 15
select select "4"
click at [250, 190] on select "[Selecione...] Segunda Terça Quarta Quinta Sexta Sábado Domingo" at bounding box center [451, 197] width 403 height 15
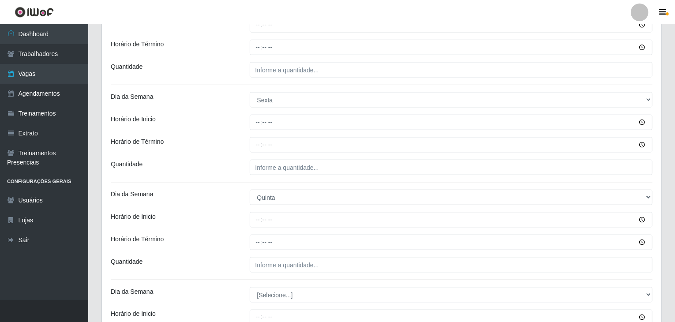
click at [223, 216] on div "Horário de Inicio" at bounding box center [173, 219] width 139 height 15
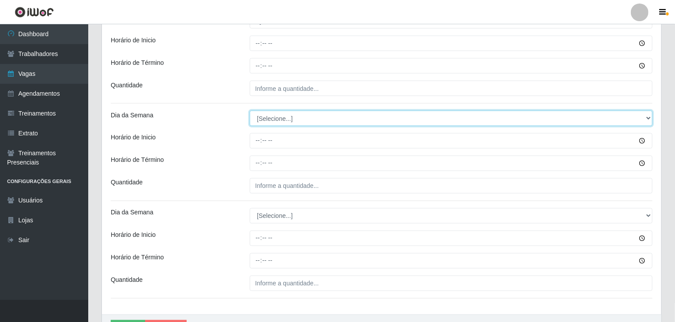
click at [284, 122] on select "[Selecione...] Segunda Terça Quarta Quinta Sexta Sábado Domingo" at bounding box center [451, 118] width 403 height 15
select select "6"
click at [250, 111] on select "[Selecione...] Segunda Terça Quarta Quinta Sexta Sábado Domingo" at bounding box center [451, 118] width 403 height 15
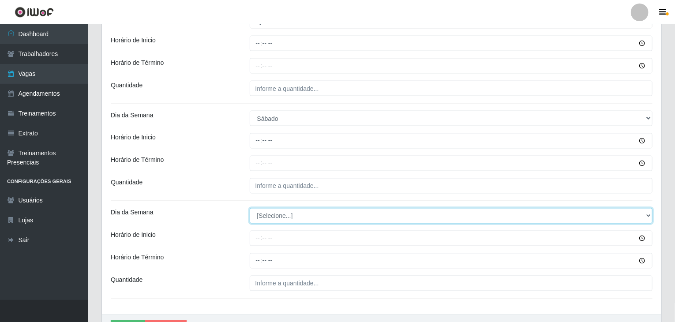
click at [283, 221] on select "[Selecione...] Segunda Terça Quarta Quinta Sexta Sábado Domingo" at bounding box center [451, 215] width 403 height 15
click at [250, 208] on select "[Selecione...] Segunda Terça Quarta Quinta Sexta Sábado Domingo" at bounding box center [451, 215] width 403 height 15
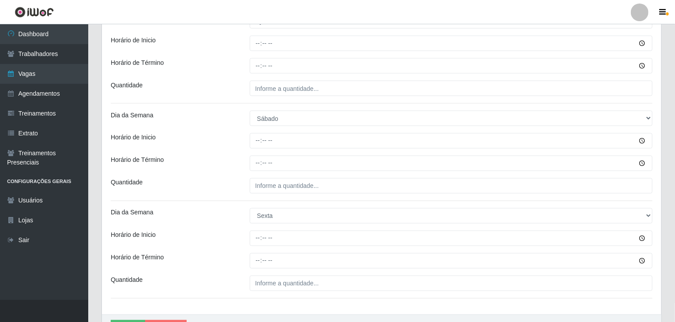
click at [225, 231] on div "Horário de Inicio" at bounding box center [173, 238] width 139 height 15
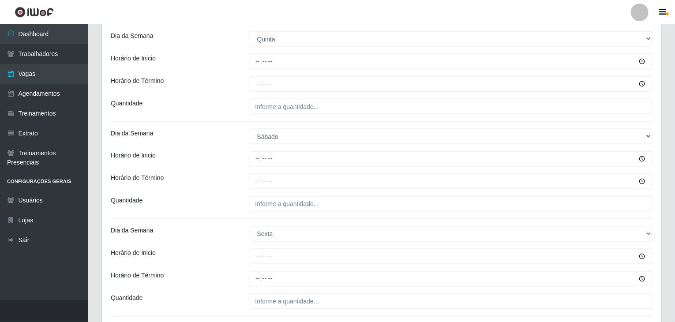
scroll to position [669, 0]
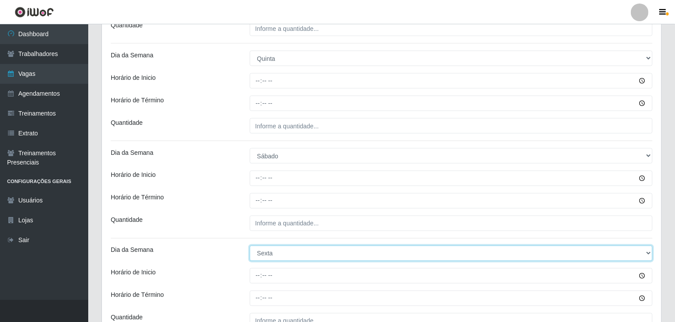
click at [270, 252] on select "[Selecione...] Segunda Terça Quarta Quinta Sexta Sábado Domingo" at bounding box center [451, 253] width 403 height 15
select select "6"
click at [250, 246] on select "[Selecione...] Segunda Terça Quarta Quinta Sexta Sábado Domingo" at bounding box center [451, 253] width 403 height 15
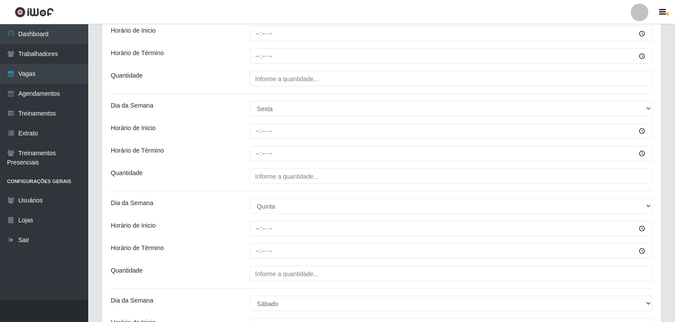
scroll to position [536, 0]
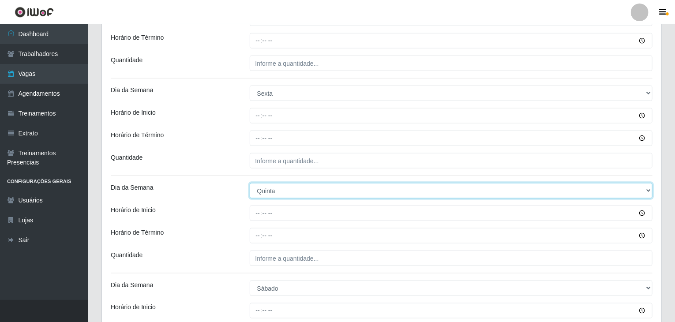
click at [299, 188] on select "[Selecione...] Segunda Terça Quarta Quinta Sexta Sábado Domingo" at bounding box center [451, 190] width 403 height 15
select select "5"
click at [250, 183] on select "[Selecione...] Segunda Terça Quarta Quinta Sexta Sábado Domingo" at bounding box center [451, 190] width 403 height 15
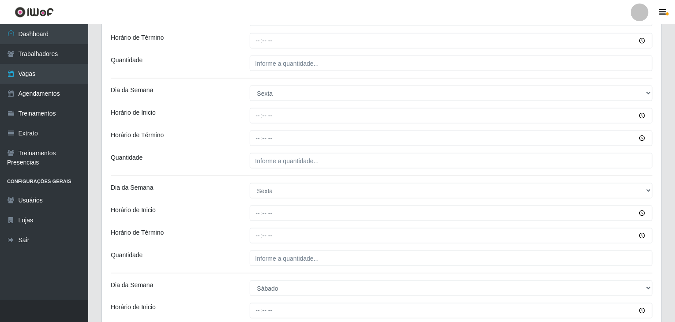
click at [205, 224] on div "Loja Rede Compras Supermercados - LOJA 6 Função [Selecione...] ASG ASG + ASG ++…" at bounding box center [382, 12] width 560 height 945
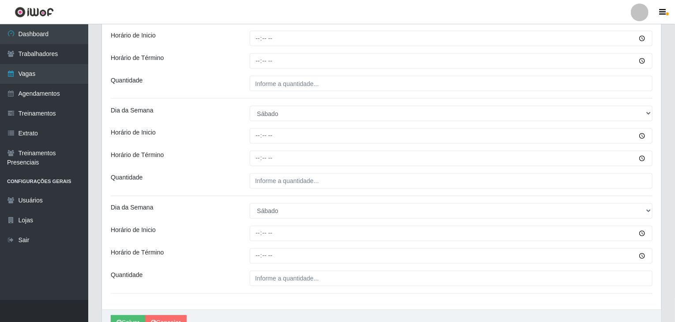
scroll to position [713, 0]
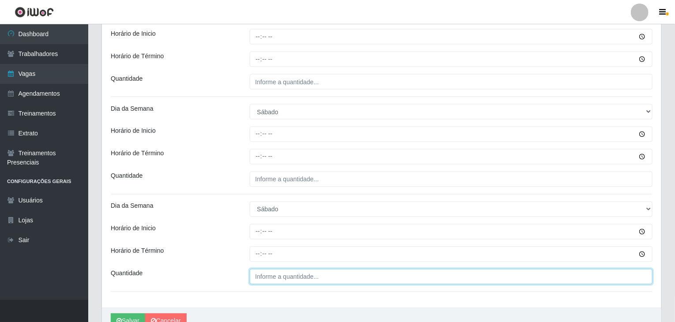
type input "___"
click at [289, 274] on input "___" at bounding box center [451, 276] width 403 height 15
type input "2__"
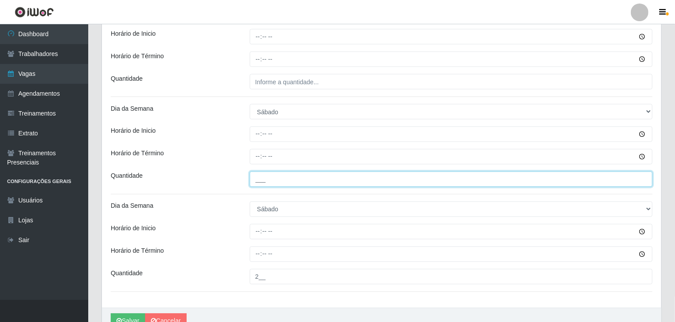
click at [298, 174] on input "___" at bounding box center [451, 179] width 403 height 15
type input "1__"
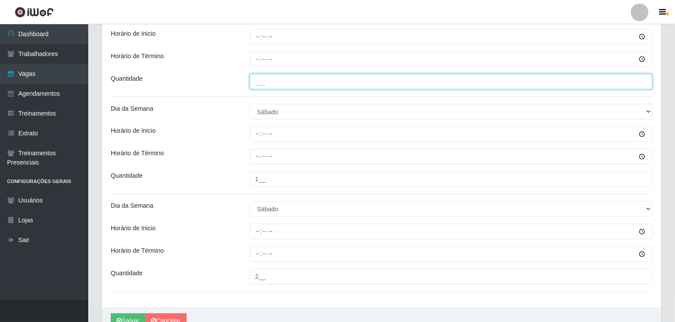
click at [289, 83] on input "___" at bounding box center [451, 81] width 403 height 15
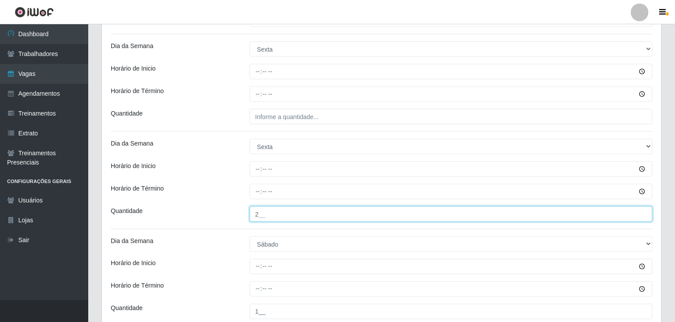
type input "2__"
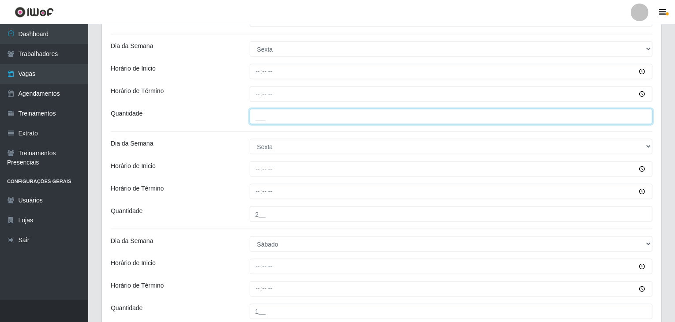
click at [297, 114] on input "___" at bounding box center [451, 116] width 403 height 15
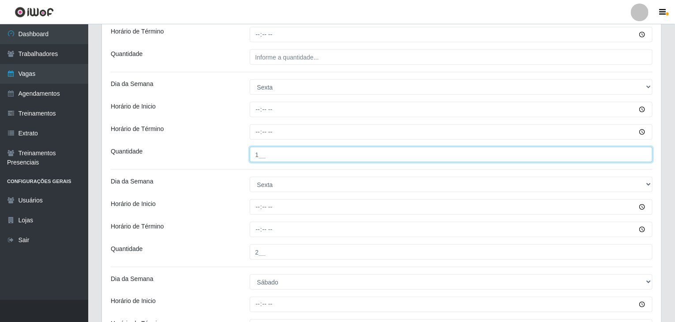
scroll to position [448, 0]
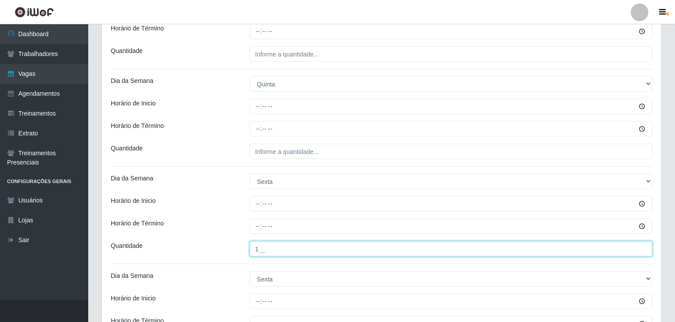
type input "1__"
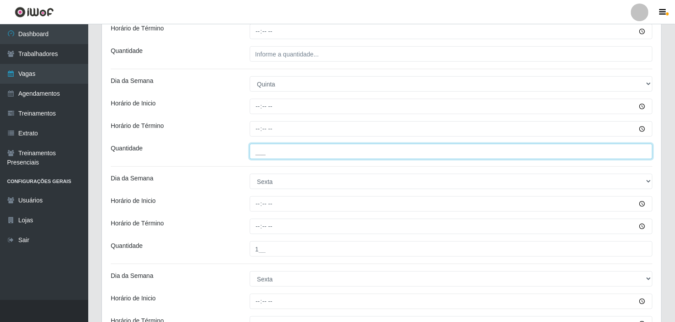
click at [317, 151] on input "___" at bounding box center [451, 151] width 403 height 15
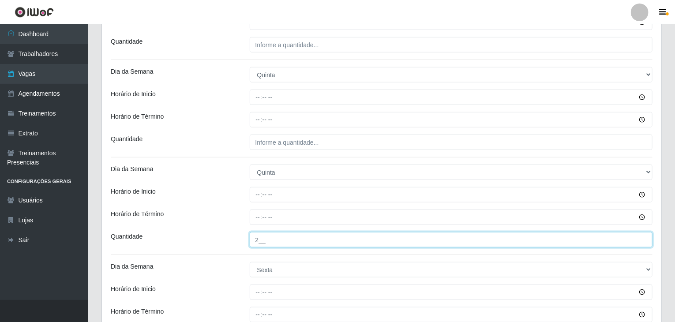
type input "2__"
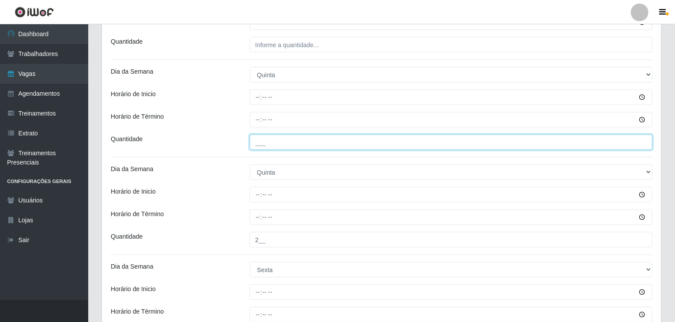
click at [316, 142] on input "___" at bounding box center [451, 142] width 403 height 15
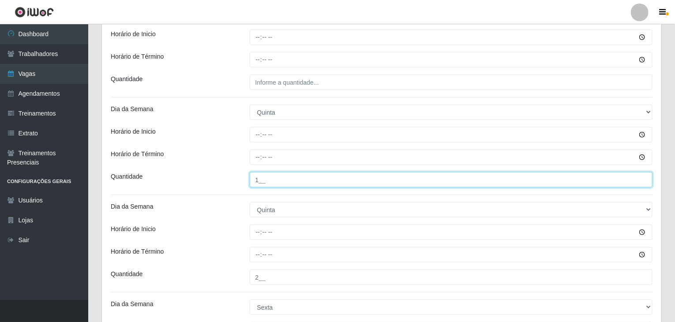
scroll to position [271, 0]
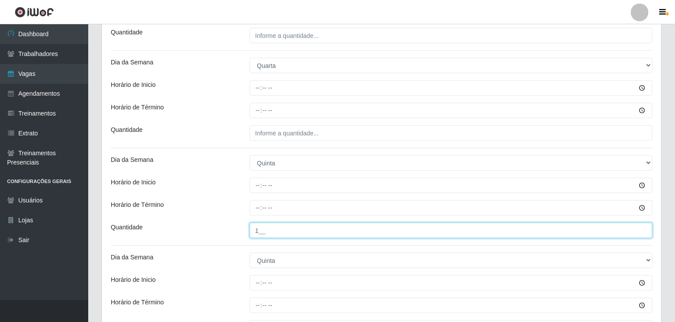
type input "1__"
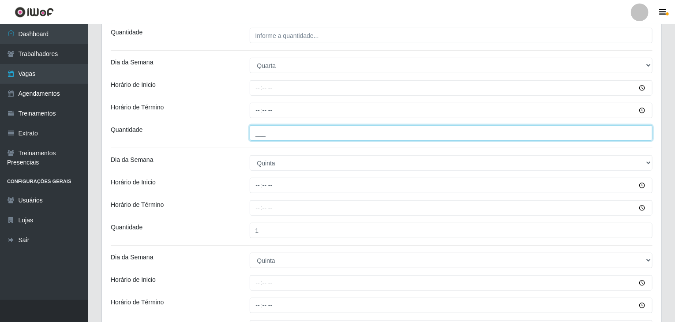
click at [320, 132] on input "___" at bounding box center [451, 132] width 403 height 15
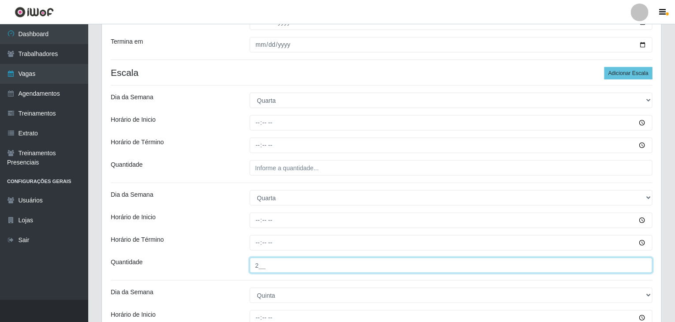
type input "2__"
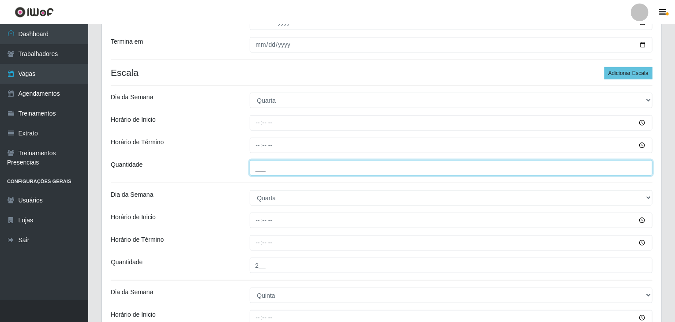
click at [300, 169] on input "___" at bounding box center [451, 167] width 403 height 15
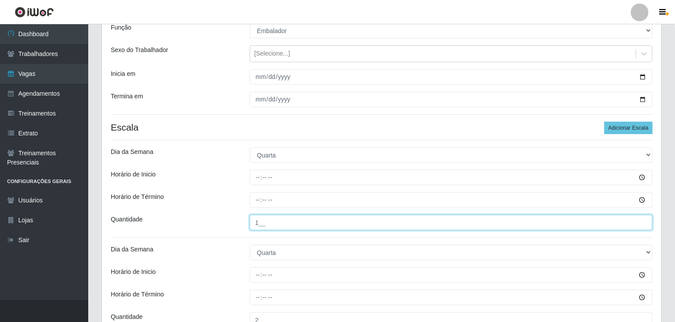
scroll to position [88, 0]
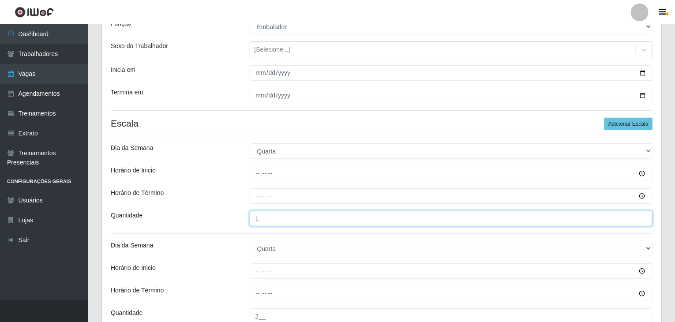
type input "1__"
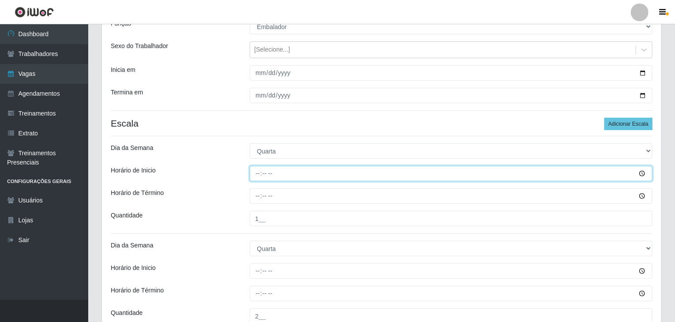
click at [258, 171] on input "Horário de Inicio" at bounding box center [451, 173] width 403 height 15
type input "09:00"
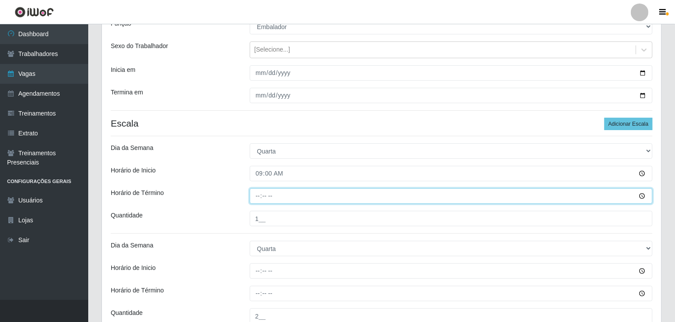
click at [256, 200] on input "Horário de Término" at bounding box center [451, 195] width 403 height 15
type input "15:00"
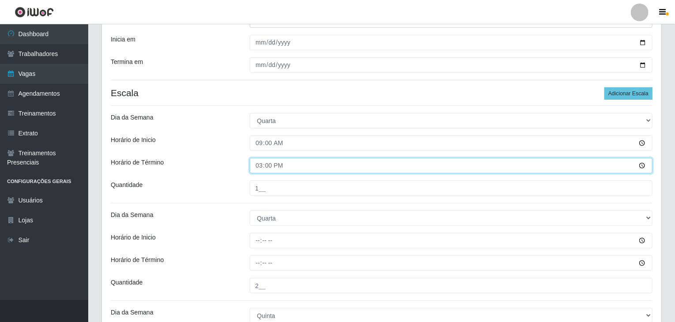
scroll to position [177, 0]
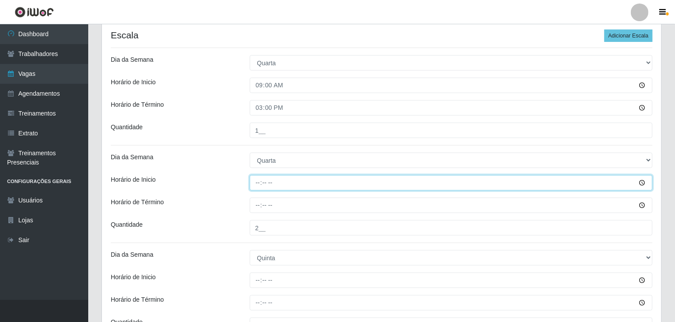
click at [260, 182] on input "Horário de Inicio" at bounding box center [451, 182] width 403 height 15
type input "15:00"
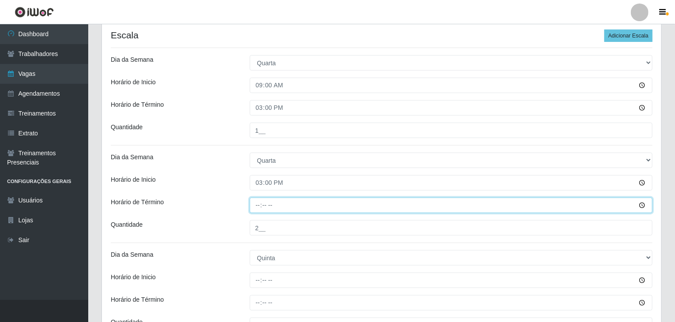
click at [256, 208] on input "Horário de Término" at bounding box center [451, 205] width 403 height 15
type input "21:00"
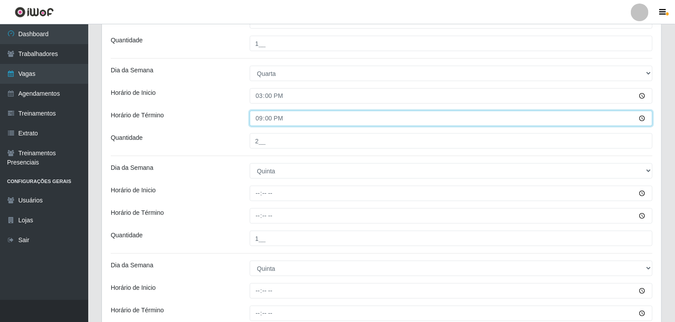
scroll to position [265, 0]
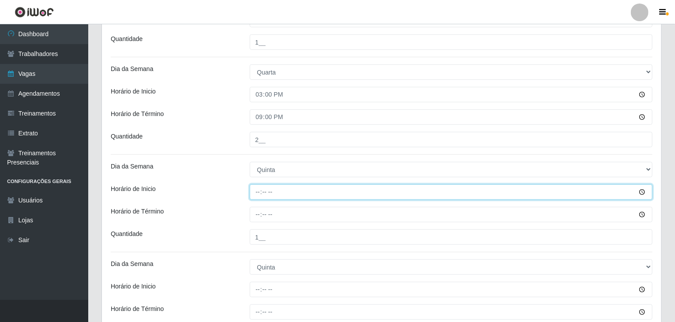
click at [256, 196] on input "Horário de Inicio" at bounding box center [451, 192] width 403 height 15
type input "09:00"
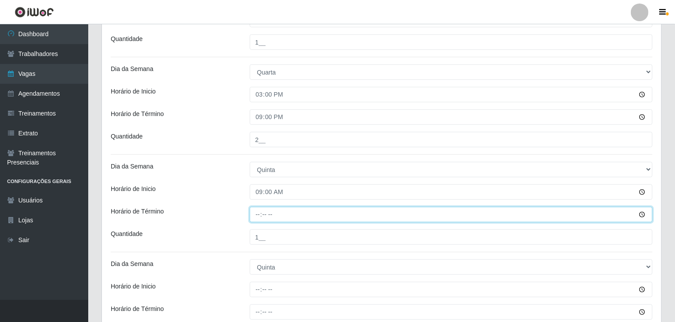
click at [256, 215] on input "Horário de Término" at bounding box center [451, 214] width 403 height 15
type input "15:00"
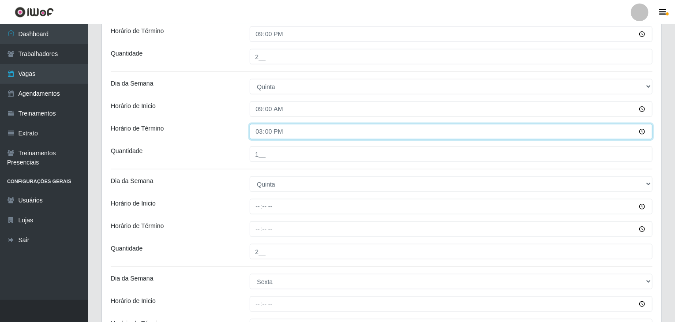
scroll to position [353, 0]
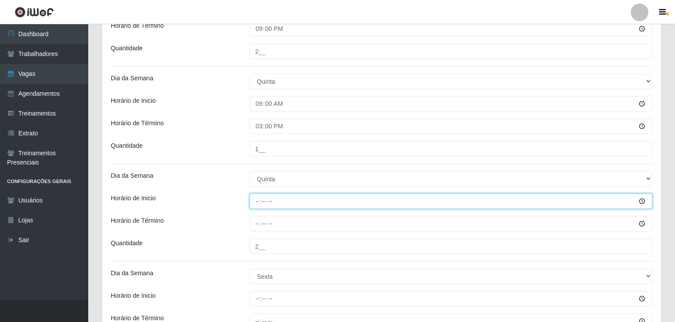
click at [260, 200] on input "Horário de Inicio" at bounding box center [451, 201] width 403 height 15
type input "15:00"
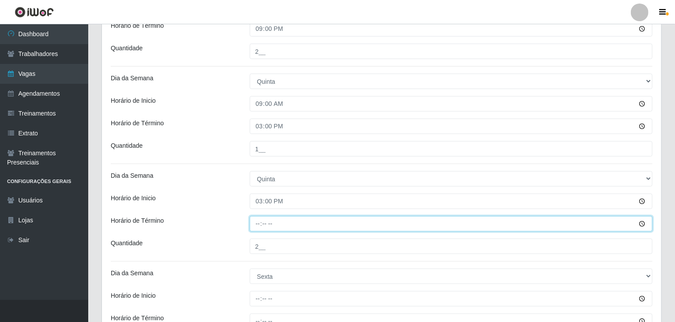
click at [256, 230] on input "Horário de Término" at bounding box center [451, 223] width 403 height 15
type input "21:00"
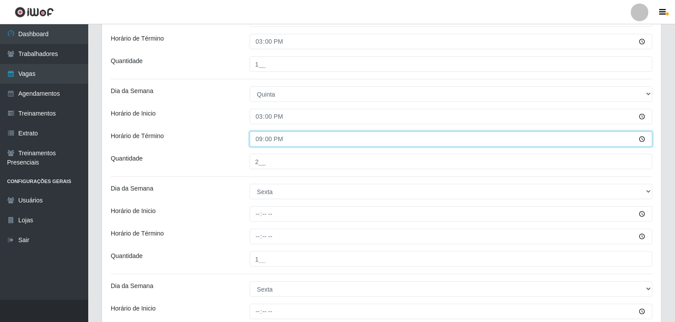
scroll to position [486, 0]
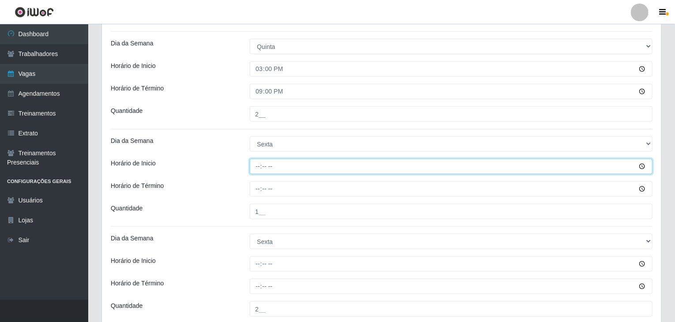
click at [256, 164] on input "Horário de Inicio" at bounding box center [451, 166] width 403 height 15
type input "09:00"
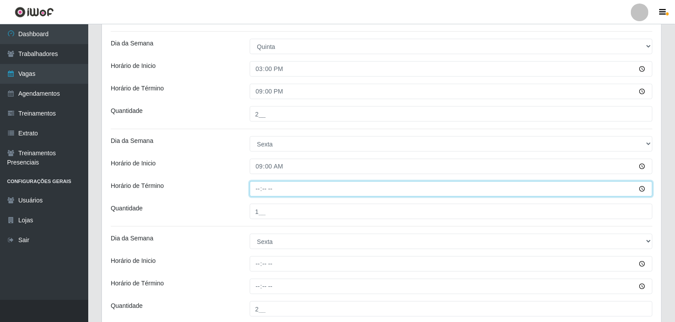
click at [258, 188] on input "Horário de Término" at bounding box center [451, 188] width 403 height 15
type input "15:00"
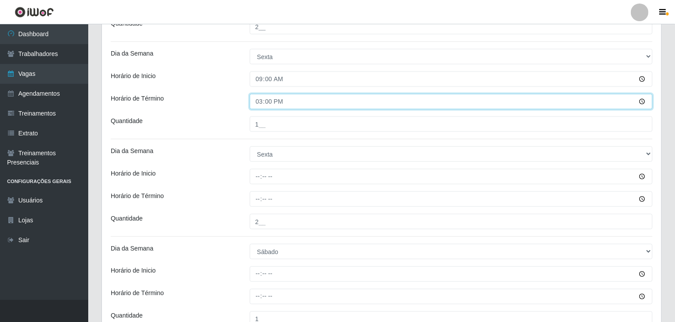
scroll to position [574, 0]
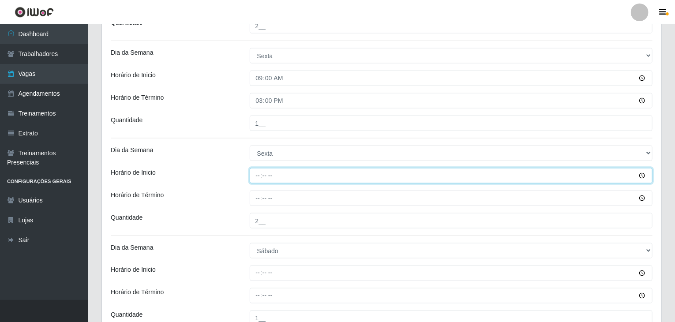
click at [255, 178] on input "Horário de Inicio" at bounding box center [451, 175] width 403 height 15
type input "15:00"
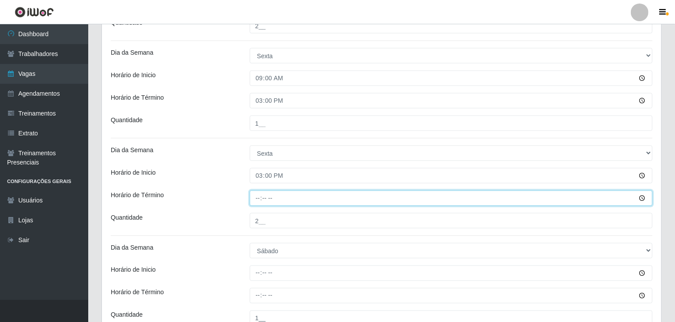
click at [255, 196] on input "Horário de Término" at bounding box center [451, 198] width 403 height 15
type input "21:00"
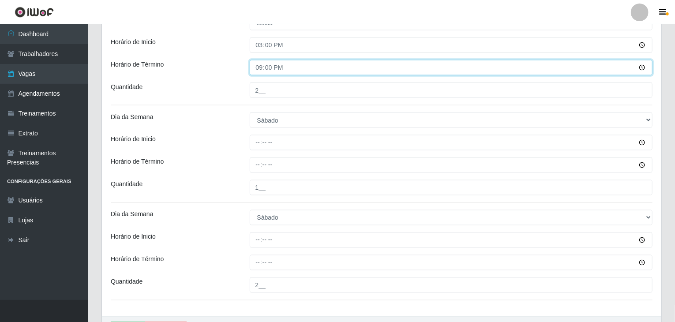
scroll to position [706, 0]
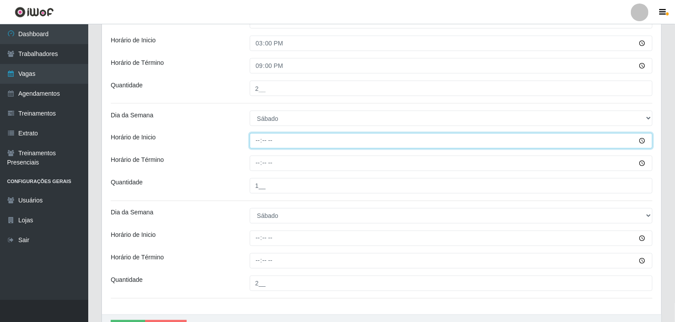
click at [254, 140] on input "Horário de Inicio" at bounding box center [451, 140] width 403 height 15
type input "09:00"
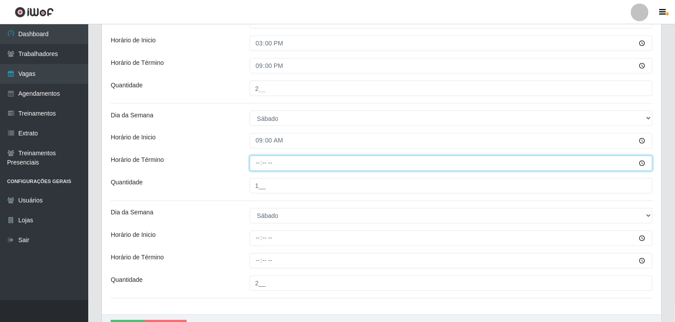
click at [252, 162] on input "Horário de Término" at bounding box center [451, 163] width 403 height 15
type input "15:00"
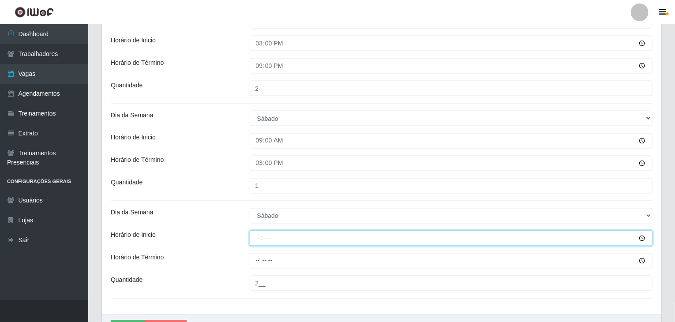
click at [256, 237] on input "Horário de Inicio" at bounding box center [451, 238] width 403 height 15
type input "15:00"
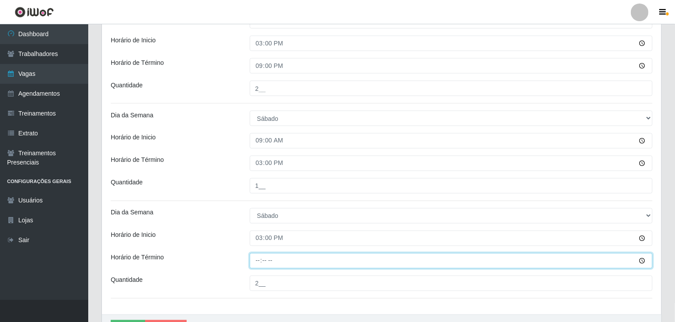
click at [258, 265] on input "Horário de Término" at bounding box center [451, 260] width 403 height 15
type input "21:00"
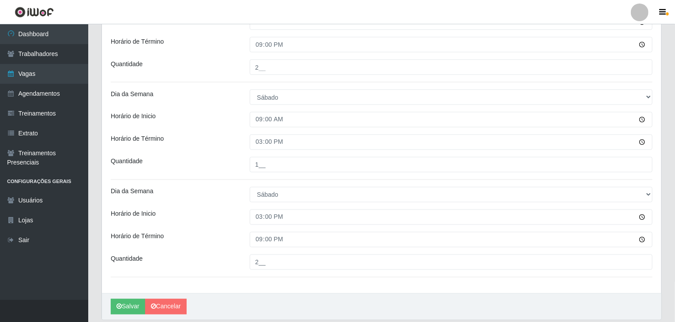
scroll to position [757, 0]
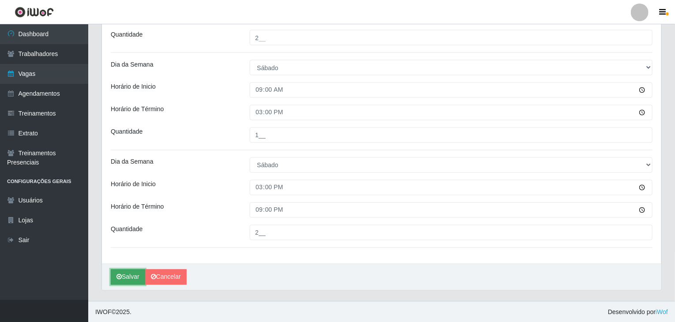
click at [136, 278] on button "Salvar" at bounding box center [128, 277] width 34 height 15
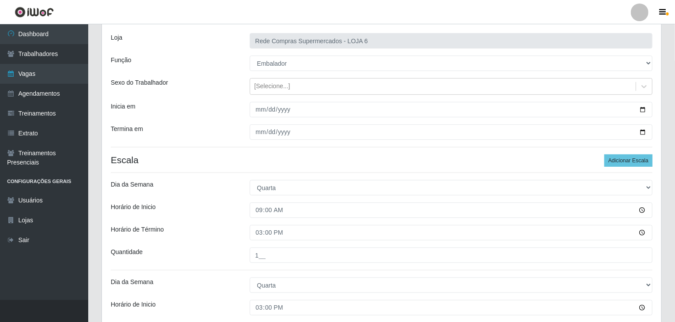
scroll to position [51, 0]
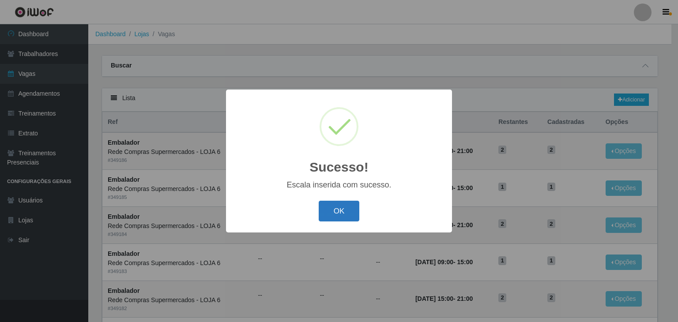
click at [347, 207] on button "OK" at bounding box center [339, 211] width 41 height 21
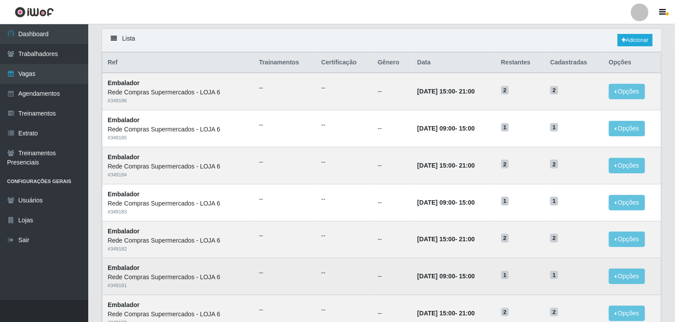
scroll to position [44, 0]
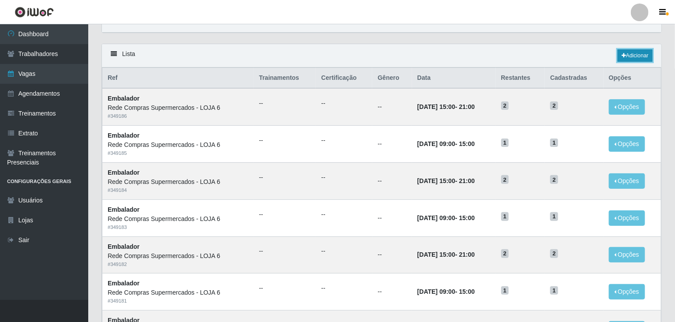
click at [632, 54] on link "Adicionar" at bounding box center [635, 55] width 35 height 12
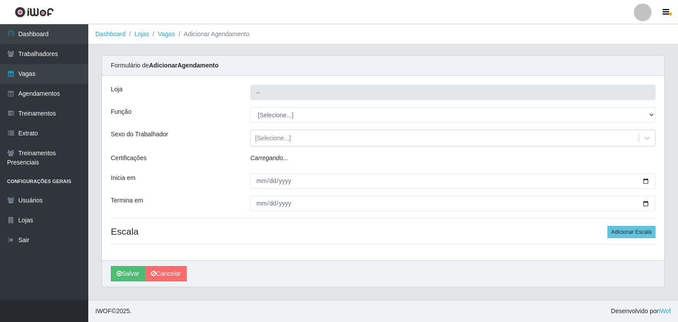
type input "Rede Compras Supermercados - LOJA 6"
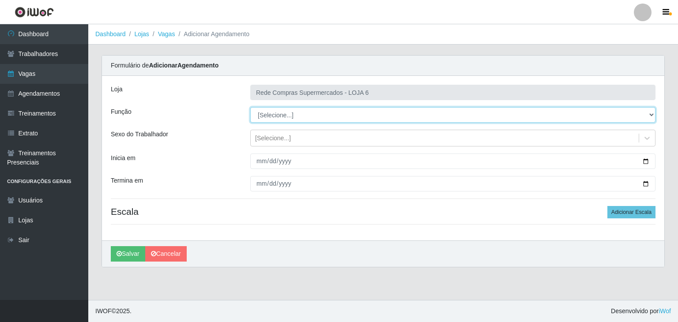
click at [293, 120] on select "[Selecione...] ASG ASG + ASG ++ Embalador Embalador + Embalador ++ Operador de …" at bounding box center [452, 114] width 405 height 15
select select "1"
click at [250, 107] on select "[Selecione...] ASG ASG + ASG ++ Embalador Embalador + Embalador ++ Operador de …" at bounding box center [452, 114] width 405 height 15
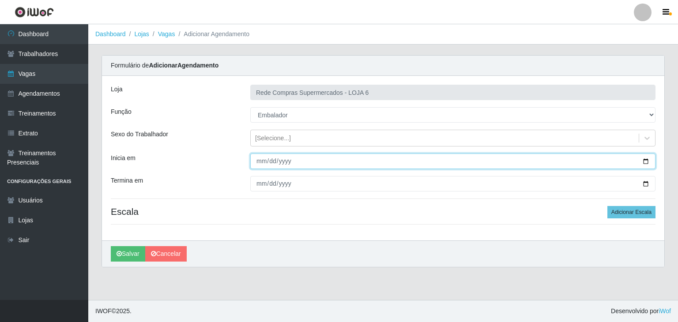
drag, startPoint x: 647, startPoint y: 160, endPoint x: 634, endPoint y: 161, distance: 12.8
click at [647, 160] on input "Inicia em" at bounding box center [452, 161] width 405 height 15
type input "[DATE]"
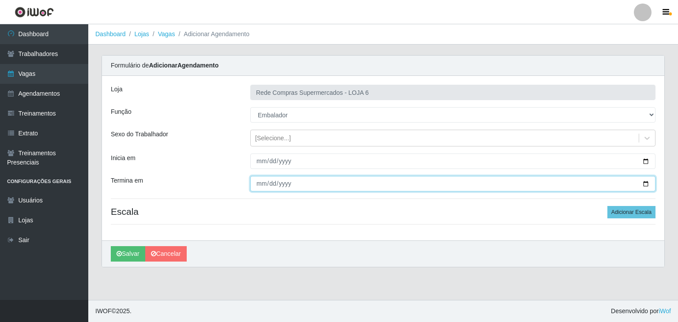
click at [649, 182] on input "Termina em" at bounding box center [452, 183] width 405 height 15
type input "[DATE]"
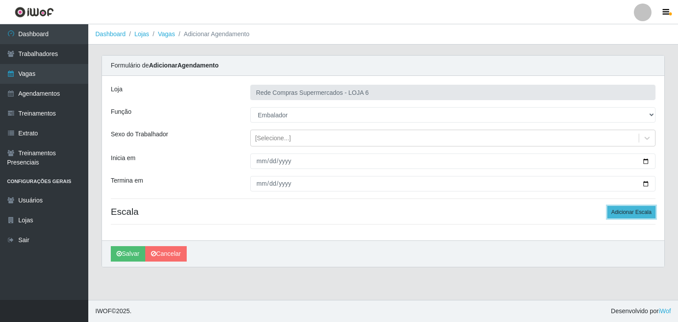
click at [644, 214] on button "Adicionar Escala" at bounding box center [631, 212] width 48 height 12
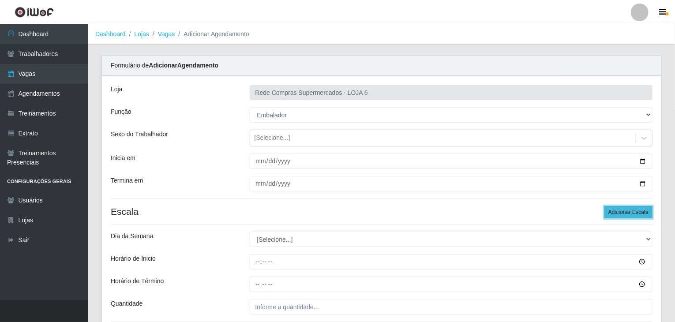
click at [644, 214] on button "Adicionar Escala" at bounding box center [629, 212] width 48 height 12
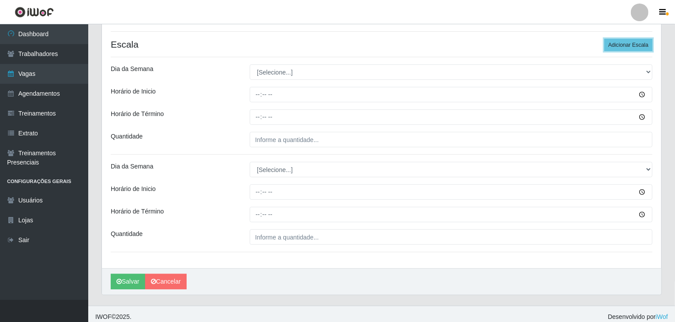
scroll to position [172, 0]
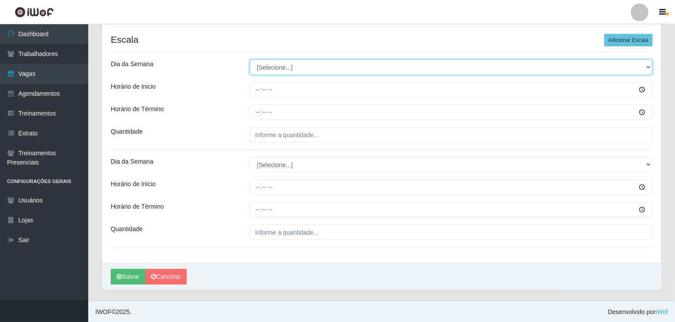
click at [266, 65] on select "[Selecione...] Segunda Terça Quarta Quinta Sexta Sábado Domingo" at bounding box center [451, 67] width 403 height 15
select select "0"
click at [250, 60] on select "[Selecione...] Segunda Terça Quarta Quinta Sexta Sábado Domingo" at bounding box center [451, 67] width 403 height 15
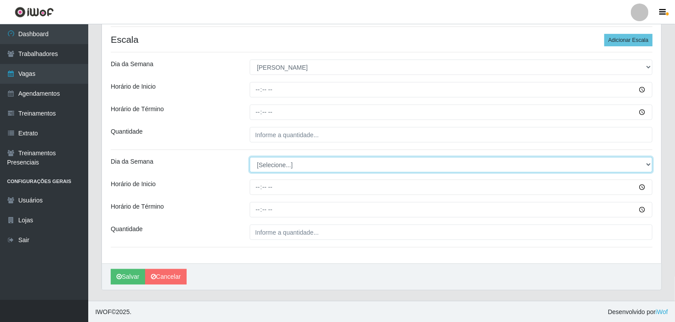
click at [268, 165] on select "[Selecione...] Segunda Terça Quarta Quinta Sexta Sábado Domingo" at bounding box center [451, 164] width 403 height 15
select select "0"
click at [250, 157] on select "[Selecione...] Segunda Terça Quarta Quinta Sexta Sábado Domingo" at bounding box center [451, 164] width 403 height 15
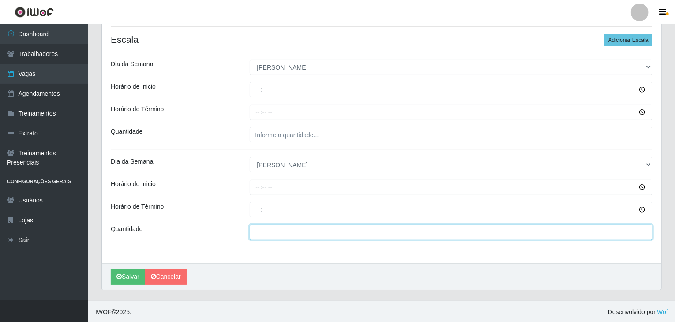
click at [272, 235] on input "___" at bounding box center [451, 232] width 403 height 15
type input "2__"
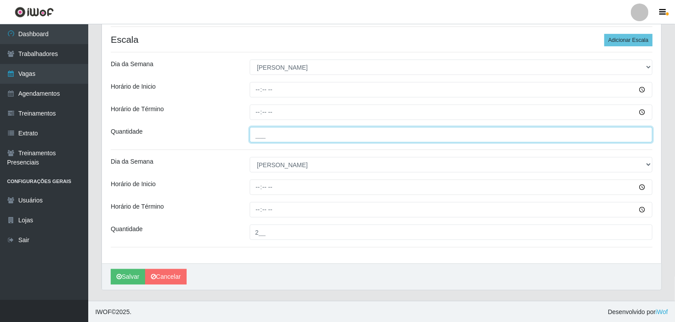
click at [264, 133] on input "___" at bounding box center [451, 134] width 403 height 15
type input "2__"
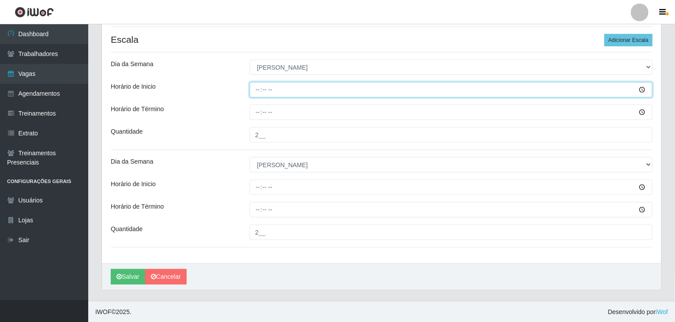
click at [252, 83] on input "Horário de Inicio" at bounding box center [451, 89] width 403 height 15
type input "08:00"
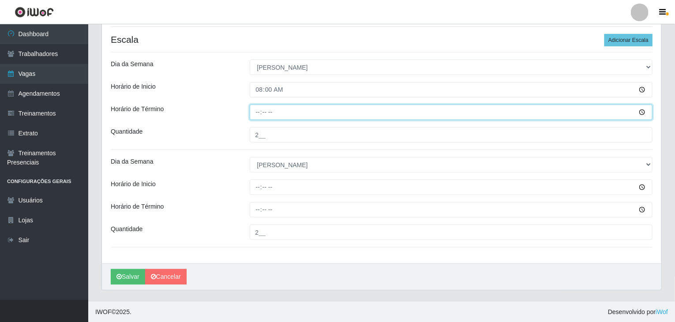
click at [260, 109] on input "Horário de Término" at bounding box center [451, 112] width 403 height 15
type input "14:00"
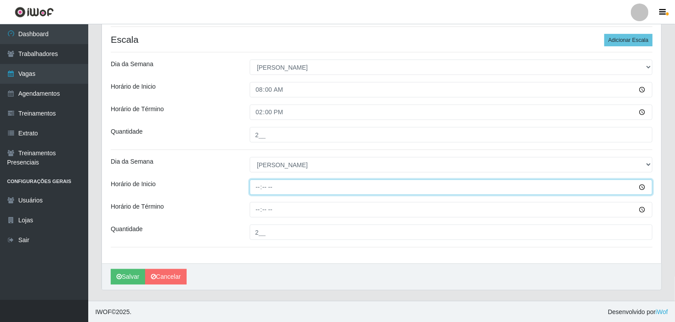
click at [256, 188] on input "Horário de Inicio" at bounding box center [451, 187] width 403 height 15
type input "14:00"
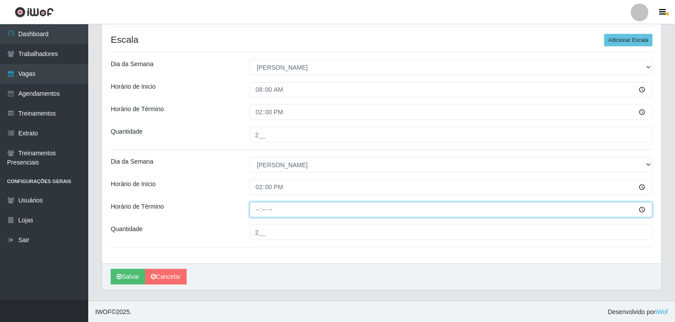
click at [258, 204] on input "Horário de Término" at bounding box center [451, 209] width 403 height 15
type input "20:00"
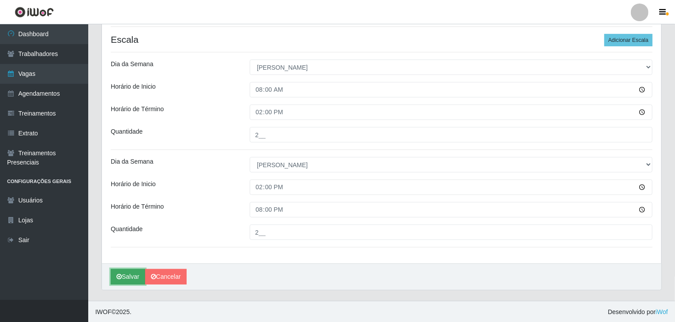
click at [138, 274] on button "Salvar" at bounding box center [128, 276] width 34 height 15
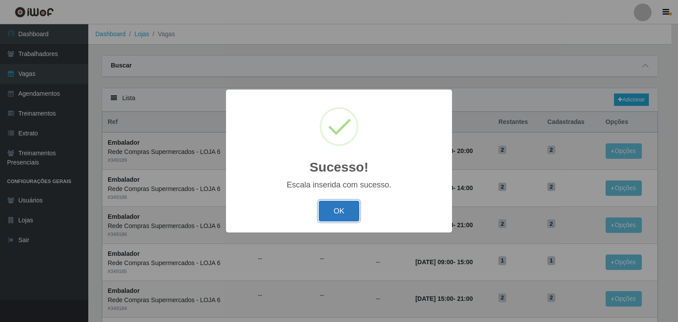
click at [343, 209] on button "OK" at bounding box center [339, 211] width 41 height 21
